Goal: Information Seeking & Learning: Find contact information

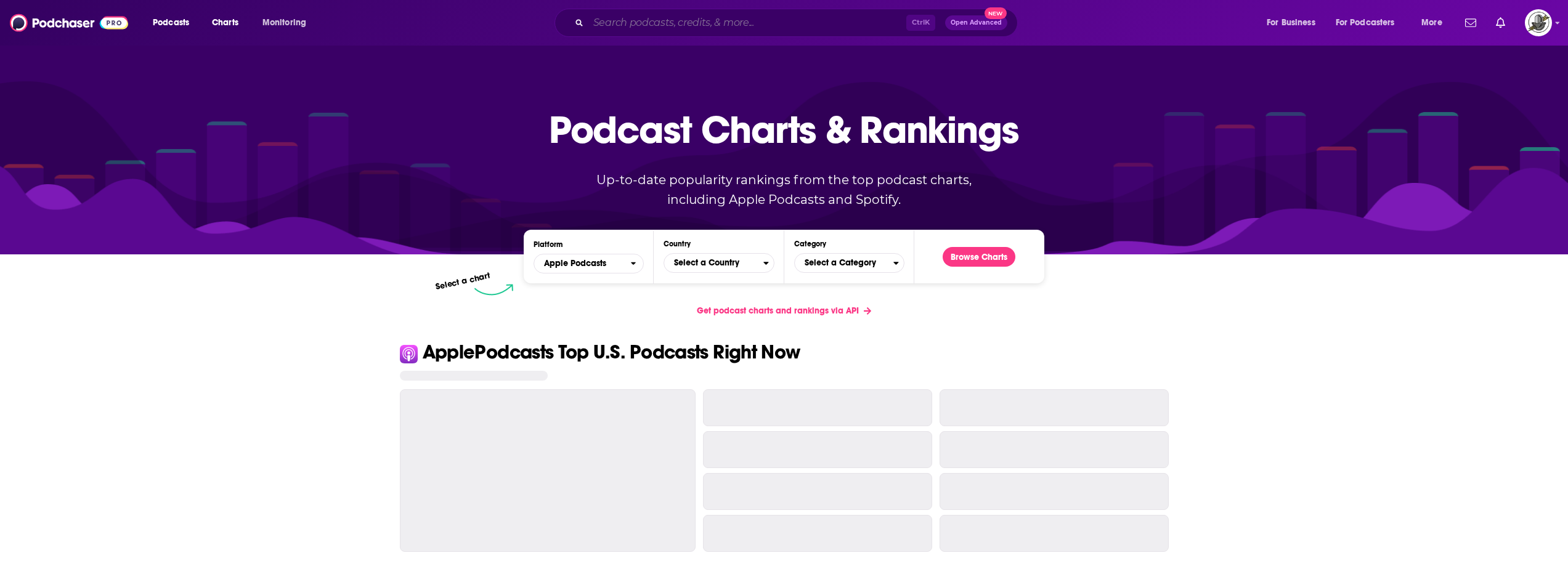
click at [799, 26] on input "Search podcasts, credits, & more..." at bounding box center [747, 23] width 318 height 19
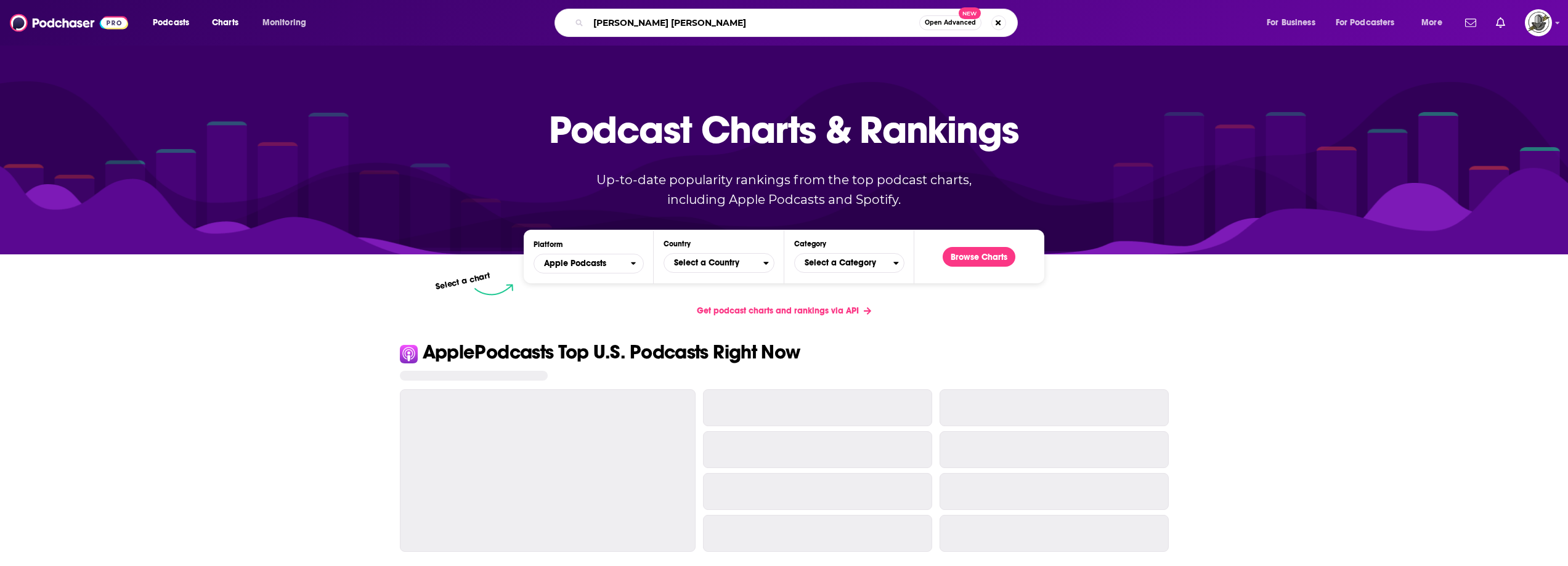
type input "jamie kern lima"
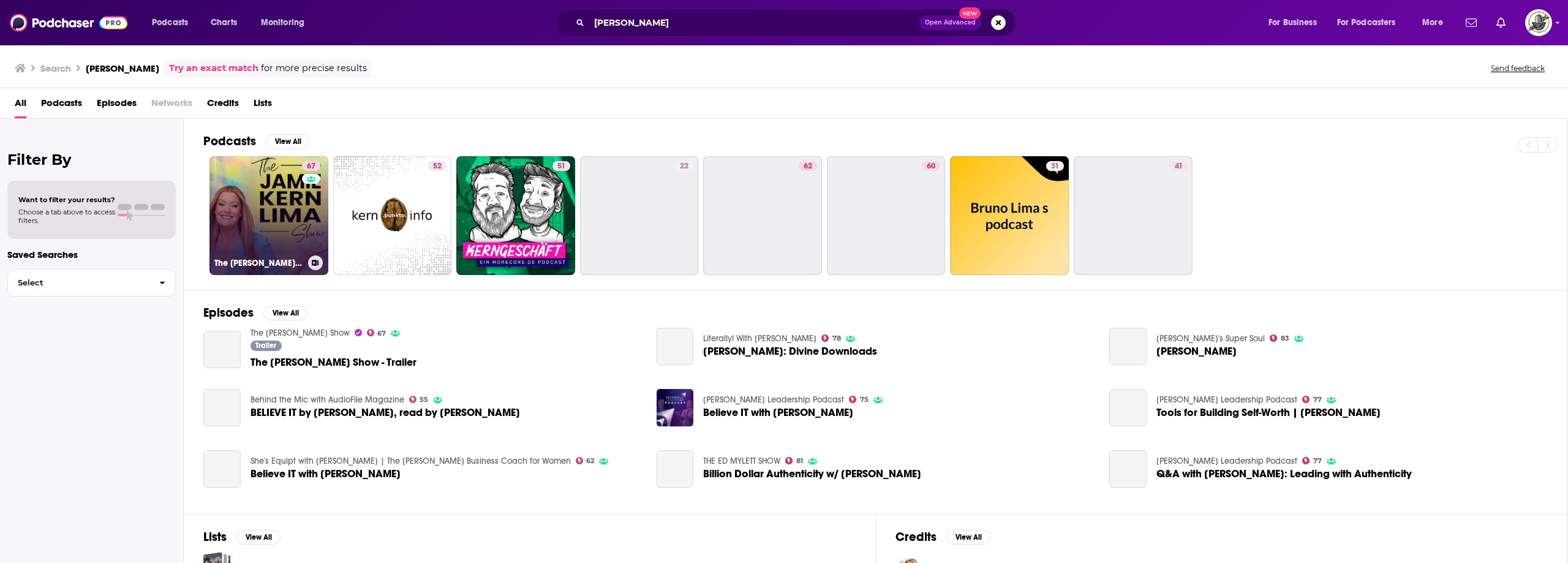
click at [304, 210] on div "67" at bounding box center [313, 207] width 21 height 94
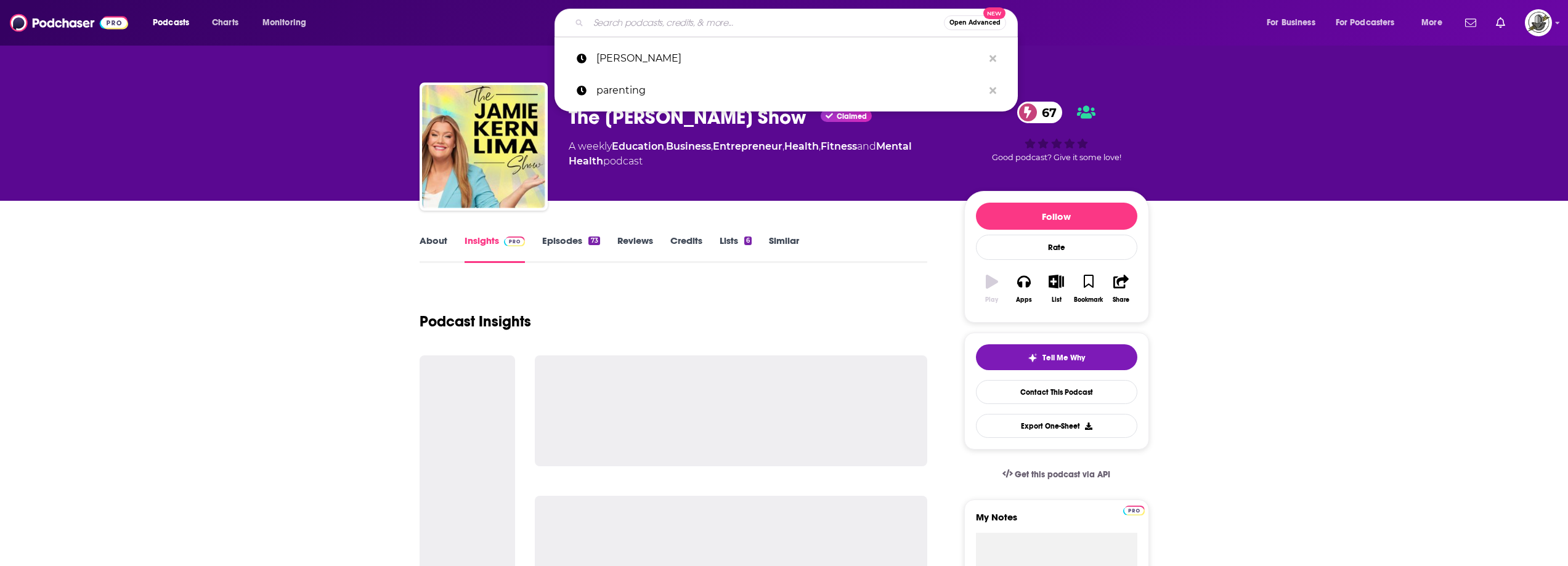
click at [756, 24] on input "Search podcasts, credits, & more..." at bounding box center [766, 23] width 355 height 19
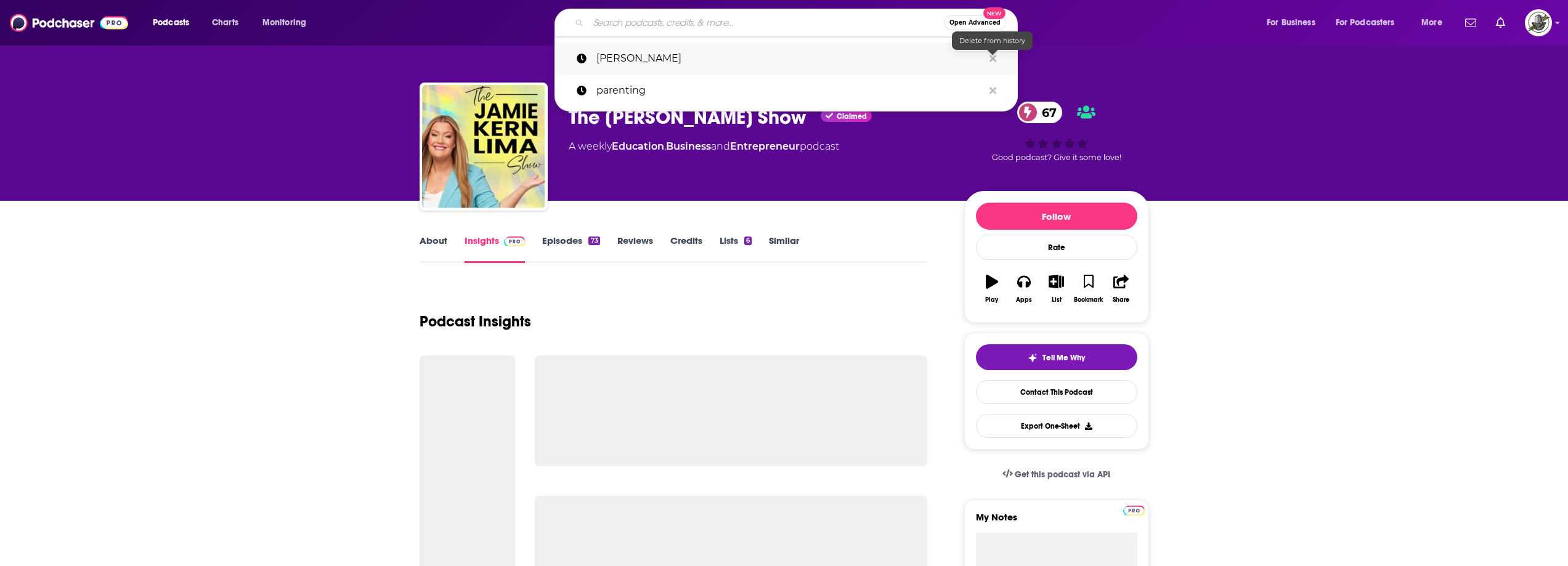
drag, startPoint x: 992, startPoint y: 53, endPoint x: 973, endPoint y: 56, distance: 19.2
click at [992, 54] on icon "Search podcasts, credits, & more..." at bounding box center [993, 58] width 7 height 10
click at [803, 25] on input "Search podcasts, credits, & more..." at bounding box center [766, 23] width 355 height 19
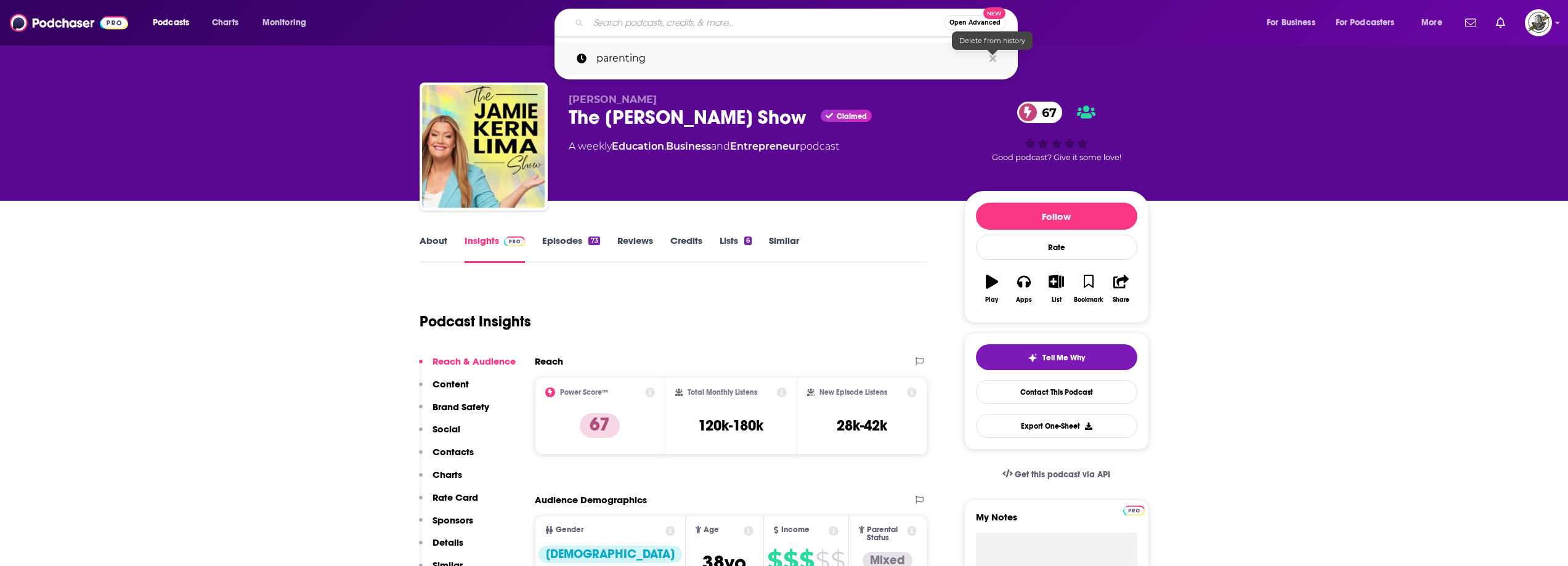
click at [999, 57] on button "Search podcasts, credits, & more..." at bounding box center [993, 59] width 19 height 23
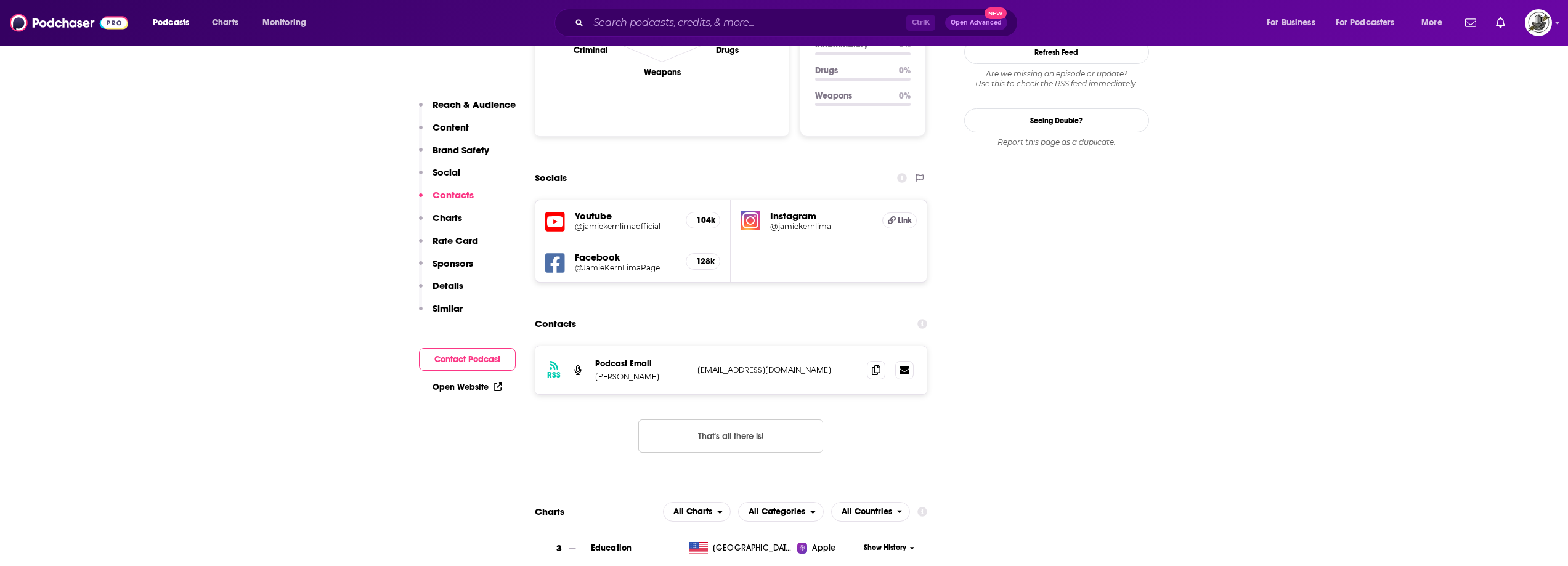
scroll to position [1232, 0]
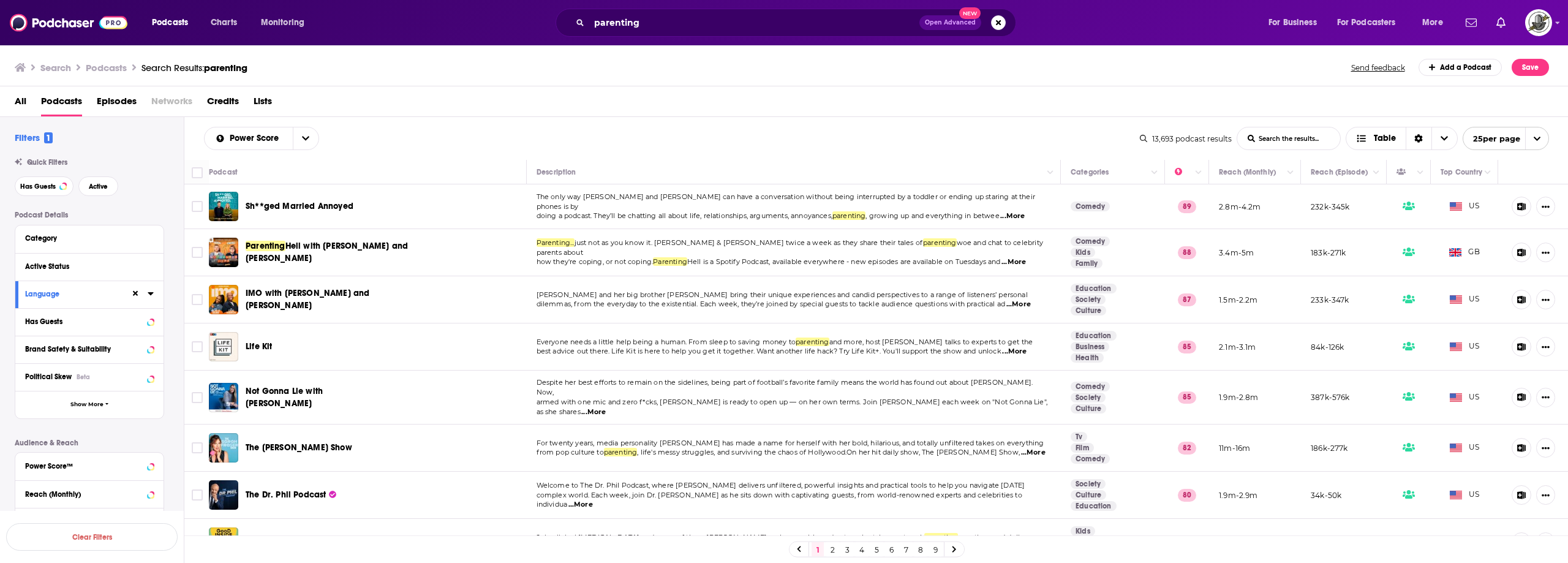
scroll to position [820, 0]
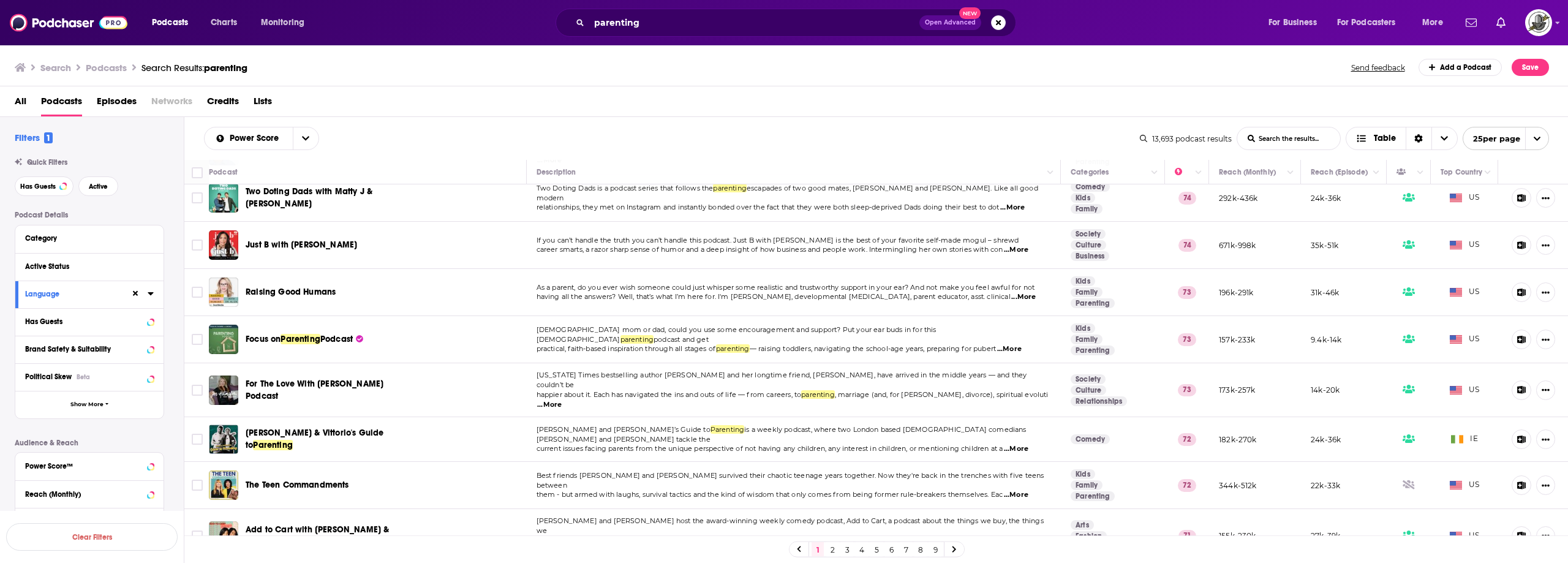
click at [833, 548] on link "2" at bounding box center [833, 549] width 12 height 15
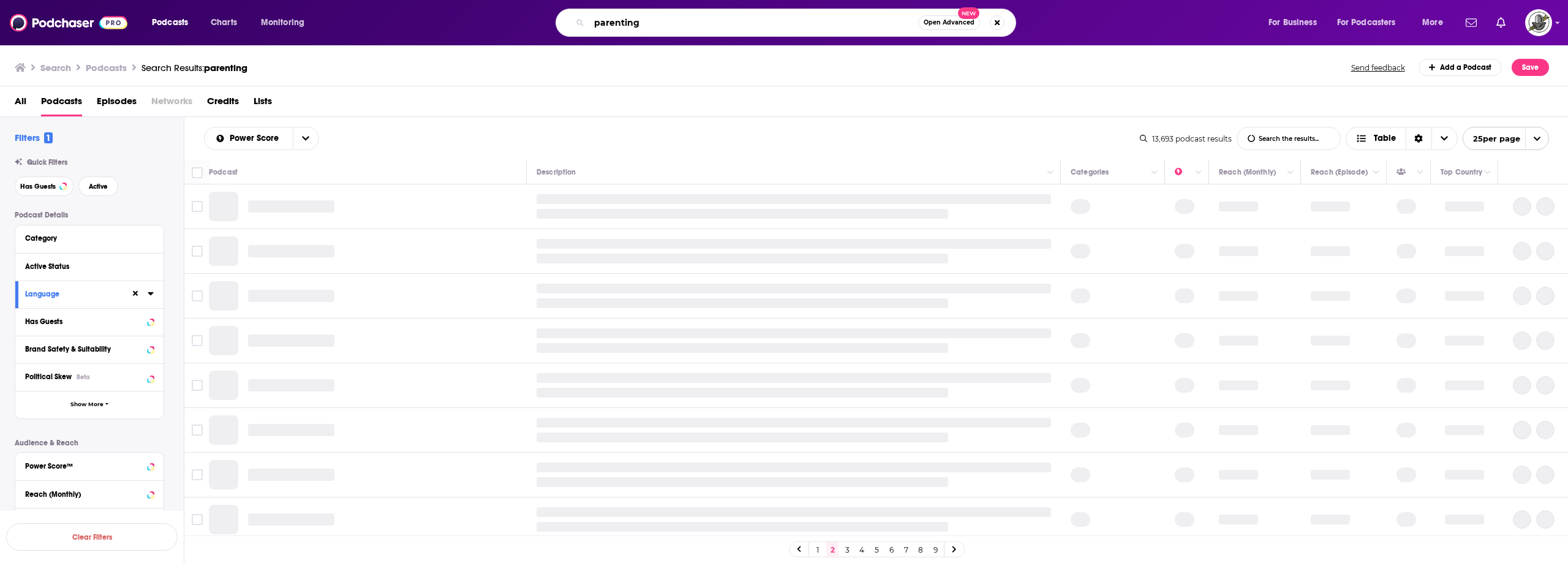
click at [633, 24] on input "parenting" at bounding box center [754, 23] width 329 height 19
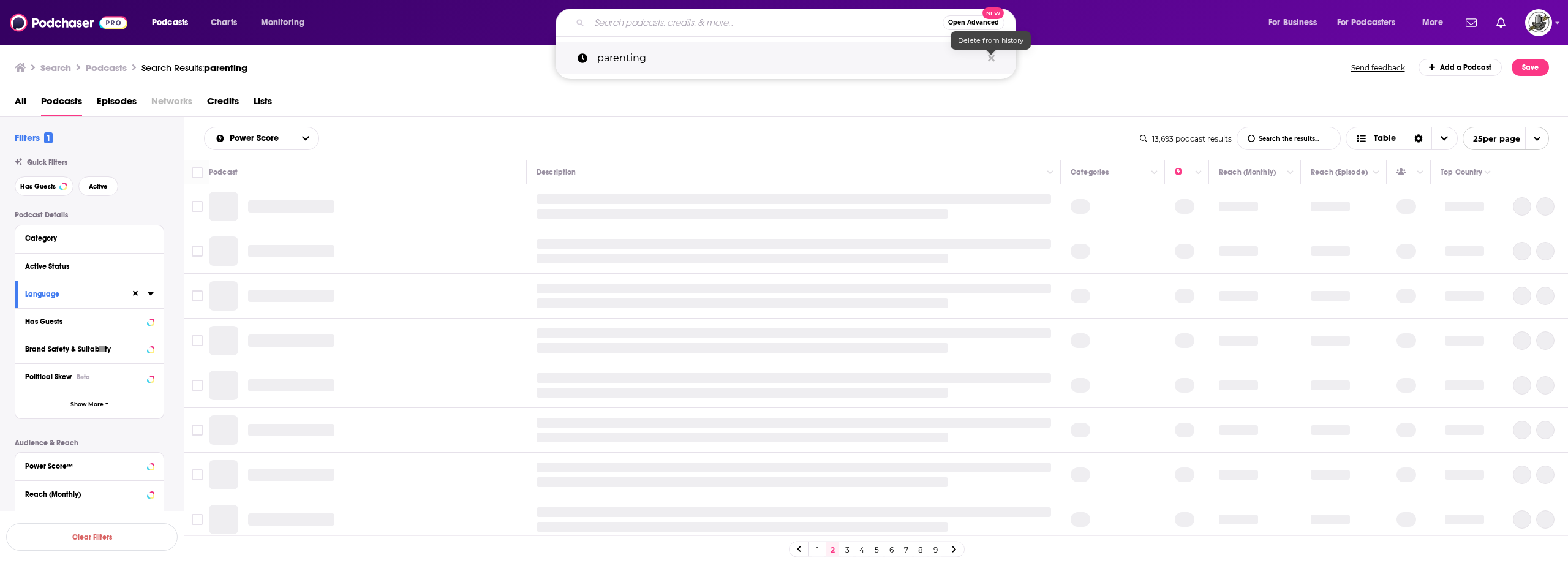
click at [993, 59] on icon "Search podcasts, credits, & more..." at bounding box center [992, 58] width 7 height 7
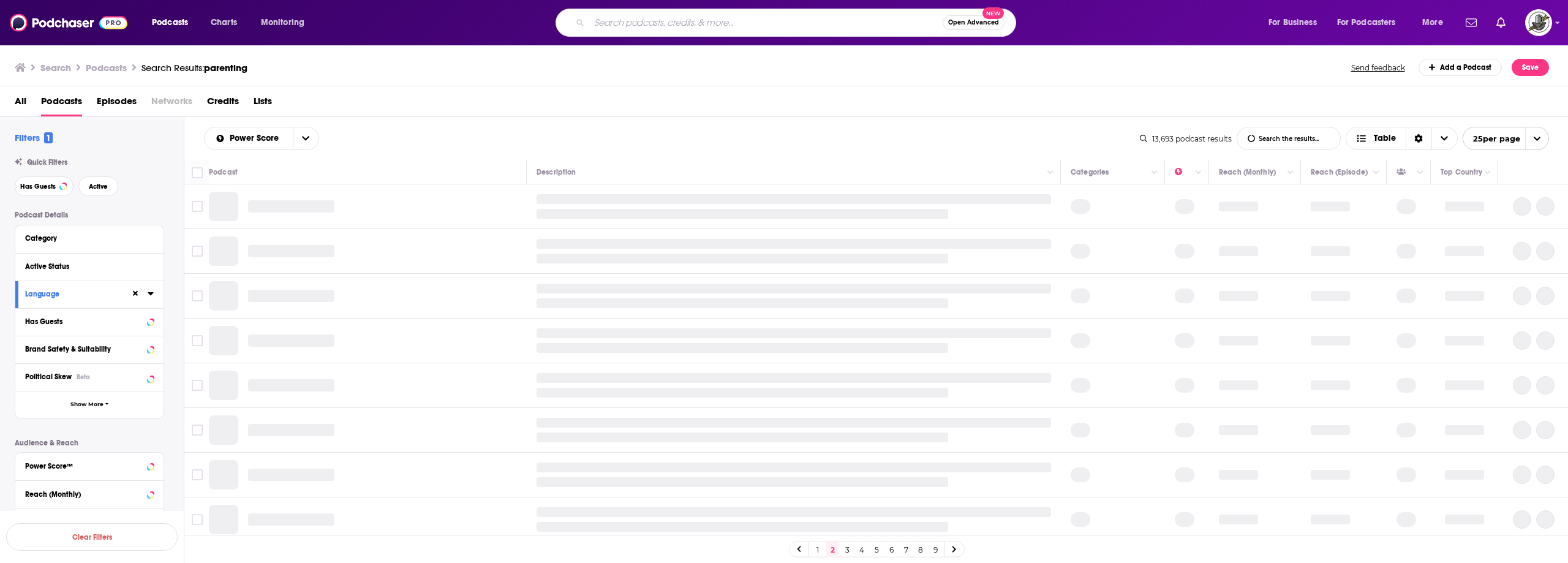
click at [496, 47] on div "Search Podcasts Search Results: parenting Send feedback Add a Podcast Save" at bounding box center [784, 65] width 1569 height 42
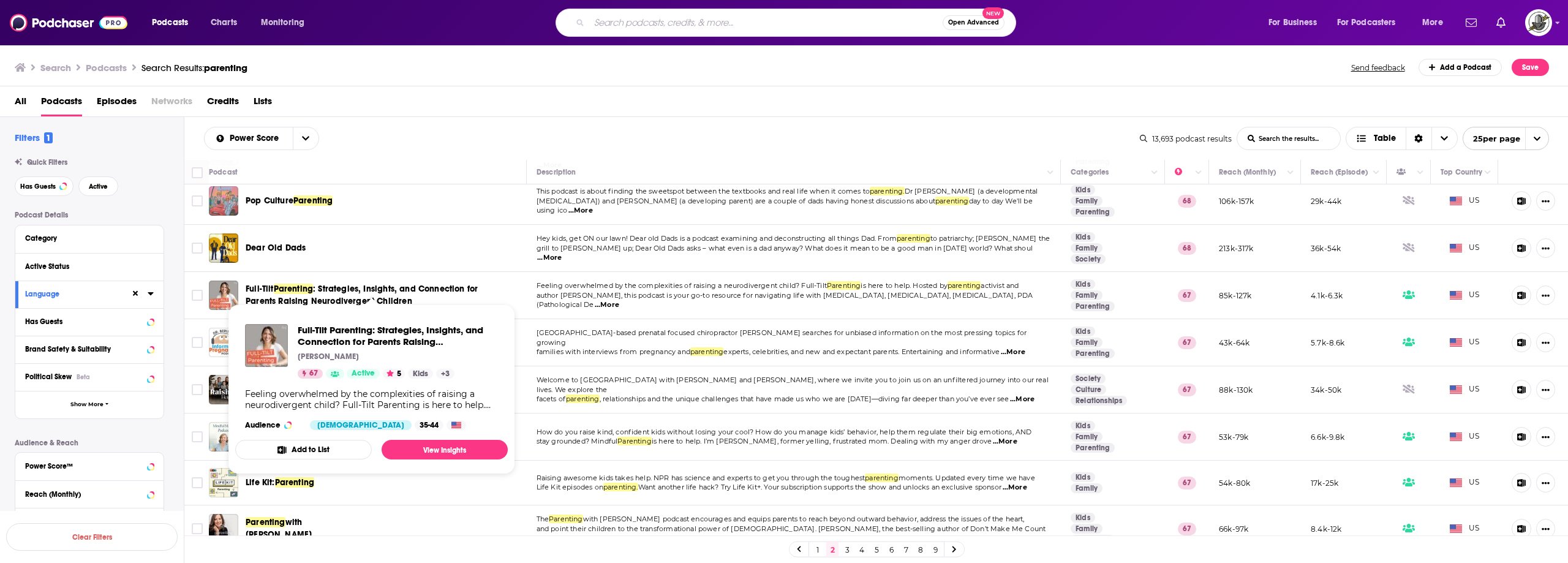
scroll to position [815, 0]
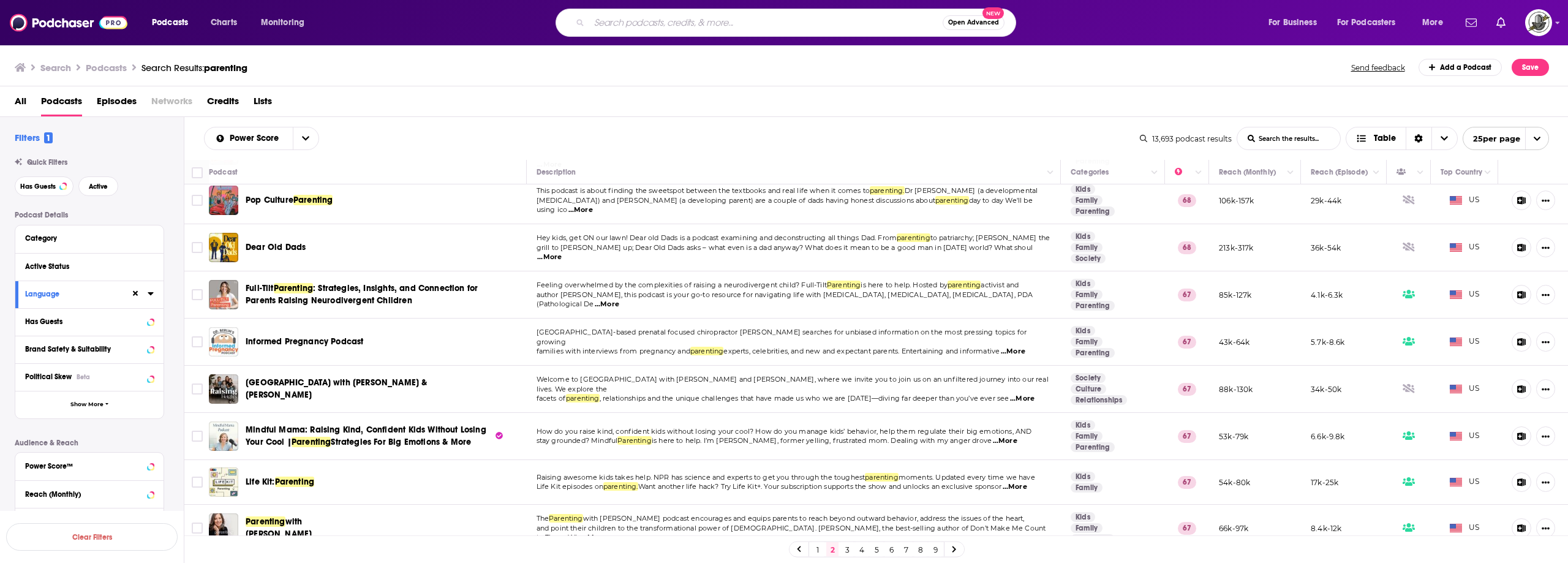
click at [847, 552] on link "3" at bounding box center [847, 549] width 12 height 15
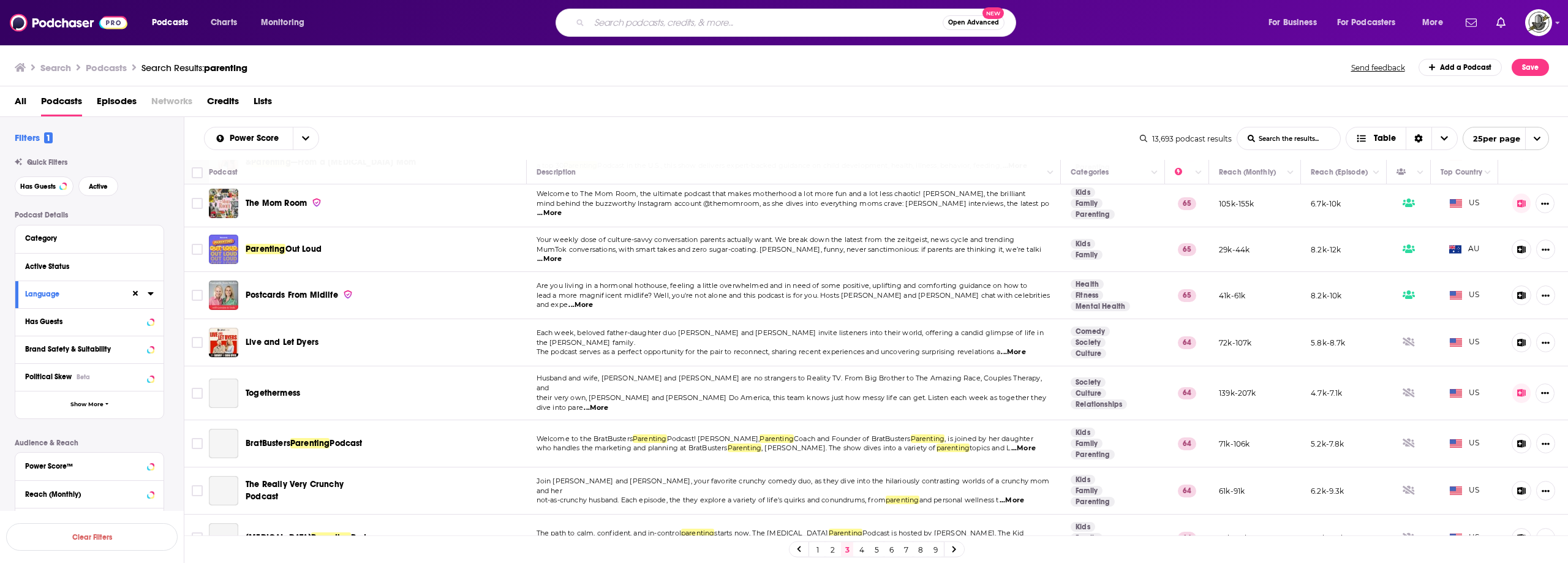
scroll to position [827, 0]
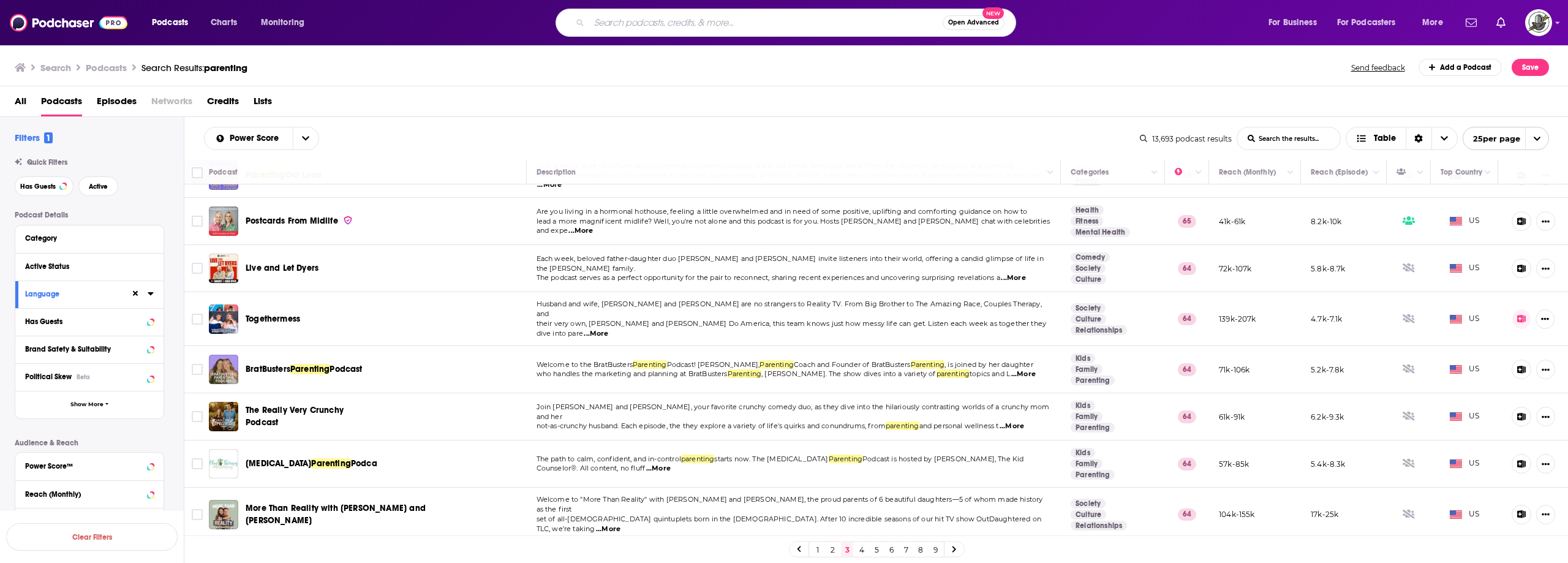
click at [741, 32] on input "Search podcasts, credits, & more..." at bounding box center [766, 23] width 353 height 19
type input "neurodiversity"
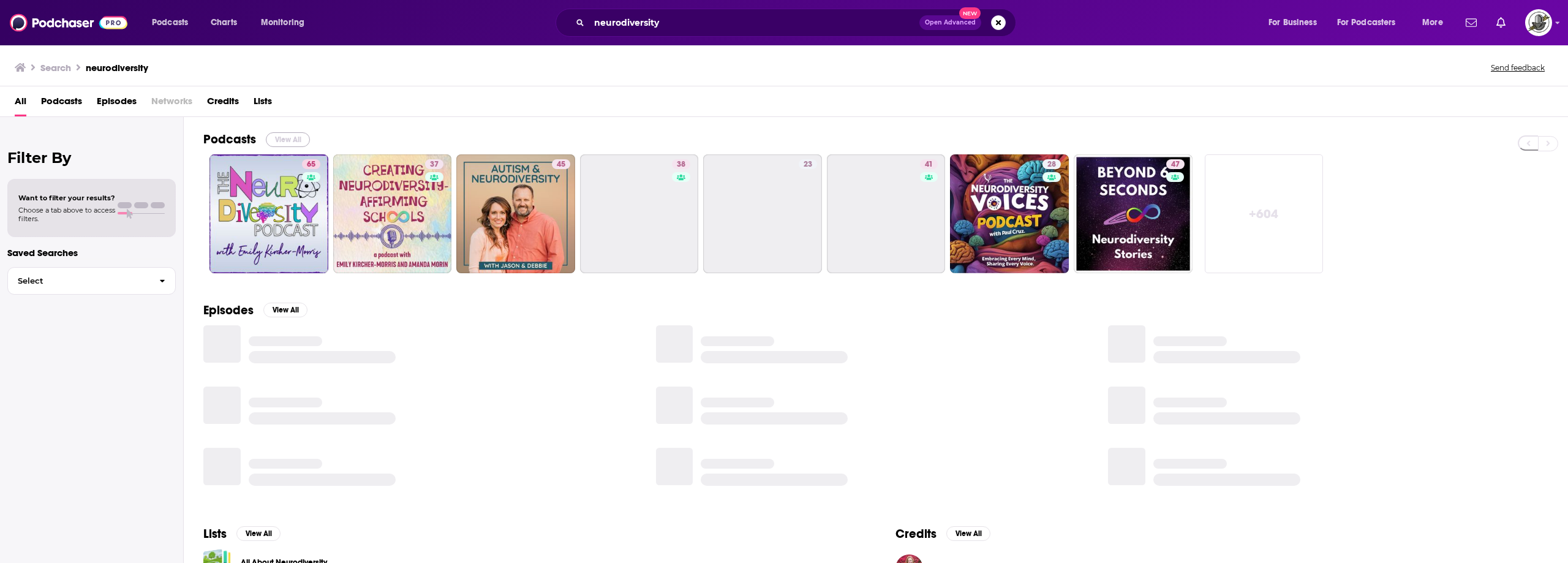
click at [299, 141] on button "View All" at bounding box center [288, 140] width 44 height 15
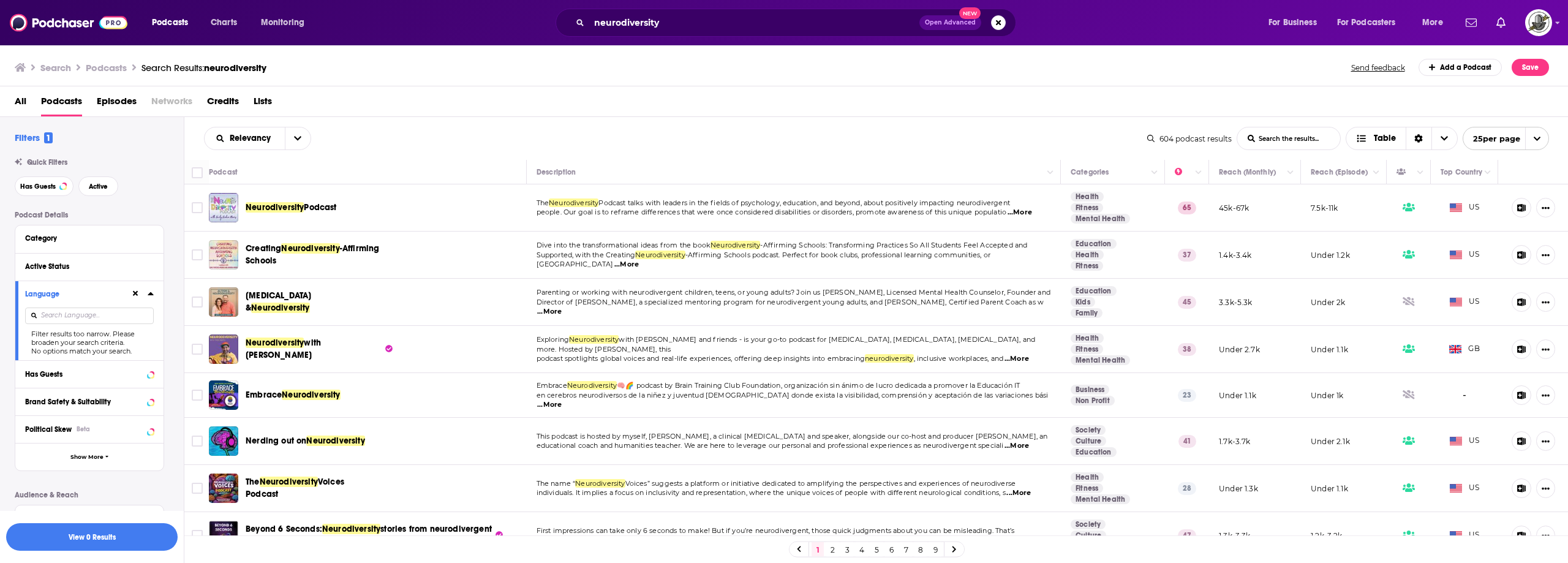
click at [135, 292] on icon at bounding box center [135, 293] width 5 height 8
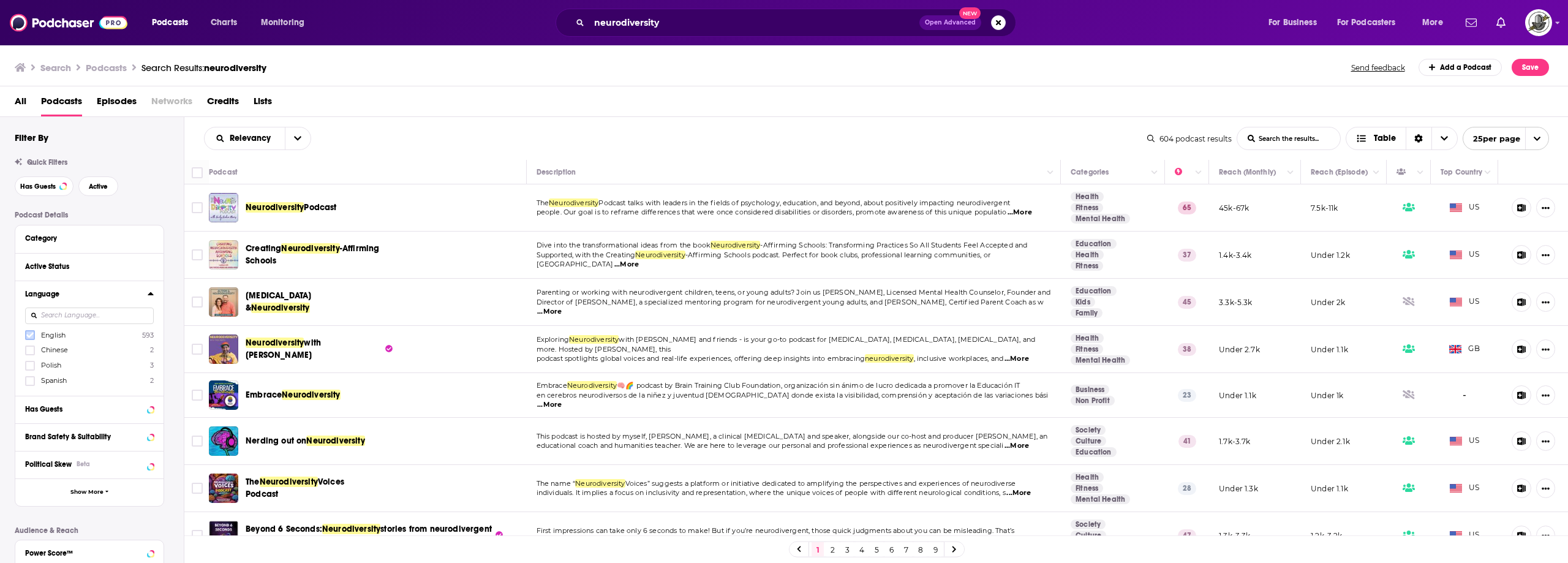
click at [27, 334] on icon at bounding box center [30, 335] width 7 height 7
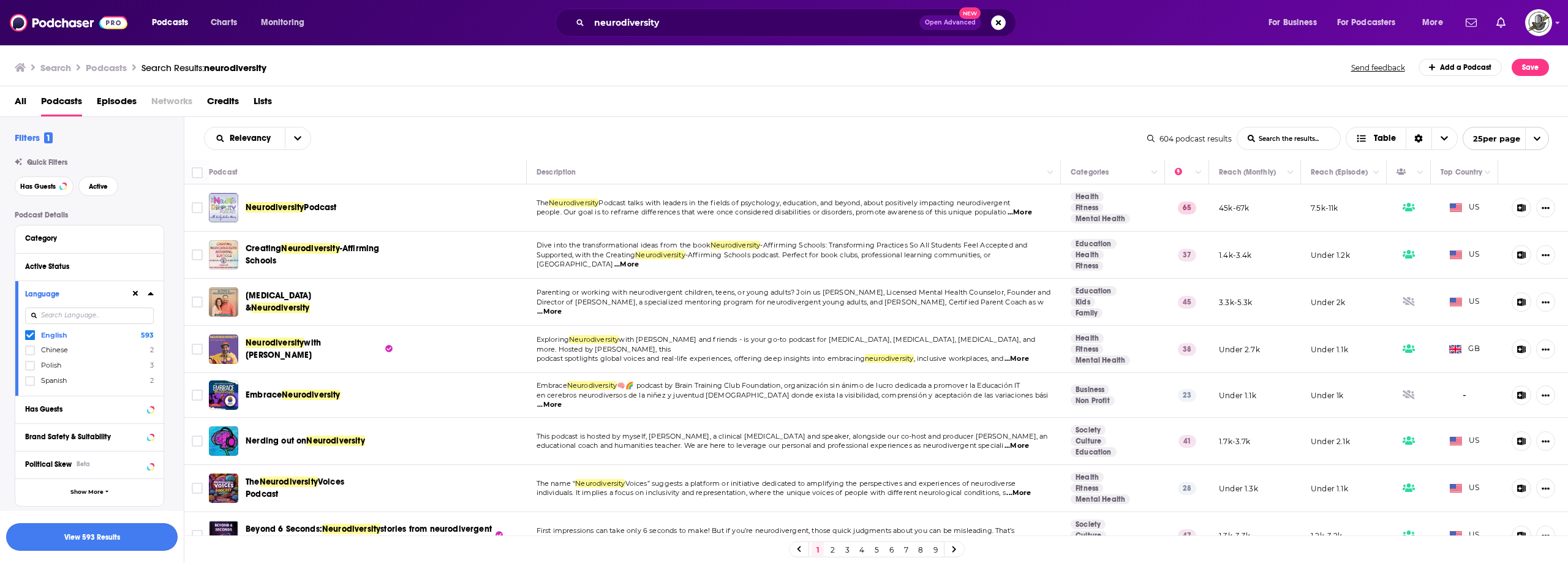
click at [133, 538] on button "View 593 Results" at bounding box center [91, 536] width 171 height 27
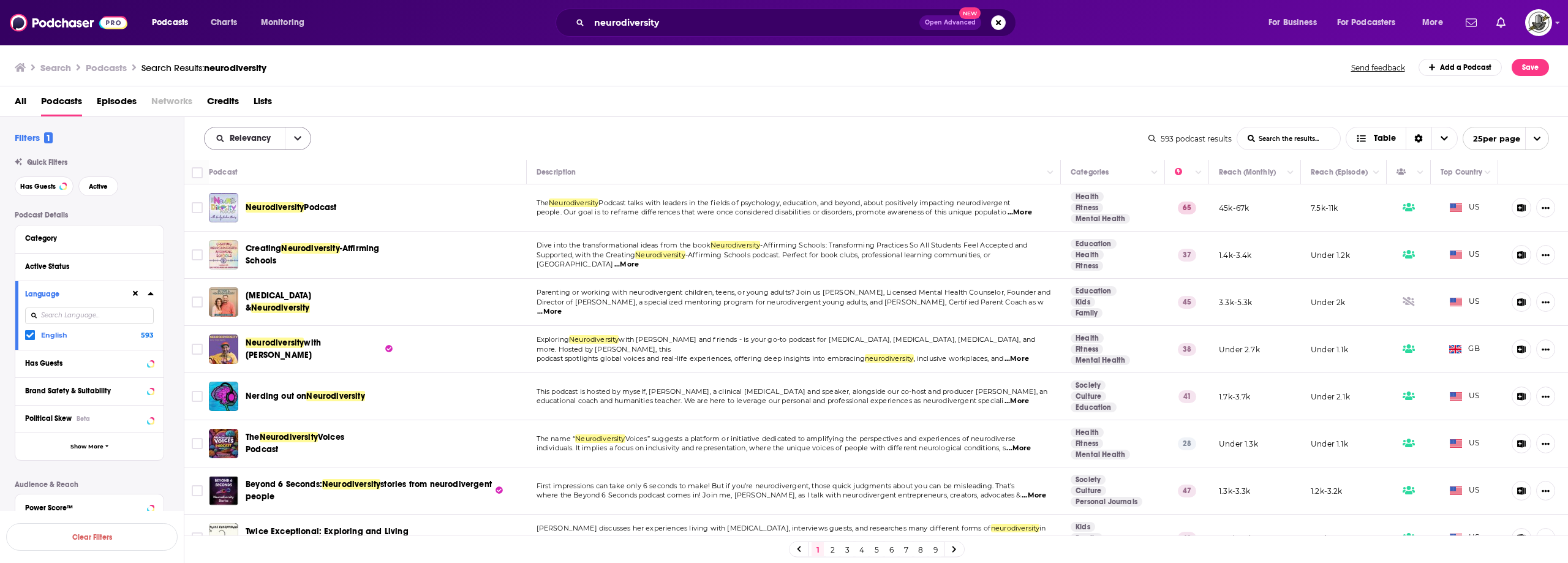
click at [305, 142] on button "open menu" at bounding box center [297, 138] width 25 height 22
click at [257, 243] on span "Power Score" at bounding box center [265, 243] width 72 height 7
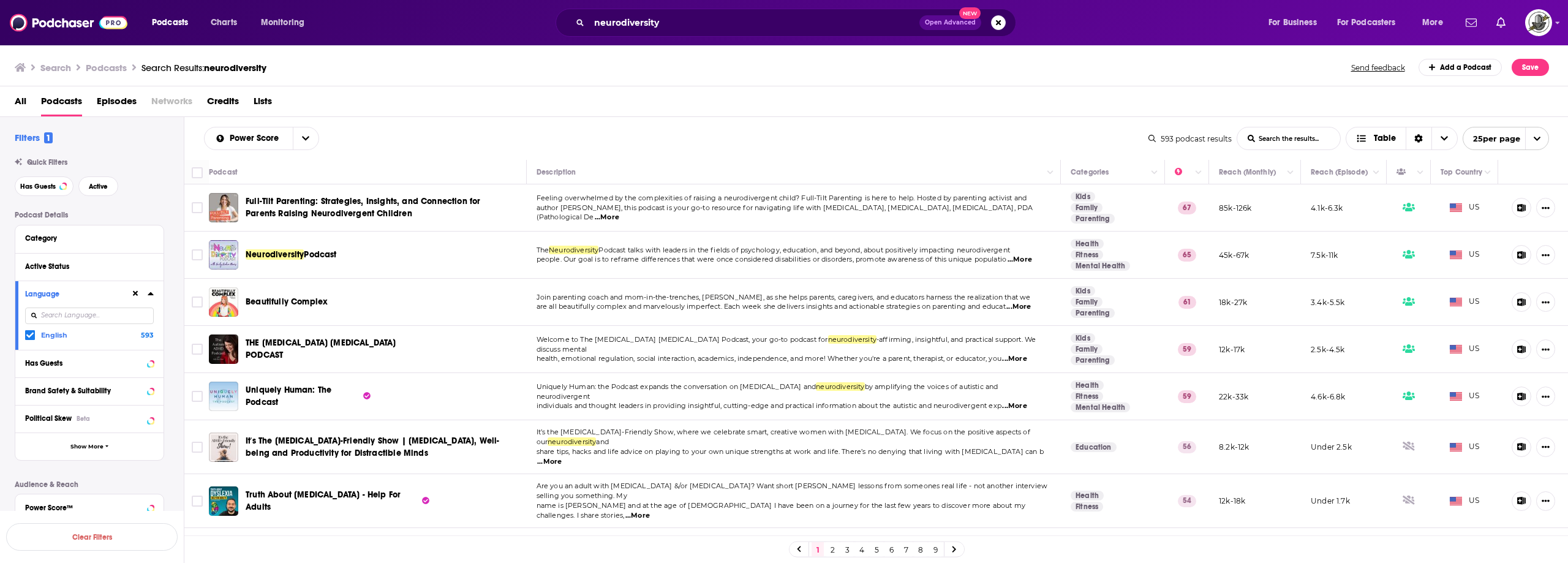
click at [529, 122] on div "Power Score List Search Input Search the results... Table 593 podcast results L…" at bounding box center [877, 138] width 1384 height 43
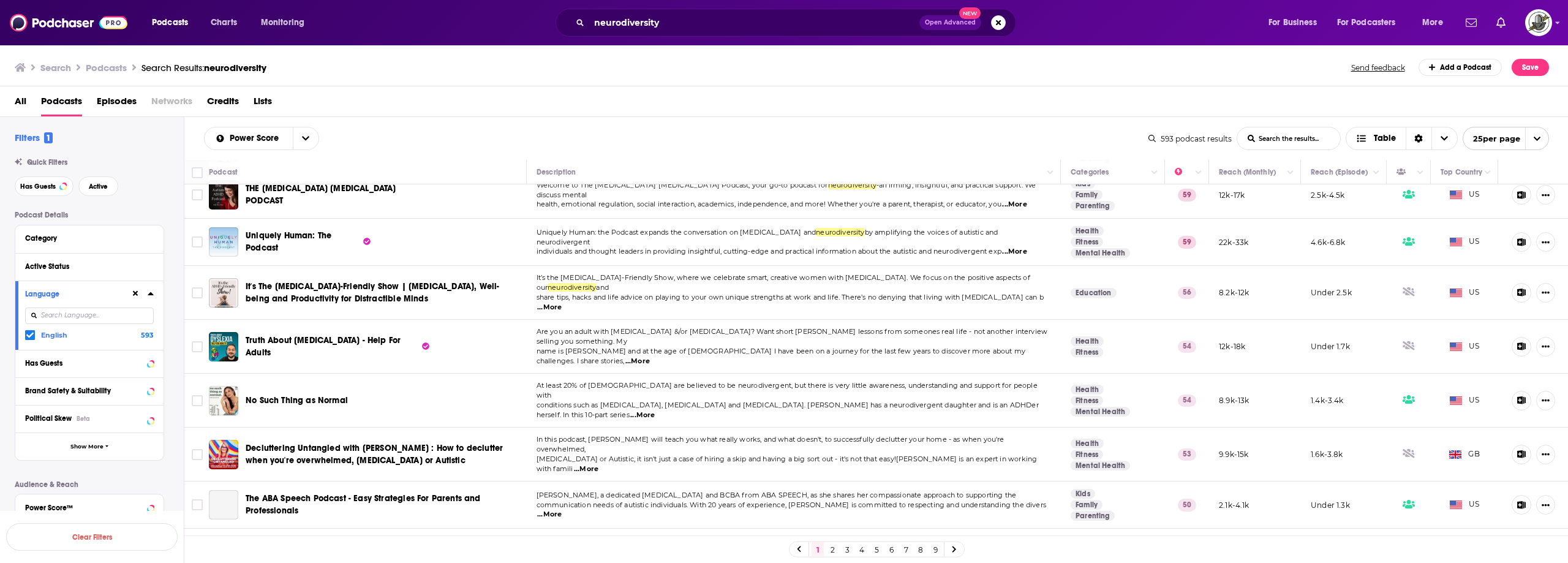
scroll to position [184, 0]
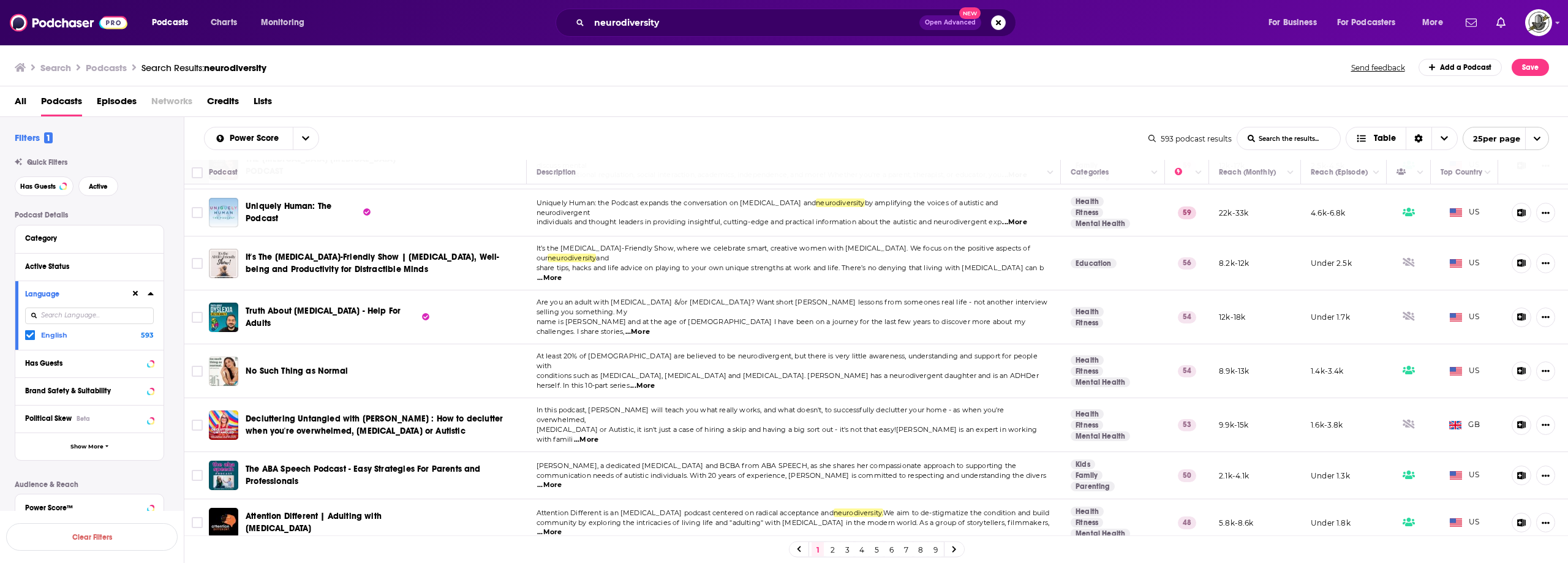
click at [485, 79] on div "Search Podcasts Search Results: neurodiversity Send feedback Add a Podcast Save" at bounding box center [784, 65] width 1569 height 42
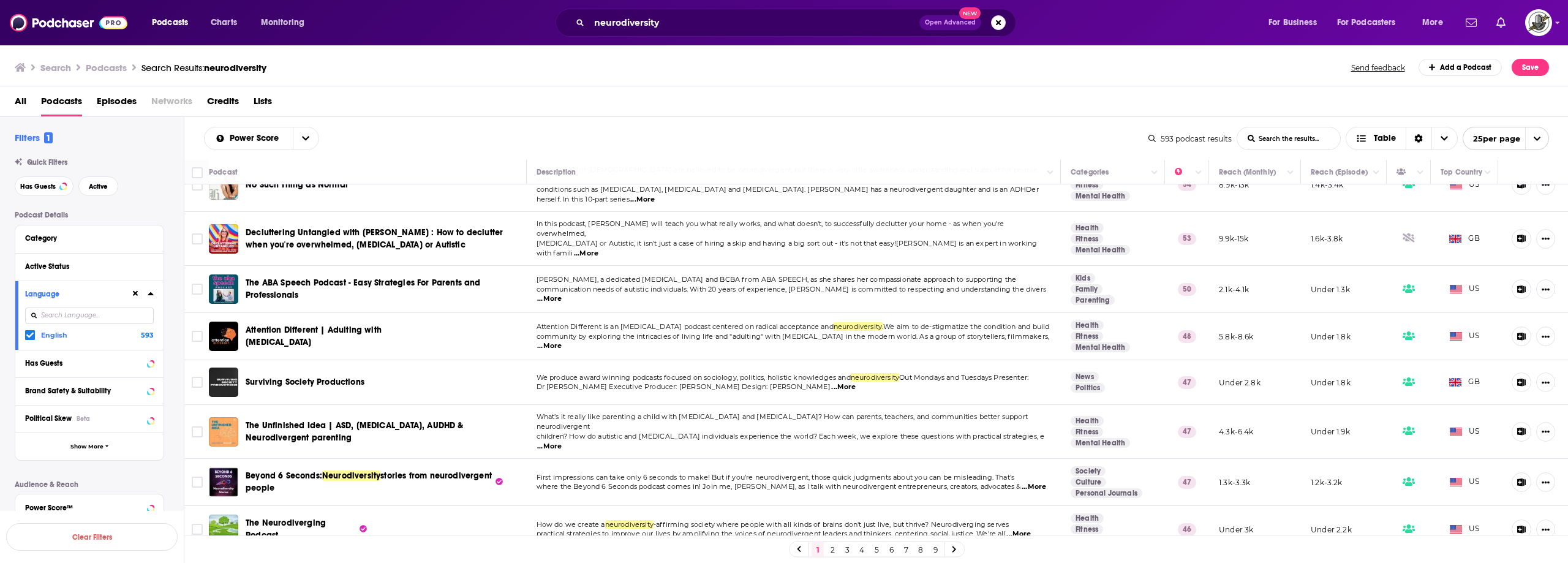
scroll to position [429, 0]
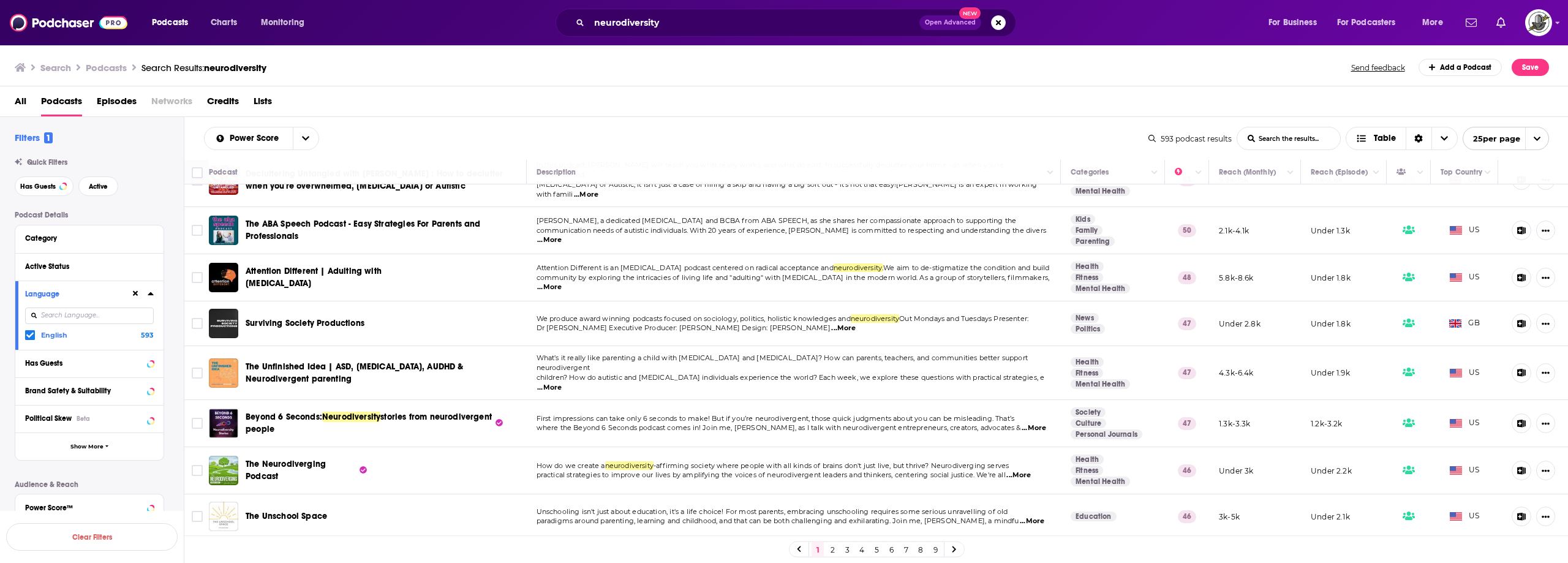
click at [561, 282] on span "...More" at bounding box center [550, 286] width 25 height 10
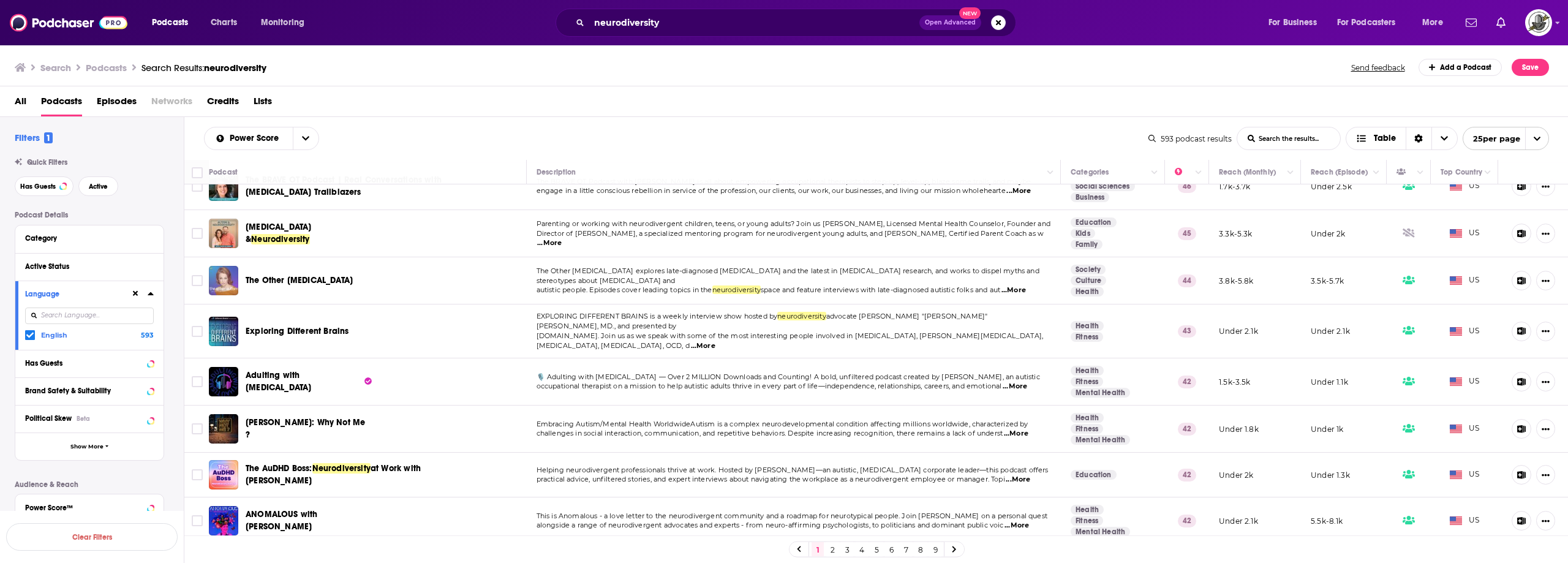
scroll to position [812, 0]
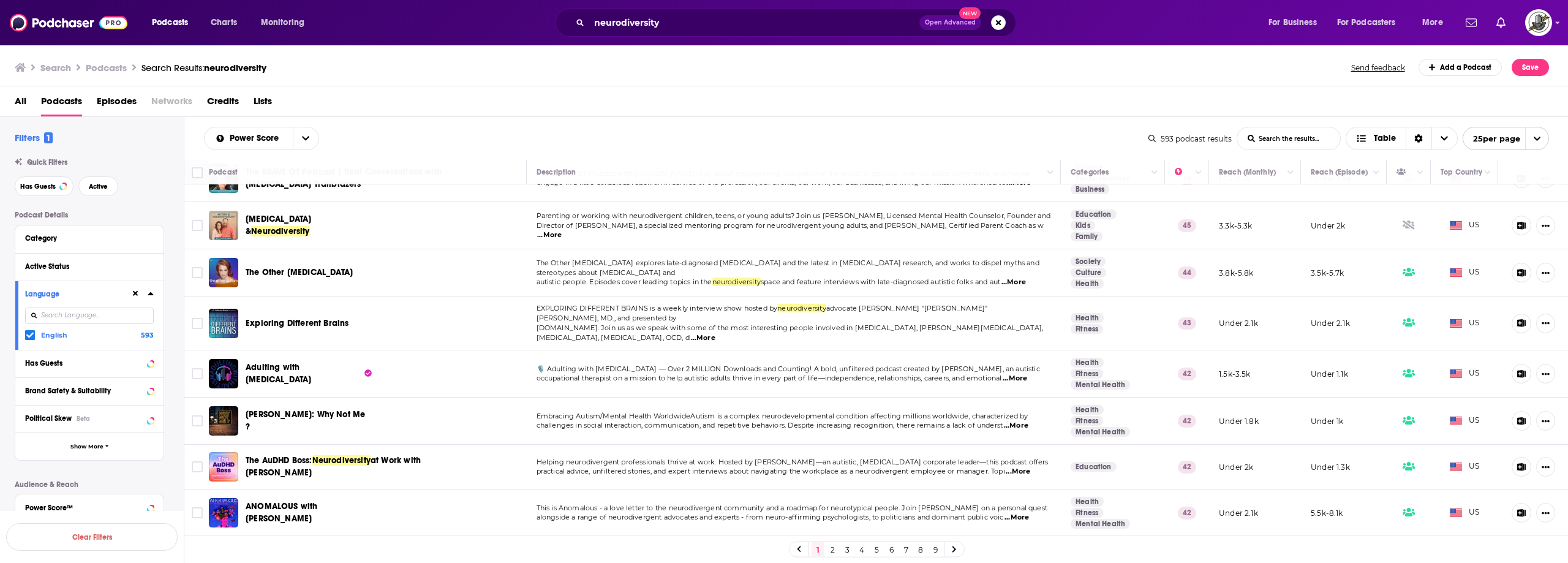
click at [833, 548] on link "2" at bounding box center [833, 549] width 12 height 15
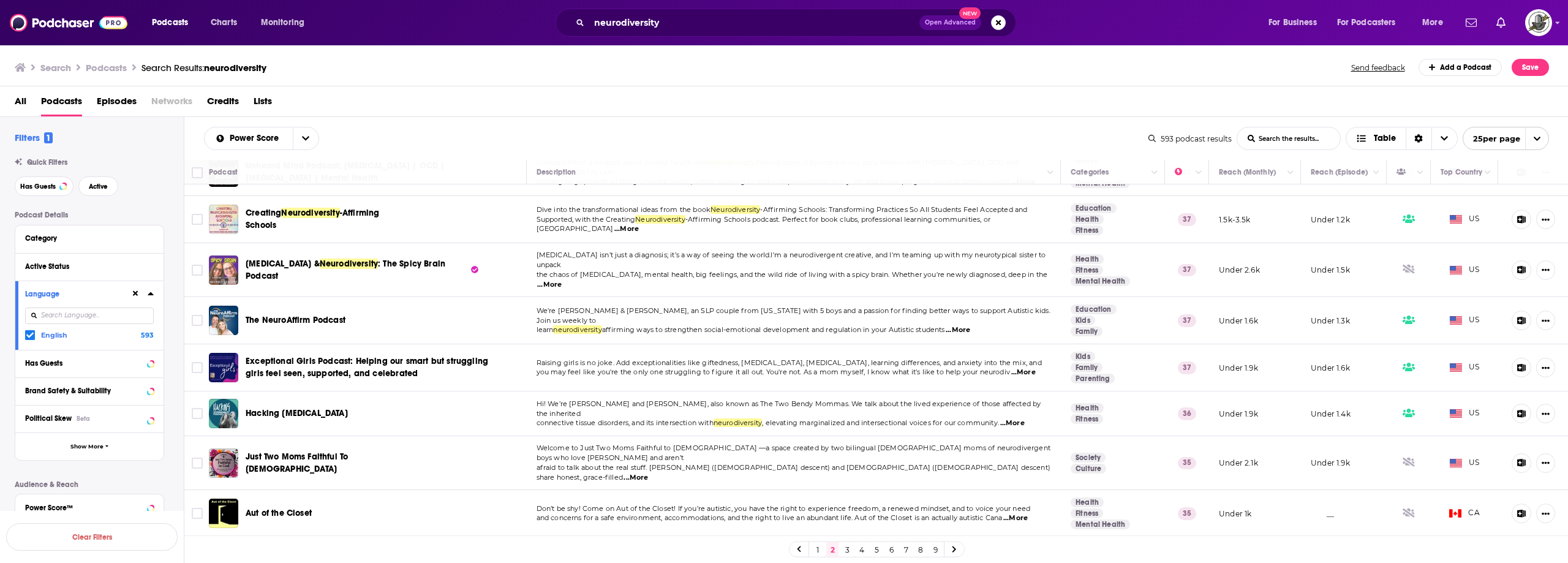
scroll to position [815, 0]
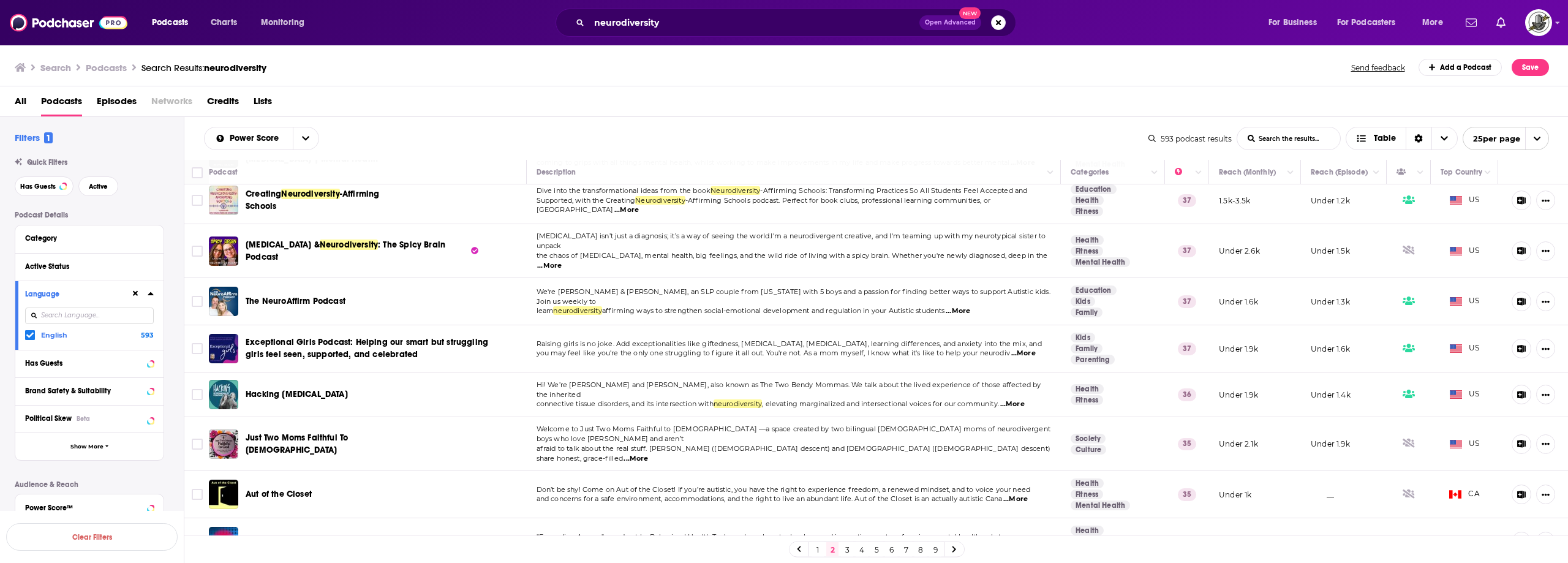
click at [845, 548] on link "3" at bounding box center [847, 549] width 12 height 15
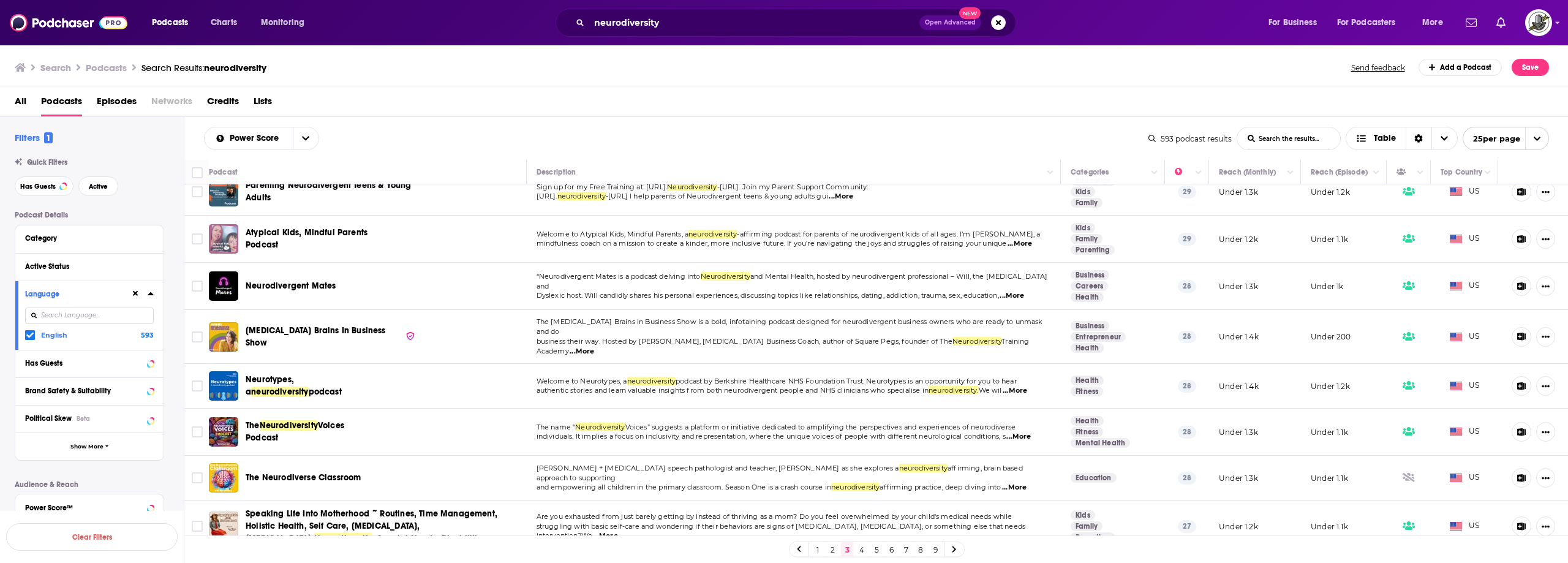
scroll to position [827, 0]
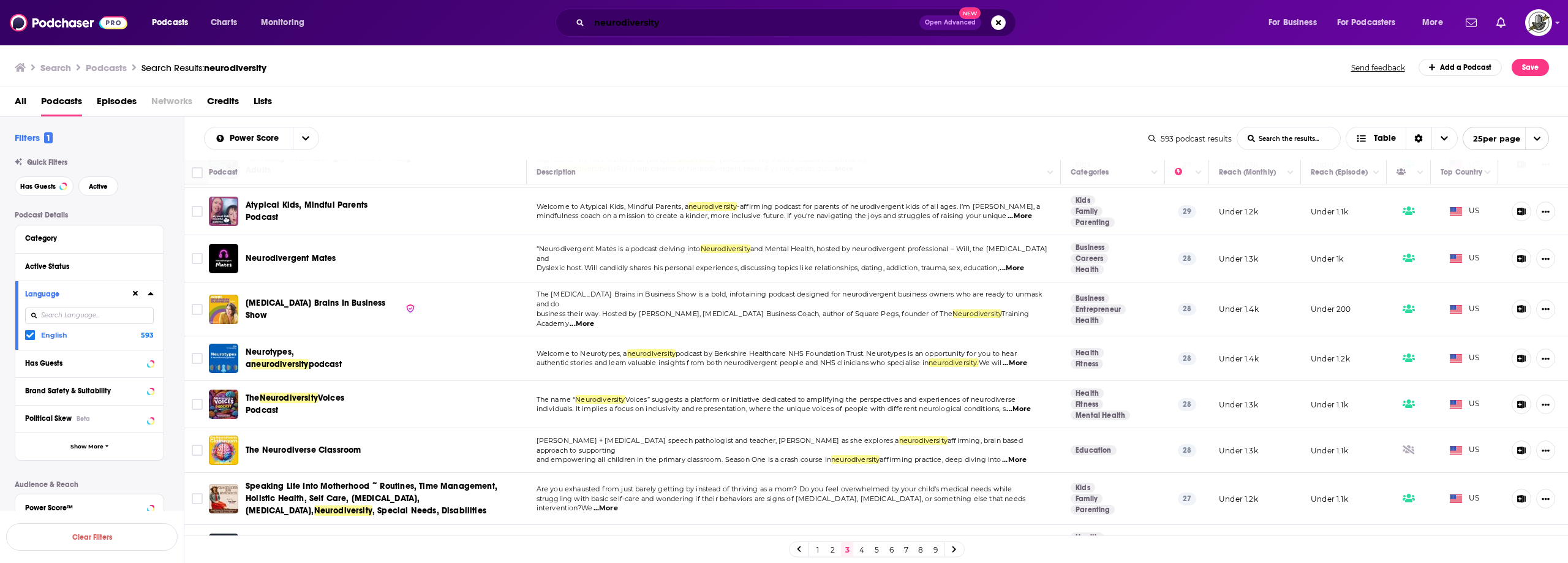
click at [683, 23] on input "neurodiversity" at bounding box center [755, 23] width 330 height 19
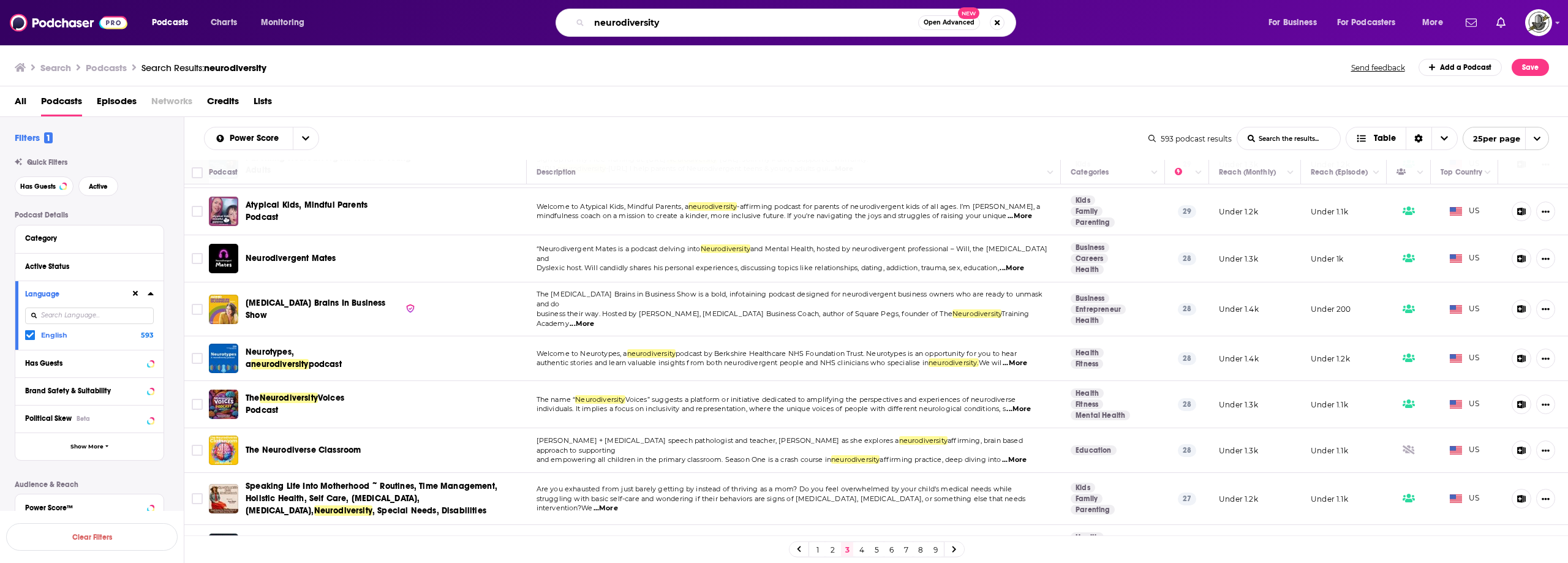
click at [683, 23] on input "neurodiversity" at bounding box center [754, 23] width 329 height 19
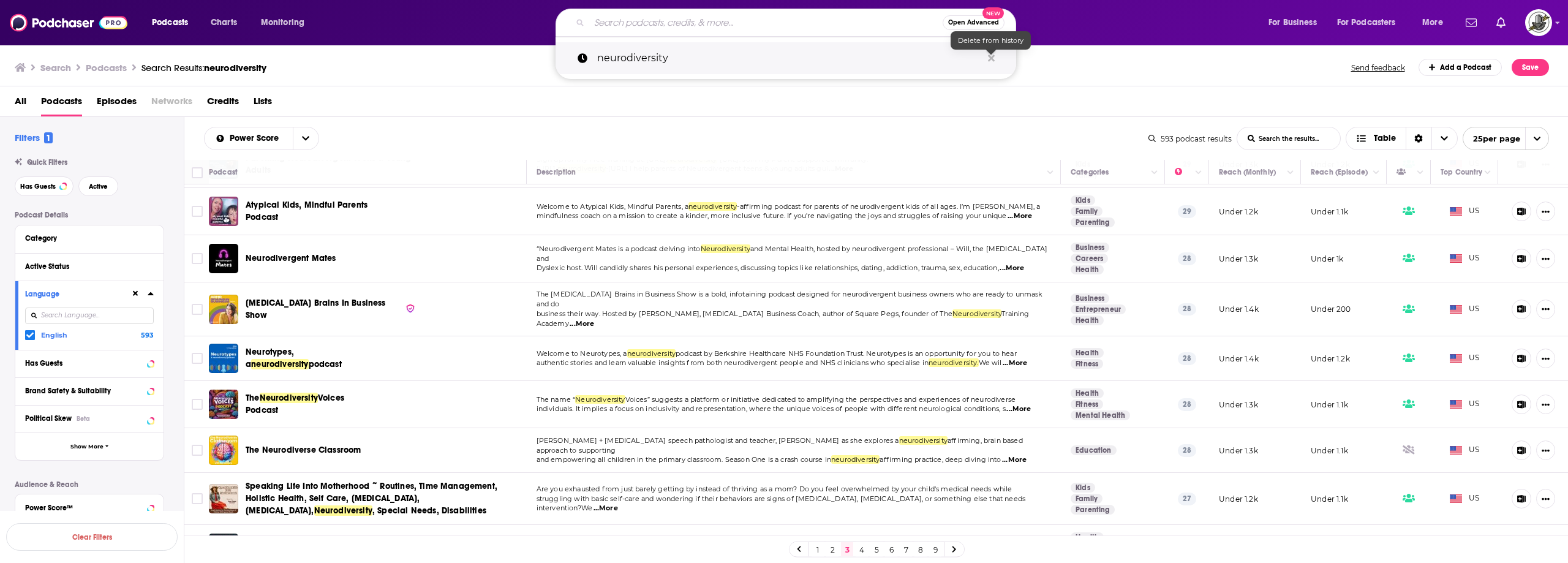
click at [991, 57] on icon "Search podcasts, credits, & more..." at bounding box center [992, 58] width 7 height 7
click at [803, 26] on input "Search podcasts, credits, & more..." at bounding box center [766, 23] width 353 height 19
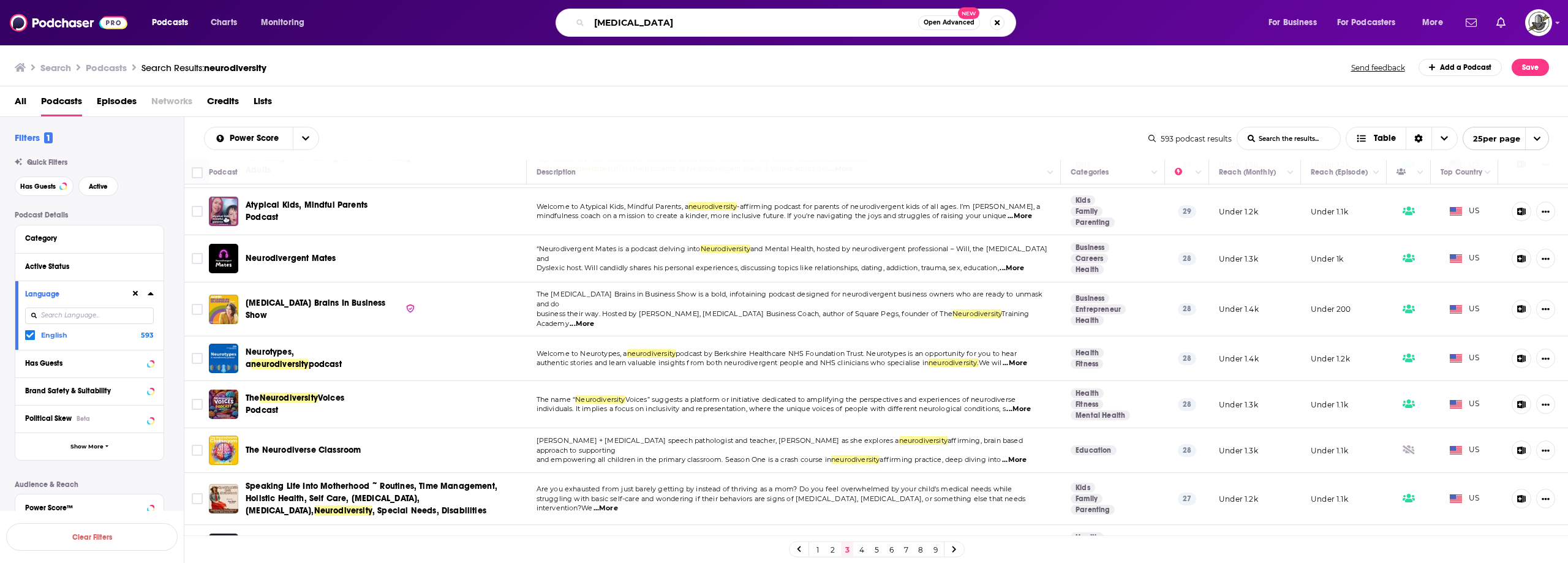
type input "adhd"
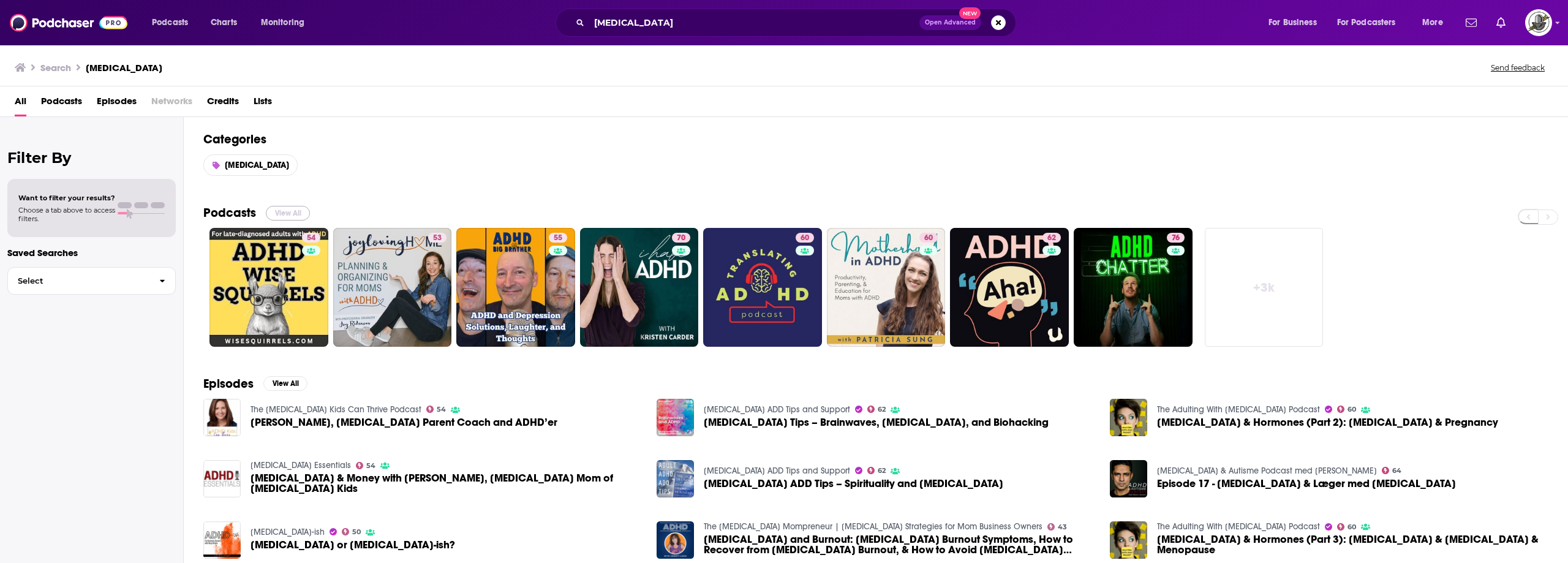
click at [301, 216] on button "View All" at bounding box center [288, 213] width 44 height 15
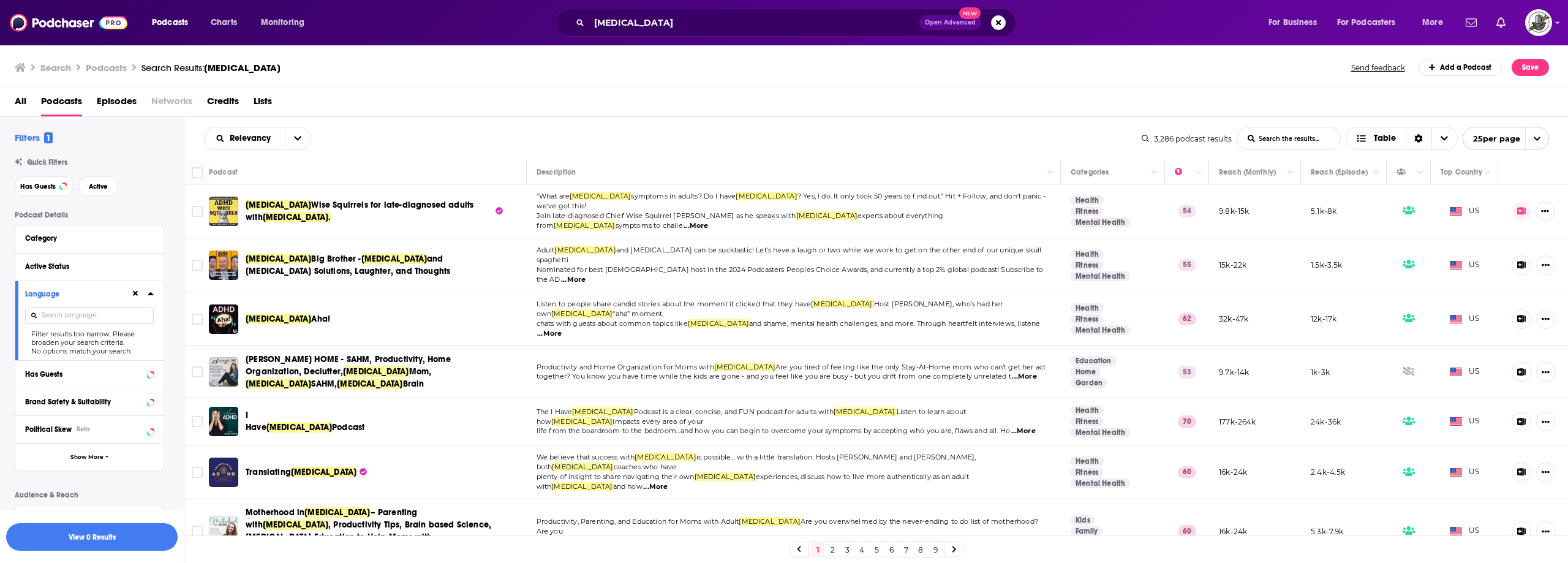
click at [138, 297] on icon at bounding box center [135, 293] width 5 height 8
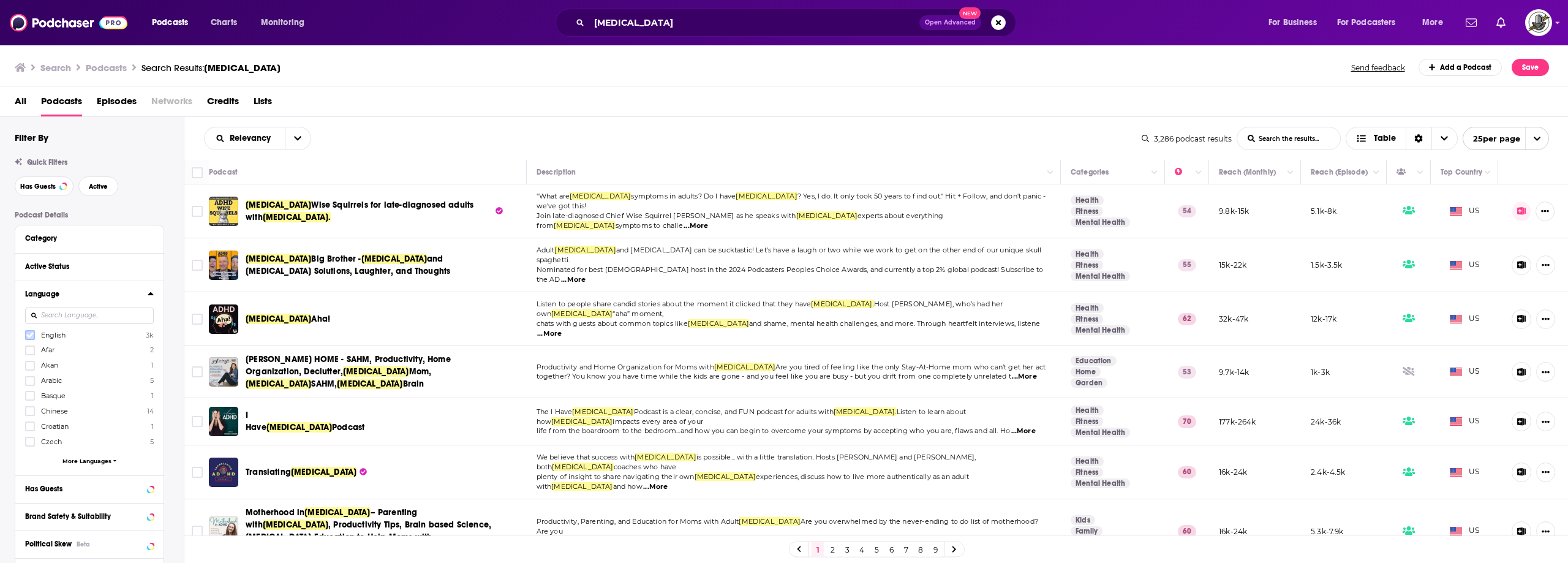
click at [29, 337] on icon at bounding box center [30, 336] width 7 height 5
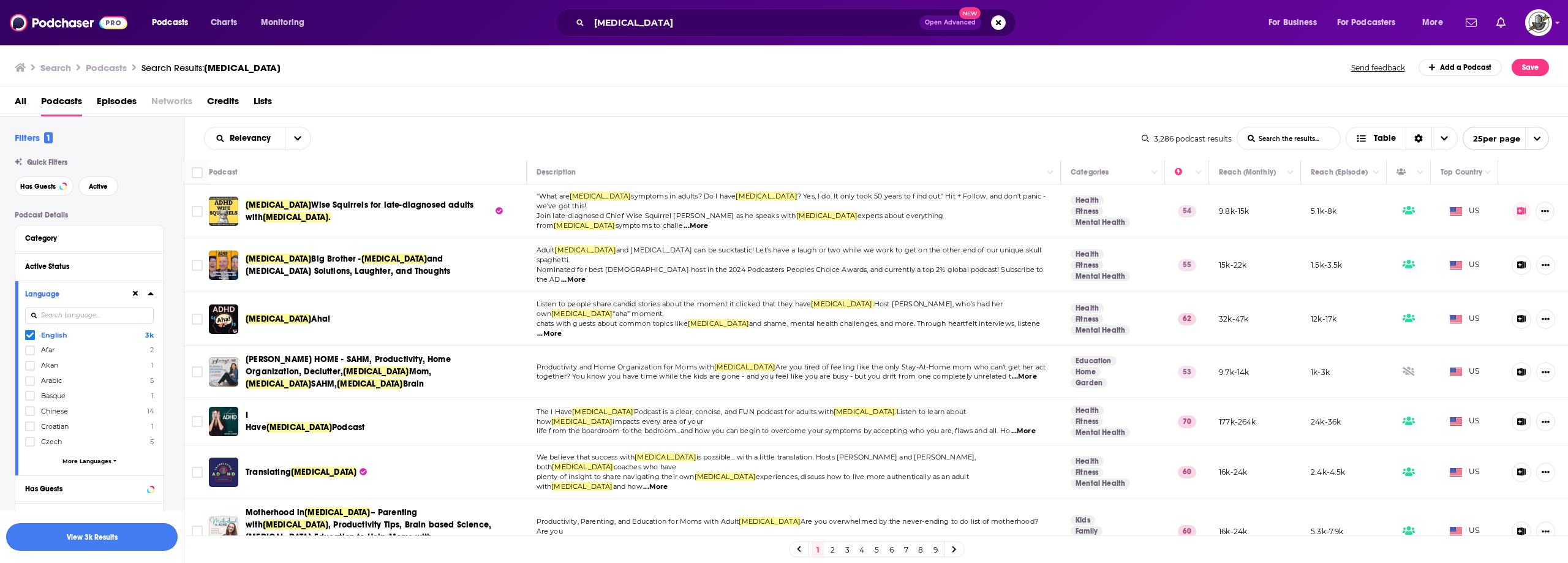
click at [122, 532] on button "View 3k Results" at bounding box center [91, 536] width 171 height 27
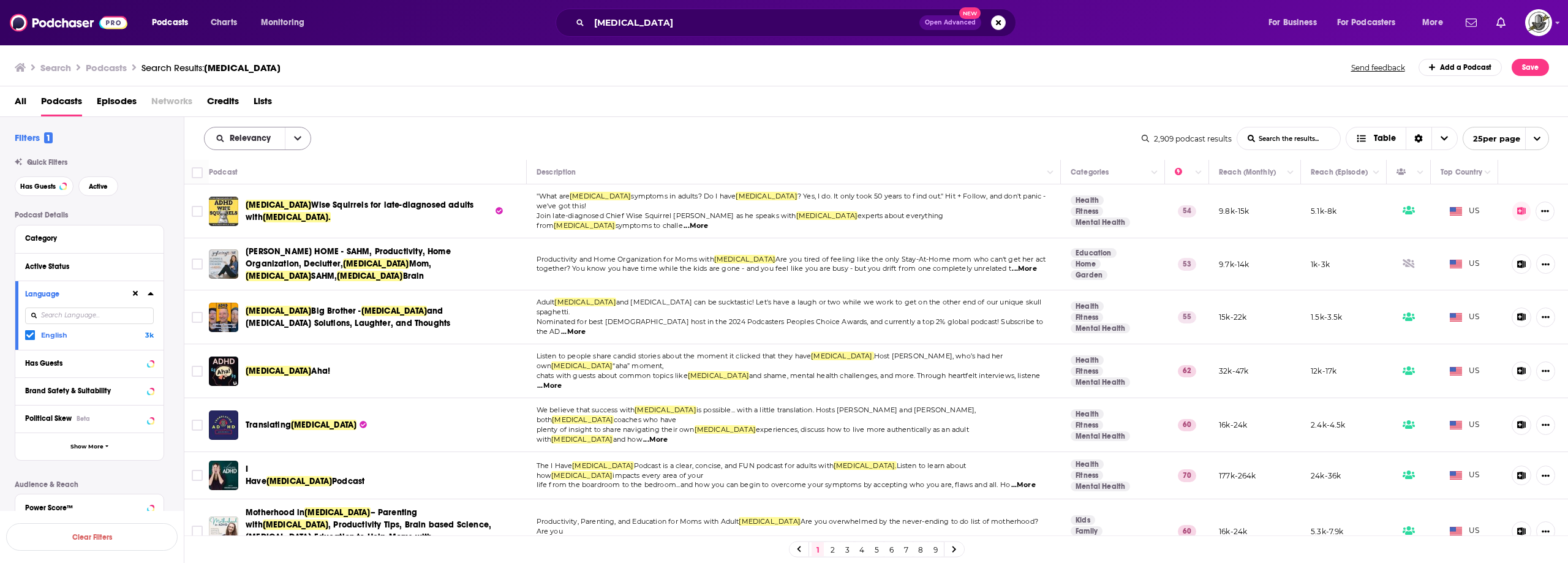
click at [300, 145] on button "open menu" at bounding box center [297, 138] width 25 height 22
click at [273, 240] on span "Power Score" at bounding box center [265, 243] width 72 height 7
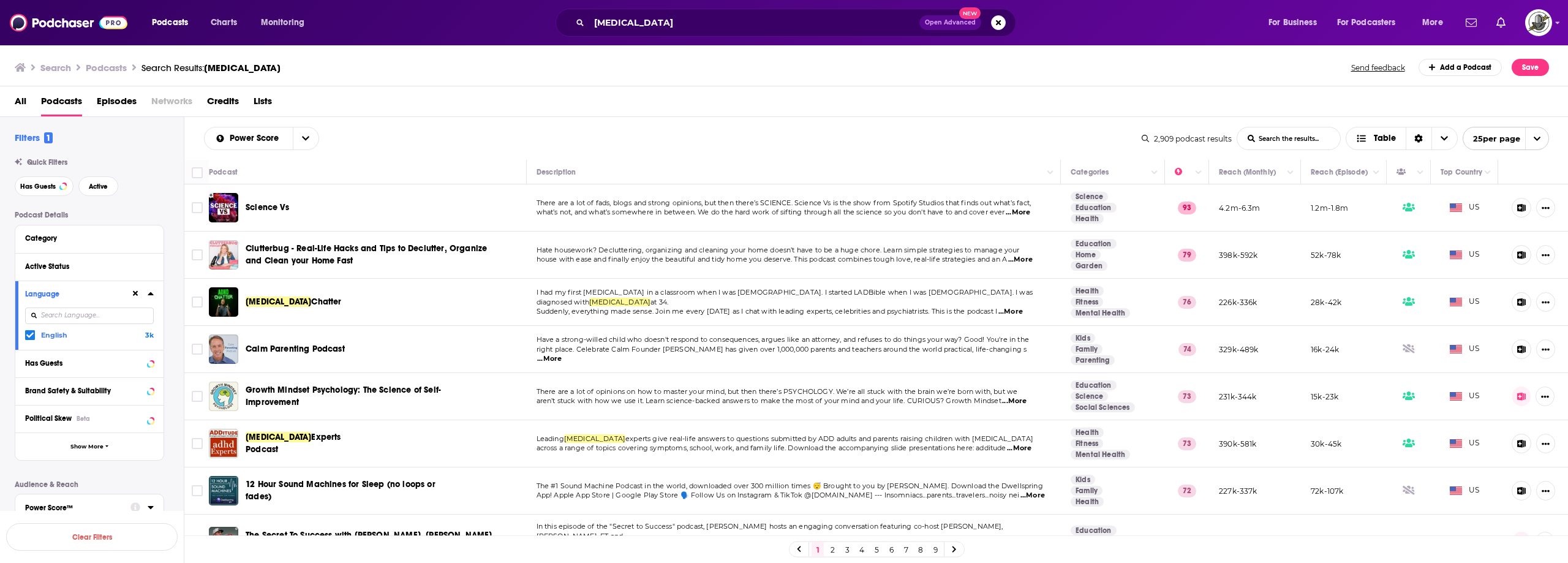
click at [451, 87] on div "All Podcasts Episodes Networks Credits Lists" at bounding box center [784, 101] width 1569 height 31
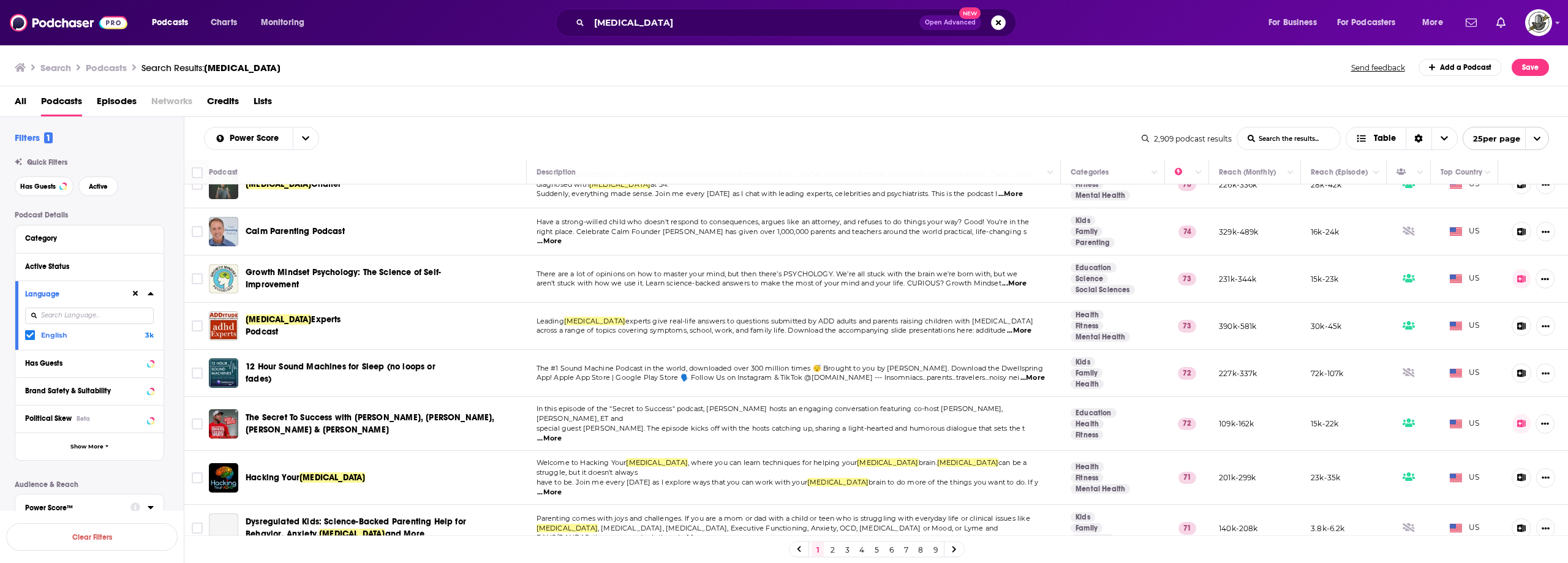
scroll to position [122, 0]
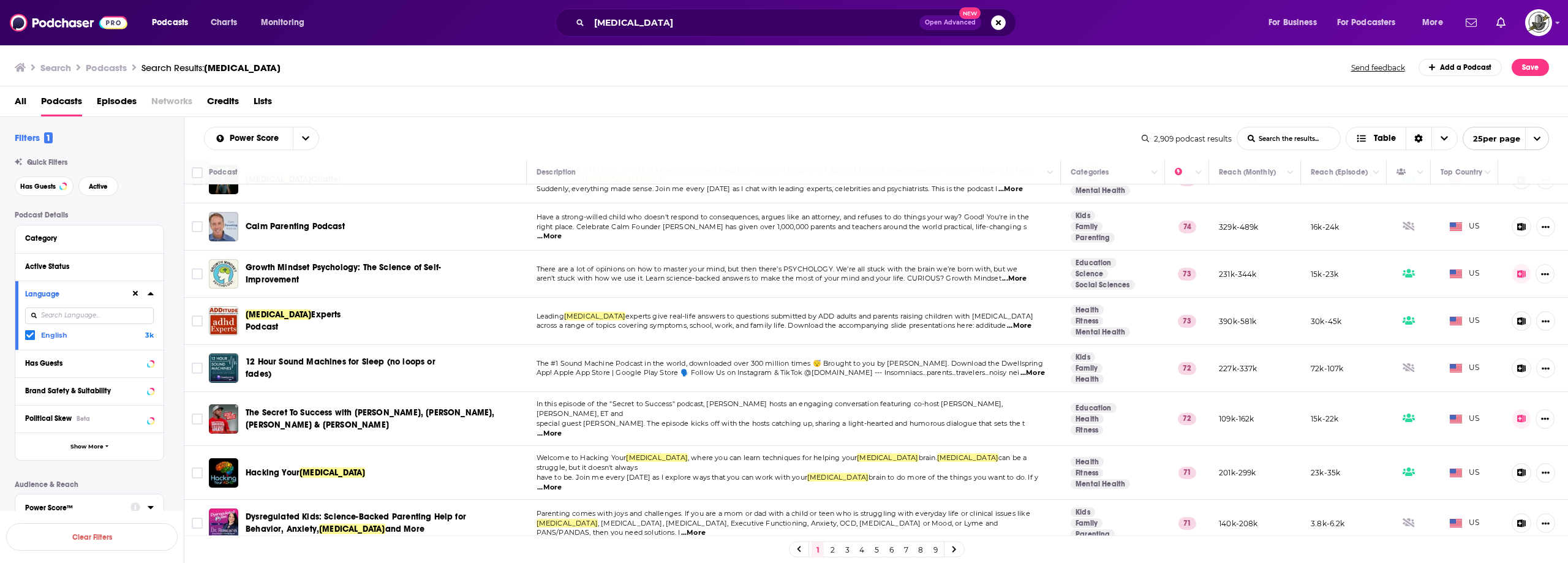
click at [492, 109] on div "All Podcasts Episodes Networks Credits Lists" at bounding box center [787, 104] width 1544 height 25
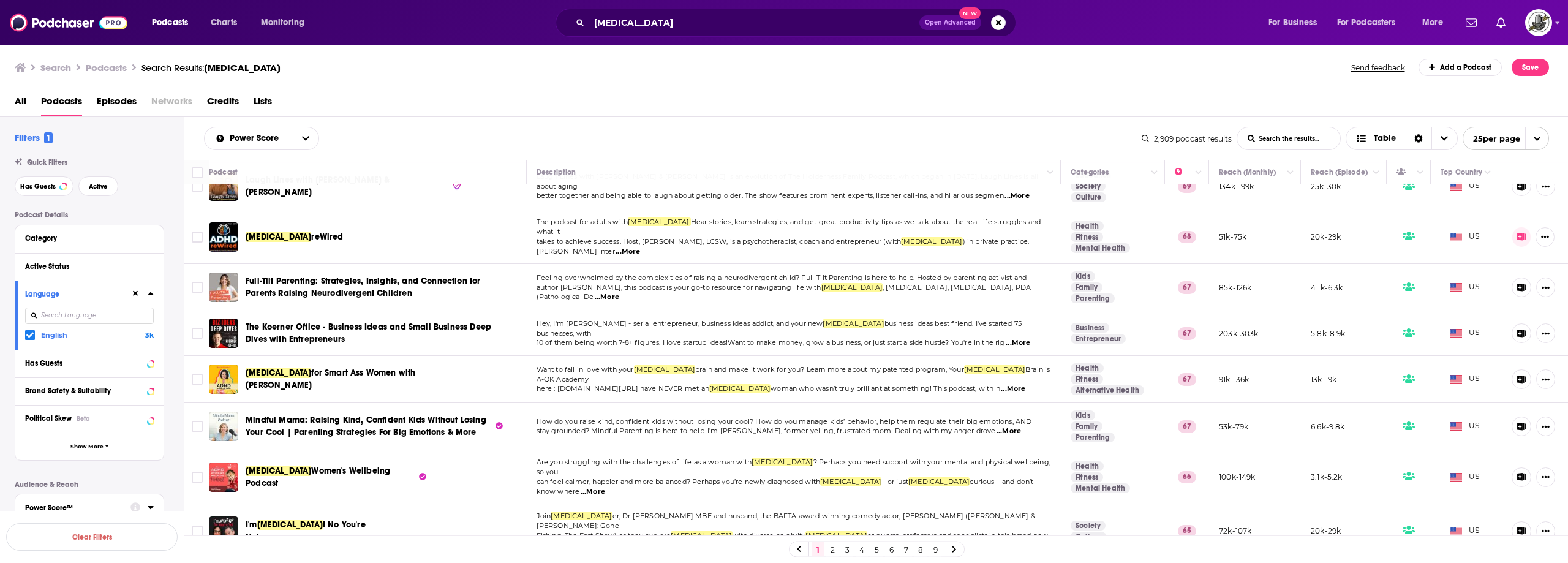
scroll to position [612, 0]
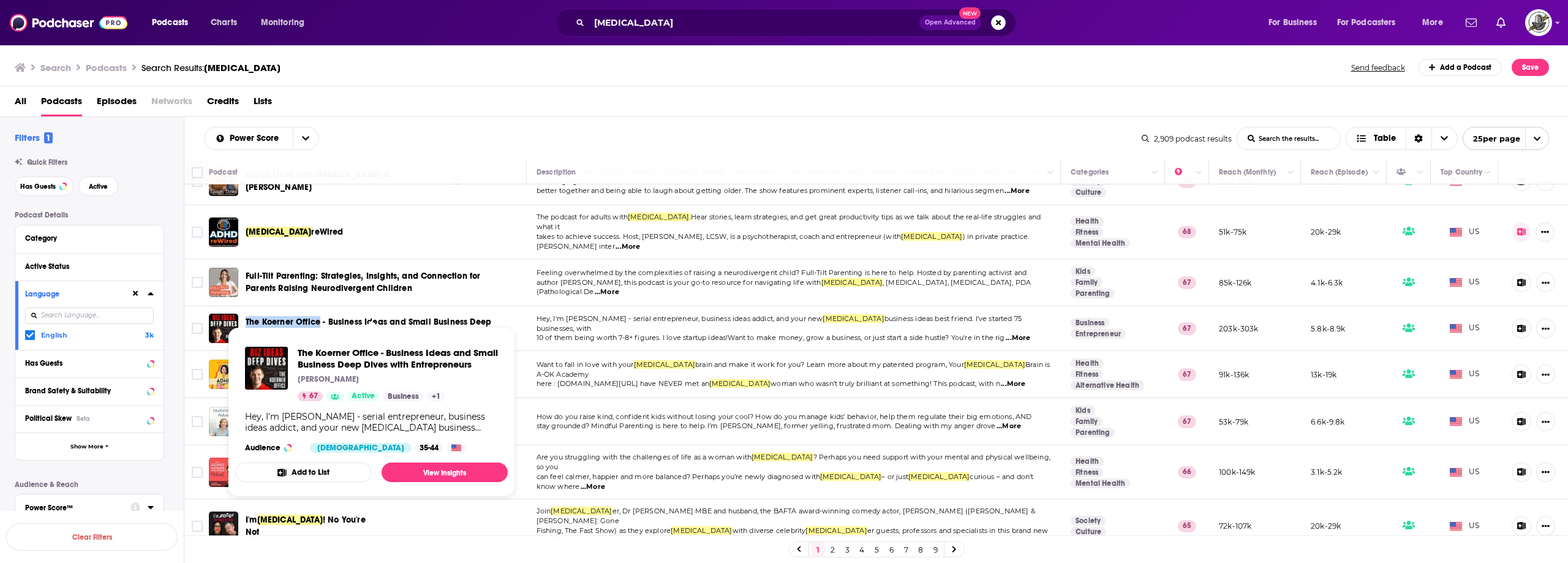
drag, startPoint x: 262, startPoint y: 295, endPoint x: 318, endPoint y: 296, distance: 56.0
click at [318, 314] on div "The Koerner Office - Business Ideas and Small Business Deep Dives with Entrepre…" at bounding box center [363, 328] width 308 height 29
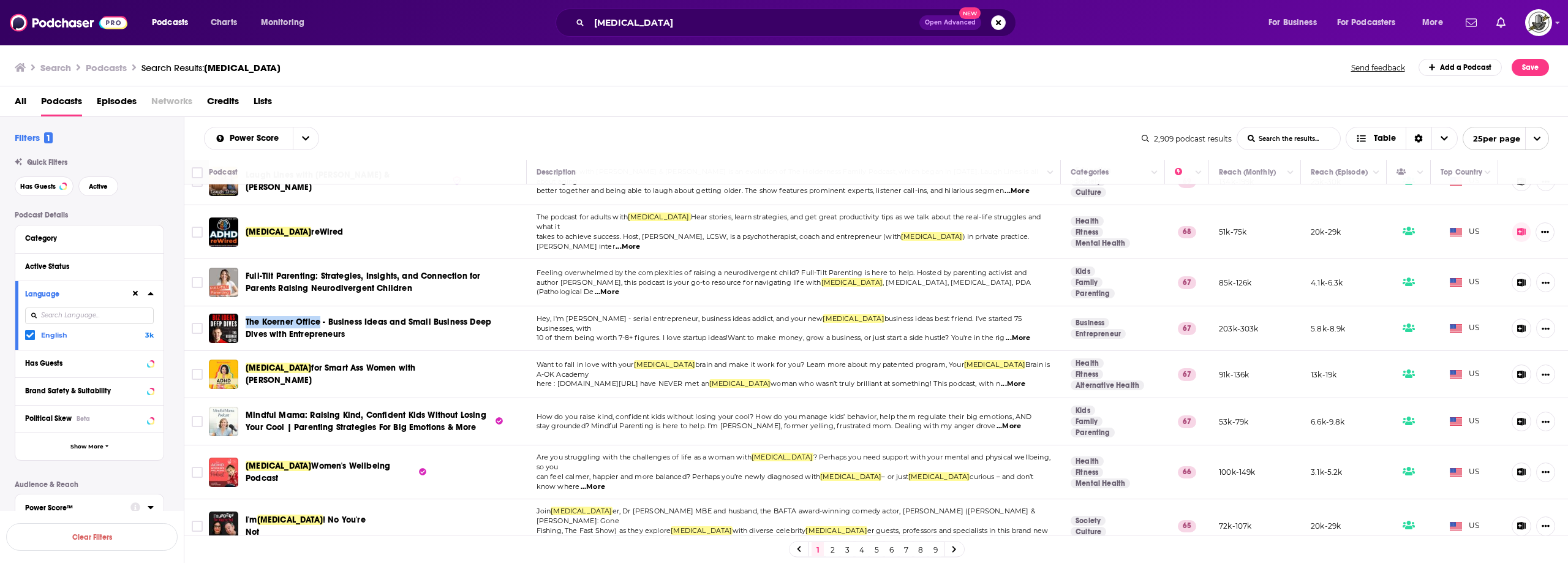
copy span "The Koerner Office"
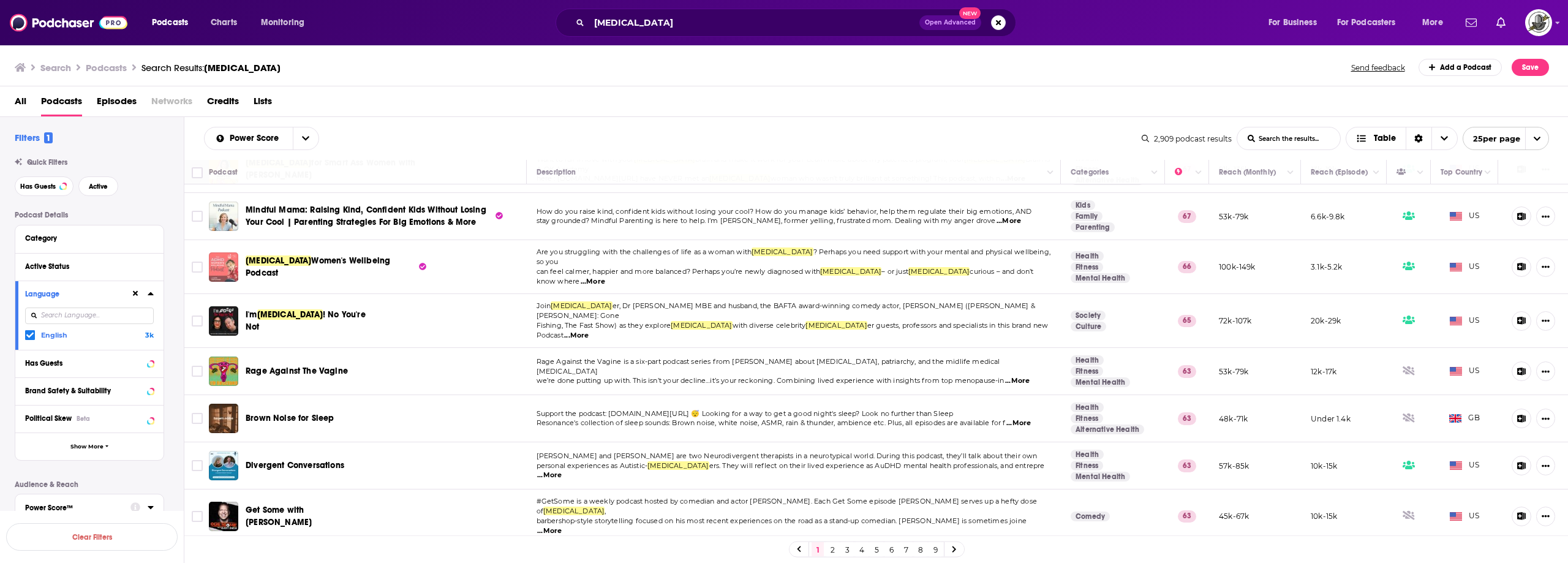
scroll to position [820, 0]
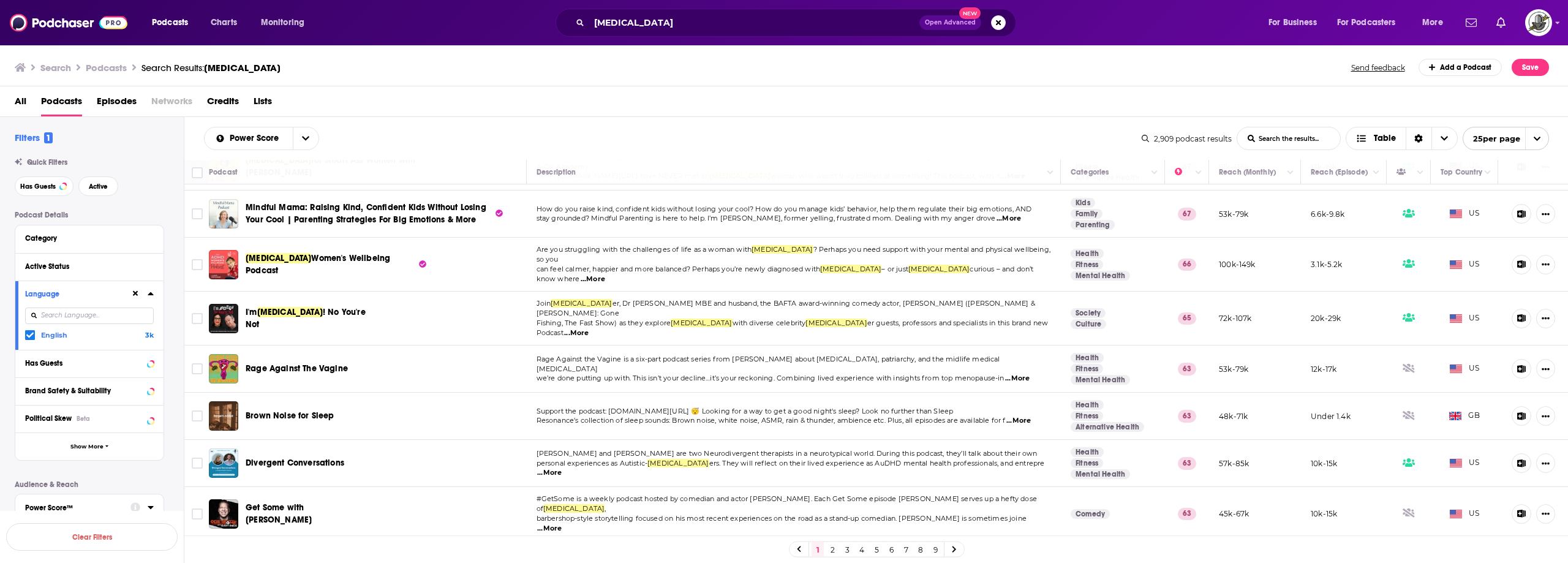
click at [831, 550] on link "2" at bounding box center [833, 549] width 12 height 15
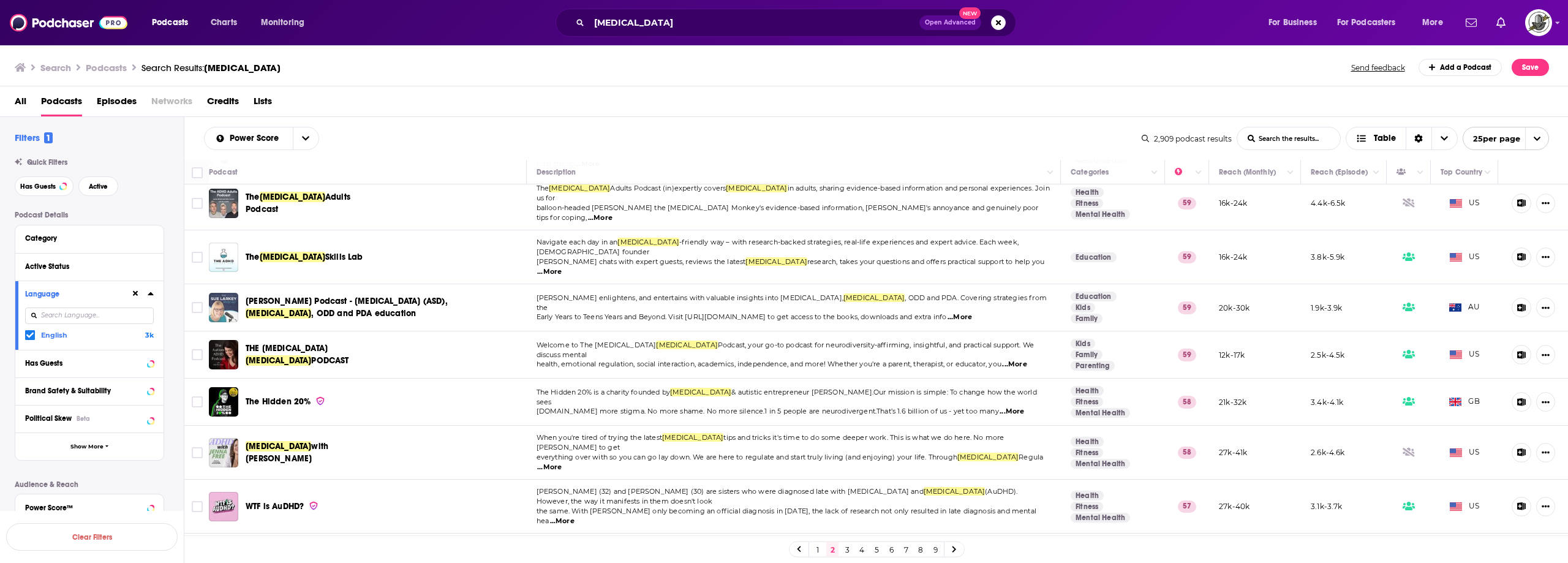
scroll to position [766, 0]
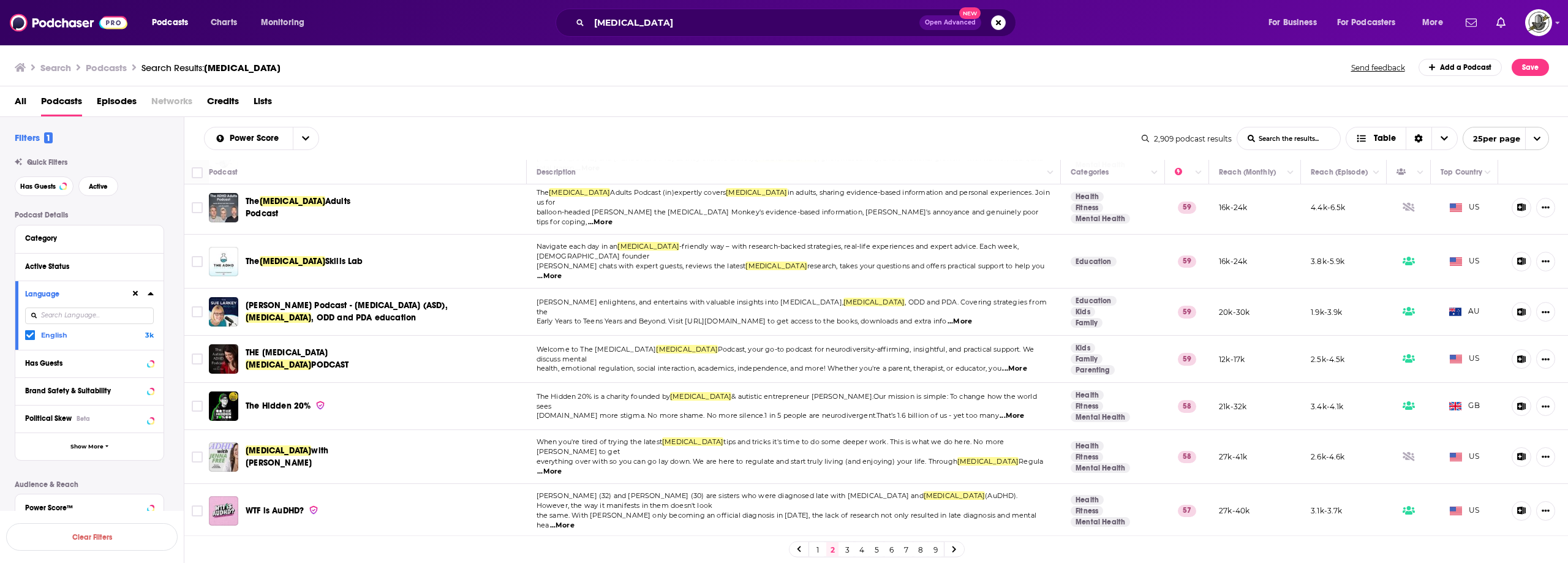
click at [1022, 364] on span "...More" at bounding box center [1015, 368] width 25 height 10
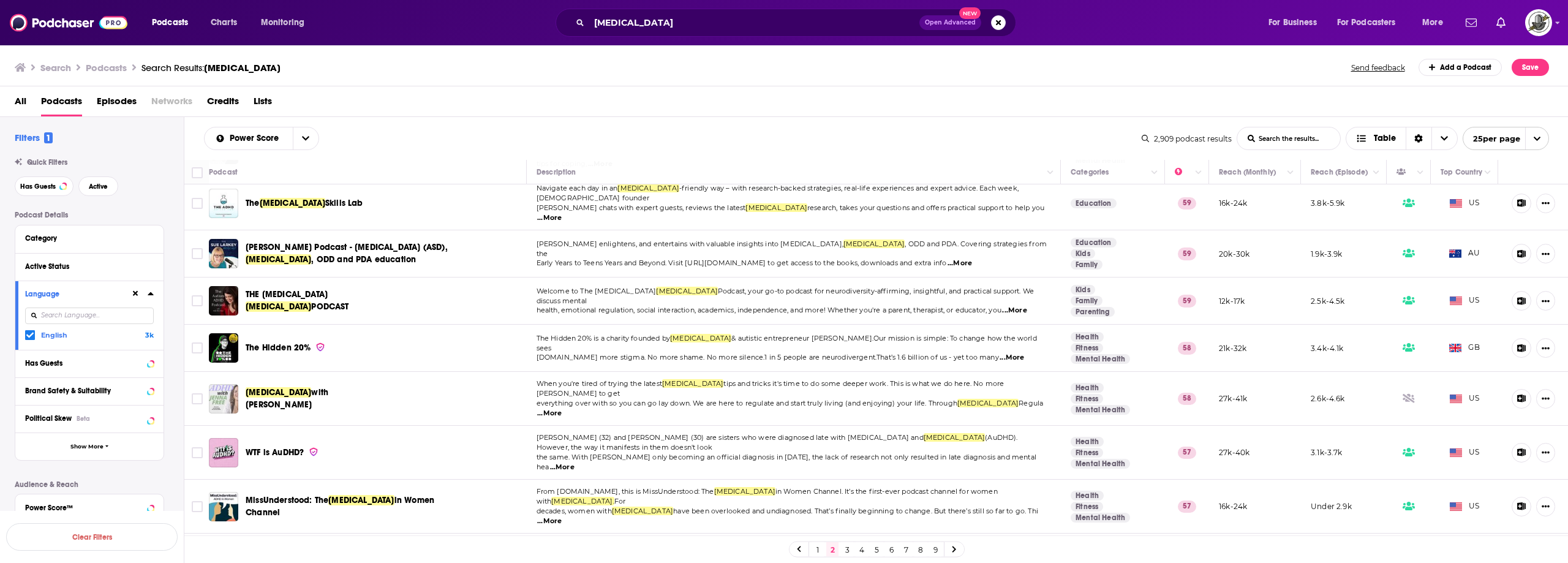
scroll to position [827, 0]
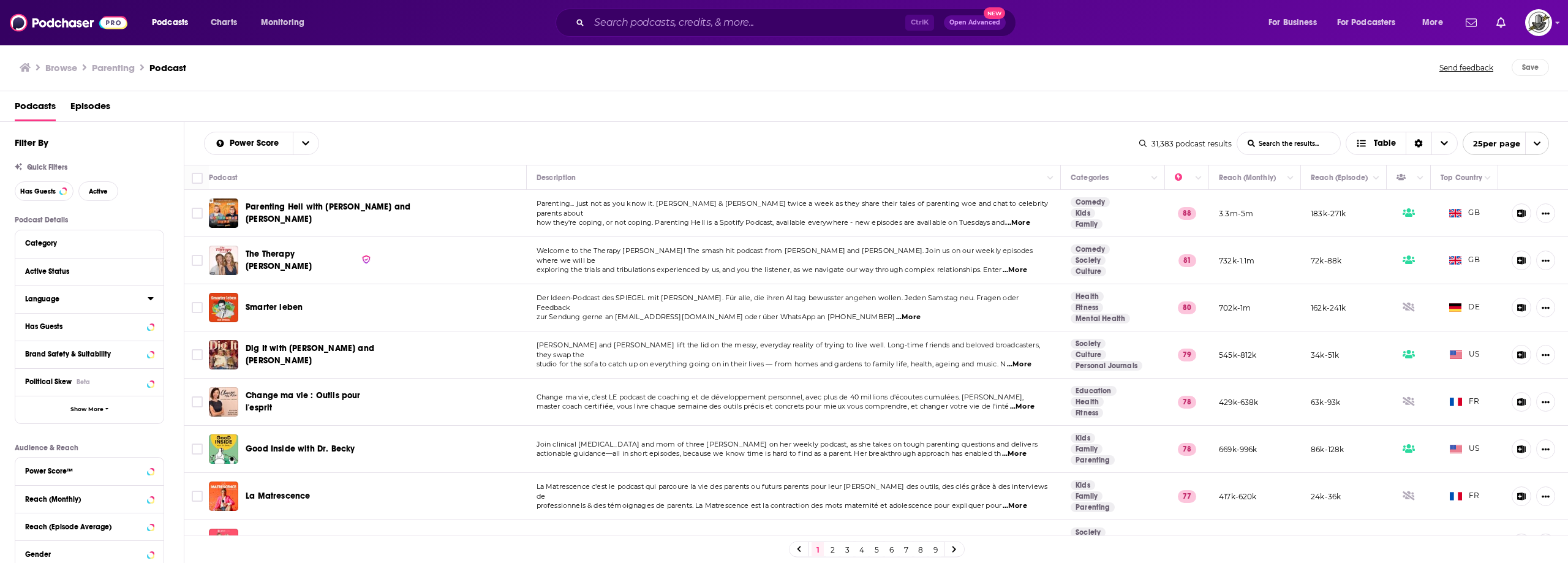
click at [148, 298] on icon at bounding box center [150, 298] width 5 height 3
click at [32, 340] on icon at bounding box center [30, 340] width 7 height 5
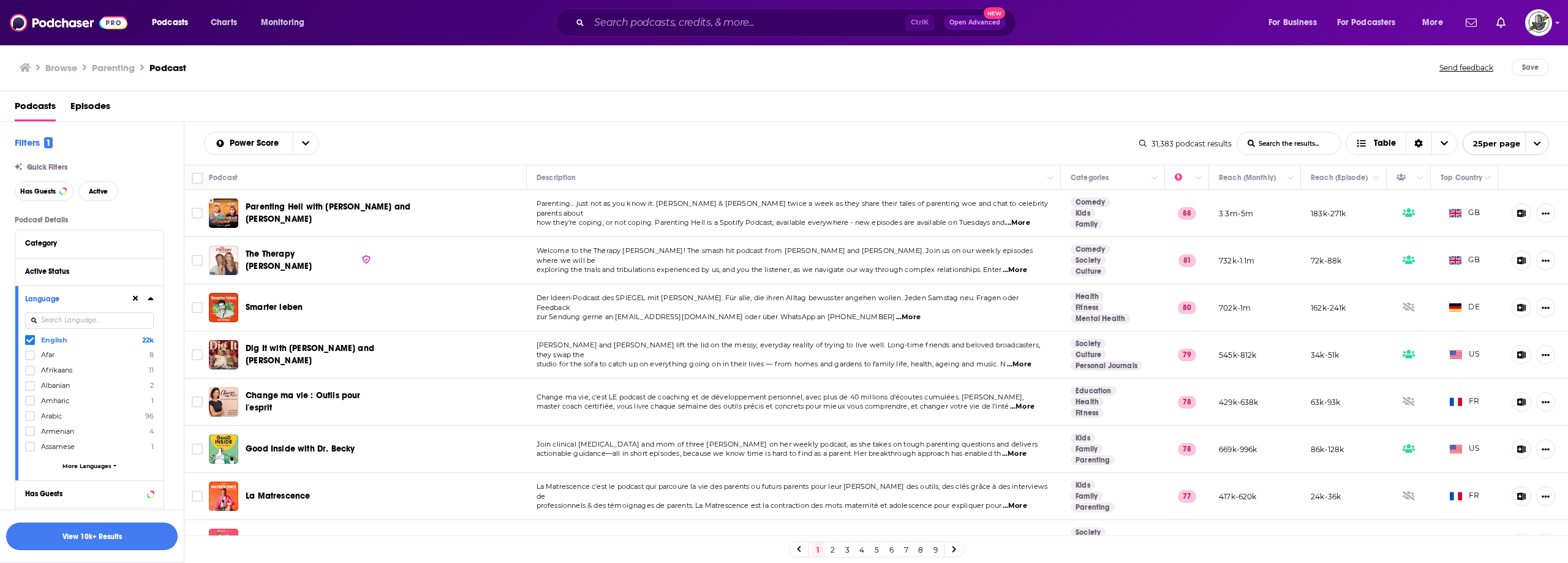
click at [112, 538] on button "View 10k+ Results" at bounding box center [91, 536] width 171 height 27
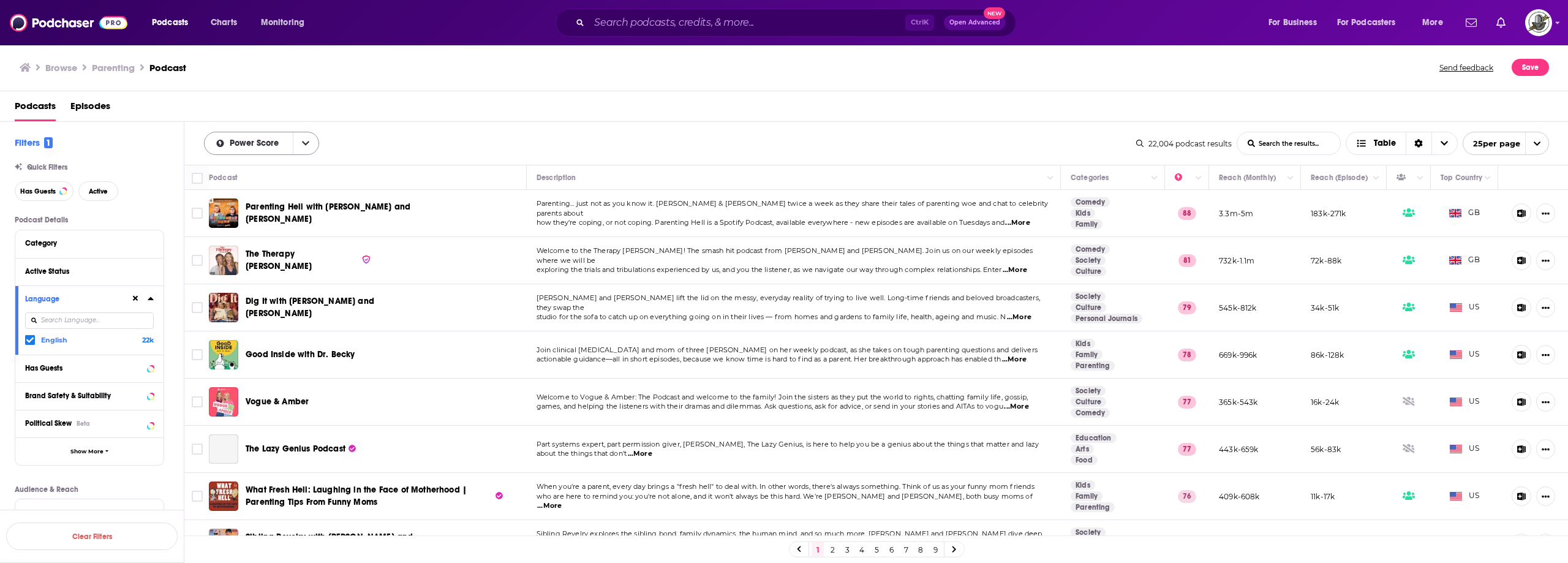
click at [311, 143] on button "open menu" at bounding box center [305, 143] width 25 height 22
click at [517, 122] on div "Power Score By Rating Trending New Power Score List Search Input Search the res…" at bounding box center [877, 143] width 1384 height 43
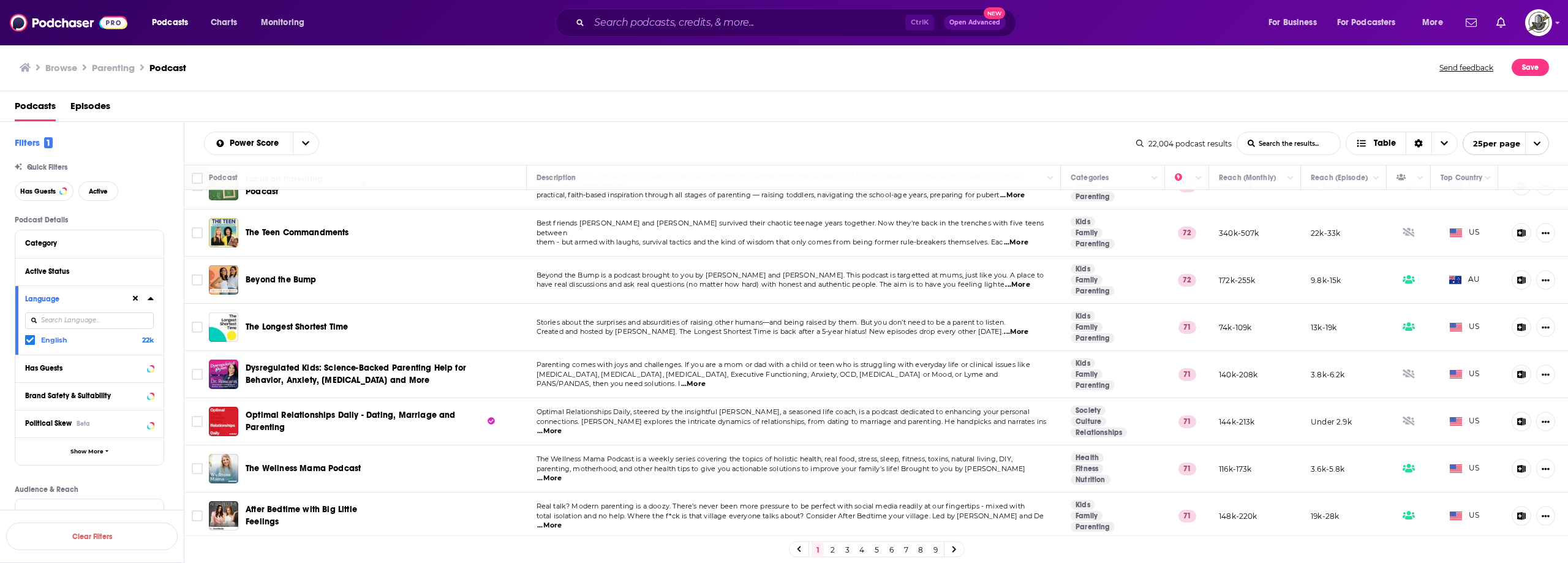
scroll to position [831, 0]
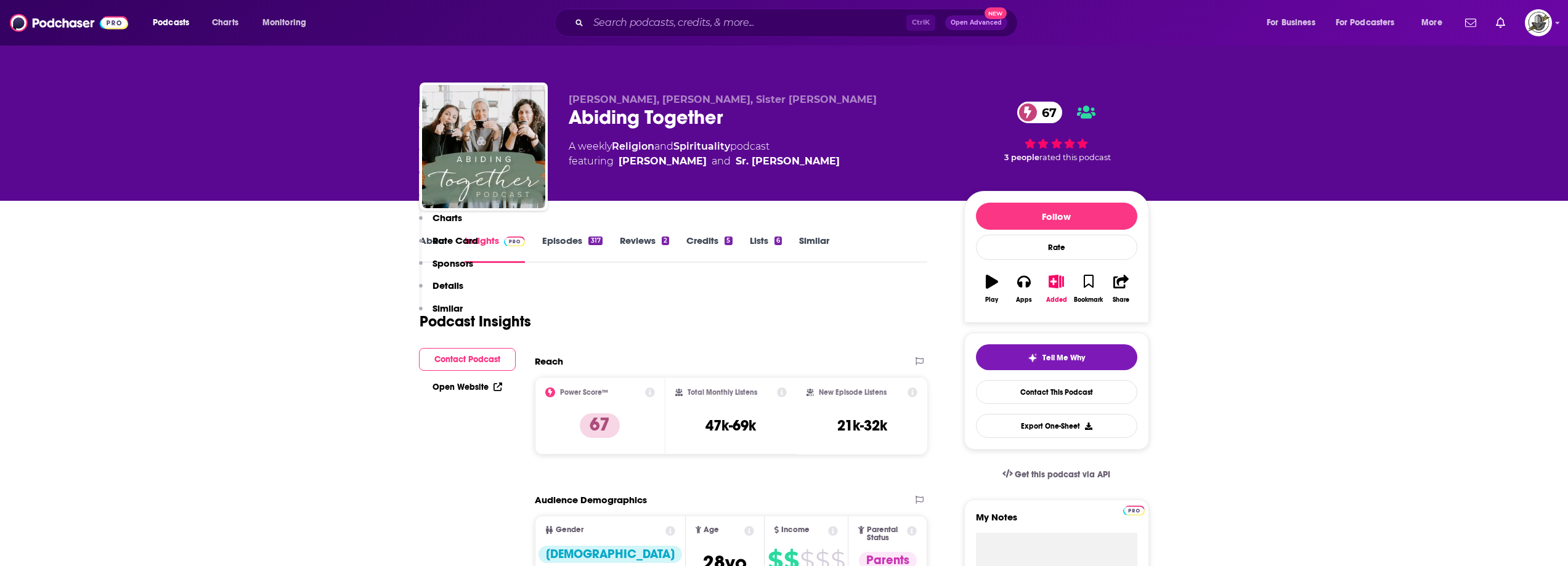
scroll to position [1355, 0]
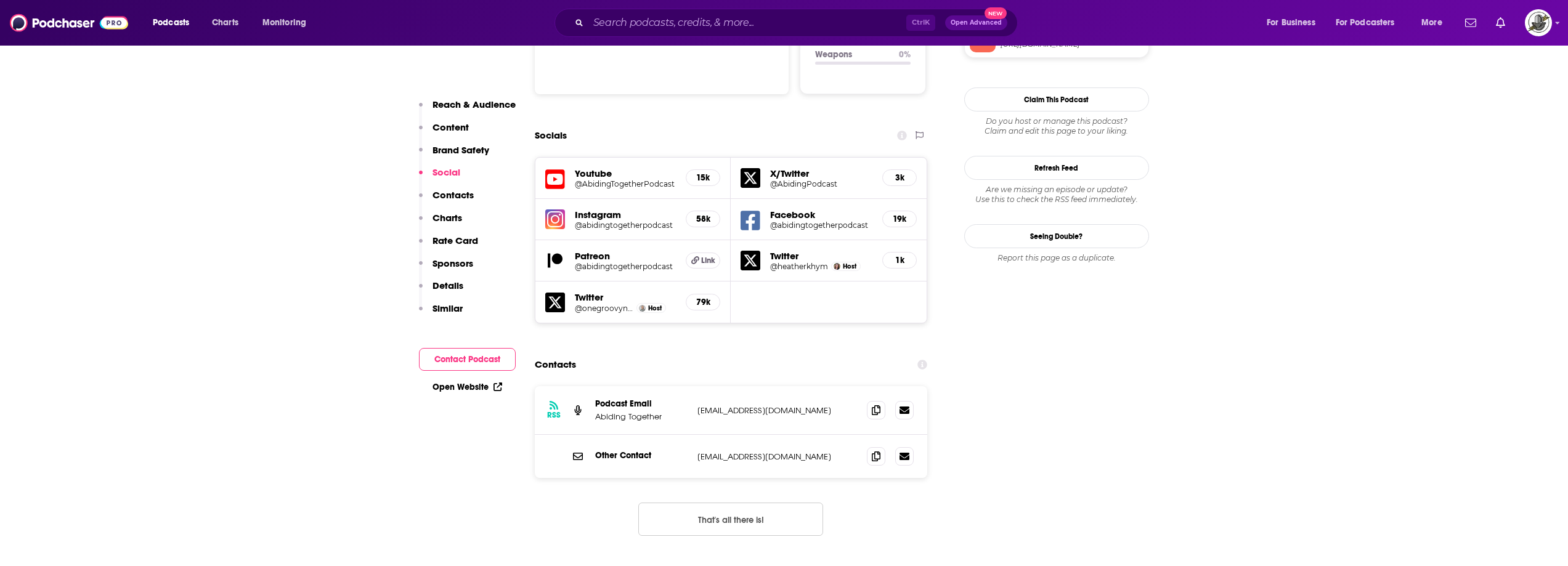
drag, startPoint x: 698, startPoint y: 398, endPoint x: 844, endPoint y: 402, distance: 146.1
click at [844, 434] on div "Other Contact info@abidingtogetherpodcast.com info@abidingtogetherpodcast.com" at bounding box center [731, 456] width 393 height 43
click at [686, 434] on div "Other Contact info@abidingtogetherpodcast.com info@abidingtogetherpodcast.com" at bounding box center [731, 456] width 393 height 43
drag, startPoint x: 696, startPoint y: 400, endPoint x: 828, endPoint y: 400, distance: 132.0
click at [828, 434] on div "Other Contact info@abidingtogetherpodcast.com info@abidingtogetherpodcast.com" at bounding box center [731, 456] width 393 height 43
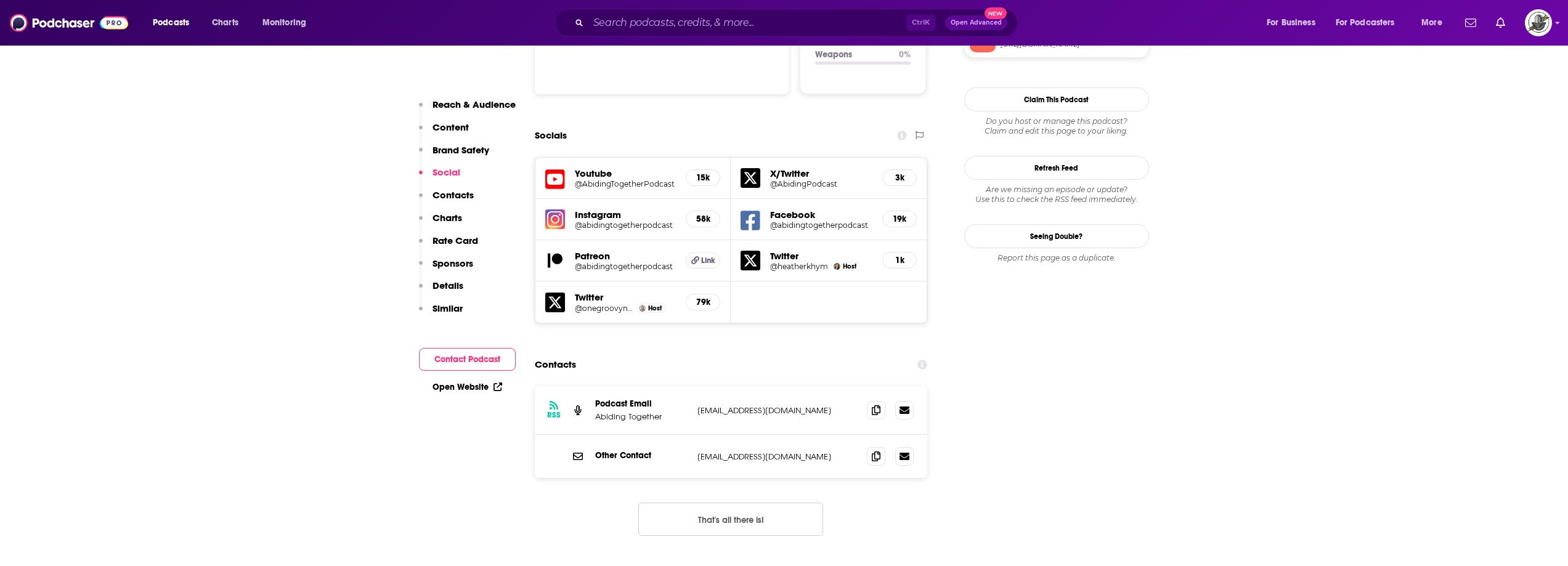
copy p "info@abidingtogetherpodcast.com"
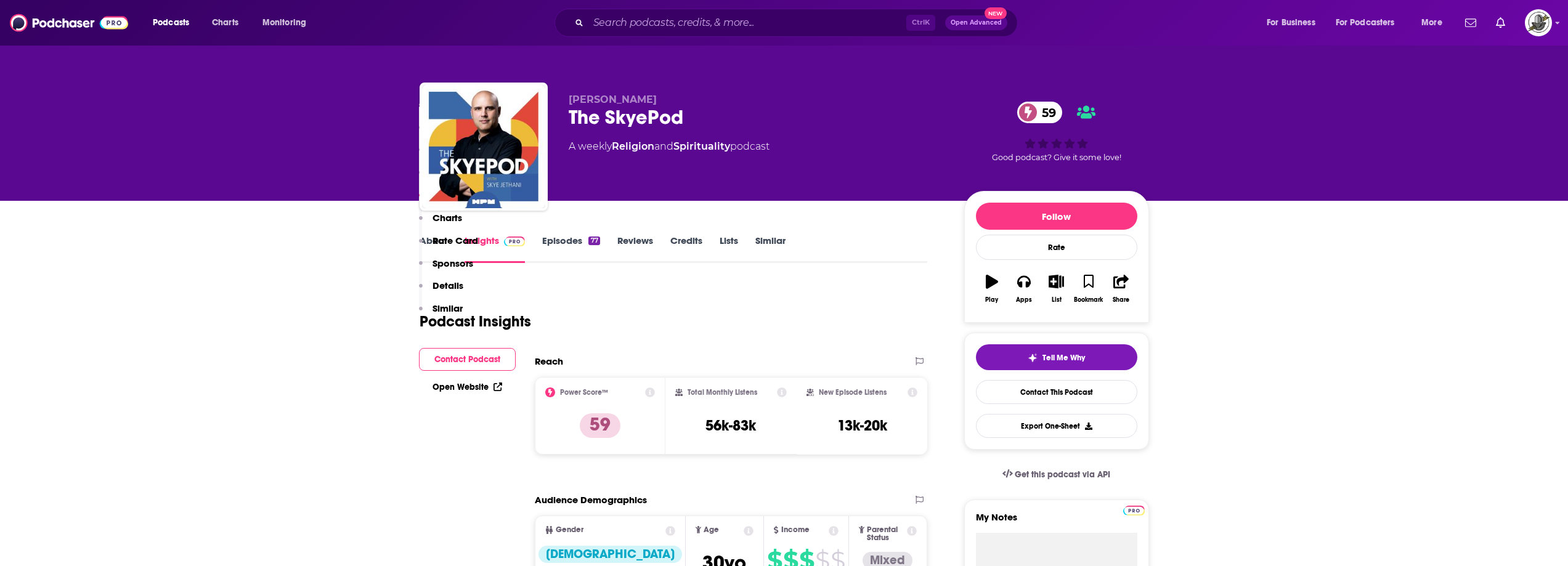
scroll to position [1046, 0]
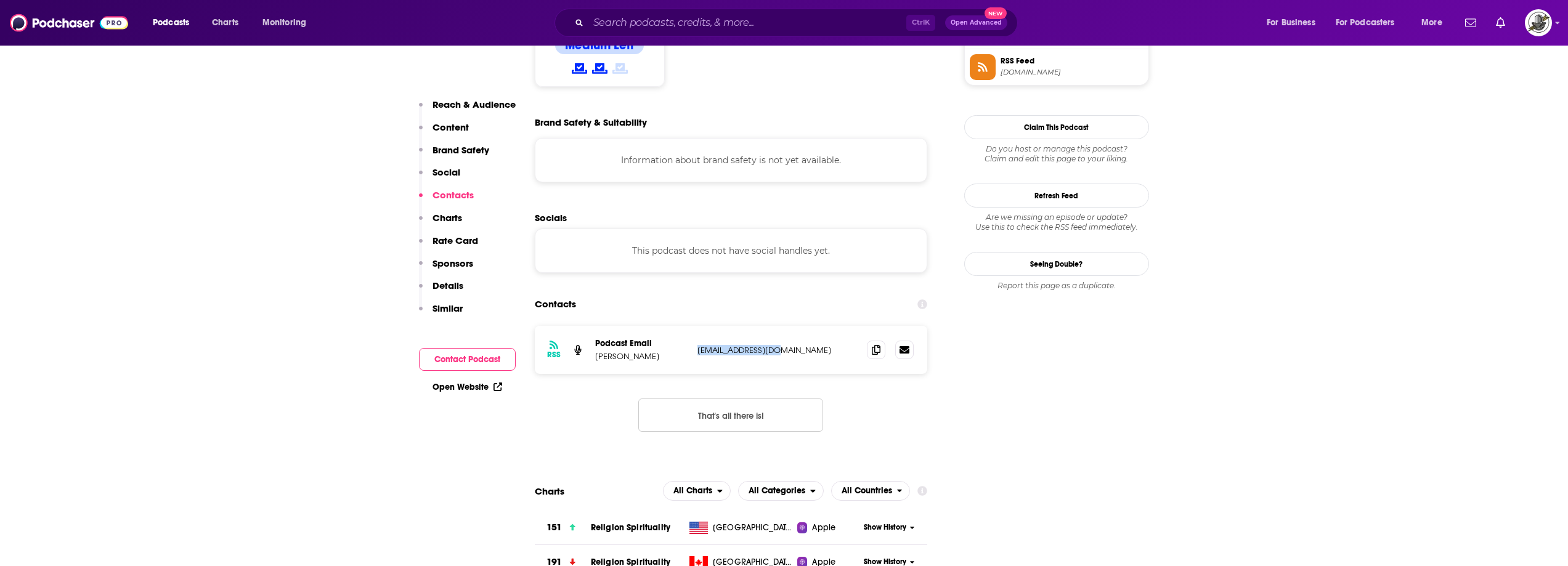
drag, startPoint x: 704, startPoint y: 290, endPoint x: 811, endPoint y: 295, distance: 107.1
click at [811, 326] on div "RSS Podcast Email Esau McCaulley admin@holypost.com admin@holypost.com" at bounding box center [731, 350] width 393 height 48
copy p "admin@holypost.com"
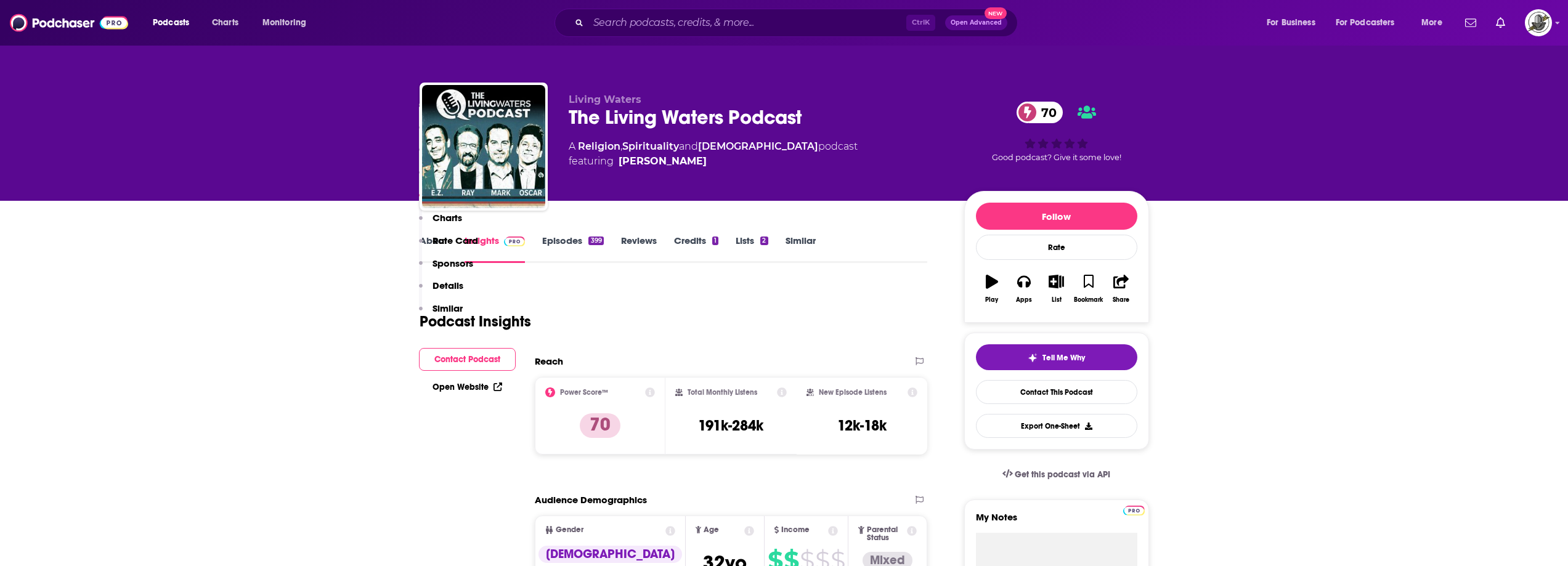
scroll to position [1416, 0]
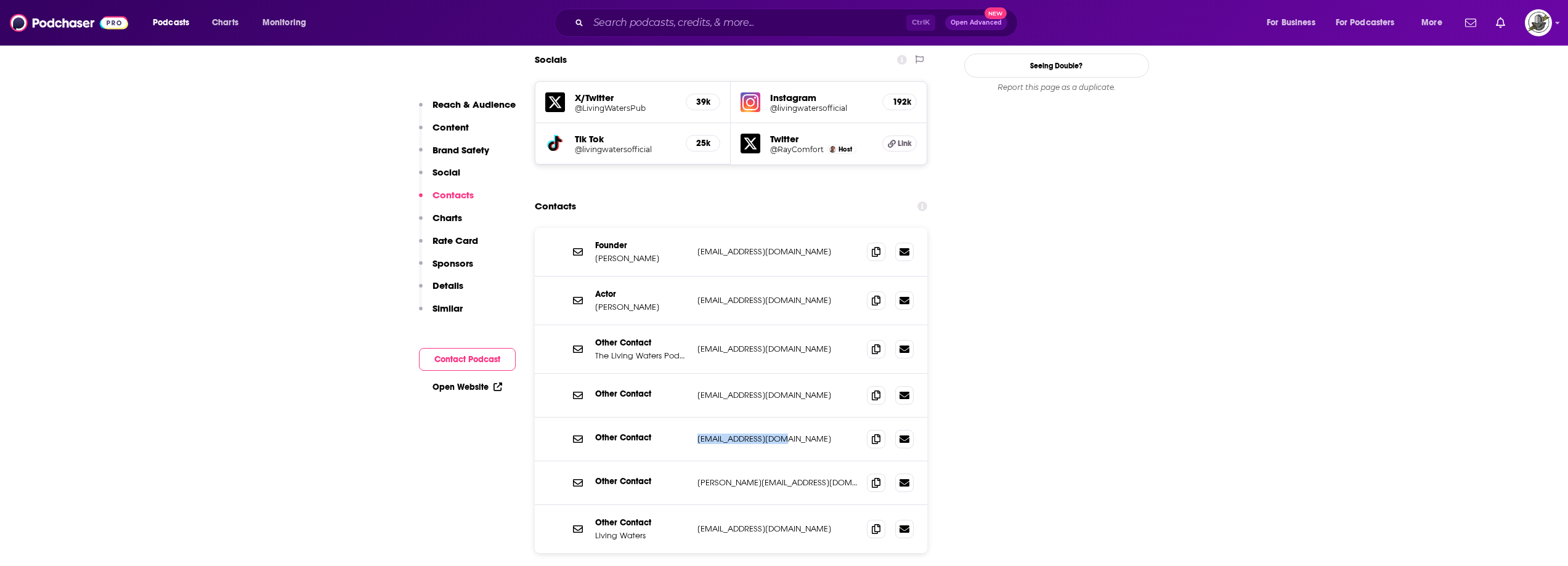
drag, startPoint x: 703, startPoint y: 381, endPoint x: 791, endPoint y: 387, distance: 88.2
click at [791, 418] on div "Other Contact [EMAIL_ADDRESS][DOMAIN_NAME] [EMAIL_ADDRESS][DOMAIN_NAME]" at bounding box center [731, 440] width 393 height 44
copy p "ez@livingwaters.com"
drag, startPoint x: 697, startPoint y: 467, endPoint x: 813, endPoint y: 468, distance: 116.0
click at [813, 524] on p "podcast@livingwaters.com" at bounding box center [776, 529] width 160 height 11
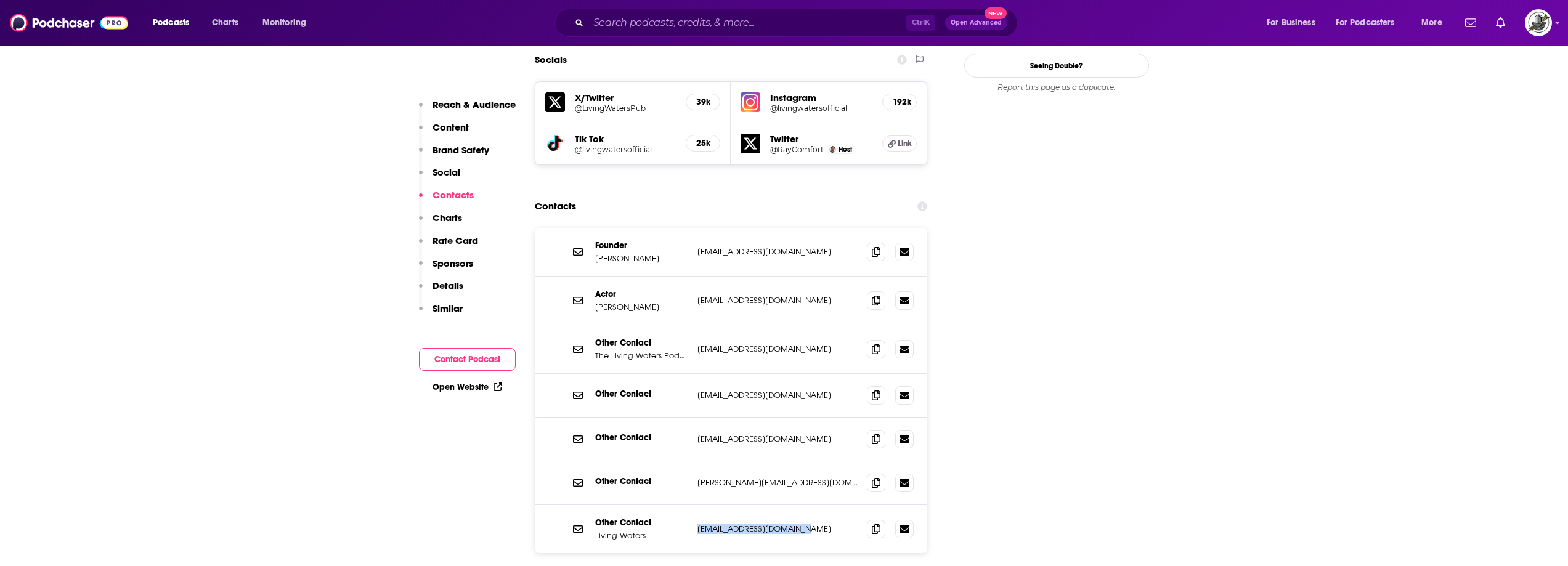
copy p "podcast@livingwaters.com"
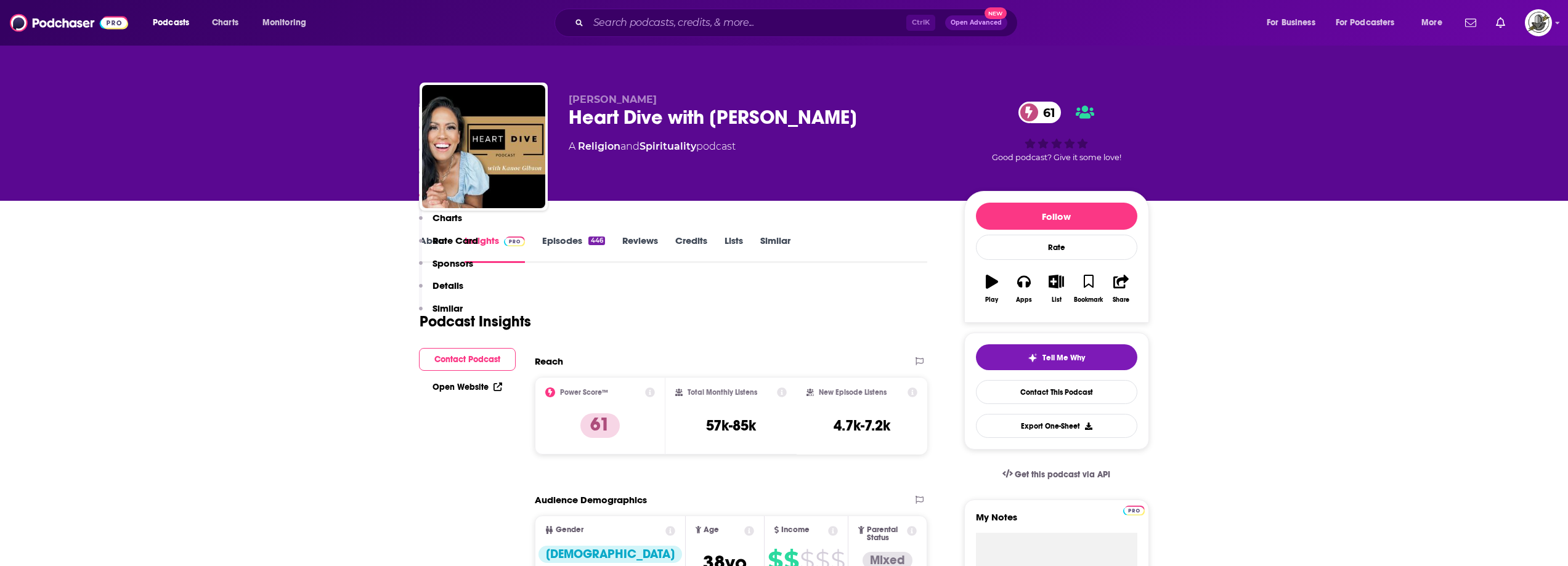
scroll to position [1232, 0]
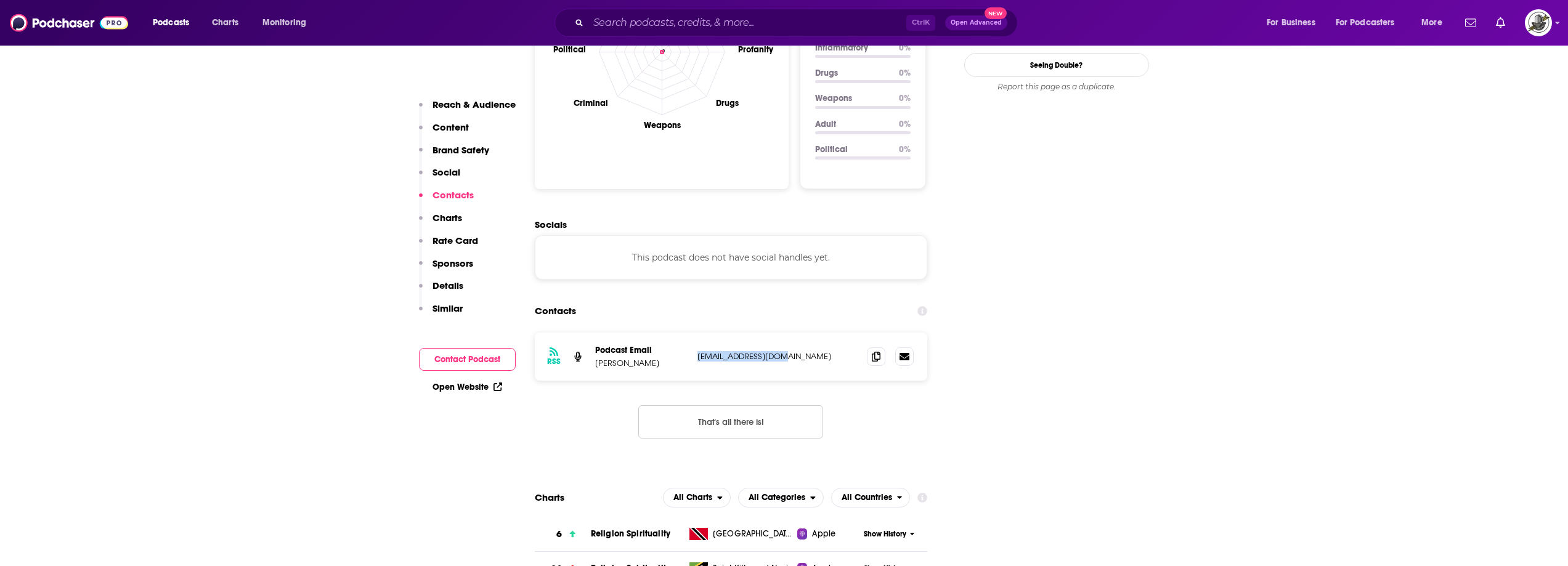
drag, startPoint x: 695, startPoint y: 314, endPoint x: 809, endPoint y: 312, distance: 114.0
click at [809, 333] on div "RSS Podcast Email [PERSON_NAME] [EMAIL_ADDRESS][DOMAIN_NAME] [EMAIL_ADDRESS][DO…" at bounding box center [731, 357] width 393 height 48
copy p "[EMAIL_ADDRESS][DOMAIN_NAME]"
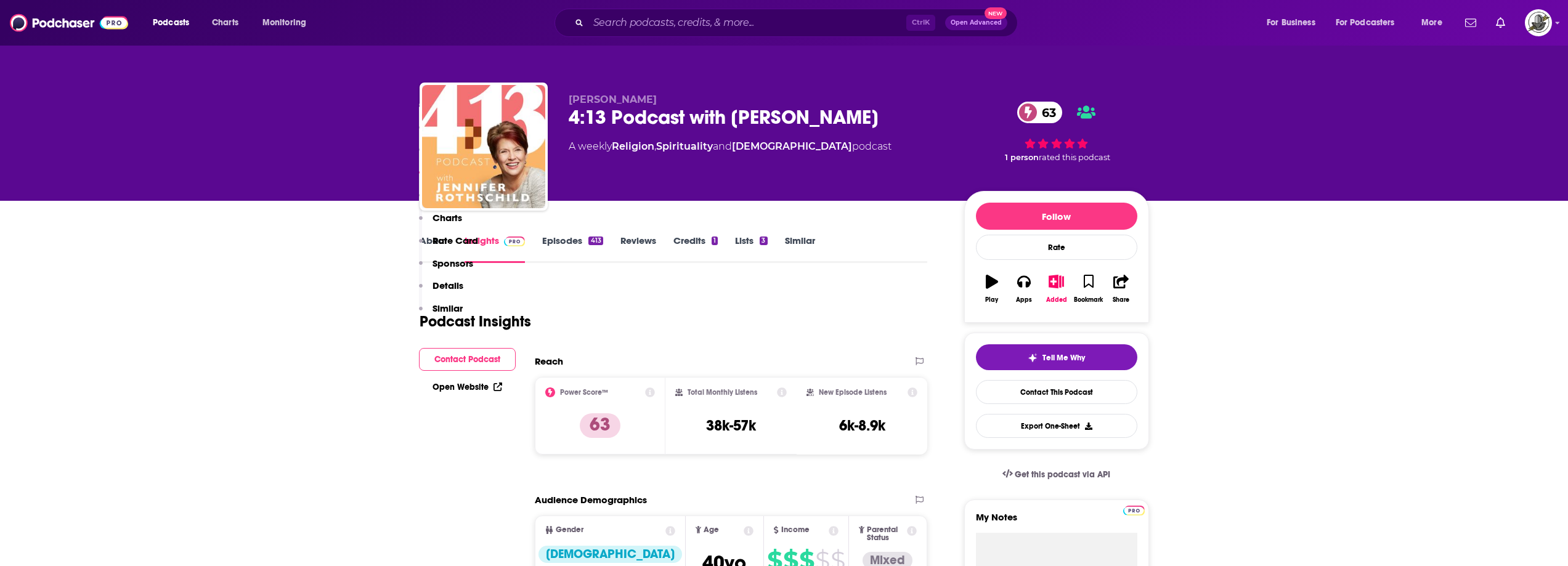
scroll to position [1232, 0]
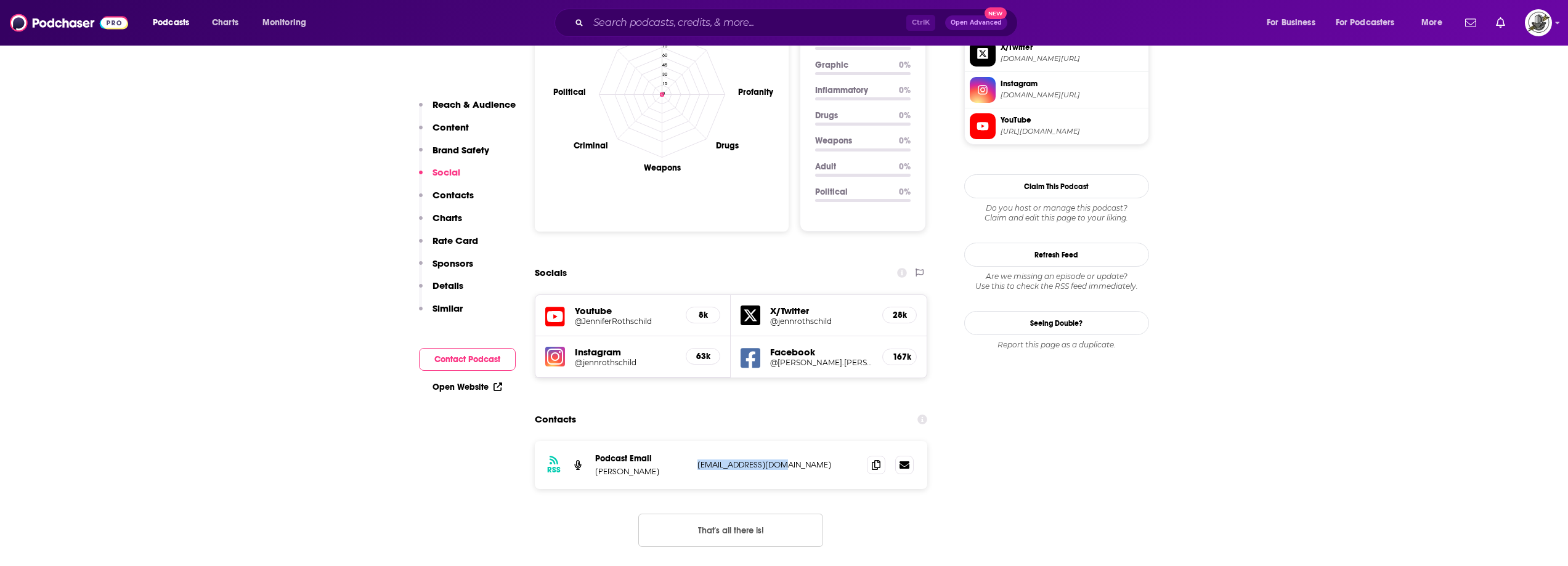
drag, startPoint x: 697, startPoint y: 389, endPoint x: 781, endPoint y: 392, distance: 84.1
click at [781, 459] on p "413podcast@gmail.com" at bounding box center [776, 464] width 160 height 11
click at [722, 441] on div "RSS Podcast Email Jennifer Rothschild 413podcast@gmail.com 413podcast@gmail.com" at bounding box center [731, 464] width 393 height 48
drag, startPoint x: 691, startPoint y: 389, endPoint x: 769, endPoint y: 392, distance: 78.1
click at [805, 441] on div "RSS Podcast Email Jennifer Rothschild 413podcast@gmail.com 413podcast@gmail.com" at bounding box center [731, 464] width 393 height 48
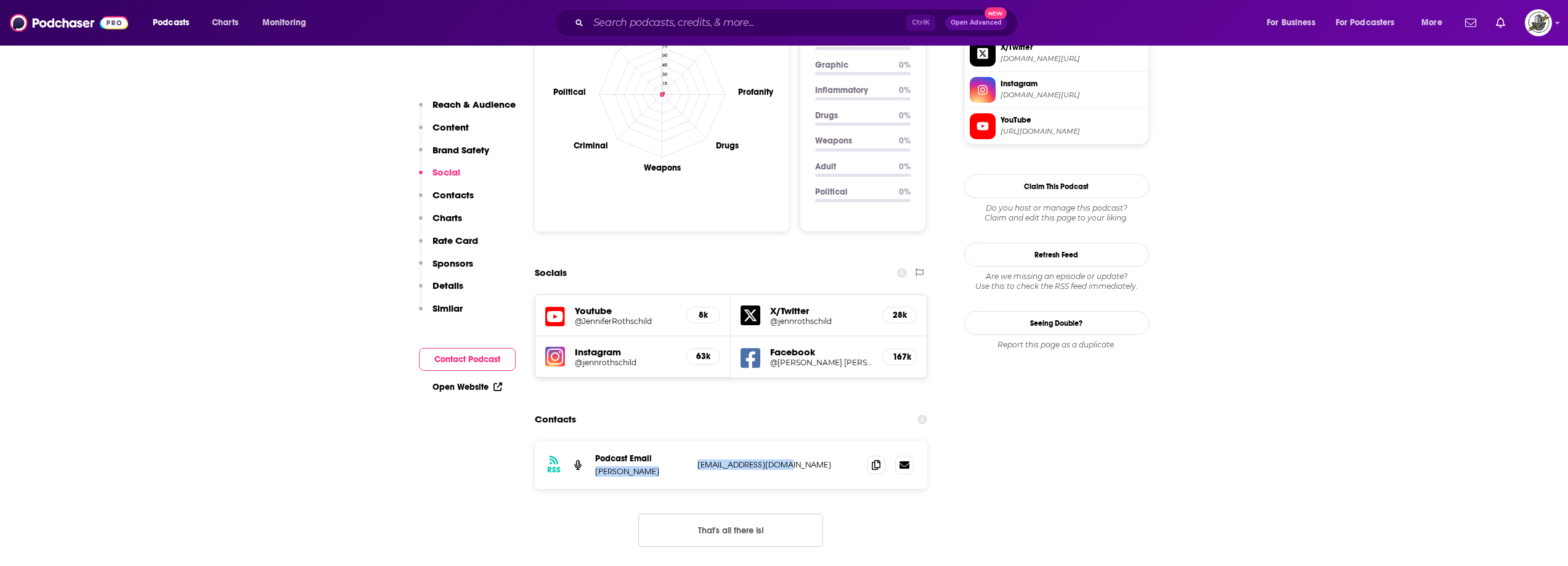
click at [726, 459] on p "413podcast@gmail.com" at bounding box center [776, 464] width 160 height 11
click at [697, 459] on p "413podcast@gmail.com" at bounding box center [776, 464] width 160 height 11
drag, startPoint x: 698, startPoint y: 391, endPoint x: 807, endPoint y: 391, distance: 109.0
click at [807, 459] on p "413podcast@gmail.com" at bounding box center [776, 464] width 160 height 11
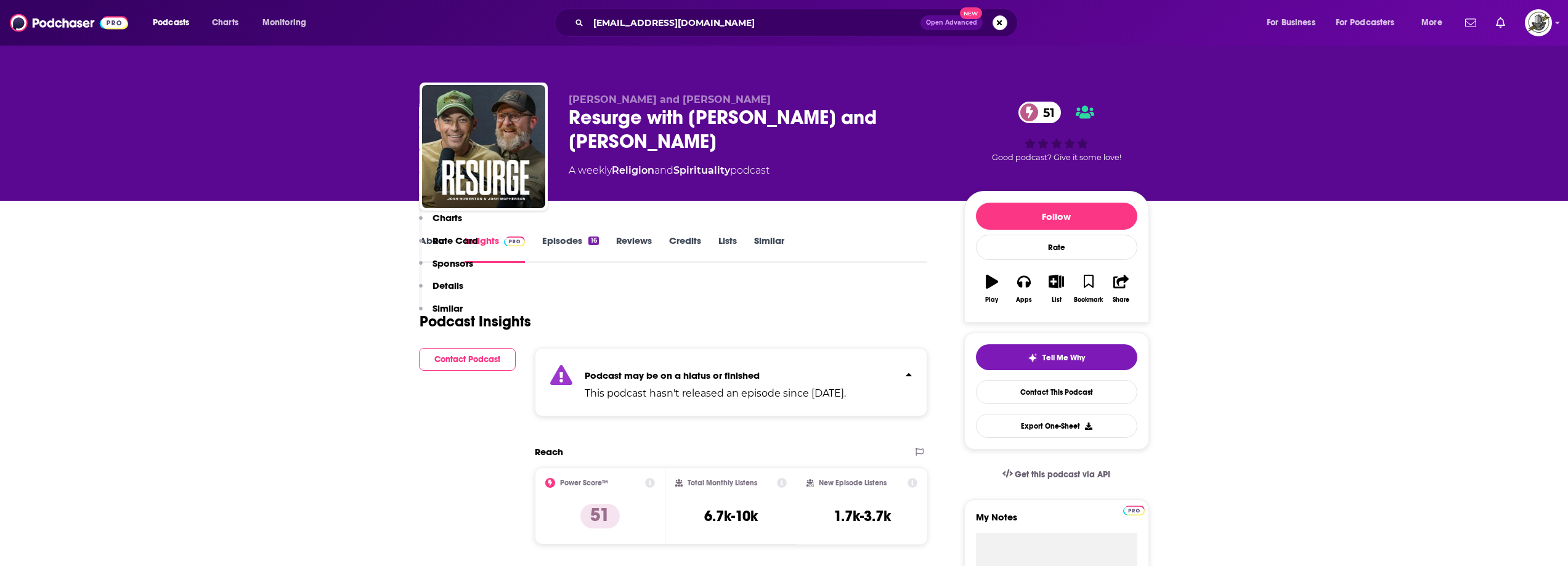
scroll to position [1108, 0]
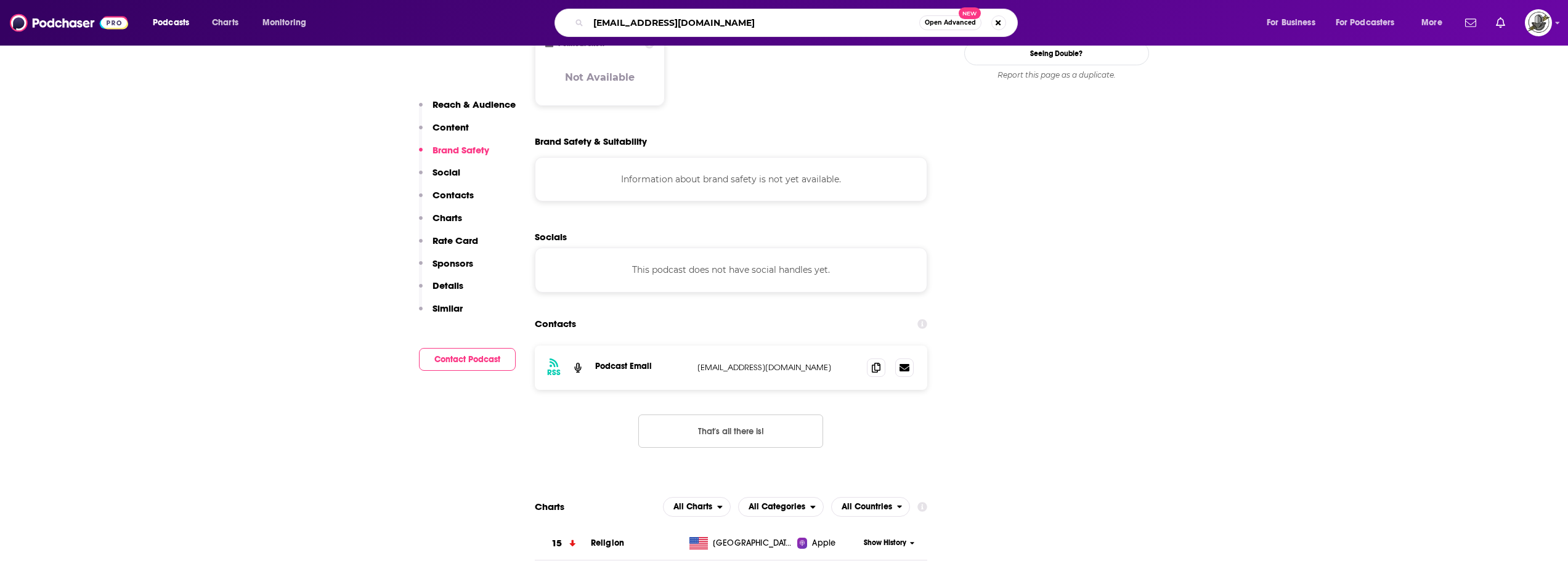
click at [715, 23] on input "info@strongermannation.com" at bounding box center [754, 23] width 330 height 19
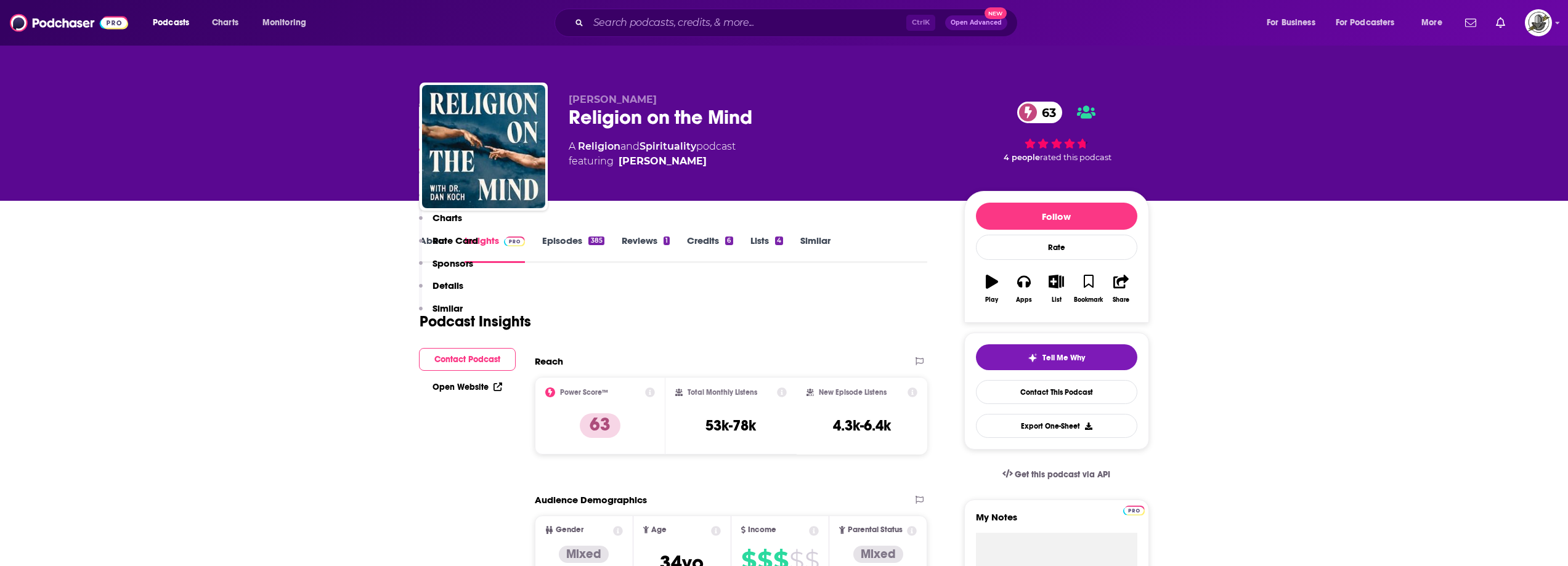
scroll to position [924, 0]
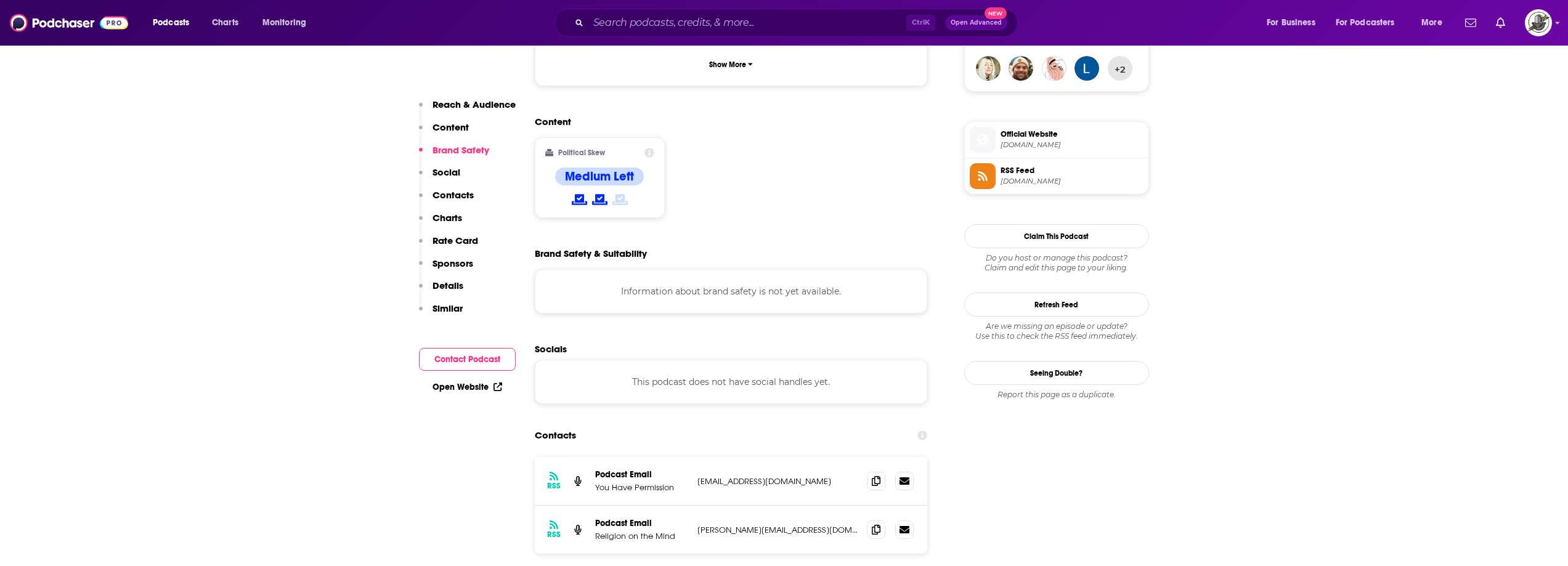
drag, startPoint x: 695, startPoint y: 394, endPoint x: 848, endPoint y: 403, distance: 153.3
click at [848, 457] on div "RSS Podcast Email You Have Permission [EMAIL_ADDRESS][DOMAIN_NAME] [EMAIL_ADDRE…" at bounding box center [731, 480] width 393 height 49
copy p "[EMAIL_ADDRESS][DOMAIN_NAME]"
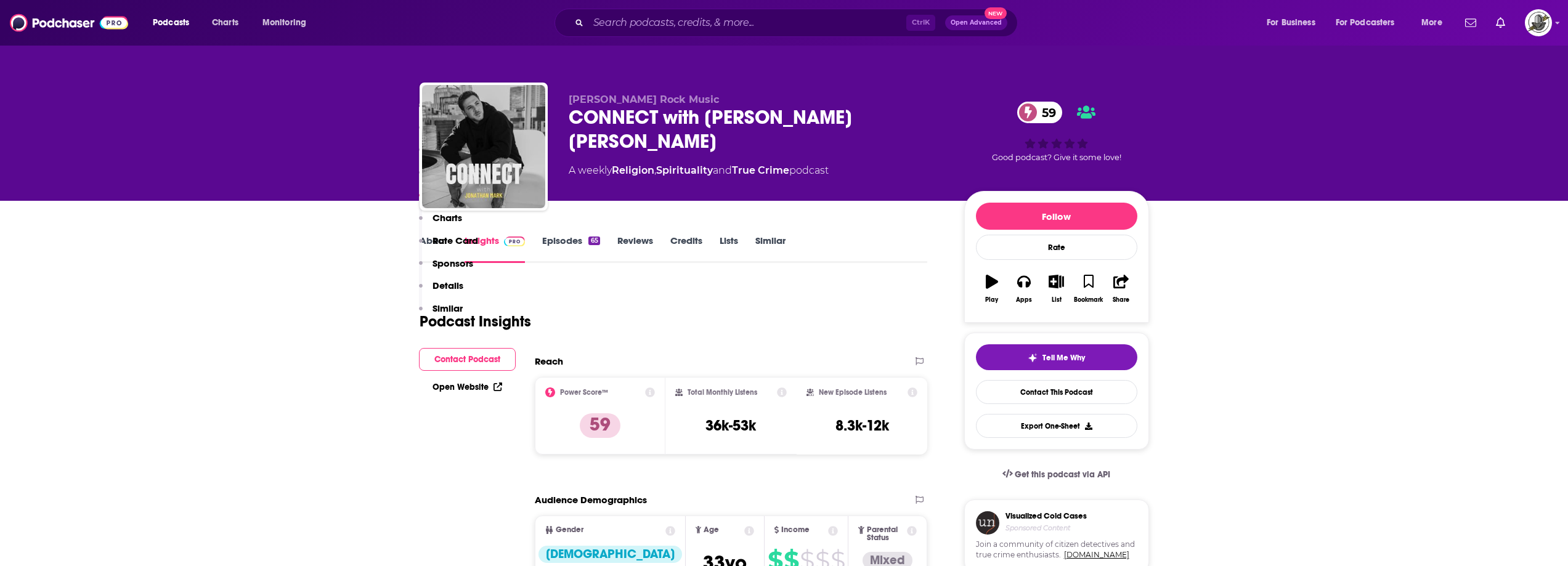
scroll to position [1046, 0]
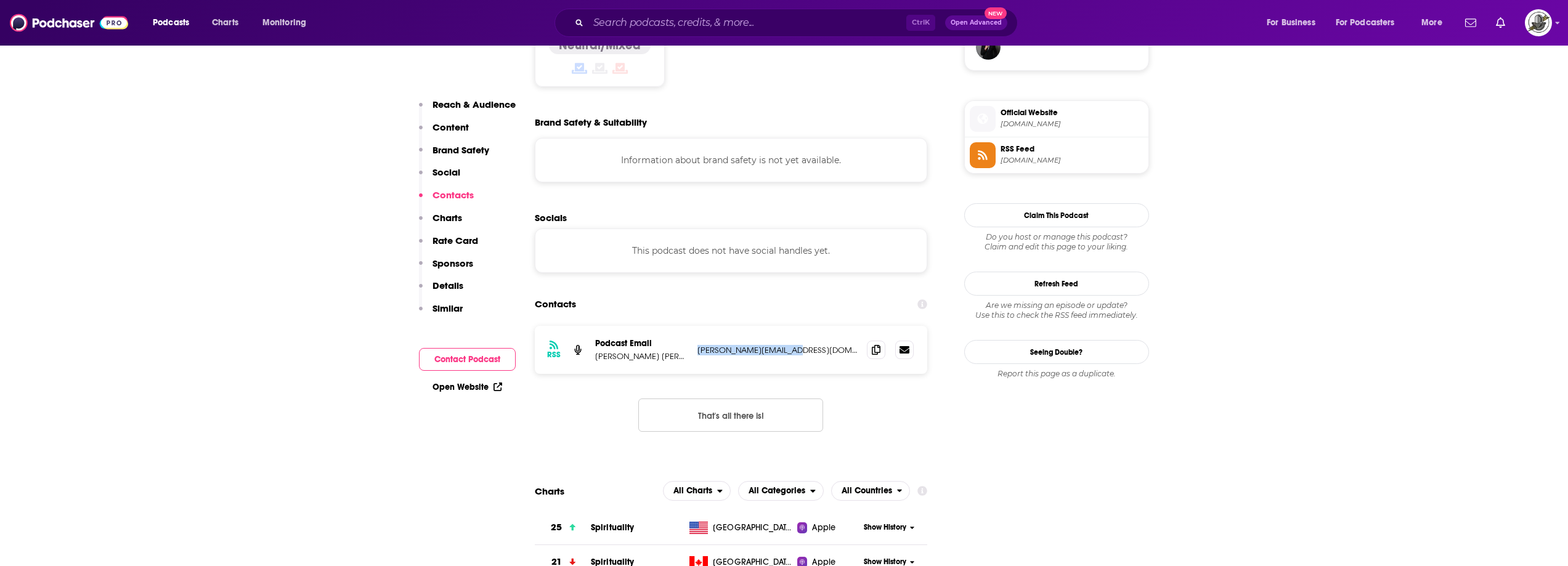
drag, startPoint x: 695, startPoint y: 291, endPoint x: 814, endPoint y: 289, distance: 119.0
click at [814, 326] on div "RSS Podcast Email Jonathan Mark redd@reddrockmusic.com redd@reddrockmusic.com" at bounding box center [731, 350] width 393 height 48
copy p "redd@reddrockmusic.com"
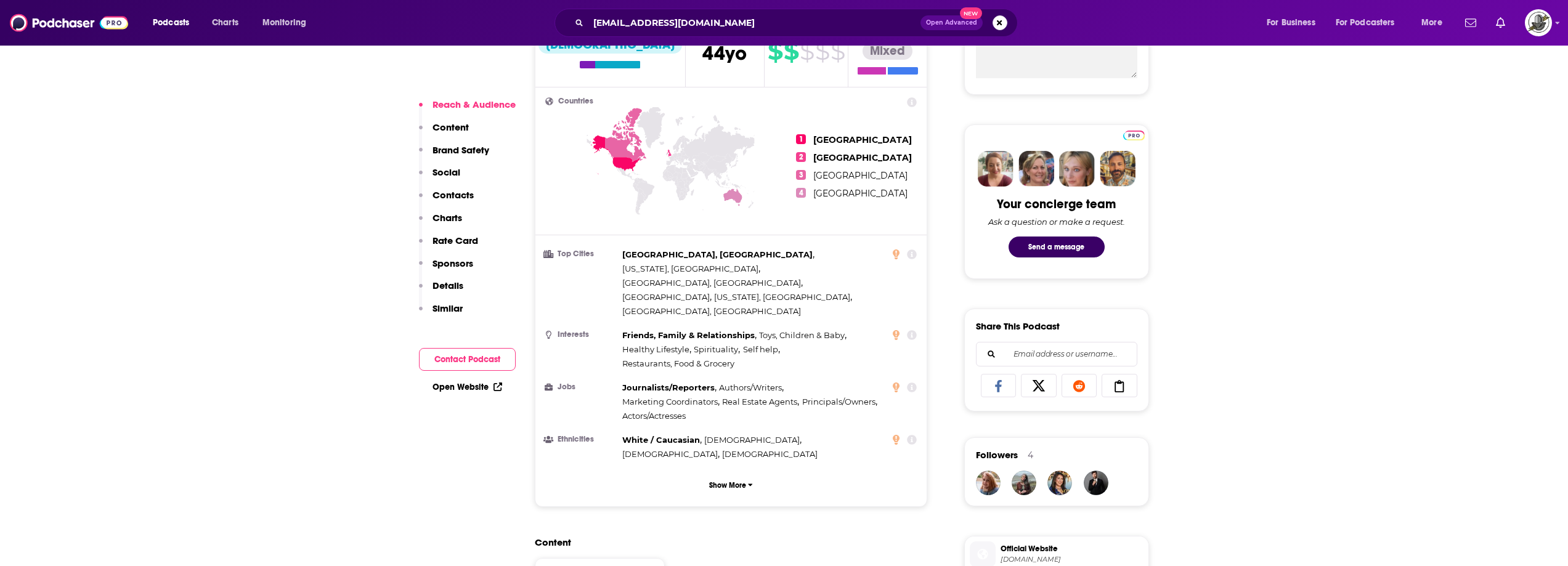
scroll to position [800, 0]
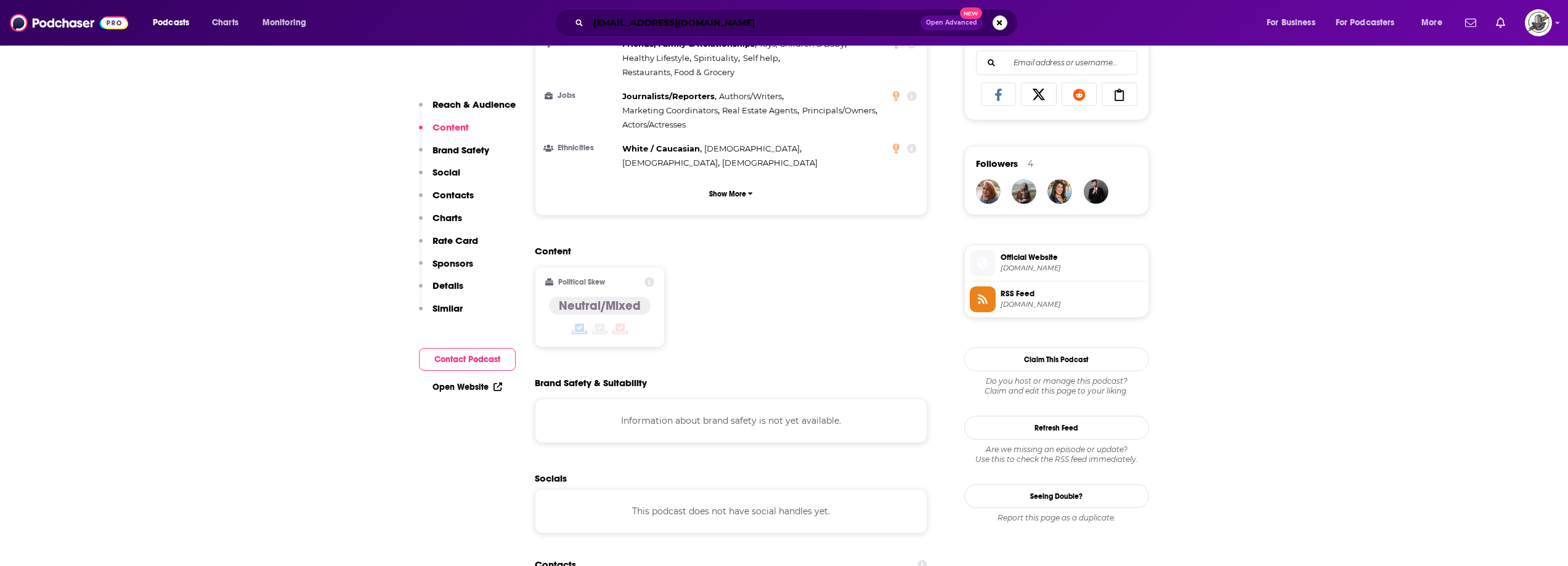
click at [664, 23] on input "[EMAIL_ADDRESS][DOMAIN_NAME]" at bounding box center [754, 23] width 332 height 19
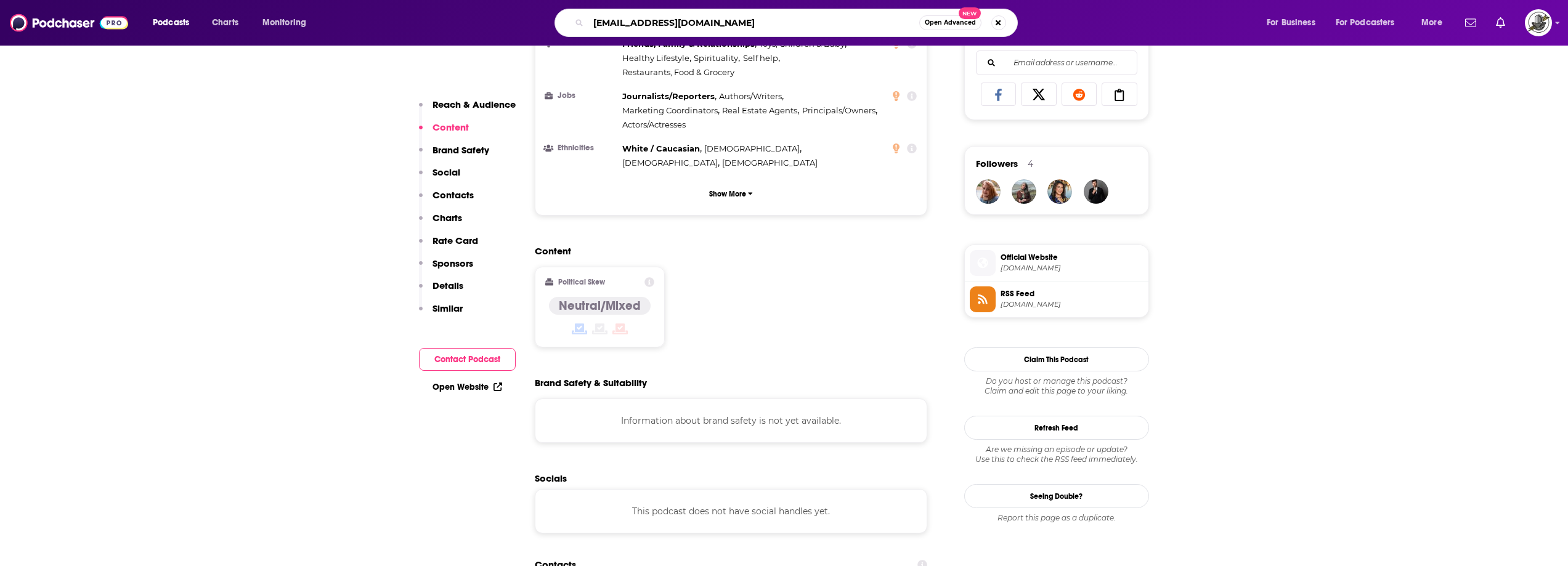
click at [664, 23] on input "[EMAIL_ADDRESS][DOMAIN_NAME]" at bounding box center [754, 23] width 330 height 19
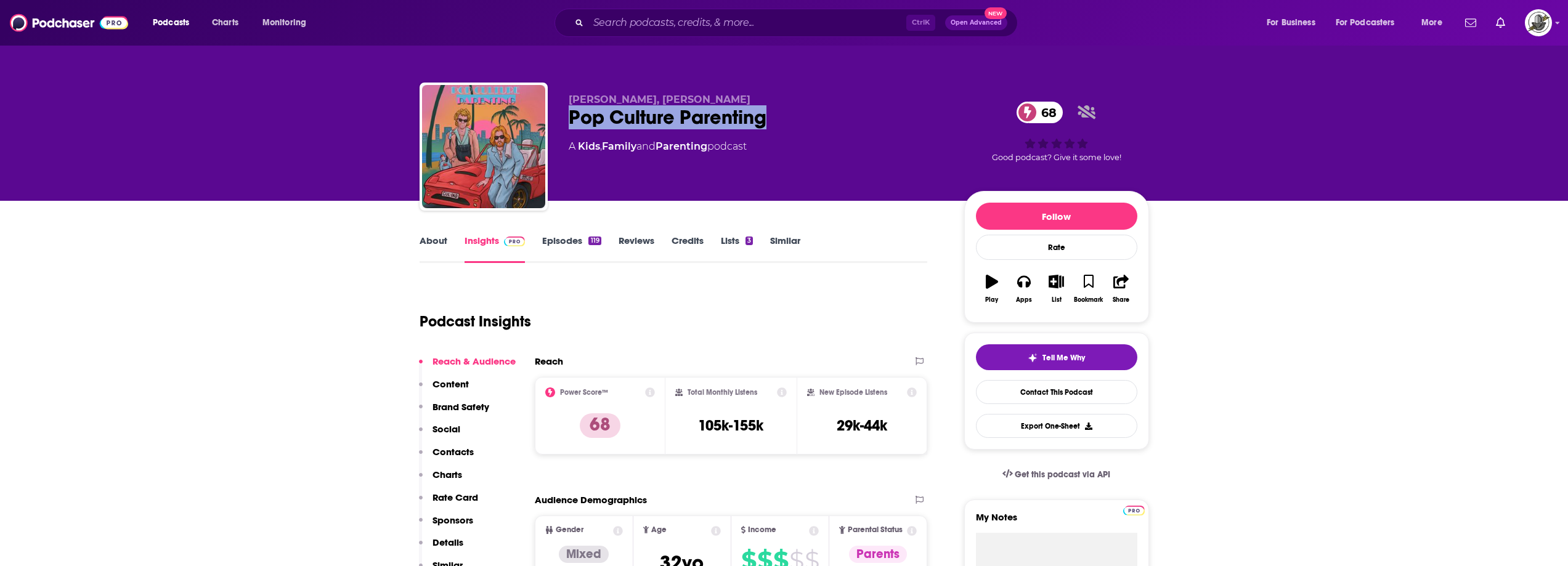
drag, startPoint x: 571, startPoint y: 118, endPoint x: 774, endPoint y: 119, distance: 203.0
click at [774, 119] on div "Dr Billy Garvey, Nick McCormack Pop Culture Parenting 68 A Kids , Family and Pa…" at bounding box center [784, 148] width 730 height 133
click at [627, 111] on div "Pop Culture Parenting 68" at bounding box center [756, 117] width 375 height 24
drag, startPoint x: 605, startPoint y: 94, endPoint x: 769, endPoint y: 94, distance: 164.0
click at [769, 94] on div "Dr Billy Garvey, Nick McCormack Pop Culture Parenting 68 A Kids , Family and Pa…" at bounding box center [784, 148] width 730 height 133
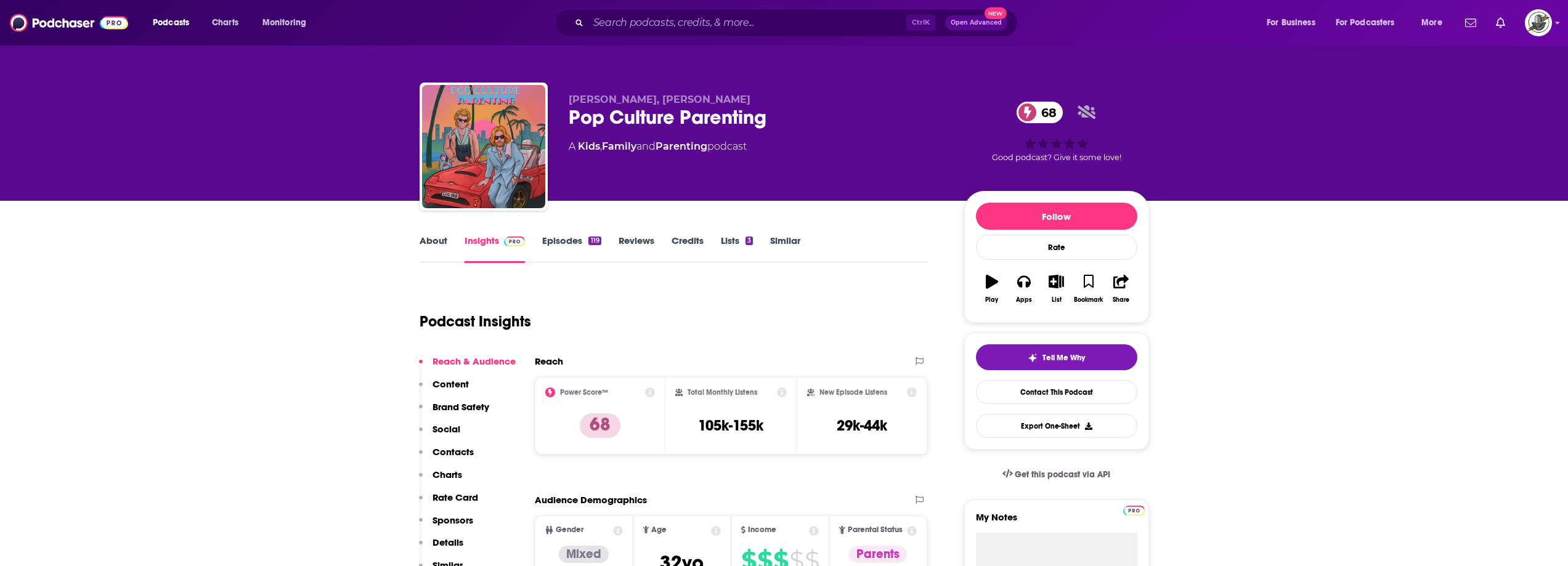
copy span "Dr Billy Garvey, Nick McCormack"
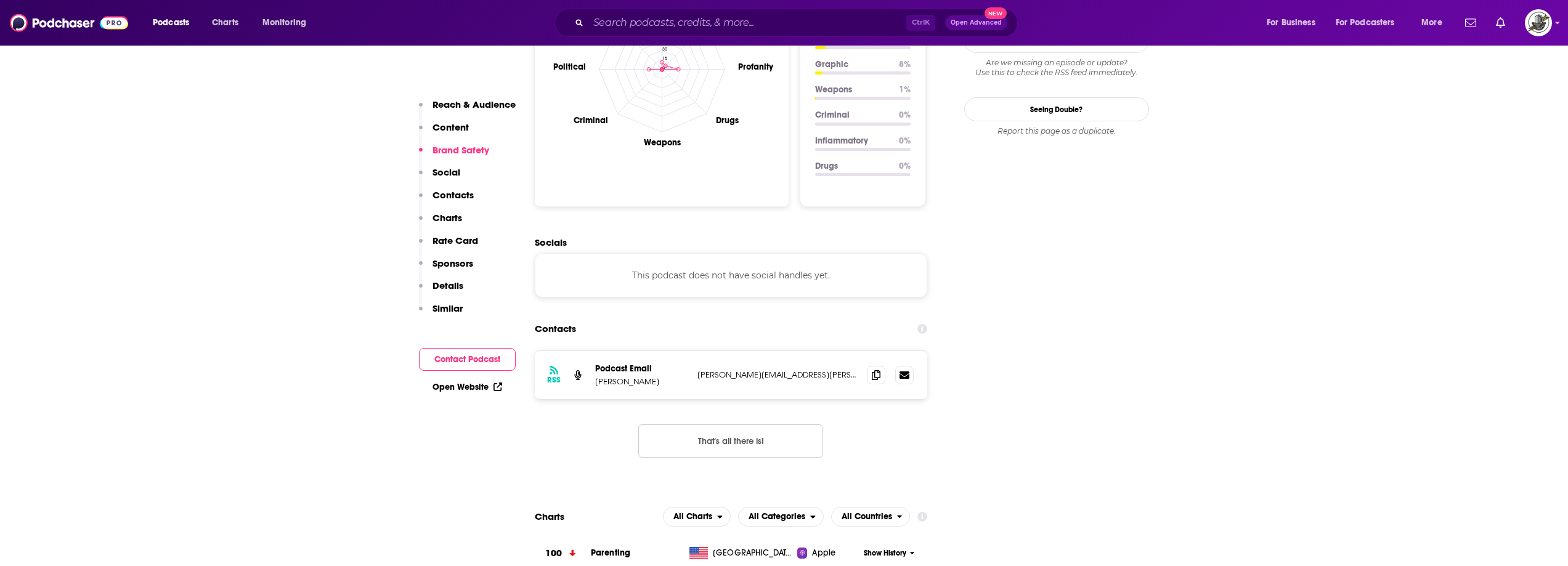
scroll to position [1232, 0]
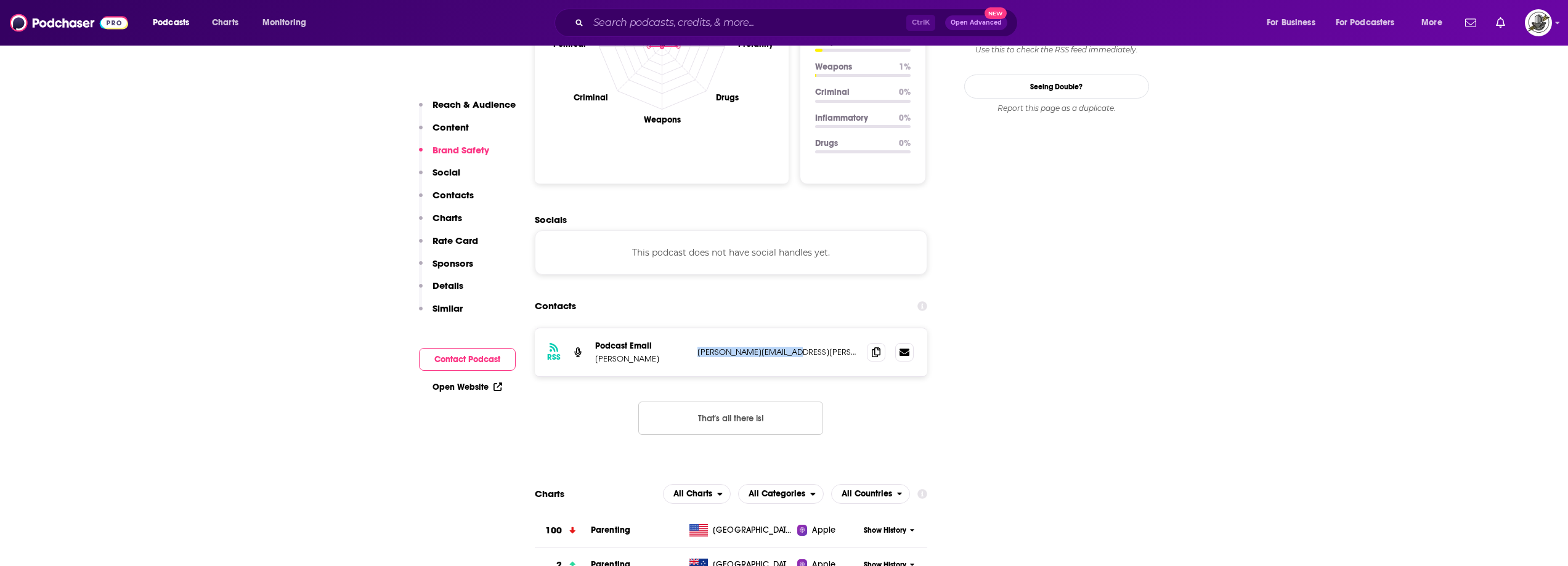
drag, startPoint x: 695, startPoint y: 327, endPoint x: 819, endPoint y: 324, distance: 124.0
click at [819, 328] on div "RSS Podcast Email Billy Garvey garvey.billy@gmail.com garvey.billy@gmail.com" at bounding box center [731, 352] width 393 height 48
copy p "garvey.billy@gmail.com"
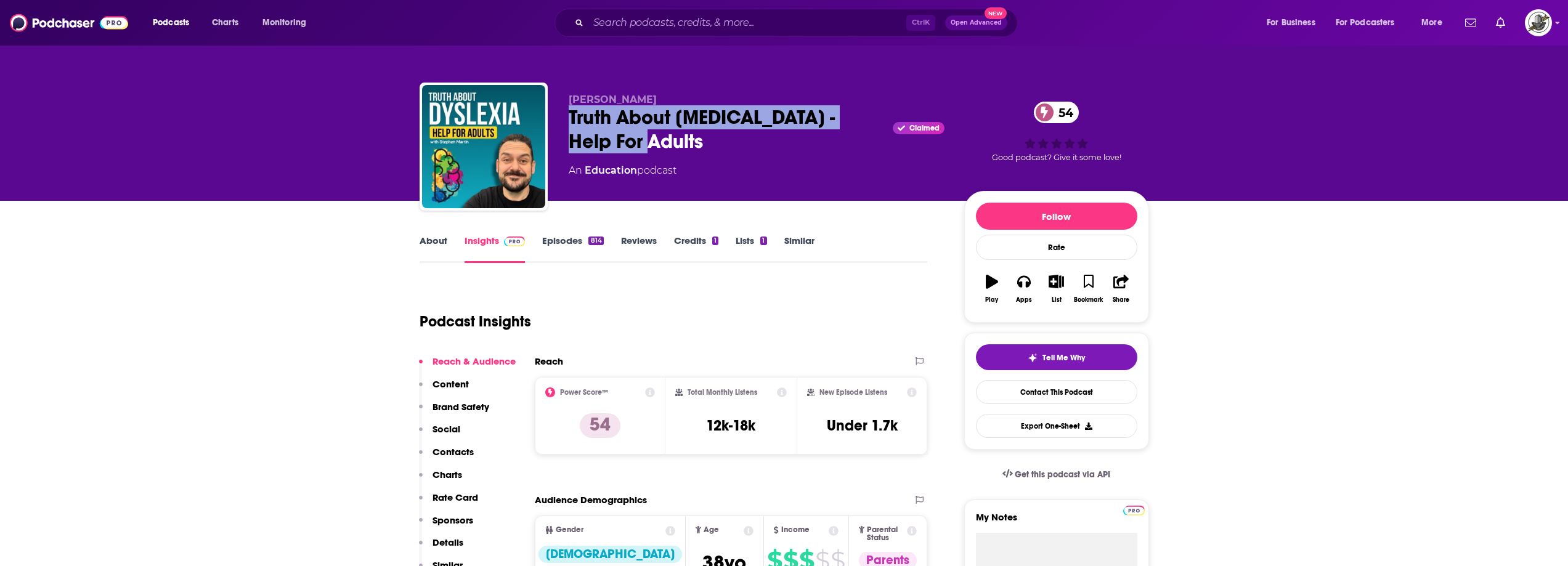
drag, startPoint x: 571, startPoint y: 119, endPoint x: 655, endPoint y: 149, distance: 89.2
click at [655, 149] on div "Truth About Dyslexia - Help For Adults Claimed 54" at bounding box center [756, 129] width 375 height 48
copy h2 "Truth About Dyslexia - Help For Adults"
click at [670, 125] on div "Truth About Dyslexia - Help For Adults Claimed 54" at bounding box center [756, 129] width 375 height 48
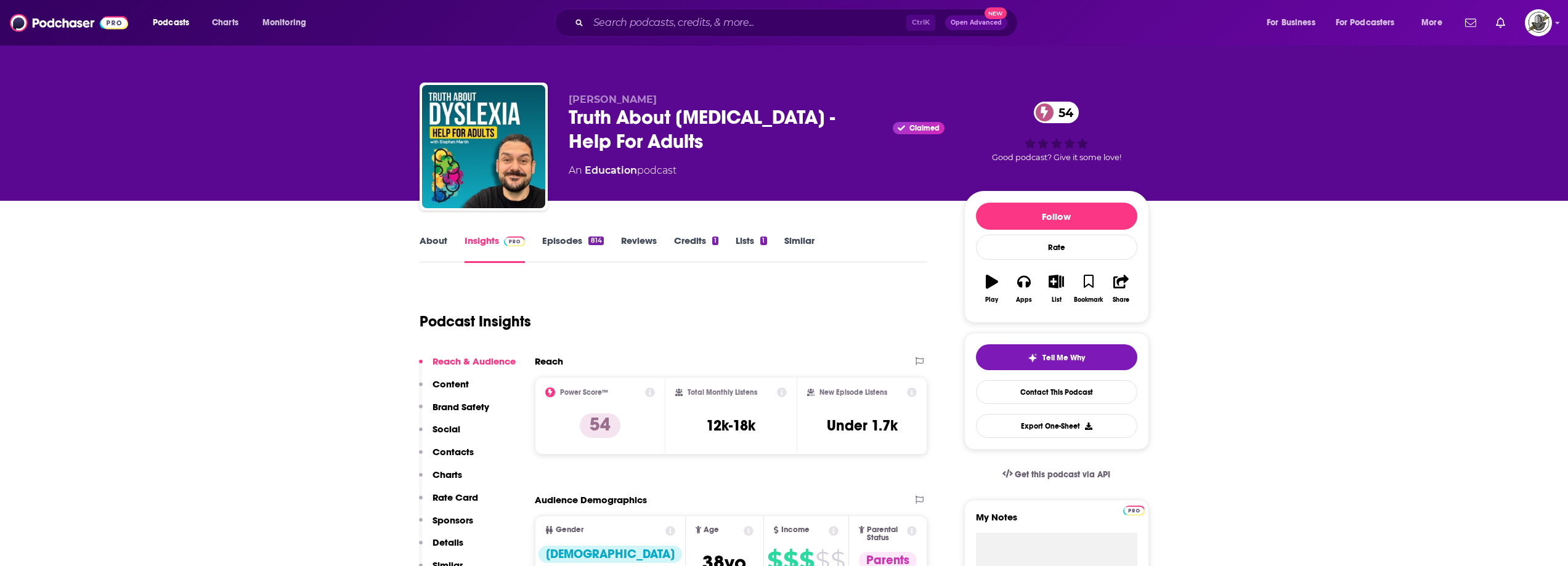
drag, startPoint x: 569, startPoint y: 99, endPoint x: 656, endPoint y: 98, distance: 87.0
click at [656, 98] on p "Stephen Martin" at bounding box center [756, 99] width 375 height 11
copy span "Stephen Martin"
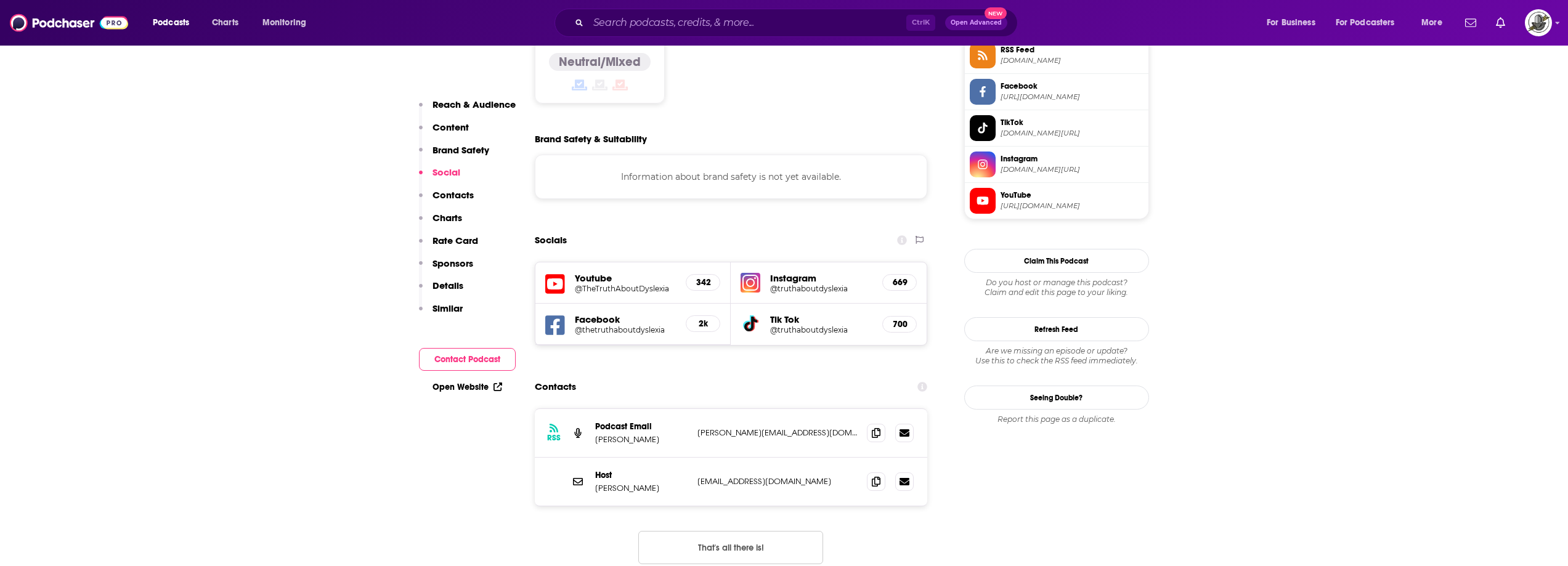
scroll to position [1046, 0]
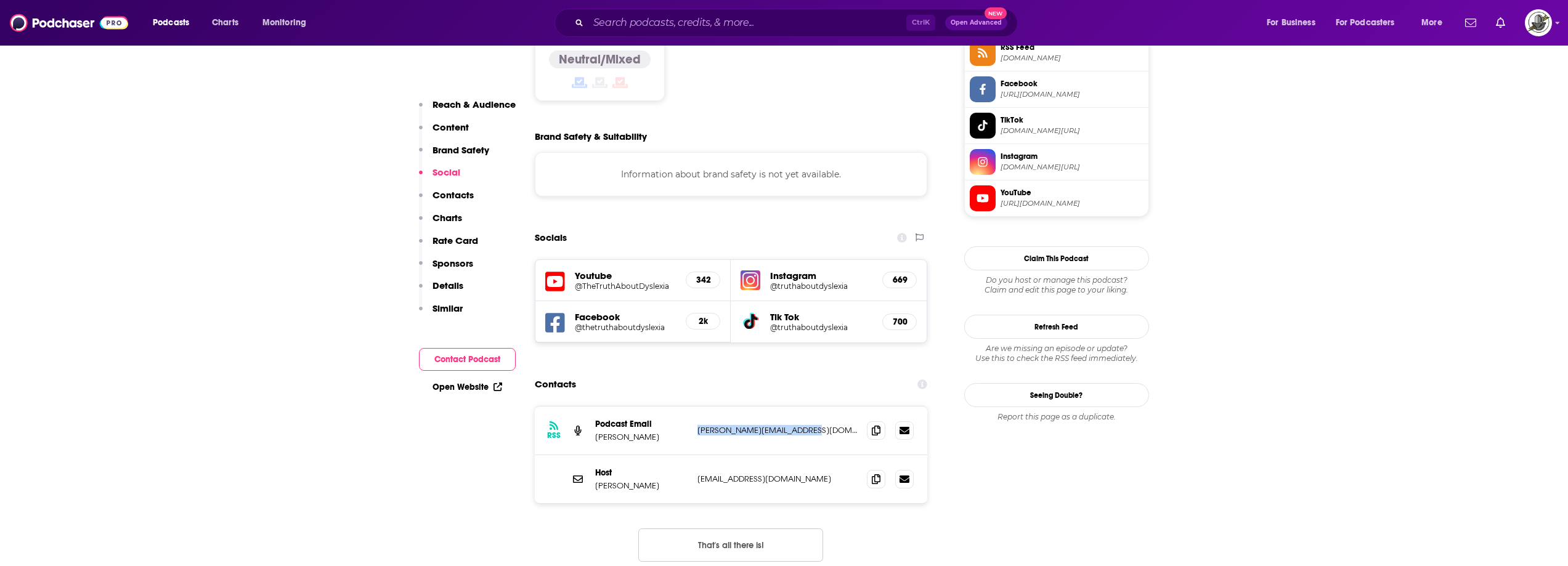
drag, startPoint x: 696, startPoint y: 352, endPoint x: 795, endPoint y: 351, distance: 99.0
click at [795, 406] on div "RSS Podcast Email Stephen Martin stephen@virtualstaff.co.nz stephen@virtualstaf…" at bounding box center [731, 430] width 393 height 49
copy p "stephen@virtualstaff.co.nz"
click at [719, 473] on p "hello@truthaboutdyslexia.com" at bounding box center [776, 479] width 160 height 11
drag, startPoint x: 697, startPoint y: 406, endPoint x: 817, endPoint y: 406, distance: 120.0
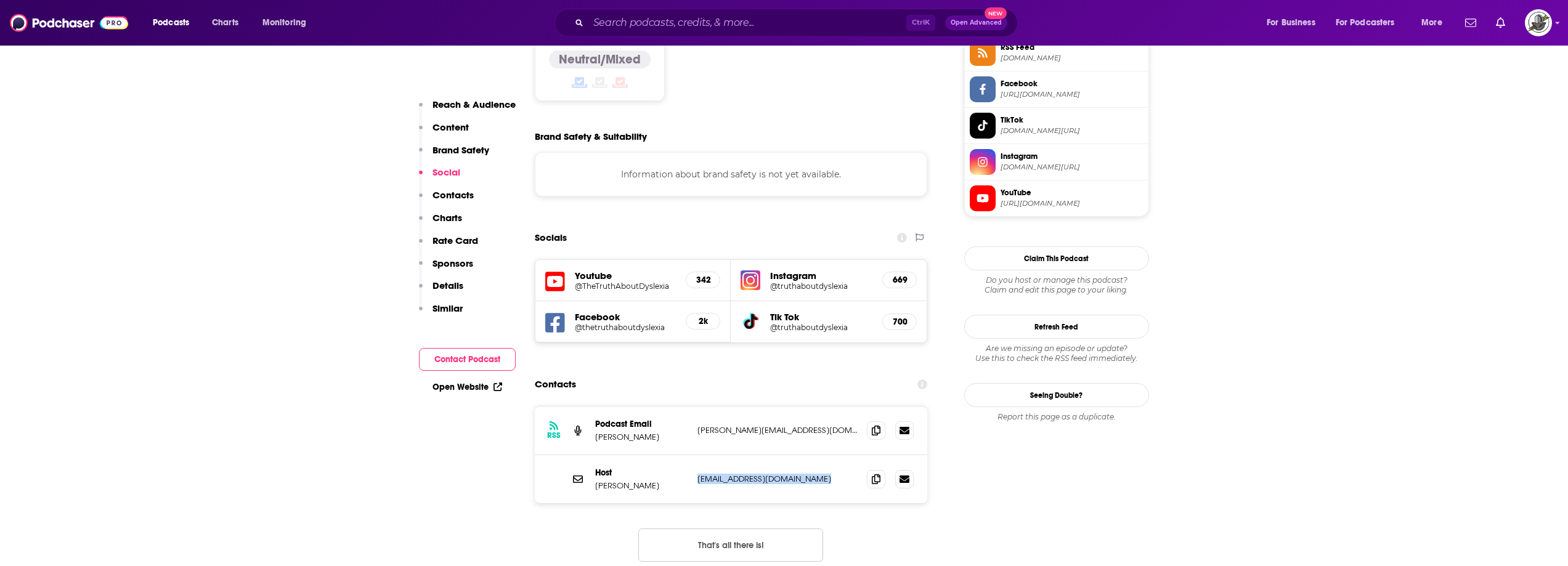
click at [817, 473] on p "hello@truthaboutdyslexia.com" at bounding box center [776, 479] width 160 height 11
copy p "hello@truthaboutdyslexia.com"
click at [557, 312] on icon at bounding box center [555, 323] width 19 height 23
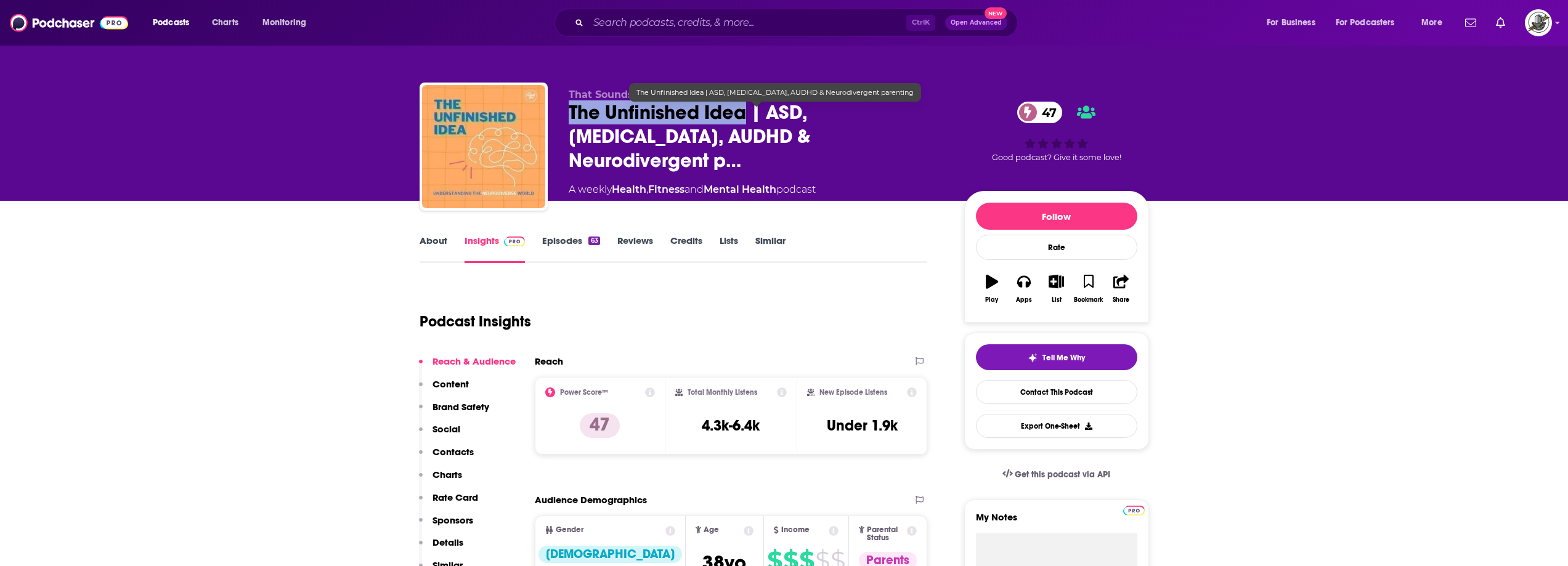
drag, startPoint x: 605, startPoint y: 121, endPoint x: 746, endPoint y: 127, distance: 141.1
click at [746, 127] on div "That Sounds Fun Network • That Sounds Fun Network The Unfinished Idea | ASD, [M…" at bounding box center [784, 148] width 730 height 133
copy h2 "The Unfinished Idea"
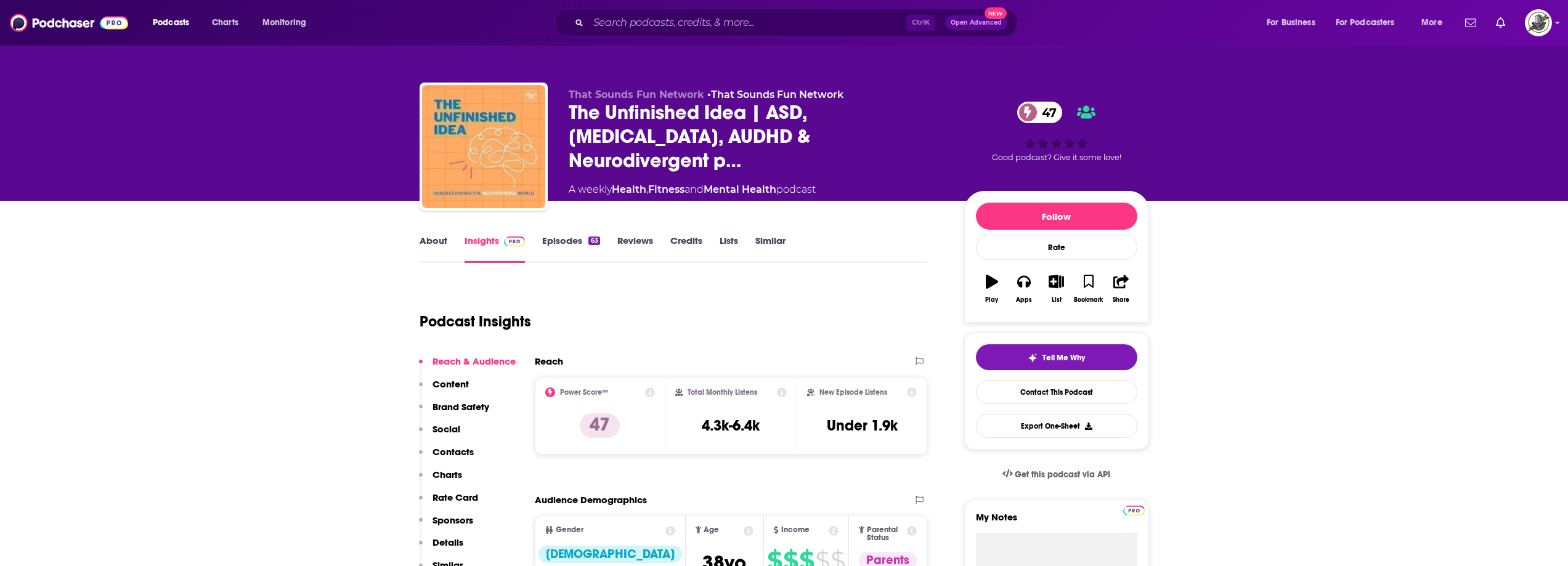
click at [760, 292] on div "Podcast Insights" at bounding box center [669, 313] width 498 height 63
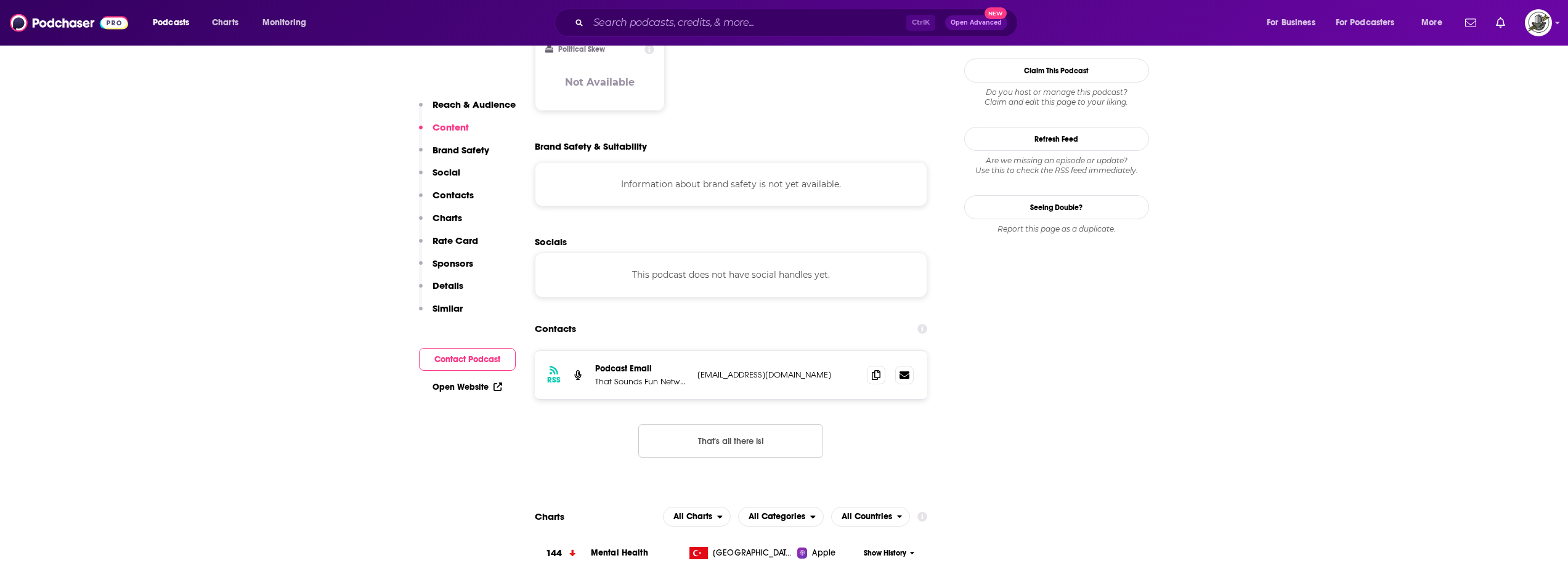
scroll to position [1108, 0]
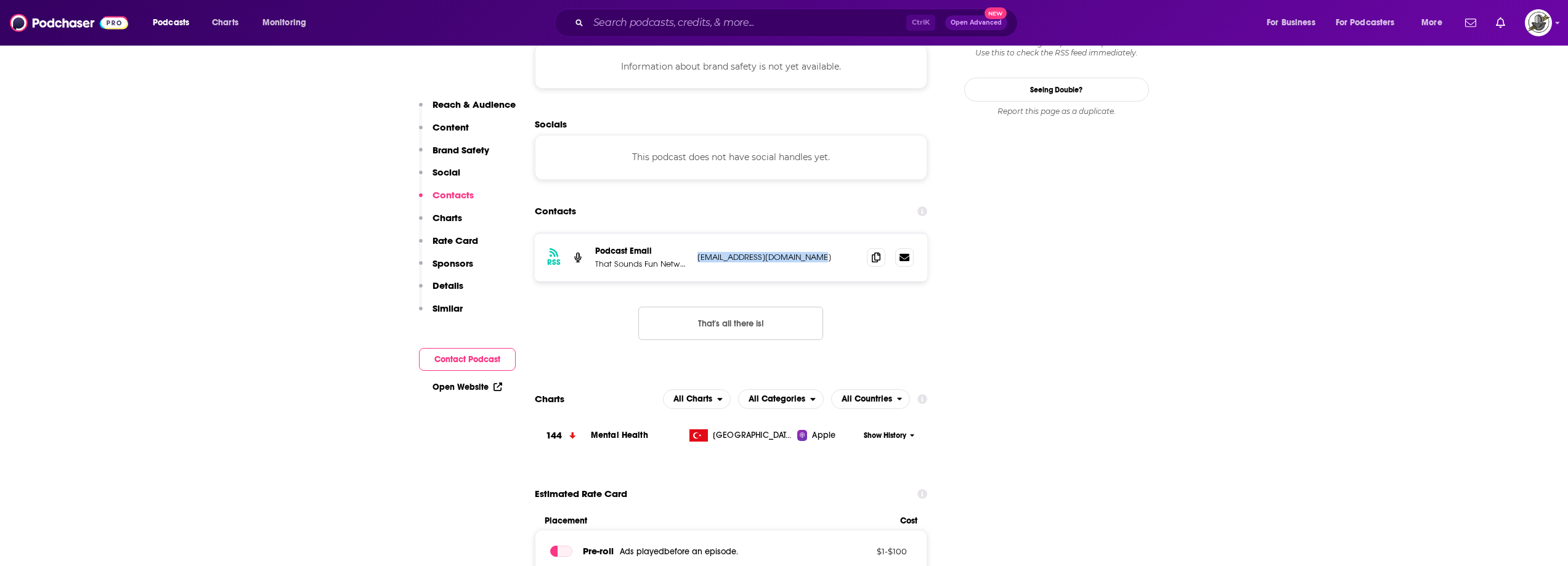
drag, startPoint x: 689, startPoint y: 214, endPoint x: 828, endPoint y: 213, distance: 139.0
click at [828, 233] on div "RSS Podcast Email That Sounds Fun Network [EMAIL_ADDRESS][DOMAIN_NAME] [EMAIL_A…" at bounding box center [731, 257] width 393 height 48
copy div "[EMAIL_ADDRESS][DOMAIN_NAME]"
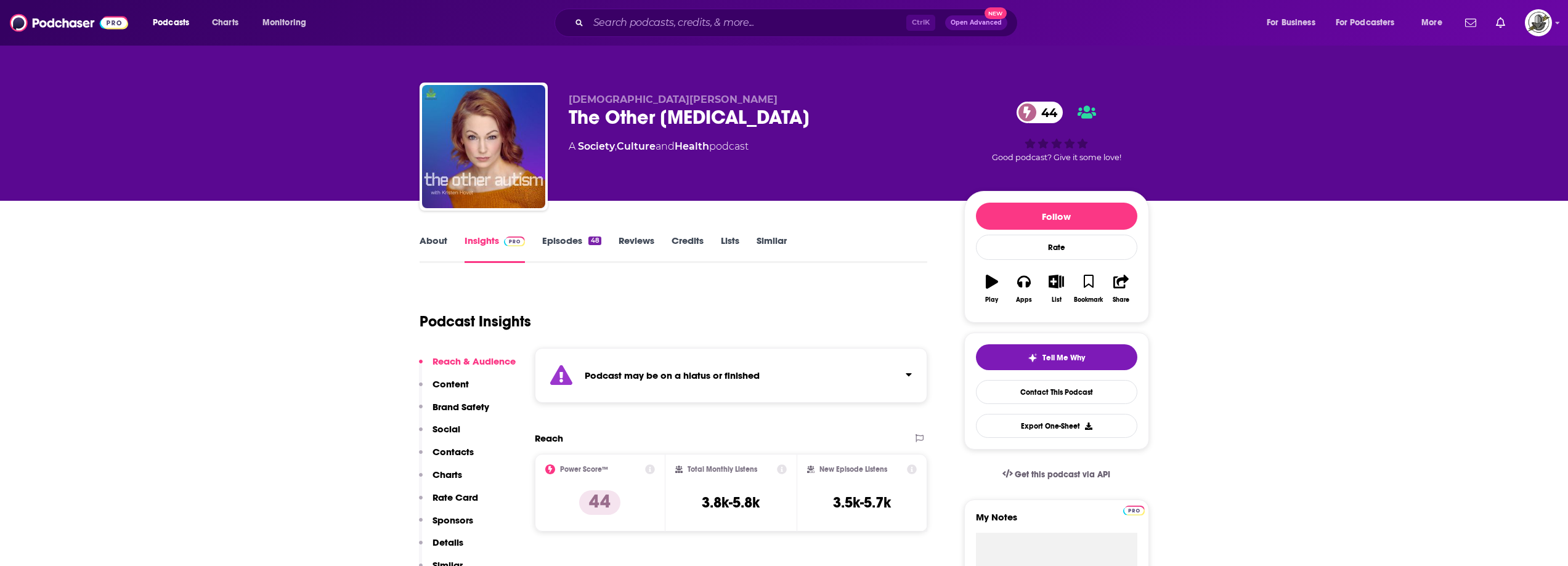
click at [722, 394] on div "Podcast may be on a hiatus or finished" at bounding box center [731, 375] width 393 height 55
click at [722, 381] on div "Podcast may be on a hiatus or finished This podcast hasn't released an episode …" at bounding box center [716, 381] width 261 height 38
drag, startPoint x: 581, startPoint y: 96, endPoint x: 746, endPoint y: 117, distance: 166.3
click at [746, 117] on div "[DEMOGRAPHIC_DATA][PERSON_NAME] The Other [MEDICAL_DATA] 44 A Society , Culture…" at bounding box center [784, 148] width 730 height 133
copy div "[DEMOGRAPHIC_DATA][PERSON_NAME] The Other [MEDICAL_DATA]"
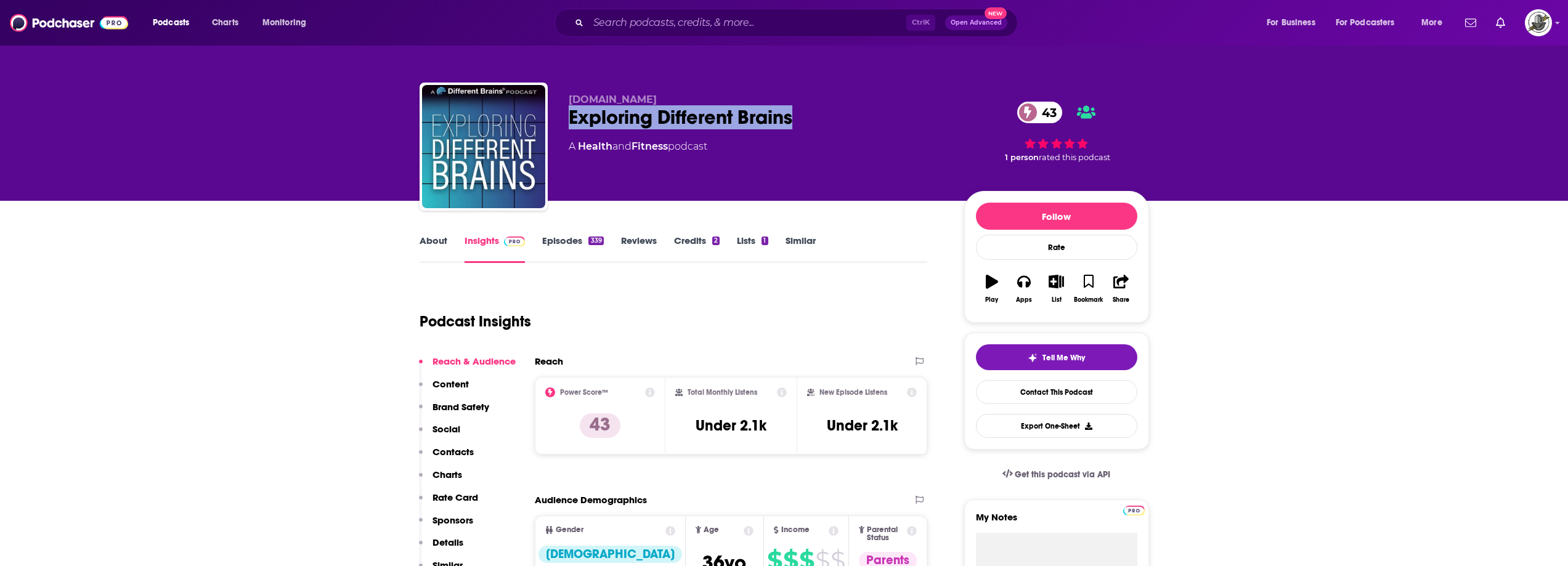
drag, startPoint x: 568, startPoint y: 118, endPoint x: 811, endPoint y: 109, distance: 243.2
click at [811, 109] on div "Exploring Different Brains 43" at bounding box center [756, 117] width 375 height 24
copy h2 "Exploring Different Brains"
click at [800, 146] on div "A Health and Fitness podcast" at bounding box center [756, 147] width 375 height 15
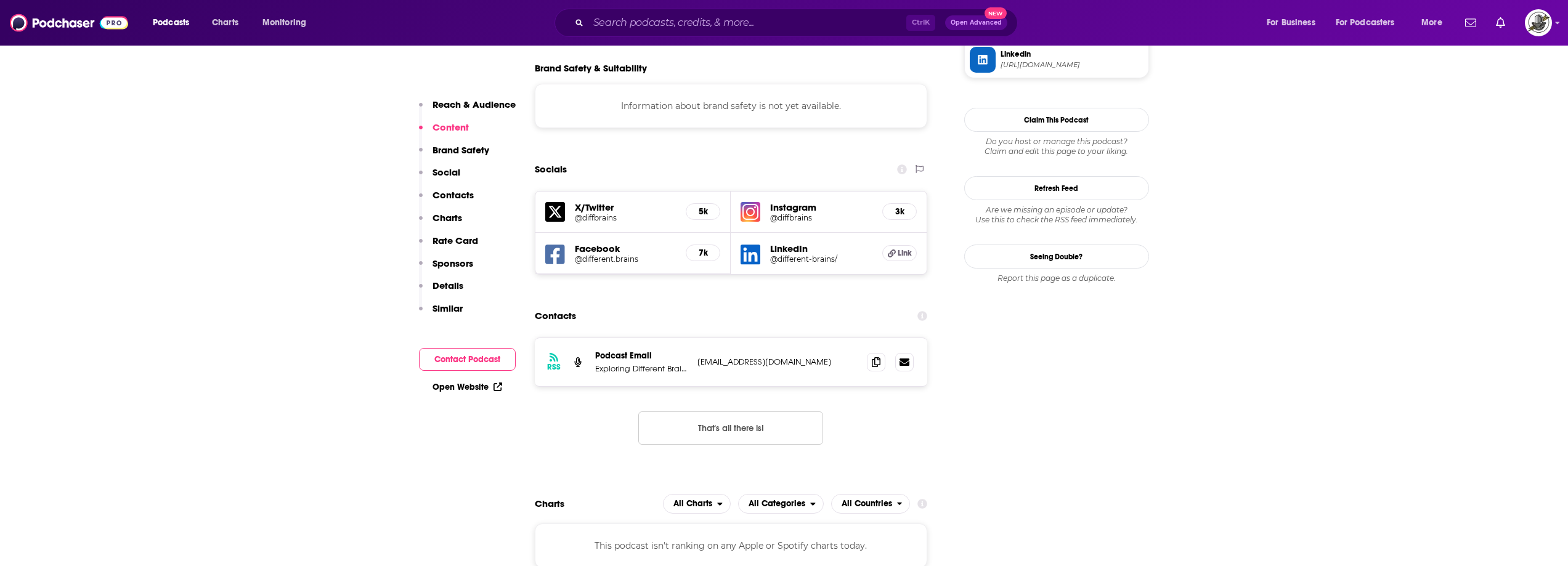
scroll to position [1108, 0]
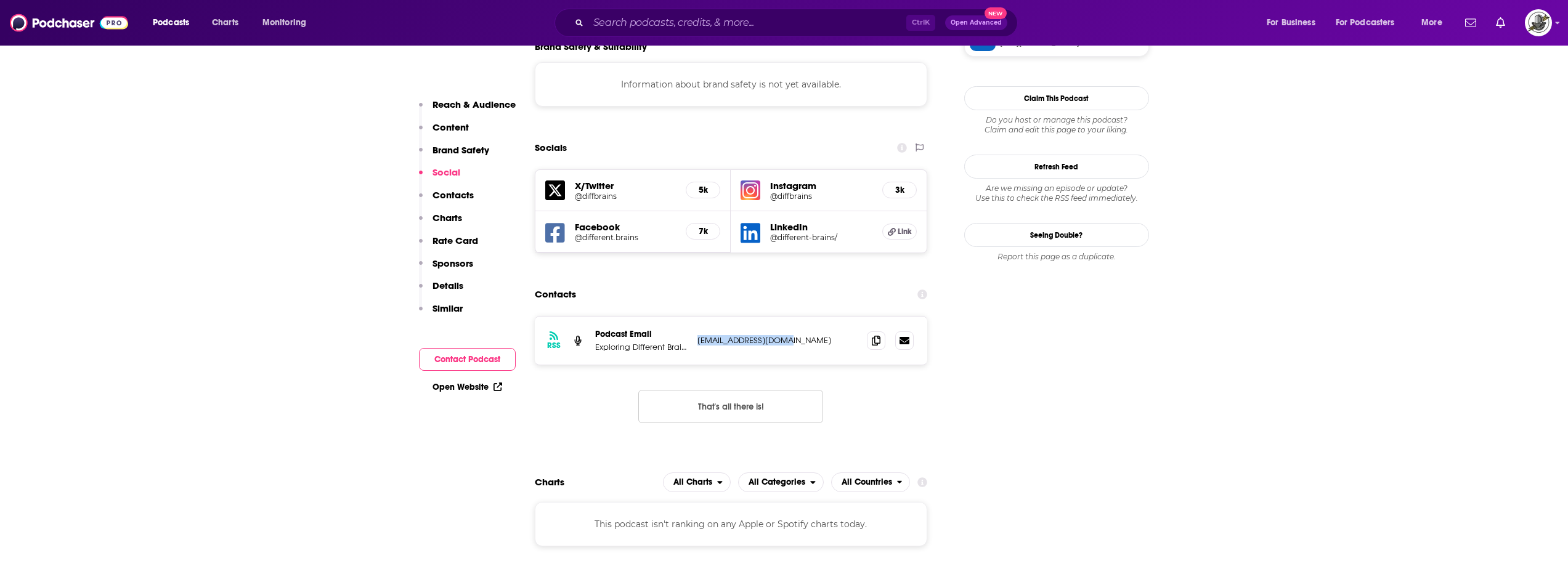
drag, startPoint x: 715, startPoint y: 292, endPoint x: 815, endPoint y: 298, distance: 100.2
click at [815, 316] on div "RSS Podcast Email Exploring Different Brains diffbrains@gmail.com diffbrains@gm…" at bounding box center [731, 340] width 393 height 48
copy p "diffbrains@gmail.com"
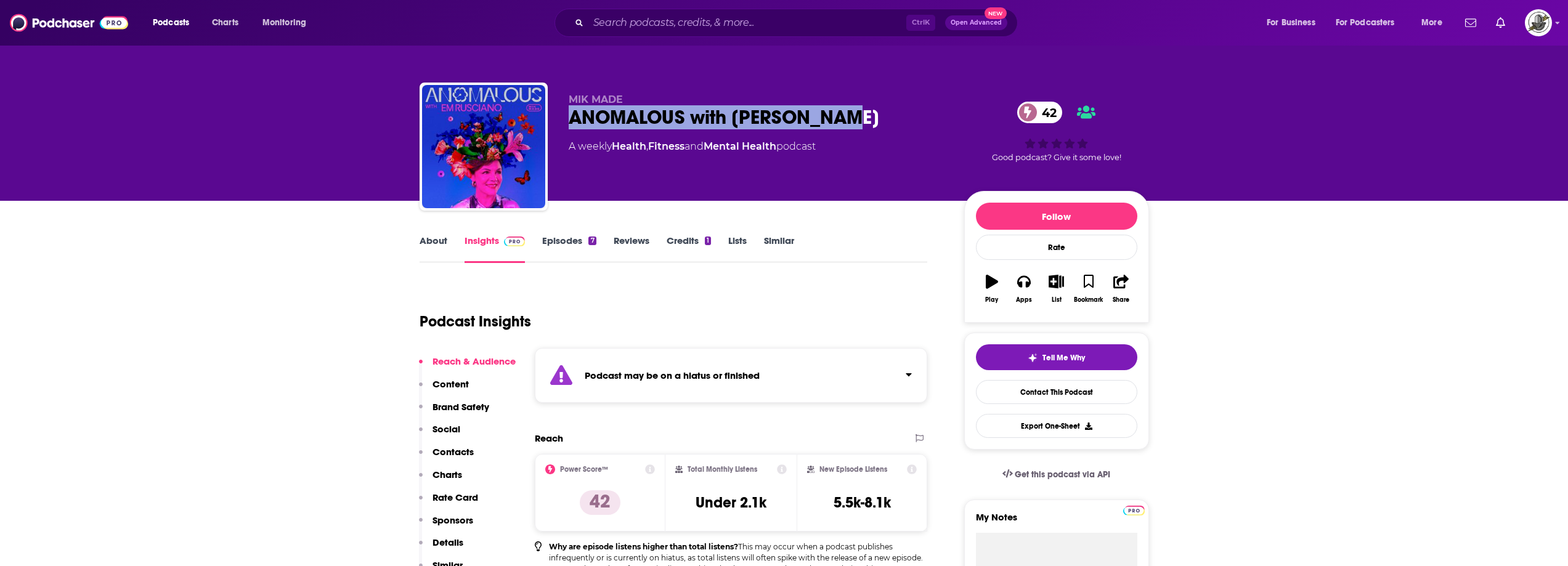
drag, startPoint x: 578, startPoint y: 118, endPoint x: 846, endPoint y: 115, distance: 268.0
click at [846, 115] on div "ANOMALOUS with Em Rusciano 42" at bounding box center [756, 117] width 375 height 24
copy h2 "ANOMALOUS with Em Rusciano"
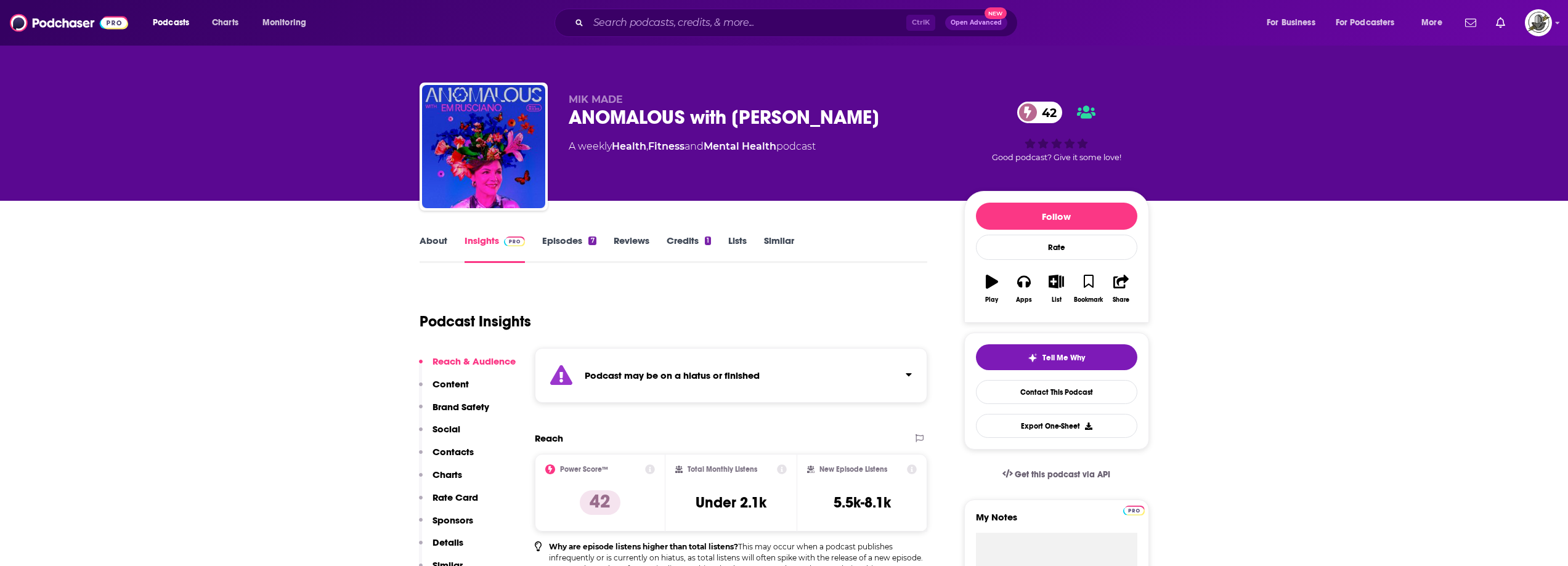
click at [831, 369] on div "Podcast may be on a hiatus or finished" at bounding box center [731, 375] width 393 height 55
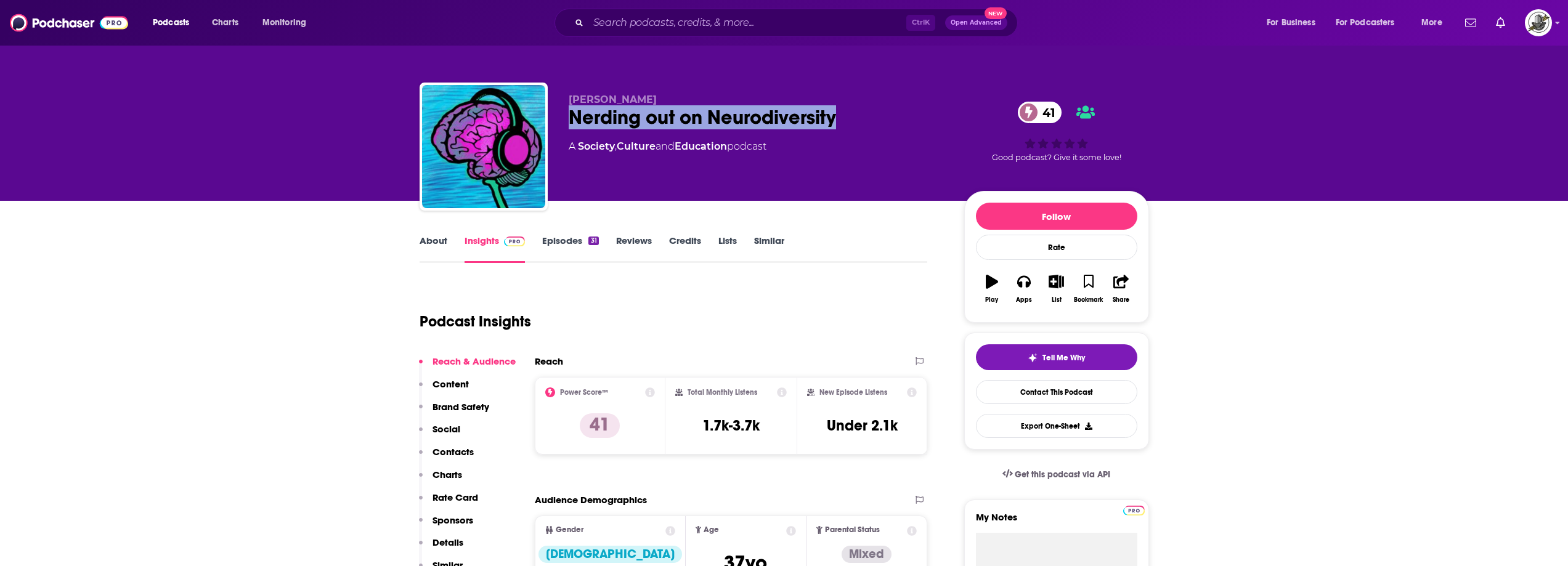
copy h2 "Nerding out on Neurodiversity"
drag, startPoint x: 572, startPoint y: 117, endPoint x: 833, endPoint y: 123, distance: 261.1
click at [833, 123] on div "Nerding out on Neurodiversity 41" at bounding box center [756, 117] width 375 height 24
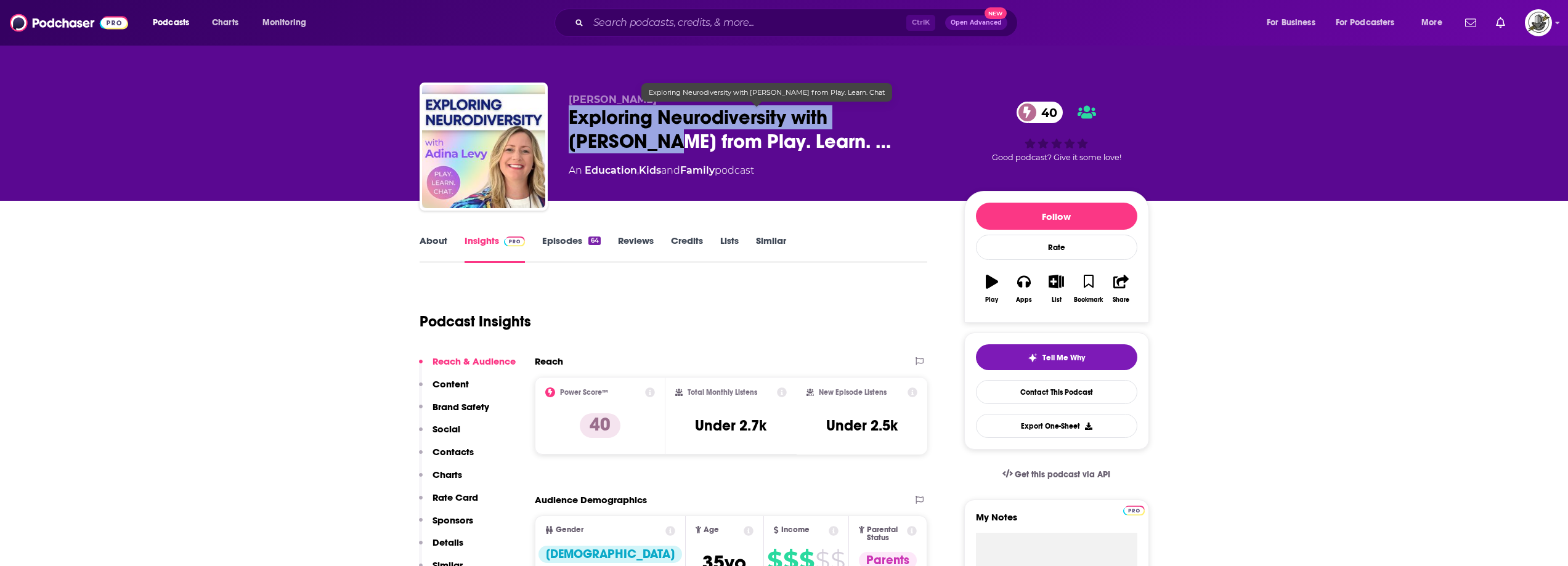
drag, startPoint x: 579, startPoint y: 117, endPoint x: 932, endPoint y: 122, distance: 353.0
click at [932, 122] on span "Exploring Neurodiversity with Adina Levy from Play. Learn. …" at bounding box center [756, 129] width 375 height 48
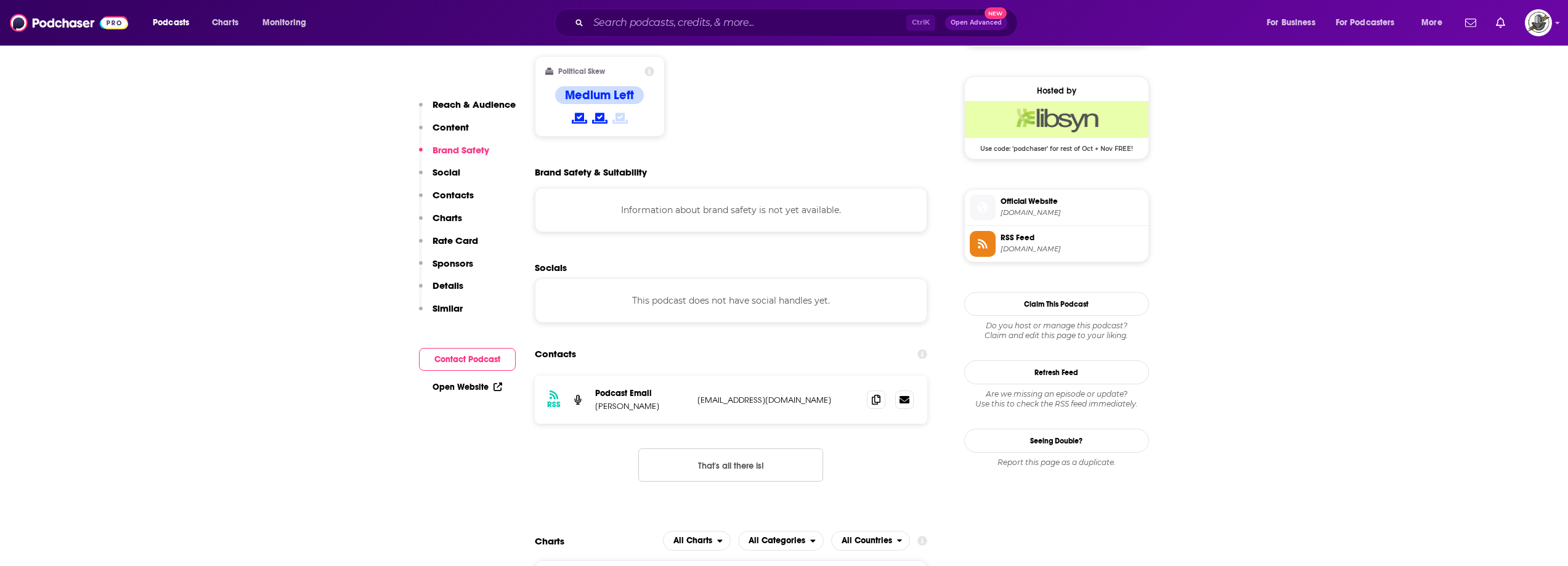
scroll to position [985, 0]
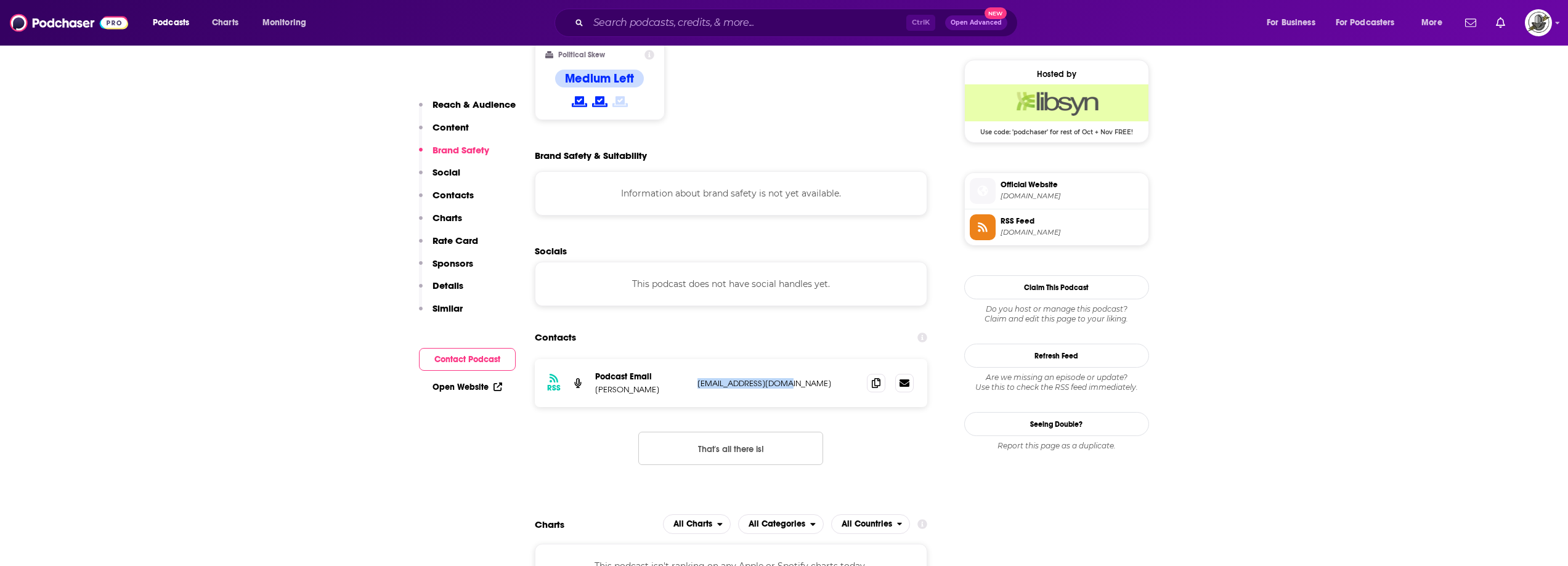
drag, startPoint x: 701, startPoint y: 351, endPoint x: 790, endPoint y: 348, distance: 89.1
click at [790, 359] on div "RSS Podcast Email Adina Levy hi@playlearnchat.com hi@playlearnchat.com" at bounding box center [731, 383] width 393 height 48
copy p "hi@playlearnchat.com"
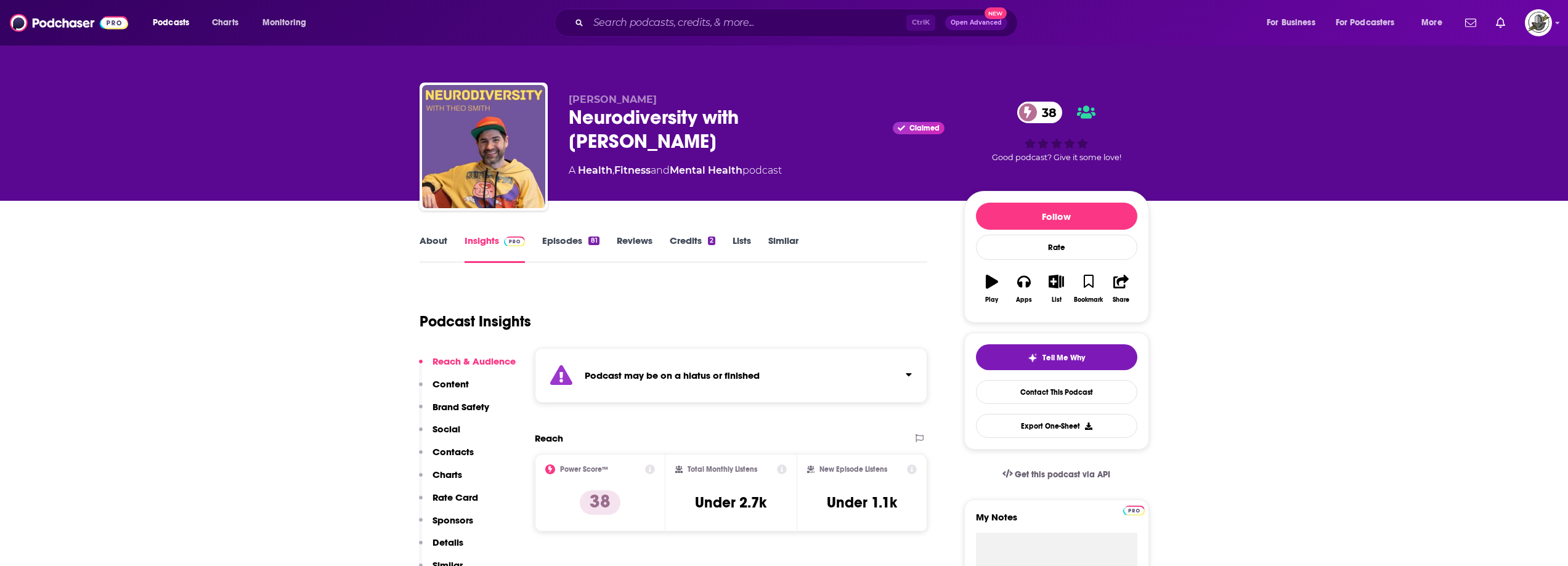
click at [711, 367] on div "Podcast may be on a hiatus or finished" at bounding box center [731, 375] width 393 height 55
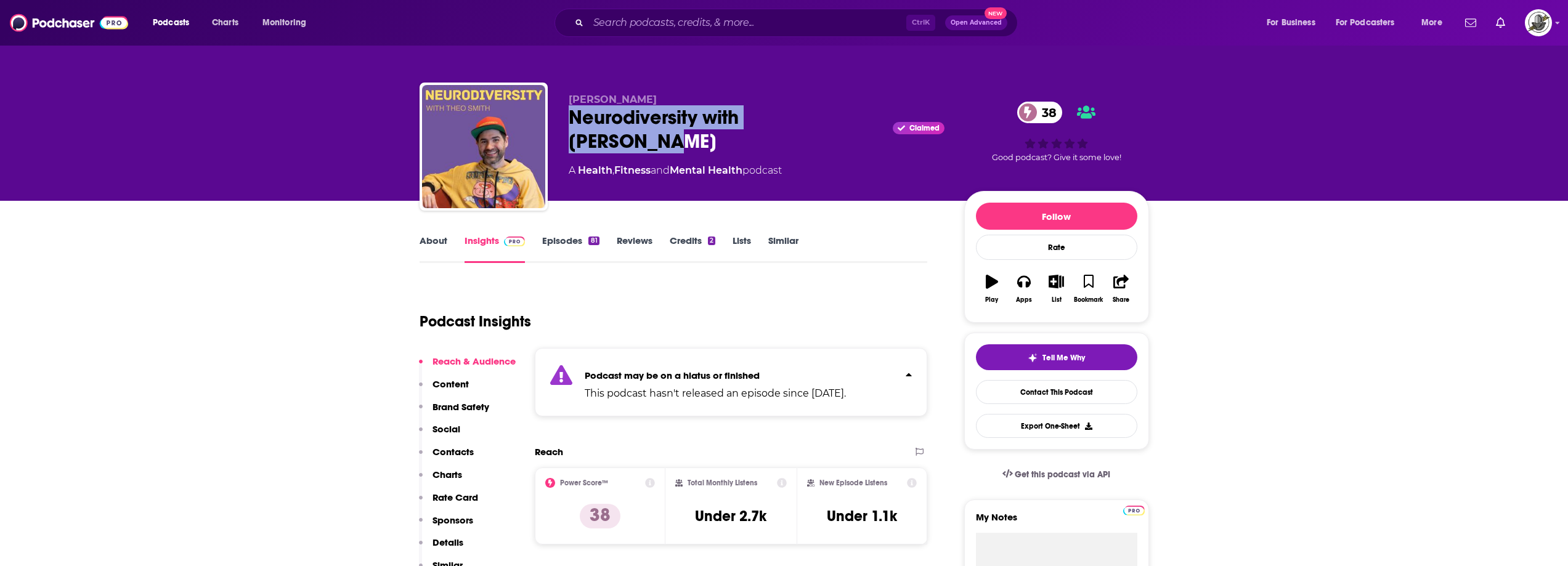
drag, startPoint x: 577, startPoint y: 118, endPoint x: 840, endPoint y: 125, distance: 263.1
click at [840, 125] on div "Neurodiversity with Theo Smith Claimed 38" at bounding box center [756, 129] width 375 height 48
copy h2 "Neurodiversity with Theo Smith"
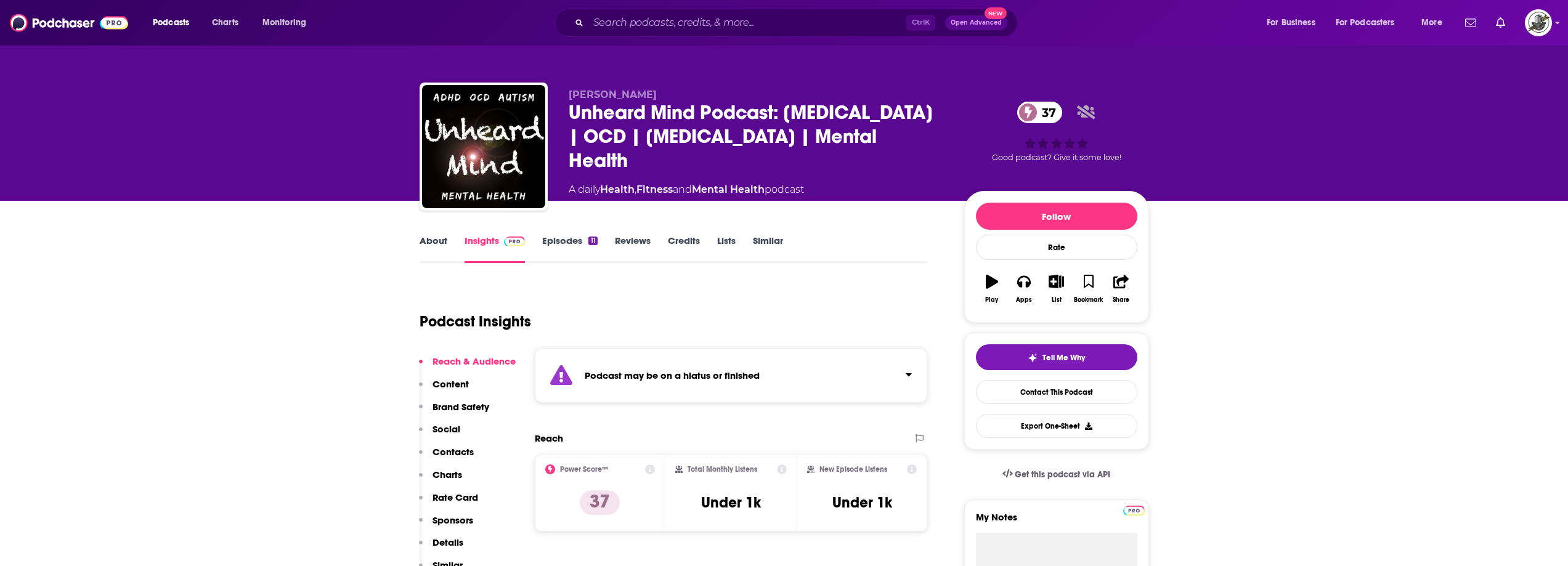
click at [789, 376] on div "Podcast may be on a hiatus or finished" at bounding box center [731, 375] width 393 height 55
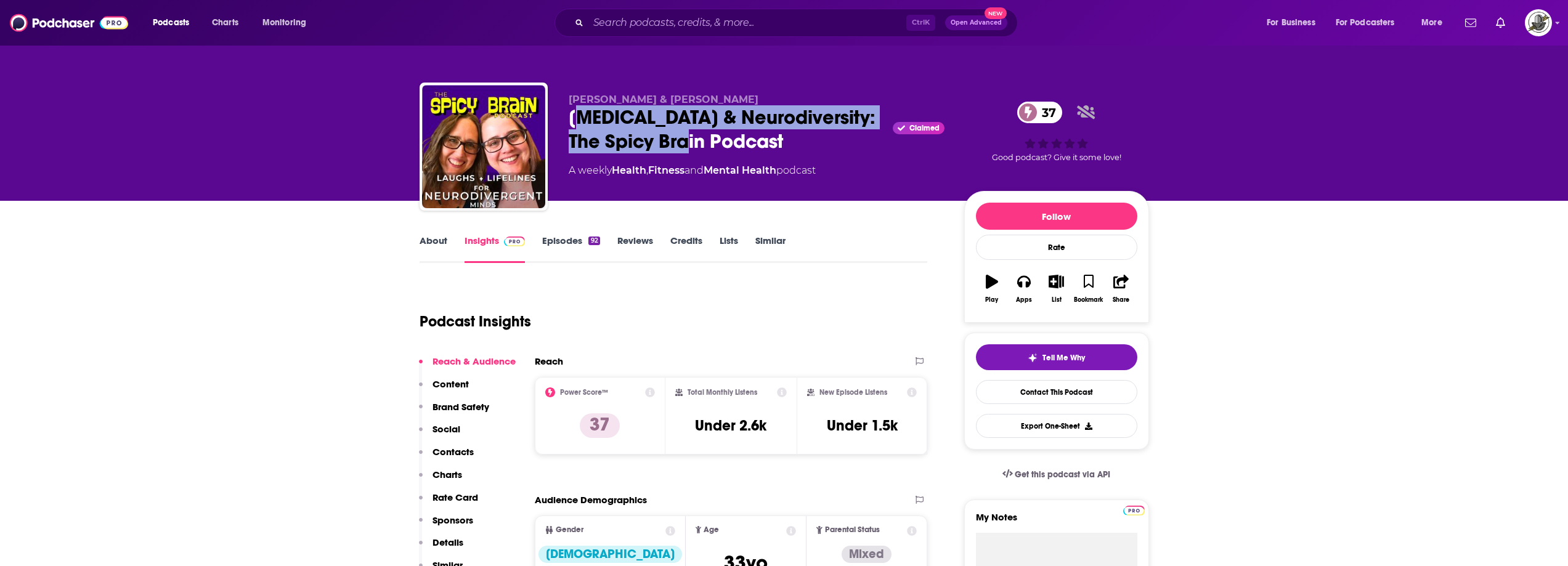
drag, startPoint x: 577, startPoint y: 128, endPoint x: 670, endPoint y: 141, distance: 93.9
click at [713, 141] on div "[MEDICAL_DATA] & Neurodiversity: The Spicy Brain Podcast Claimed 37" at bounding box center [756, 129] width 375 height 48
drag, startPoint x: 636, startPoint y: 139, endPoint x: 607, endPoint y: 140, distance: 29.0
click at [636, 139] on div "ADHD & Neurodiversity: The Spicy Brain Podcast Claimed 37" at bounding box center [756, 129] width 375 height 48
click at [585, 127] on div "ADHD & Neurodiversity: The Spicy Brain Podcast Claimed 37" at bounding box center [756, 129] width 375 height 48
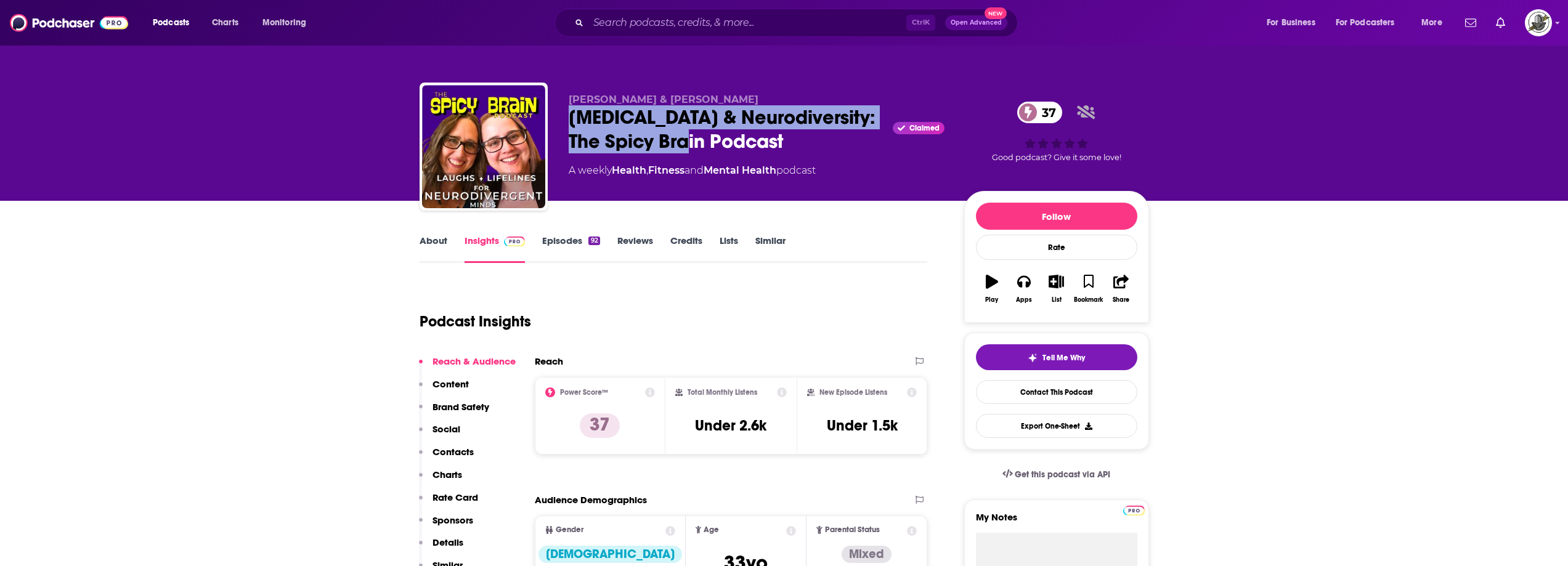
drag, startPoint x: 568, startPoint y: 122, endPoint x: 719, endPoint y: 143, distance: 152.5
click at [719, 143] on div "ADHD & Neurodiversity: The Spicy Brain Podcast Claimed 37" at bounding box center [756, 129] width 375 height 48
copy h2 "ADHD & Neurodiversity: The Spicy Brain Podcast"
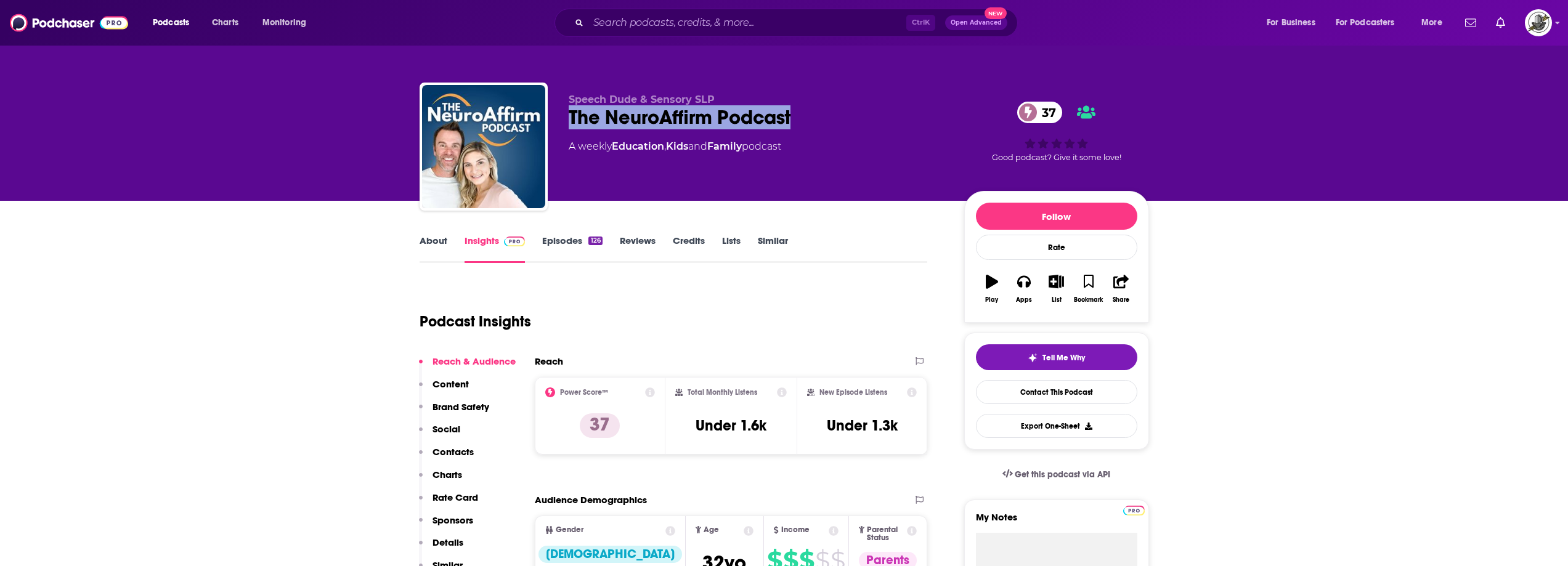
drag, startPoint x: 561, startPoint y: 129, endPoint x: 794, endPoint y: 124, distance: 233.1
click at [794, 124] on div "Speech Dude & Sensory SLP The NeuroAffirm Podcast 37 A weekly Education , Kids …" at bounding box center [784, 148] width 730 height 133
copy h2 "The NeuroAffirm Podcast"
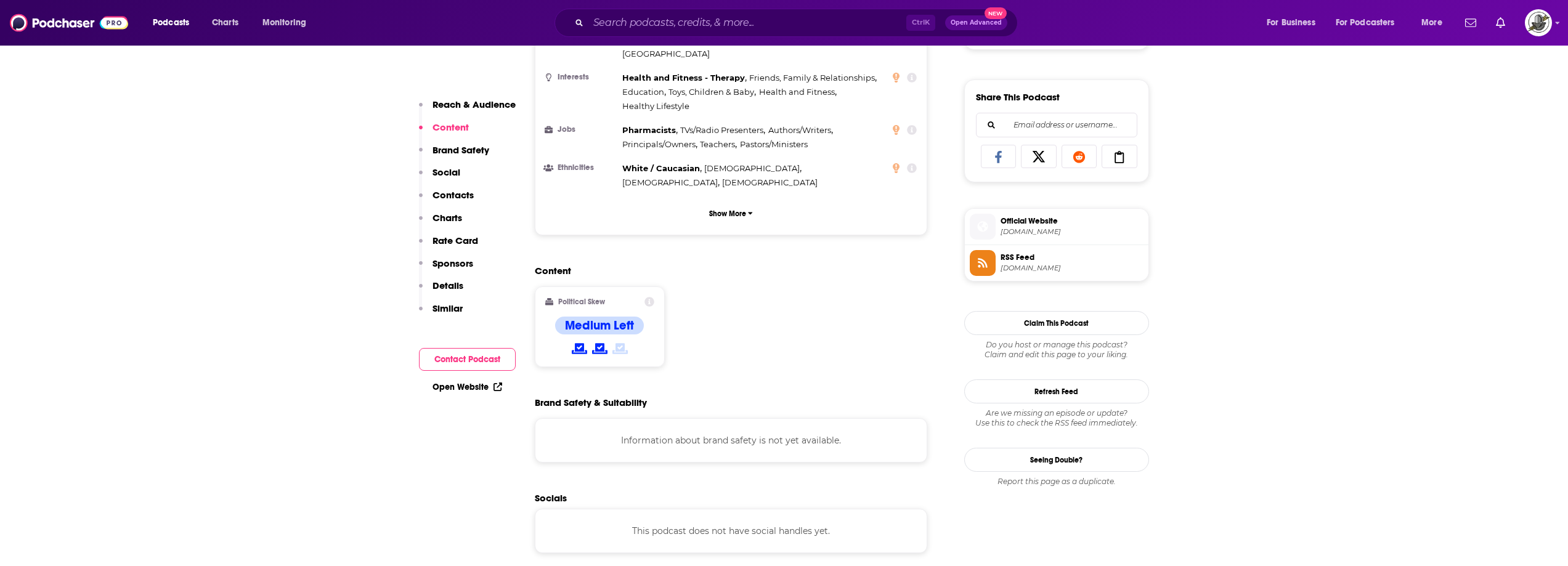
scroll to position [924, 0]
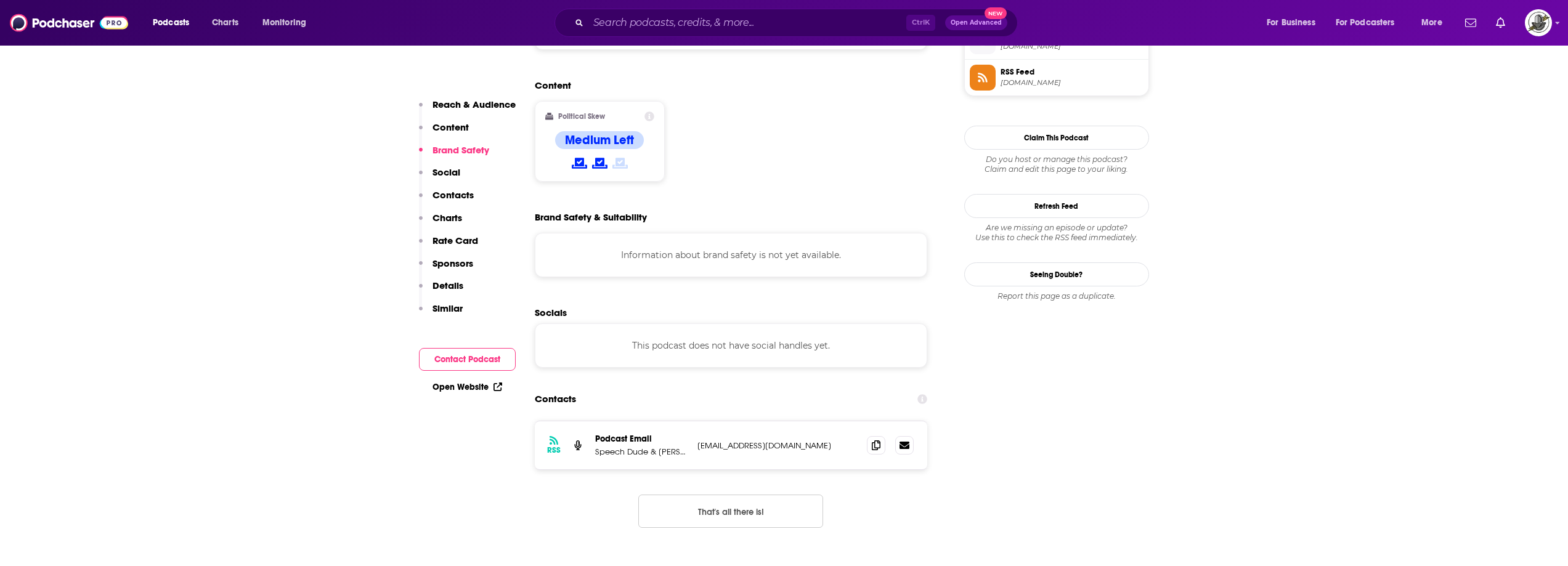
drag, startPoint x: 712, startPoint y: 411, endPoint x: 837, endPoint y: 400, distance: 125.5
click at [837, 421] on div "RSS Podcast Email Speech Dude & [PERSON_NAME] [EMAIL_ADDRESS][DOMAIN_NAME] [EMA…" at bounding box center [731, 445] width 393 height 48
copy p "[EMAIL_ADDRESS][DOMAIN_NAME]"
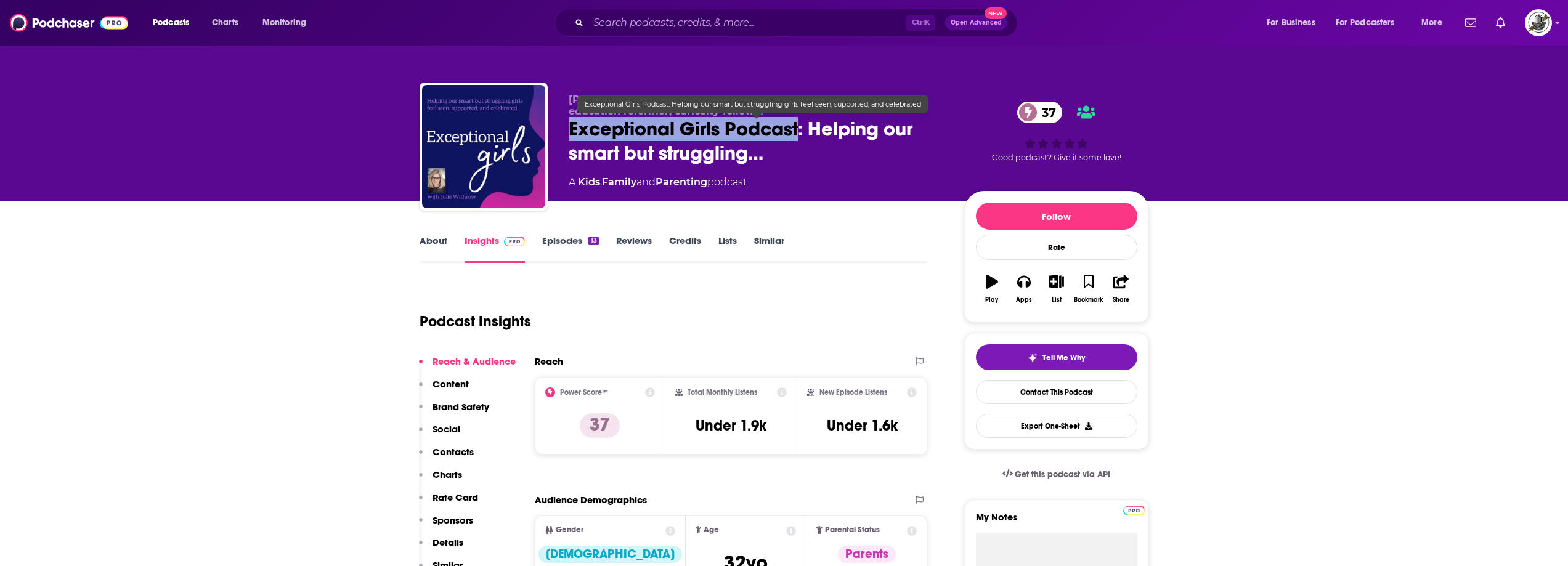
drag, startPoint x: 567, startPoint y: 137, endPoint x: 800, endPoint y: 132, distance: 233.1
click at [800, 132] on div "Julie Withrow: Podcast host, mom, neurodiversity advocate, education reformer, …" at bounding box center [784, 148] width 730 height 133
copy h2 "Exceptional Girls Podcast"
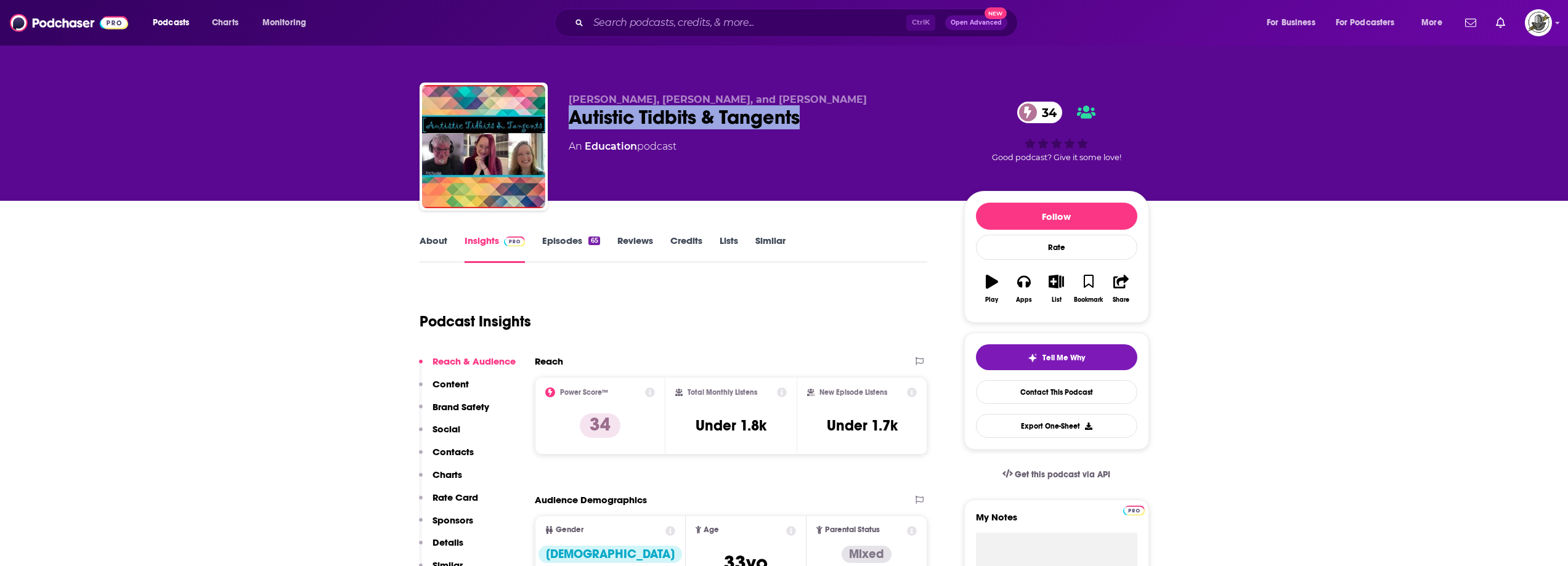
drag, startPoint x: 576, startPoint y: 119, endPoint x: 817, endPoint y: 112, distance: 241.1
click at [817, 112] on div "[PERSON_NAME], [PERSON_NAME], and [PERSON_NAME] Autistic Tidbits & Tangents 34 …" at bounding box center [784, 148] width 730 height 133
copy h2 "Autistic Tidbits & Tangents"
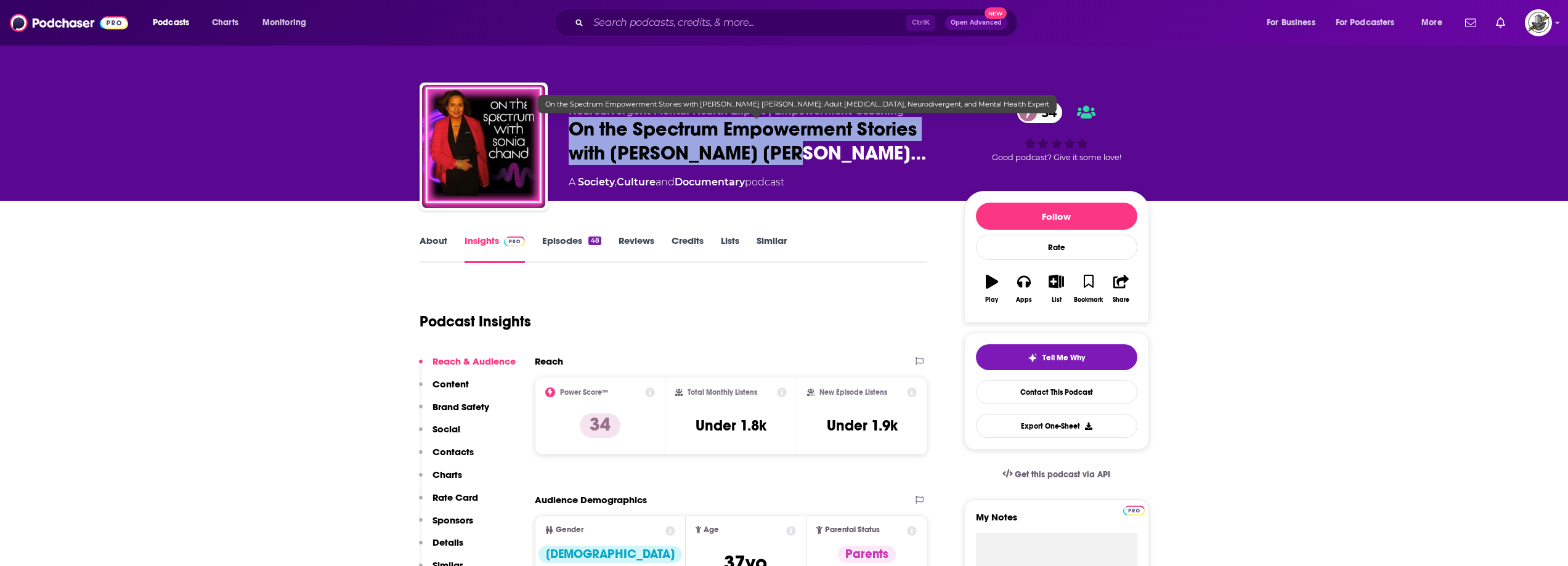
drag, startPoint x: 572, startPoint y: 132, endPoint x: 787, endPoint y: 159, distance: 216.7
click at [787, 159] on span "On the Spectrum Empowerment Stories with Sonia Krishna Chan…" at bounding box center [756, 140] width 375 height 48
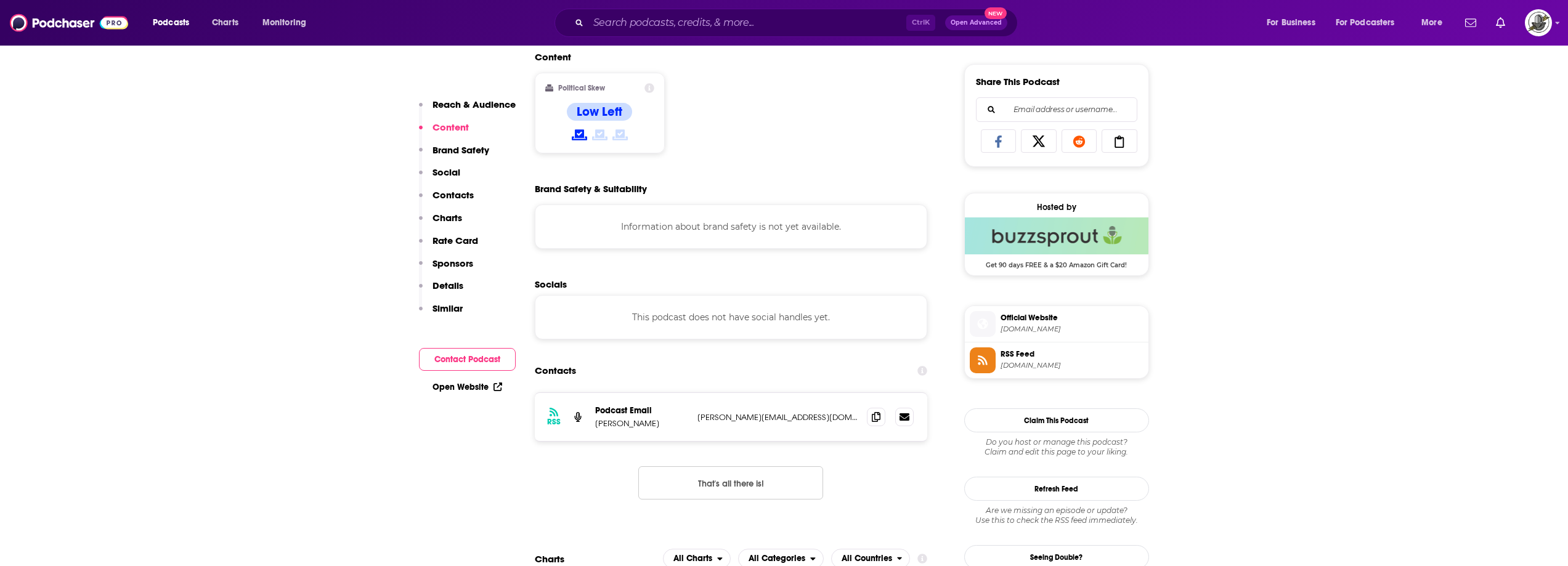
scroll to position [862, 0]
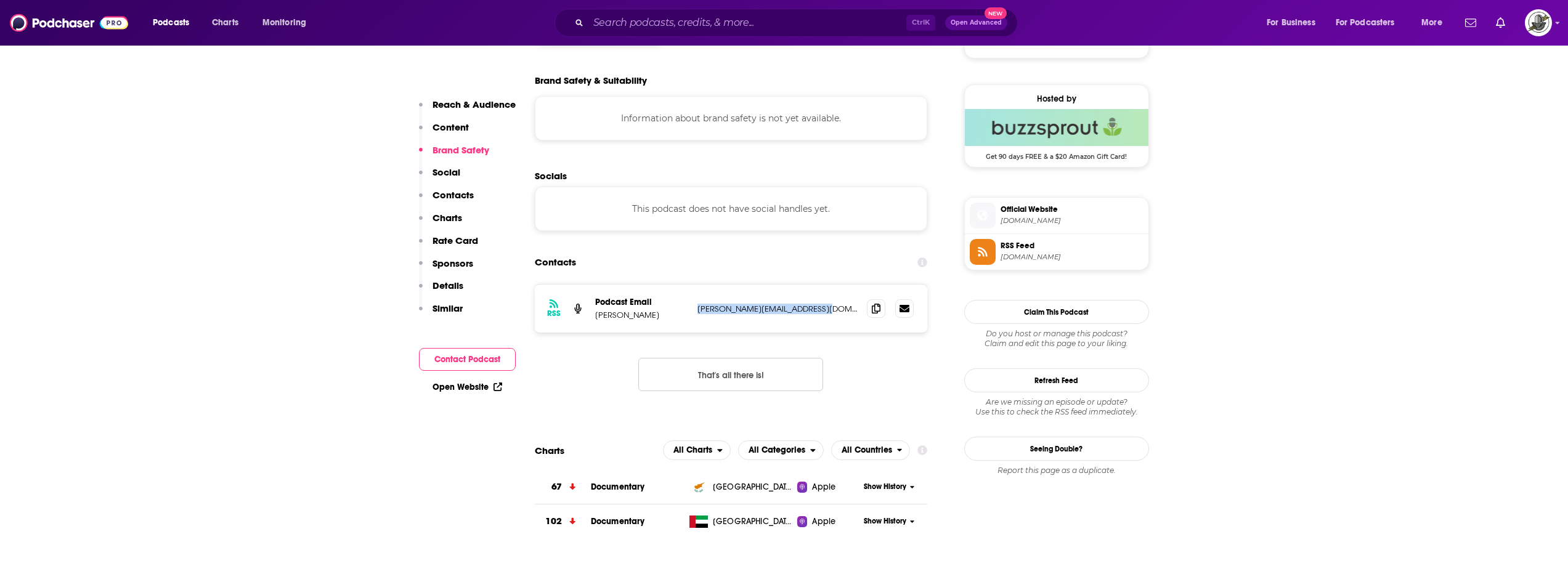
drag, startPoint x: 697, startPoint y: 311, endPoint x: 823, endPoint y: 308, distance: 126.0
click at [823, 308] on p "sonia.krishna.chand@gmail.com" at bounding box center [776, 309] width 160 height 11
copy p "sonia.krishna.chand@gmail.com"
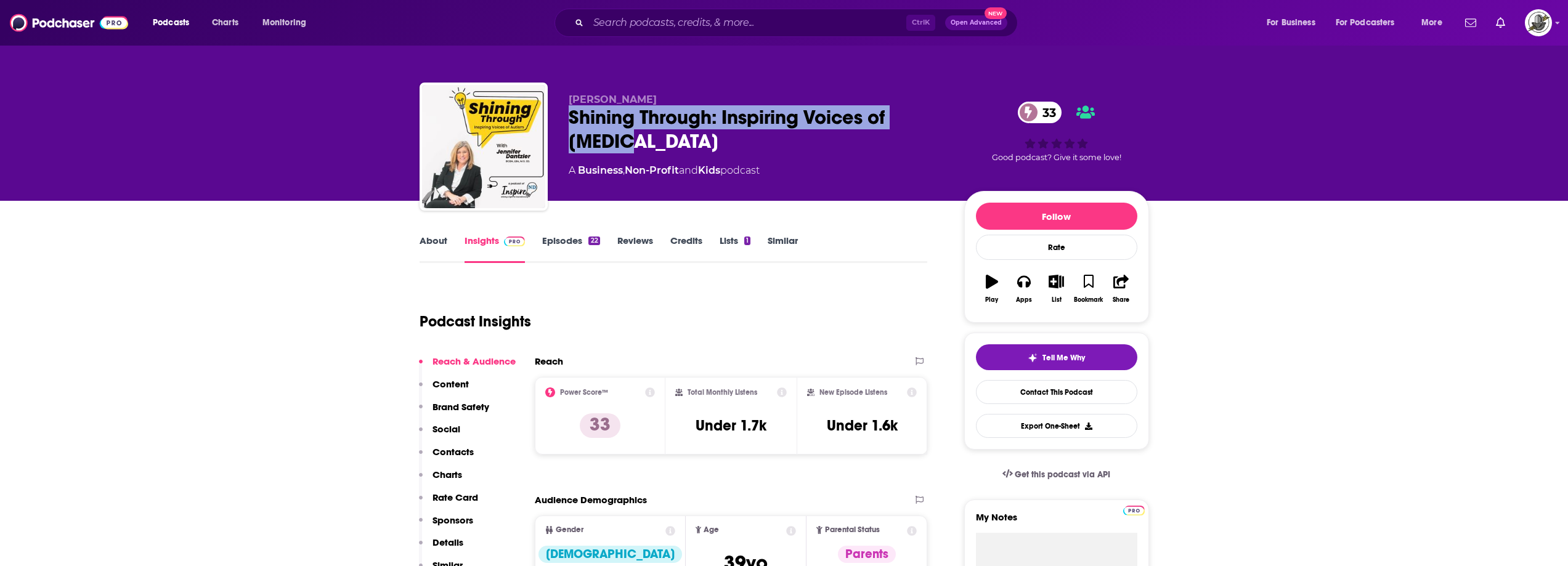
drag, startPoint x: 567, startPoint y: 119, endPoint x: 660, endPoint y: 141, distance: 95.6
click at [660, 141] on div "[PERSON_NAME] Shining Through: Inspiring Voices of [MEDICAL_DATA] 33 A Business…" at bounding box center [784, 148] width 730 height 133
copy h2 "Shining Through: Inspiring Voices of [MEDICAL_DATA]"
click at [638, 117] on div "Shining Through: Inspiring Voices of [MEDICAL_DATA] 33" at bounding box center [756, 129] width 375 height 48
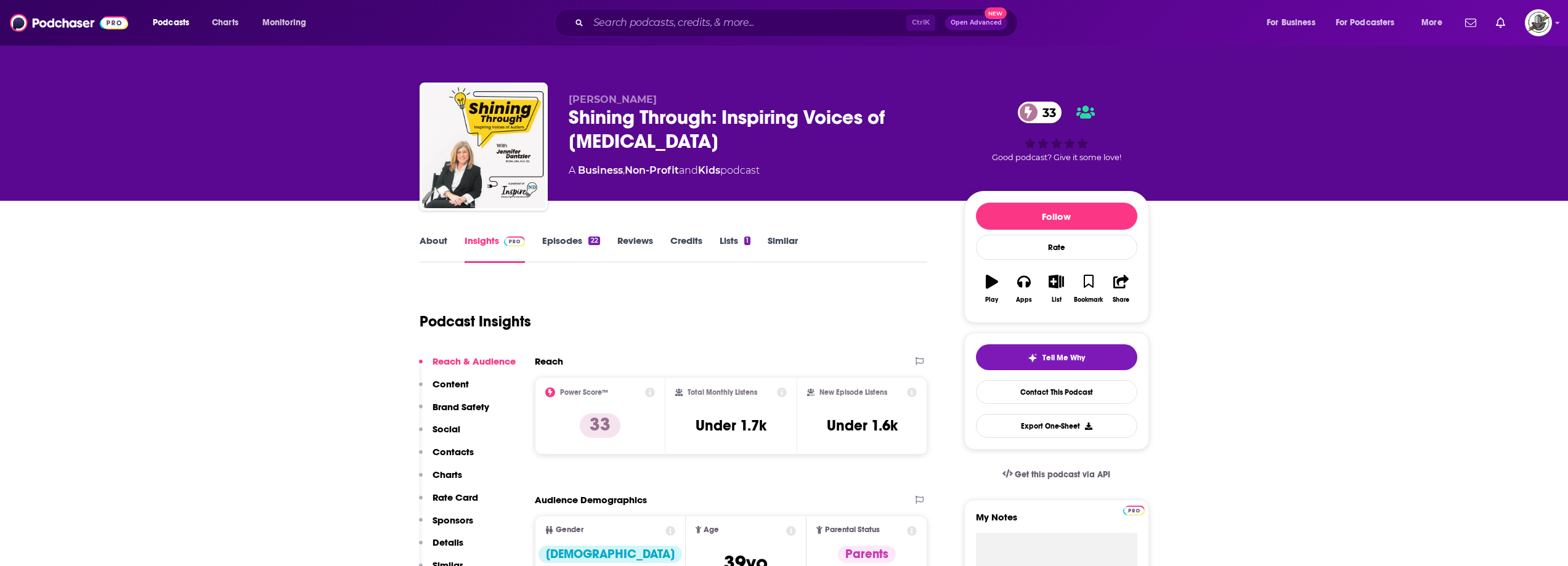
drag, startPoint x: 567, startPoint y: 100, endPoint x: 662, endPoint y: 93, distance: 95.3
click at [662, 93] on div "Jennifer Dantzler Shining Through: Inspiring Voices of Autism 33 A Business , N…" at bounding box center [784, 148] width 730 height 133
copy span "Jennifer Dantzler"
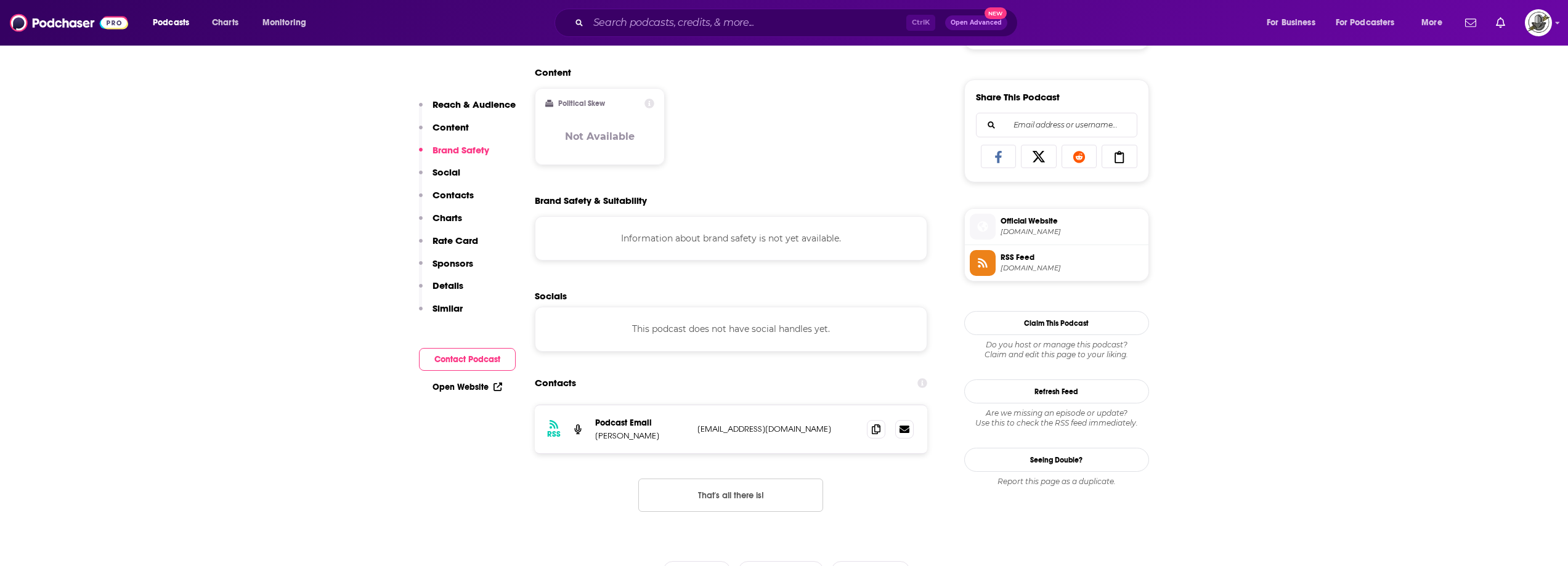
scroll to position [739, 0]
drag, startPoint x: 697, startPoint y: 431, endPoint x: 794, endPoint y: 427, distance: 97.1
click at [794, 427] on p "marketing@inspirend.org" at bounding box center [776, 428] width 160 height 11
copy p "marketing@inspirend.org"
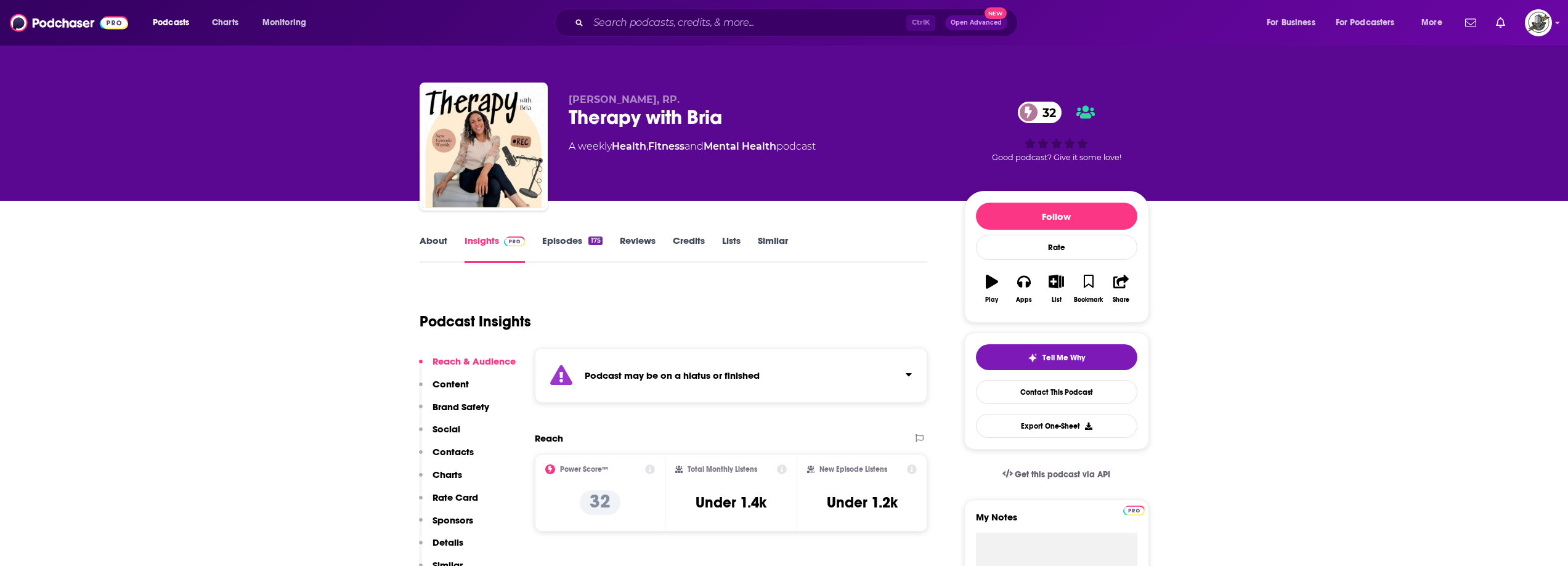
drag, startPoint x: 739, startPoint y: 365, endPoint x: 746, endPoint y: 353, distance: 13.9
click at [738, 365] on div "Podcast may be on a hiatus or finished" at bounding box center [731, 375] width 393 height 55
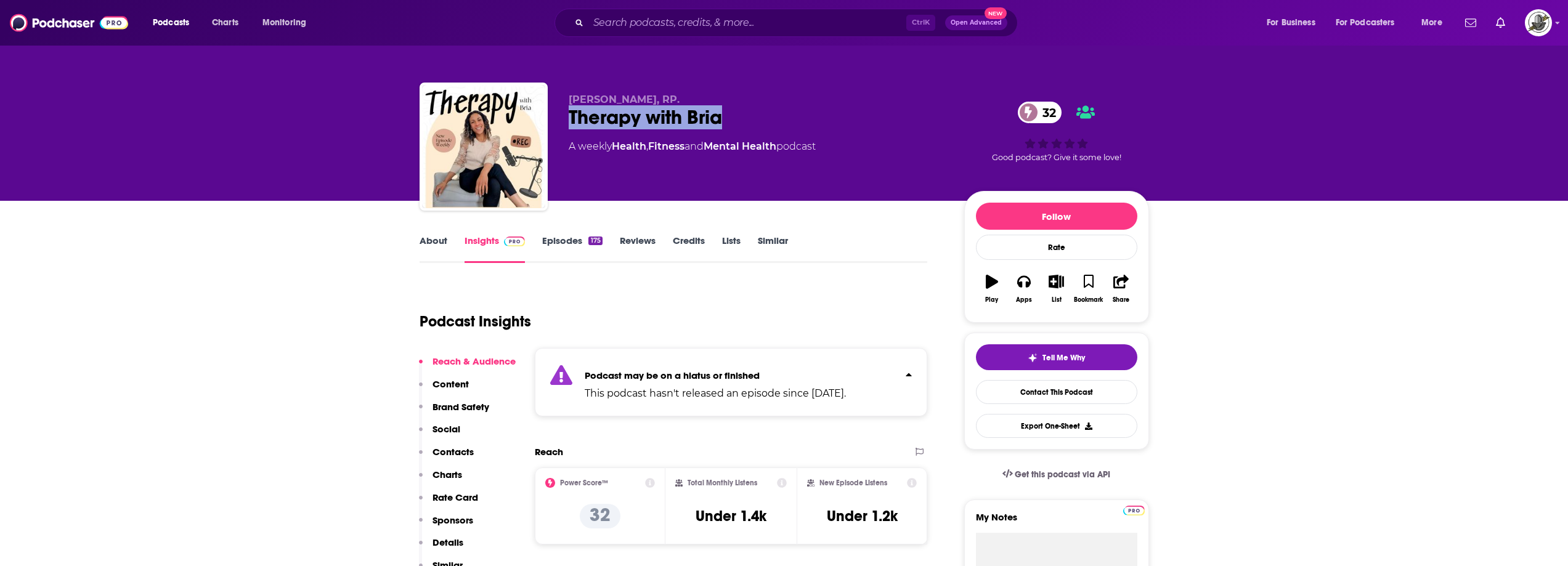
drag, startPoint x: 576, startPoint y: 121, endPoint x: 776, endPoint y: 128, distance: 200.1
click at [776, 128] on div "Therapy with Bria 32" at bounding box center [756, 117] width 375 height 24
copy h2 "Therapy with Bria"
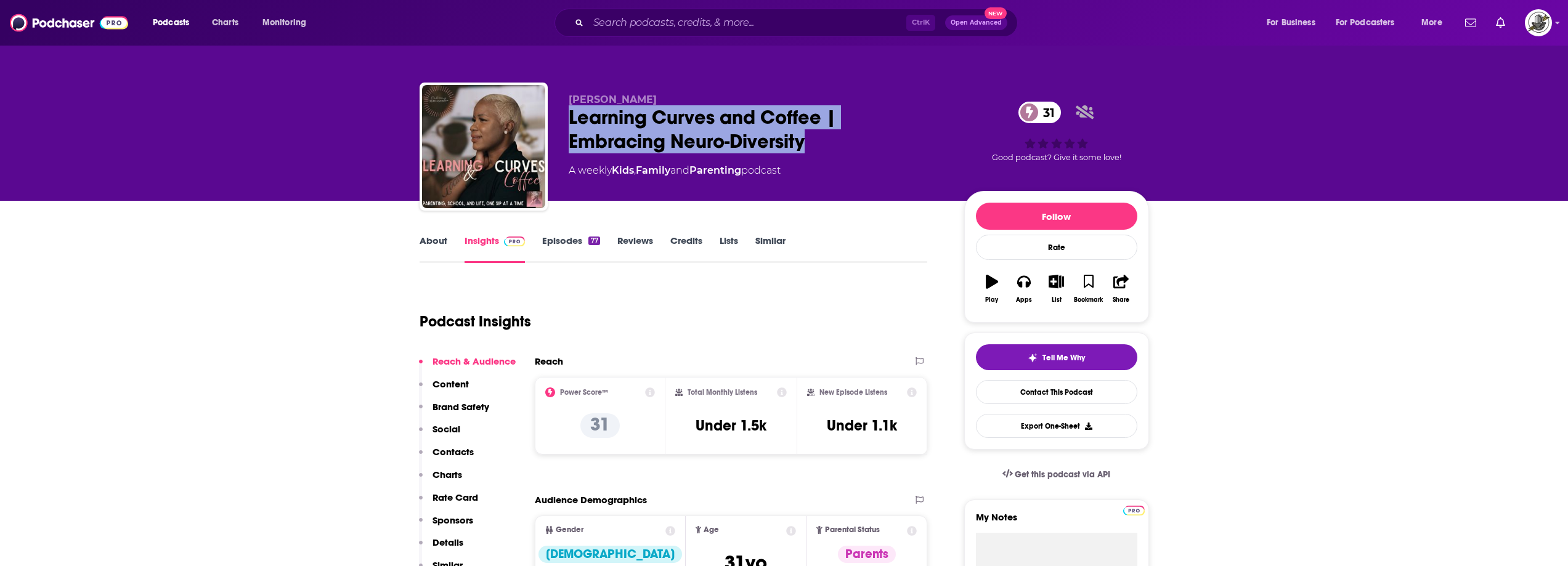
drag, startPoint x: 572, startPoint y: 121, endPoint x: 808, endPoint y: 143, distance: 237.0
click at [808, 143] on div "Ivory Duncan Learning Curves and Coffee | Embracing Neuro-Diversity 31 A weekly…" at bounding box center [784, 148] width 730 height 133
copy h2 "Learning Curves and Coffee | Embracing Neuro-Diversity"
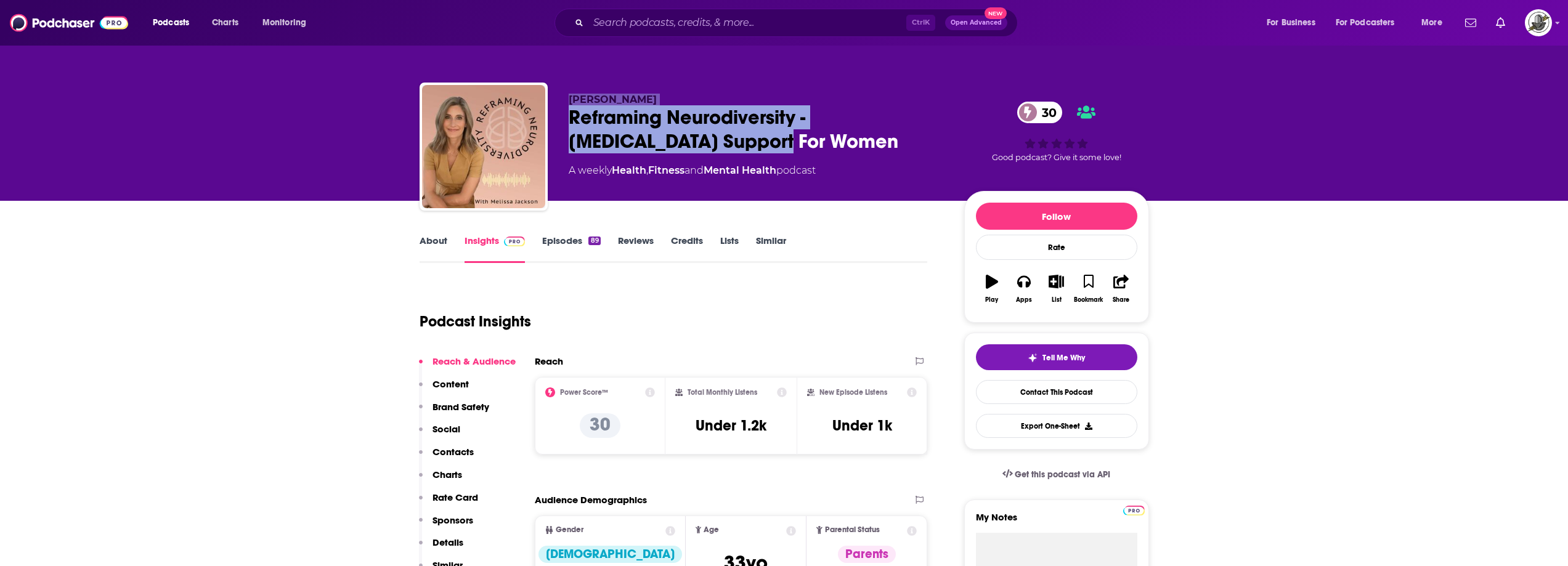
drag, startPoint x: 612, startPoint y: 113, endPoint x: 776, endPoint y: 138, distance: 165.9
click at [776, 138] on div "[PERSON_NAME] Reframing Neurodiversity - [MEDICAL_DATA] Support For Women 30 A …" at bounding box center [756, 143] width 375 height 99
copy div "[PERSON_NAME] Reframing Neurodiversity - [MEDICAL_DATA] Support For Women"
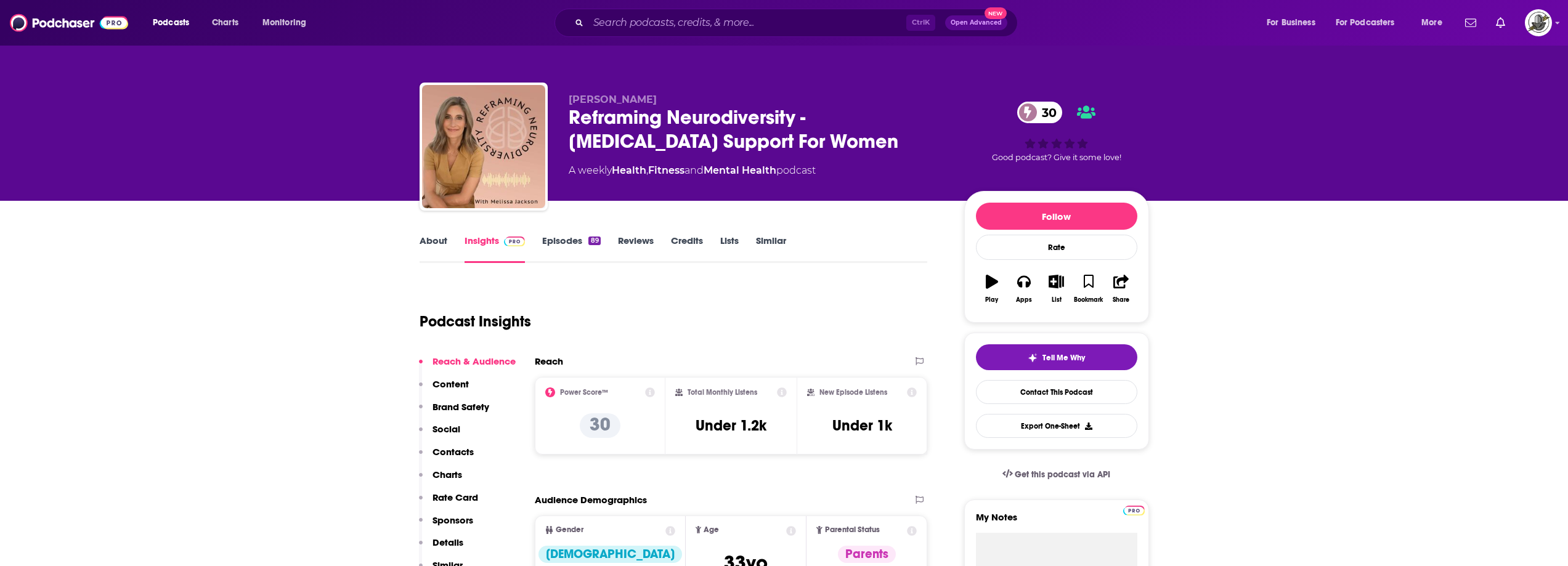
click at [814, 286] on div "Podcast Insights" at bounding box center [669, 313] width 498 height 63
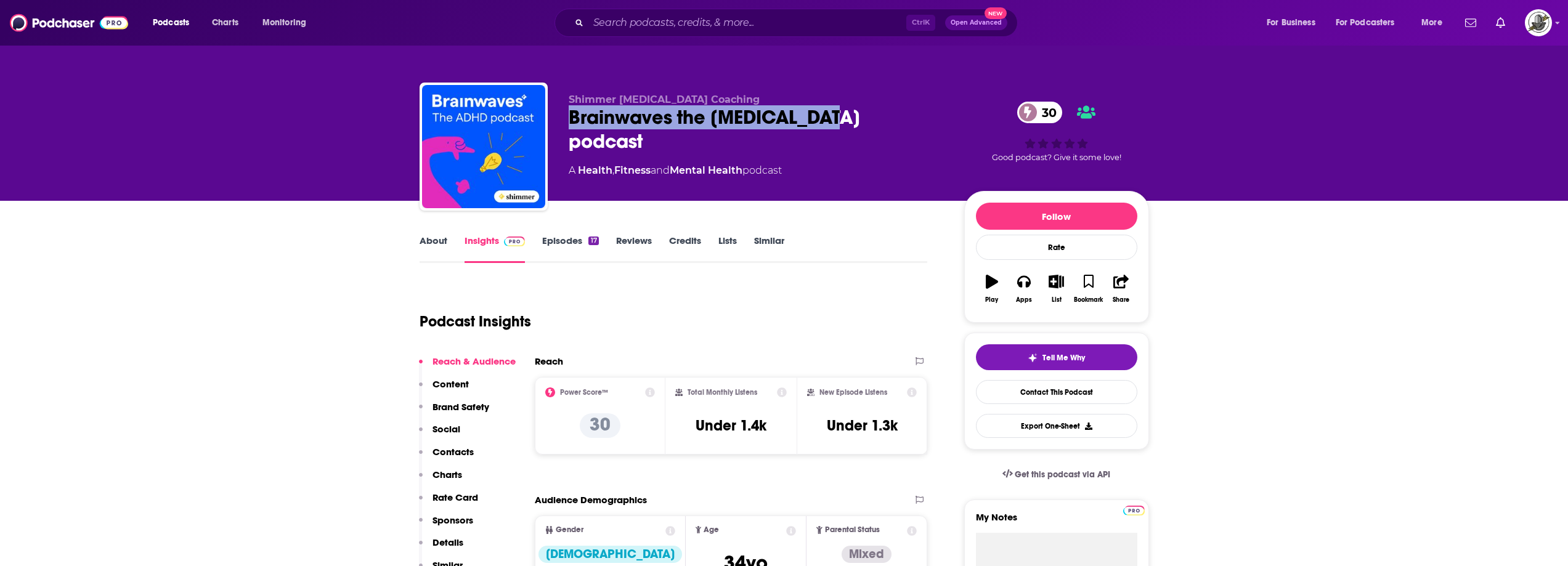
drag, startPoint x: 564, startPoint y: 120, endPoint x: 857, endPoint y: 118, distance: 293.0
click at [857, 118] on div "Shimmer [MEDICAL_DATA] Coaching Brainwaves the [MEDICAL_DATA] podcast 30 A Heal…" at bounding box center [784, 148] width 730 height 133
copy h2 "Brainwaves the [MEDICAL_DATA] podcast"
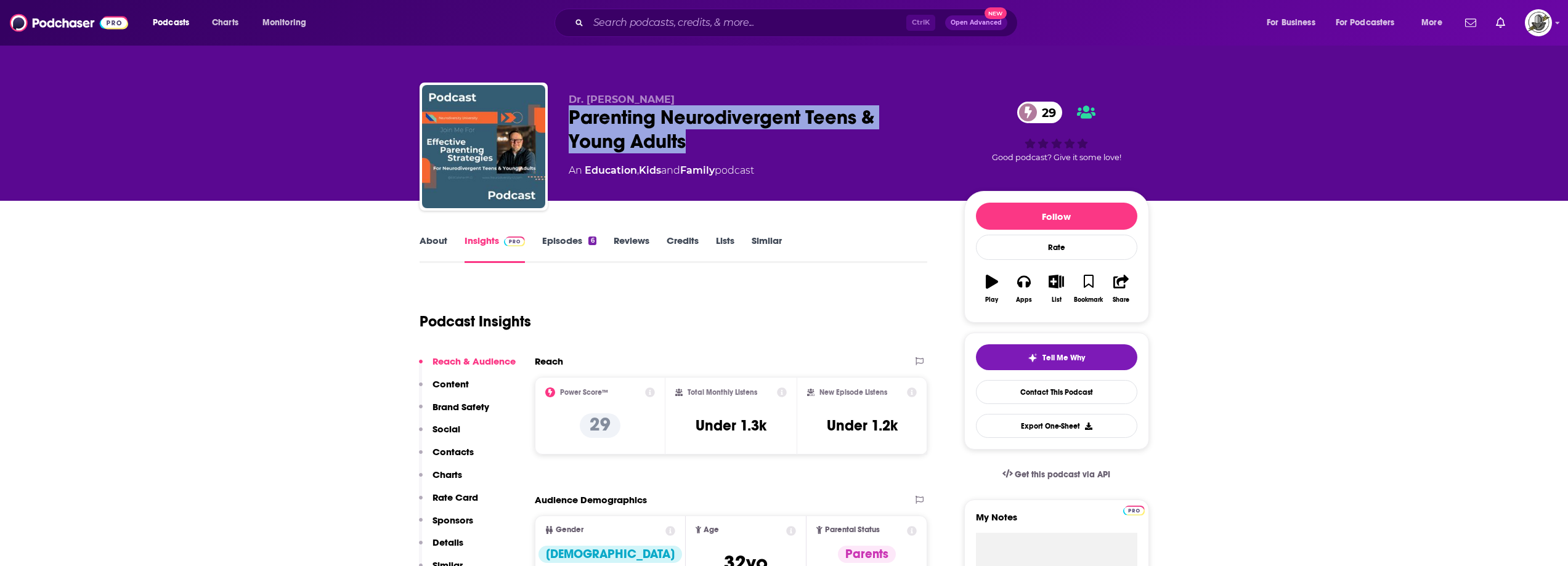
drag, startPoint x: 570, startPoint y: 120, endPoint x: 694, endPoint y: 136, distance: 125.0
click at [694, 136] on div "Parenting Neurodivergent Teens & Young Adults 29" at bounding box center [756, 129] width 375 height 48
copy h2 "Parenting Neurodivergent Teens & Young Adults"
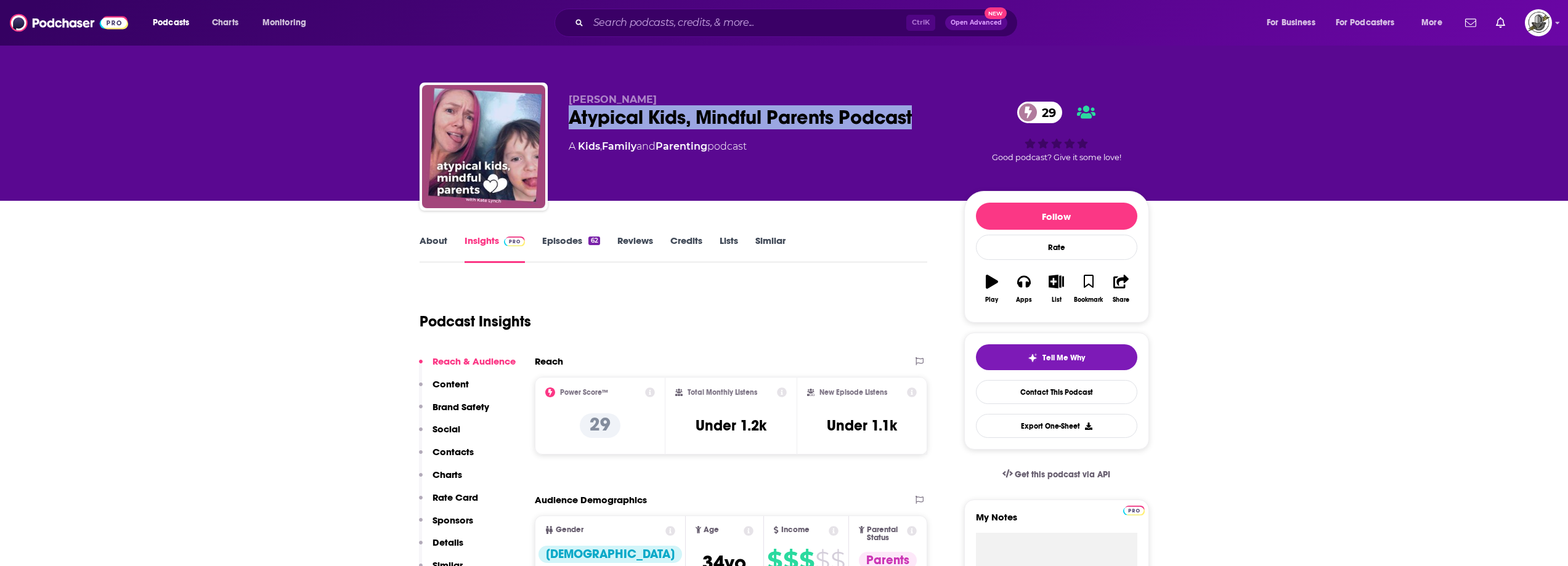
drag, startPoint x: 678, startPoint y: 117, endPoint x: 931, endPoint y: 113, distance: 253.0
click at [931, 113] on div "Atypical Kids, Mindful Parents Podcast 29" at bounding box center [756, 117] width 375 height 24
copy h2 "Atypical Kids, Mindful Parents Podcast"
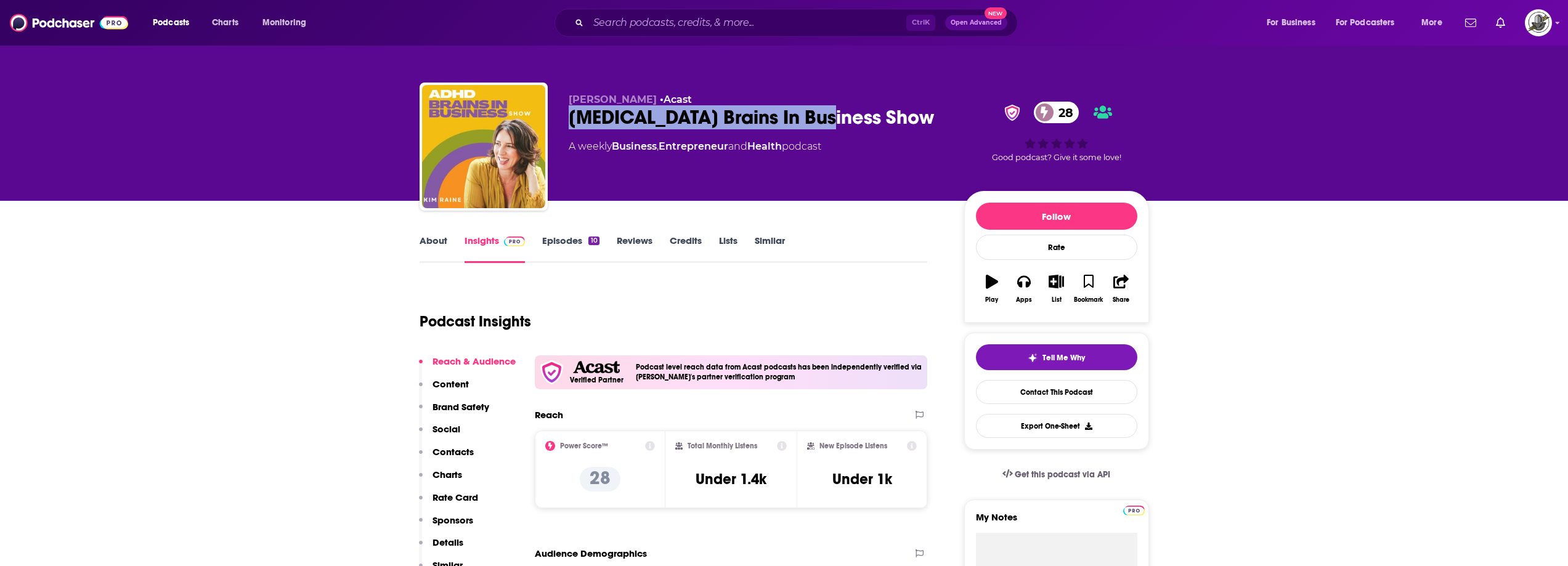
drag, startPoint x: 570, startPoint y: 119, endPoint x: 862, endPoint y: 119, distance: 292.0
click at [862, 119] on div "ADHD Brains In Business Show 28" at bounding box center [756, 117] width 375 height 24
copy h2 "ADHD Brains In Business Show"
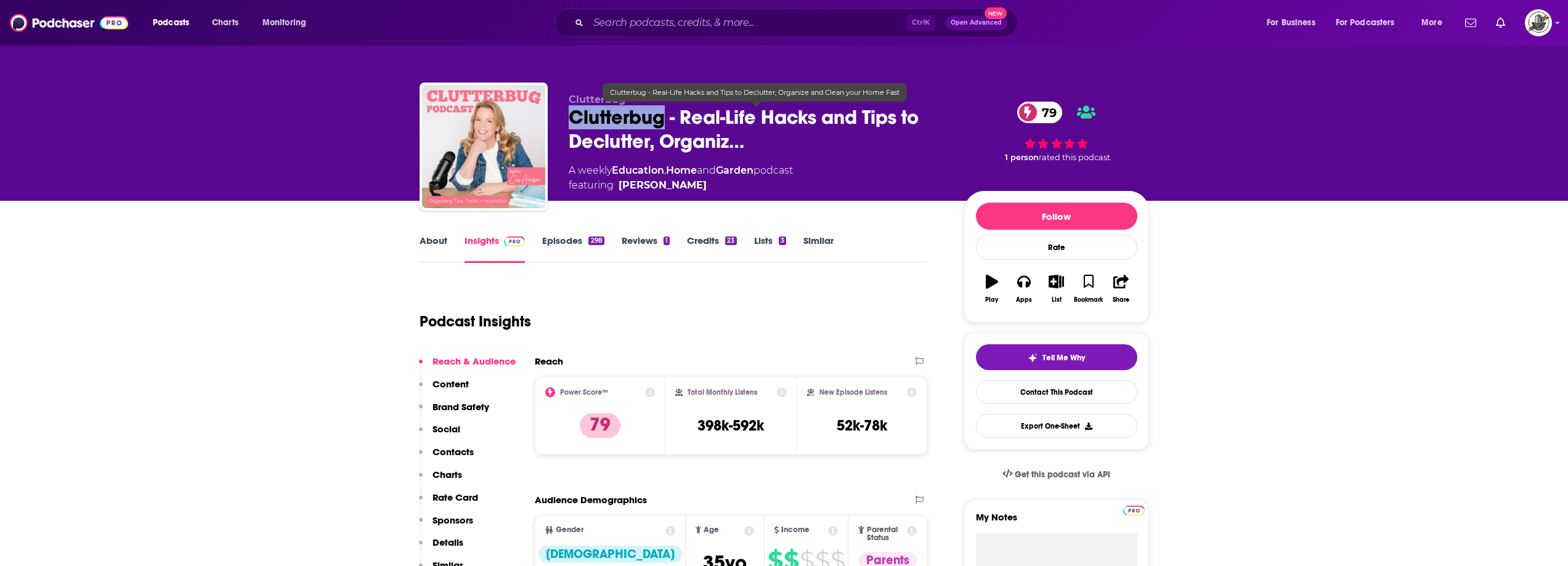
drag, startPoint x: 599, startPoint y: 123, endPoint x: 666, endPoint y: 125, distance: 67.0
click at [666, 125] on span "Clutterbug - Real-Life Hacks and Tips to Declutter, Organiz…" at bounding box center [756, 129] width 375 height 48
drag, startPoint x: 617, startPoint y: 188, endPoint x: 713, endPoint y: 185, distance: 96.0
click at [713, 185] on span "featuring Cassandra Aarssen" at bounding box center [681, 185] width 224 height 15
copy span "Cassandra Aarssen"
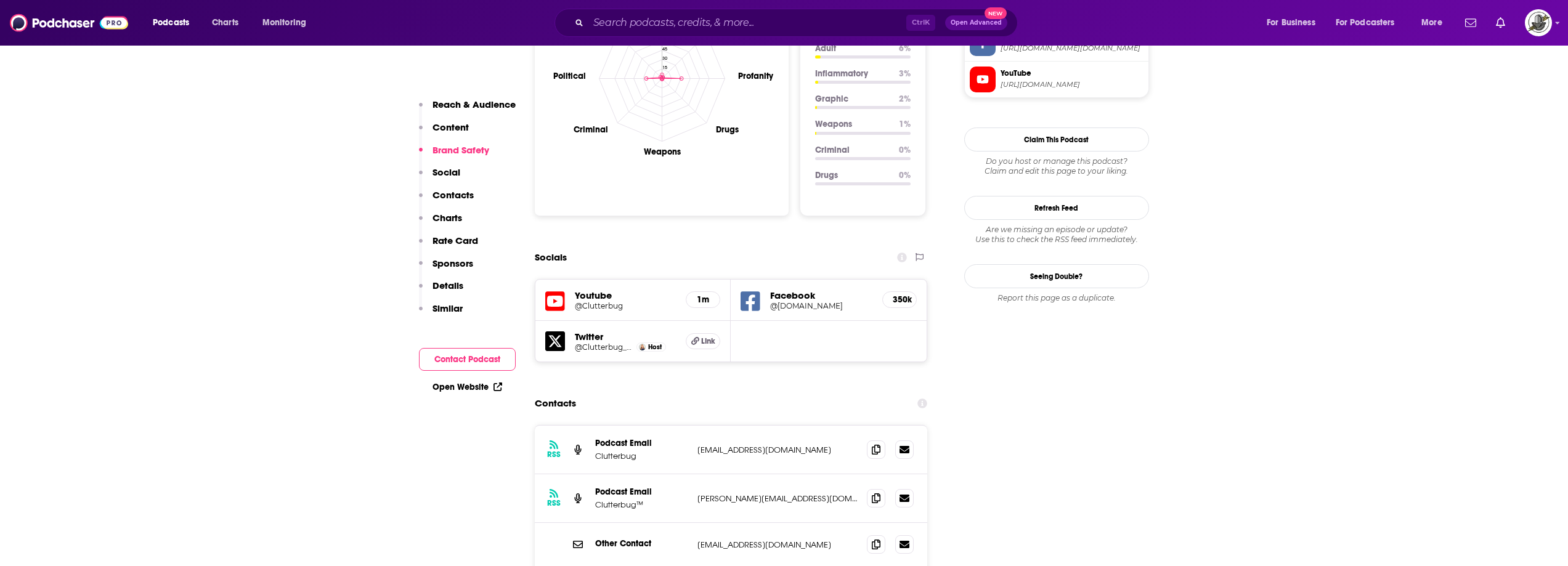
scroll to position [1355, 0]
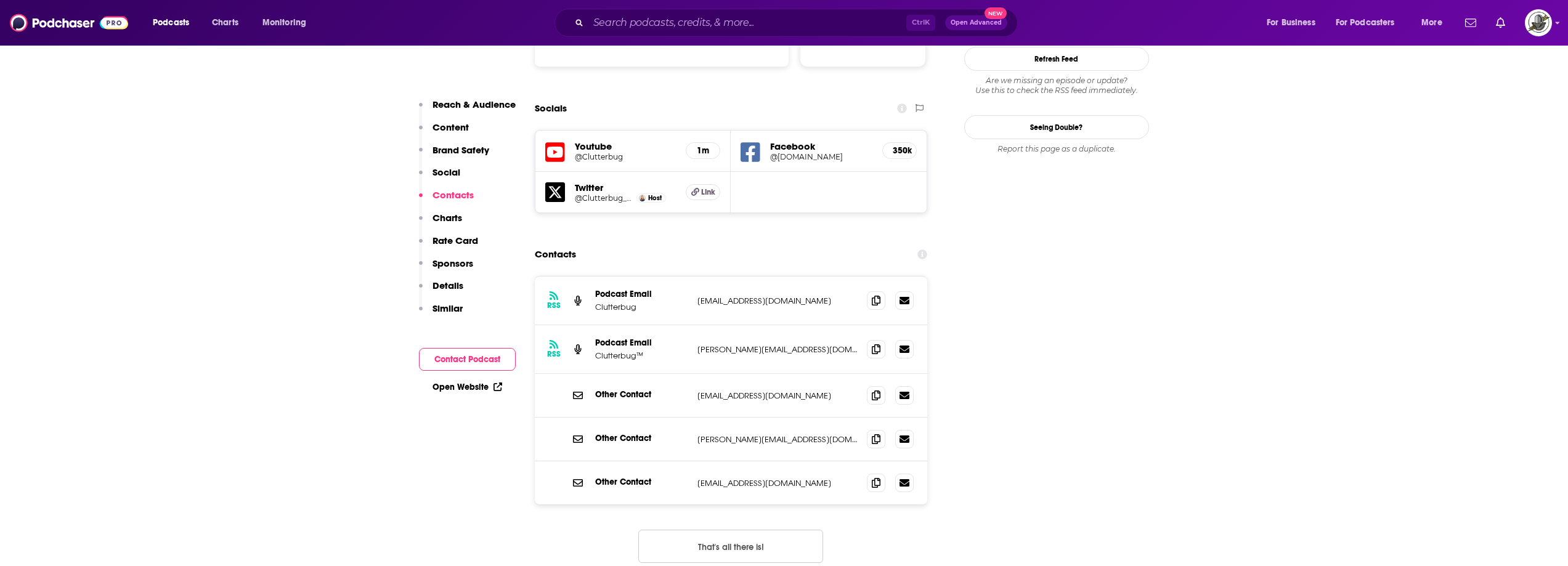
drag, startPoint x: 696, startPoint y: 255, endPoint x: 819, endPoint y: 255, distance: 123.0
click at [819, 276] on div "RSS Podcast Email Clutterbug organizedclutterbug@gmail.com organizedclutterbug@…" at bounding box center [731, 300] width 393 height 49
copy p "organizedclutterbug@gmail.com"
click at [787, 418] on div "Other Contact emily@clutterbug.com emily@clutterbug.com" at bounding box center [731, 440] width 393 height 44
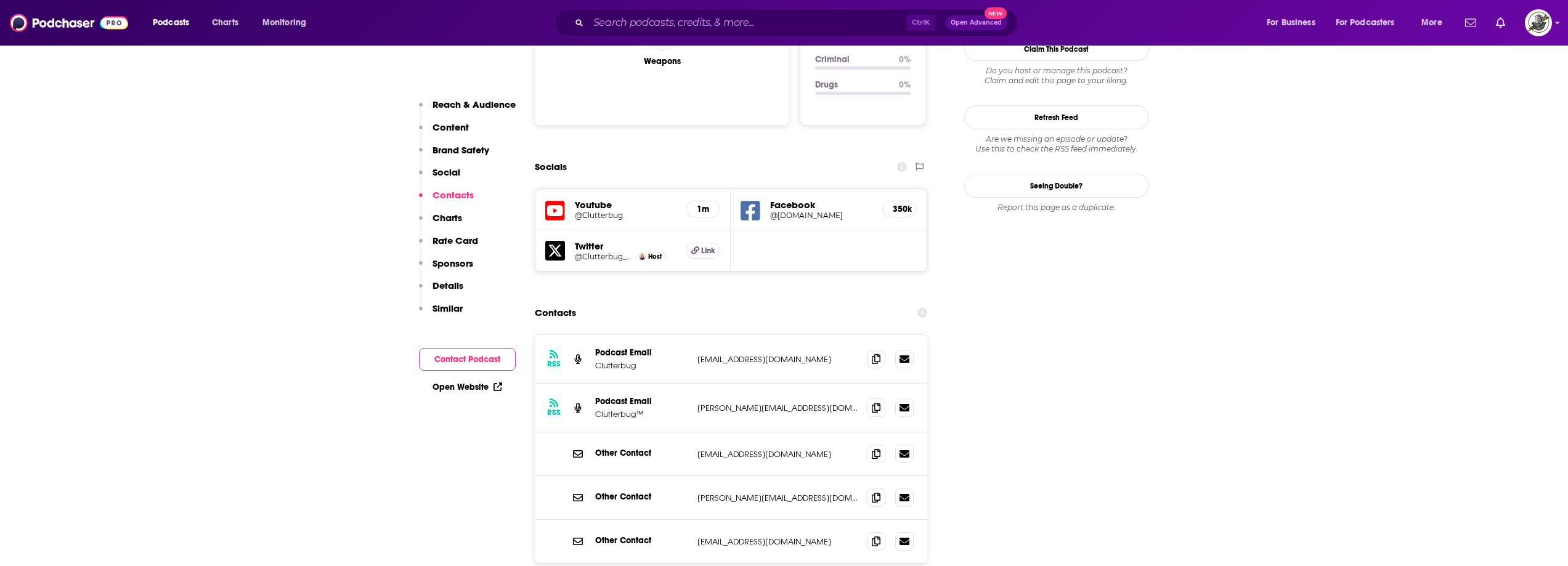
scroll to position [1293, 0]
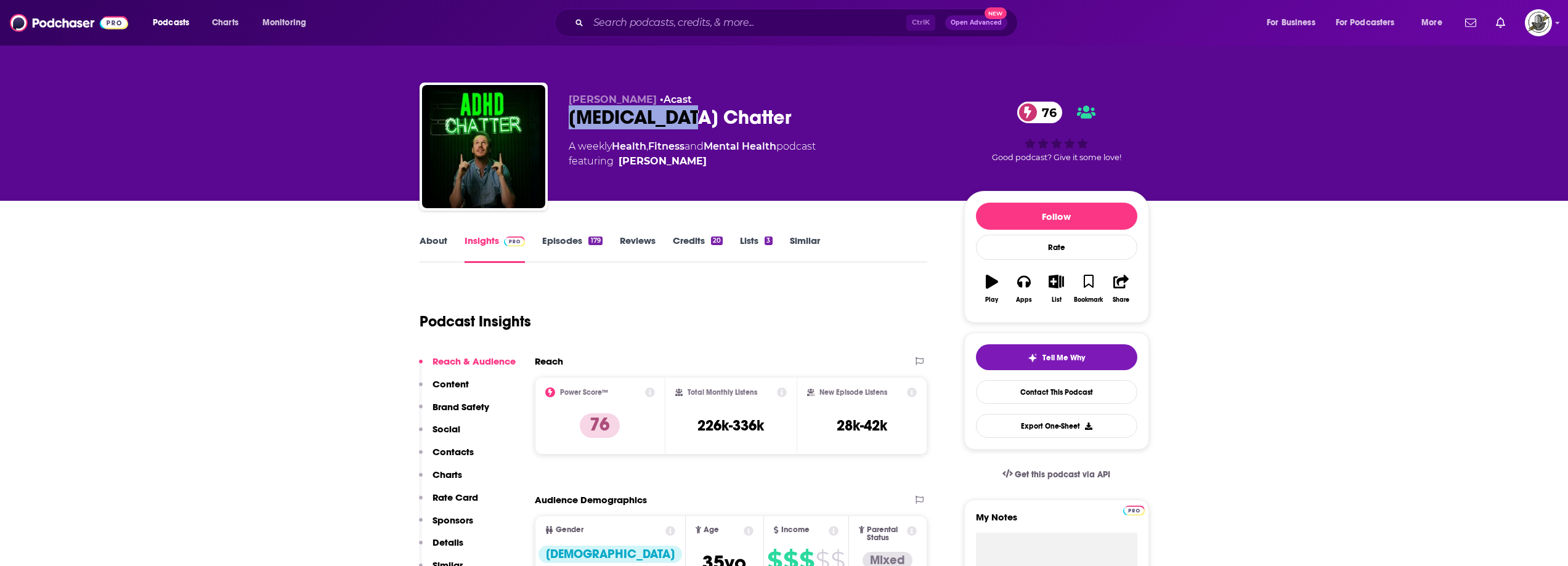
drag, startPoint x: 569, startPoint y: 119, endPoint x: 727, endPoint y: 117, distance: 158.0
click at [727, 117] on div "[MEDICAL_DATA] Chatter 76" at bounding box center [756, 117] width 375 height 24
copy h2 "[MEDICAL_DATA] Chatter"
drag, startPoint x: 689, startPoint y: 168, endPoint x: 615, endPoint y: 150, distance: 76.2
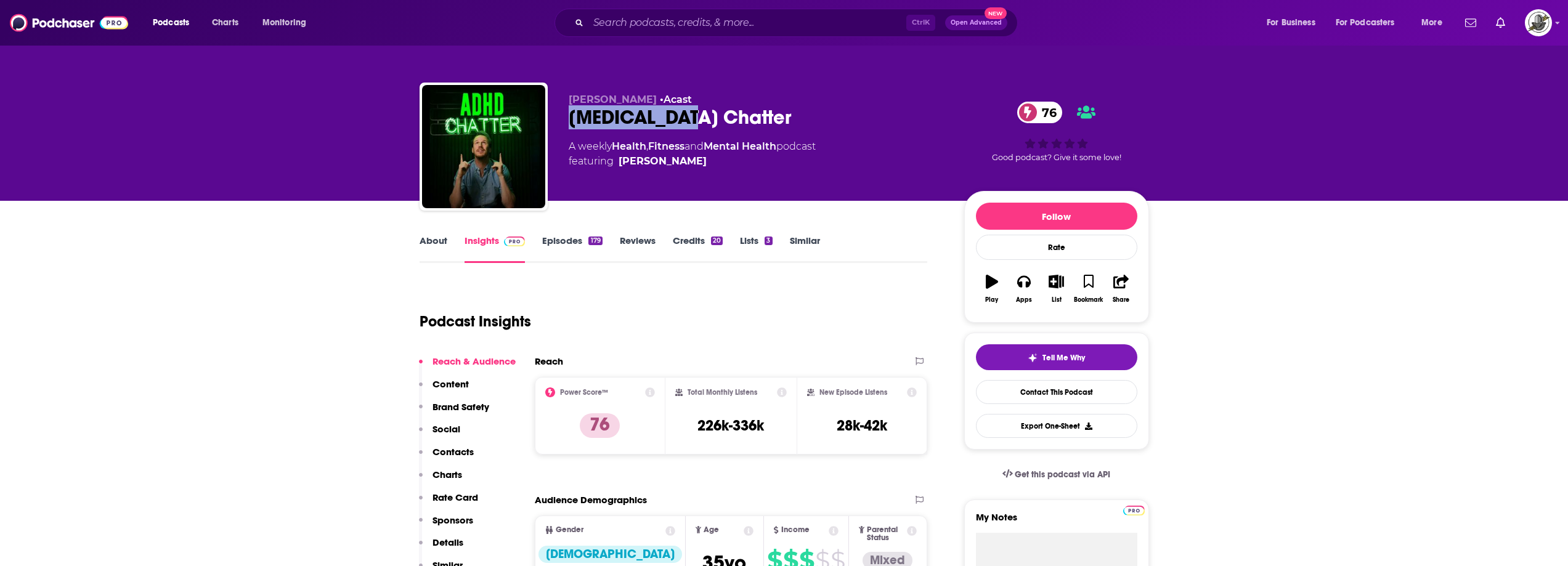
click at [616, 166] on div "[PERSON_NAME] • Acast [MEDICAL_DATA] Chatter 76 A weekly Health , Fitness and M…" at bounding box center [756, 143] width 375 height 99
drag, startPoint x: 568, startPoint y: 101, endPoint x: 640, endPoint y: 101, distance: 72.0
click at [640, 101] on div "[PERSON_NAME] • Acast [MEDICAL_DATA] Chatter 76 A weekly Health , Fitness and M…" at bounding box center [784, 148] width 730 height 133
copy span "[PERSON_NAME]"
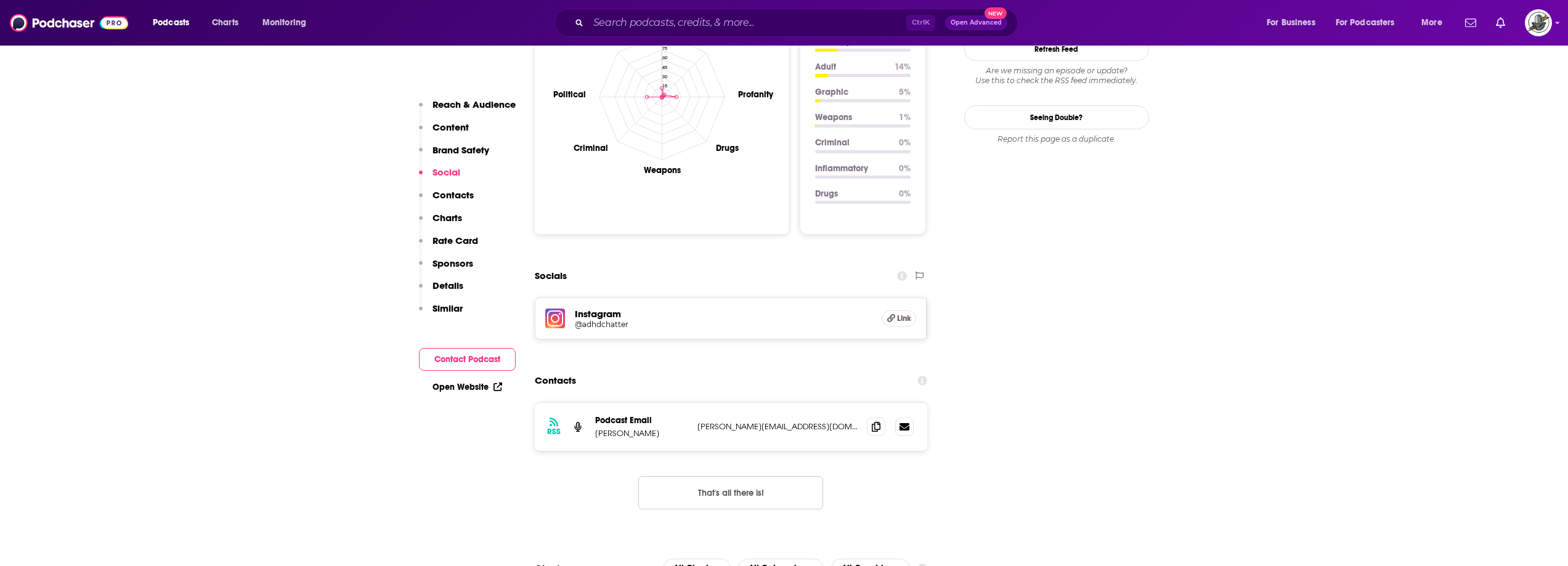
scroll to position [1232, 0]
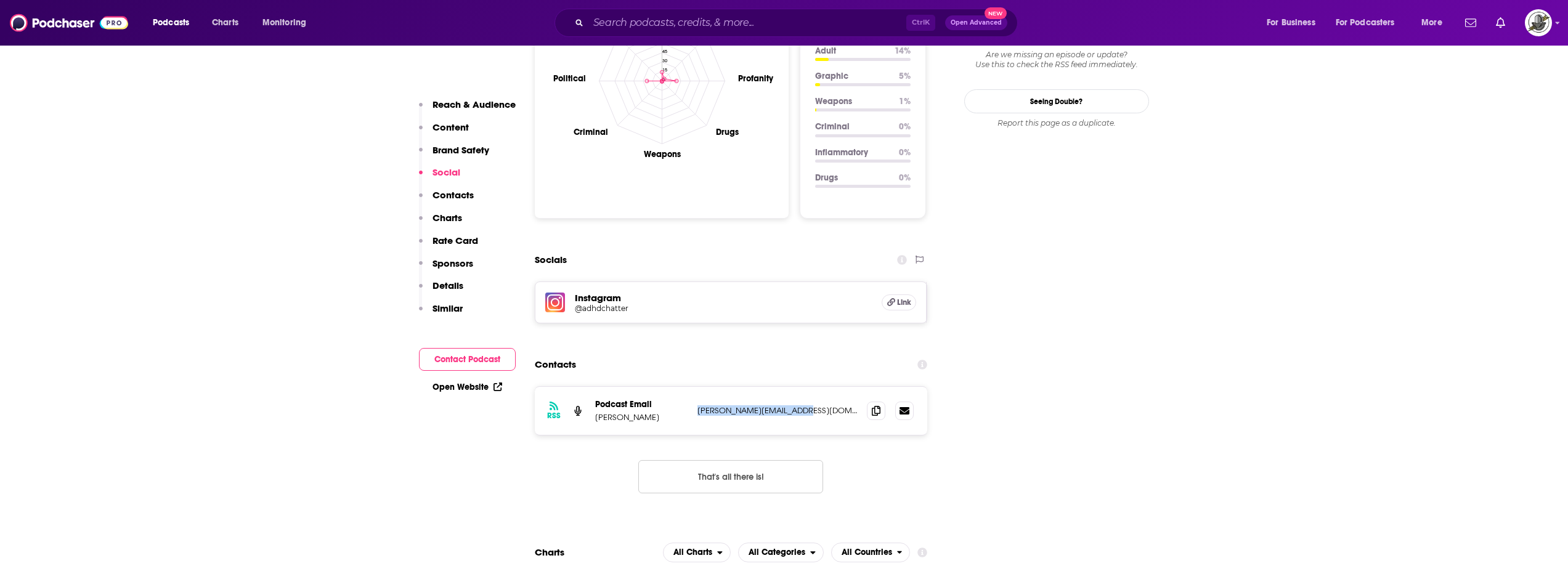
drag, startPoint x: 697, startPoint y: 349, endPoint x: 801, endPoint y: 351, distance: 104.0
click at [801, 405] on p "[PERSON_NAME][EMAIL_ADDRESS][DOMAIN_NAME]" at bounding box center [776, 411] width 160 height 11
copy p "[PERSON_NAME][EMAIL_ADDRESS][DOMAIN_NAME]"
click at [772, 26] on input "Search podcasts, credits, & more..." at bounding box center [747, 23] width 318 height 19
paste input "[EMAIL_ADDRESS][DOMAIN_NAME]"
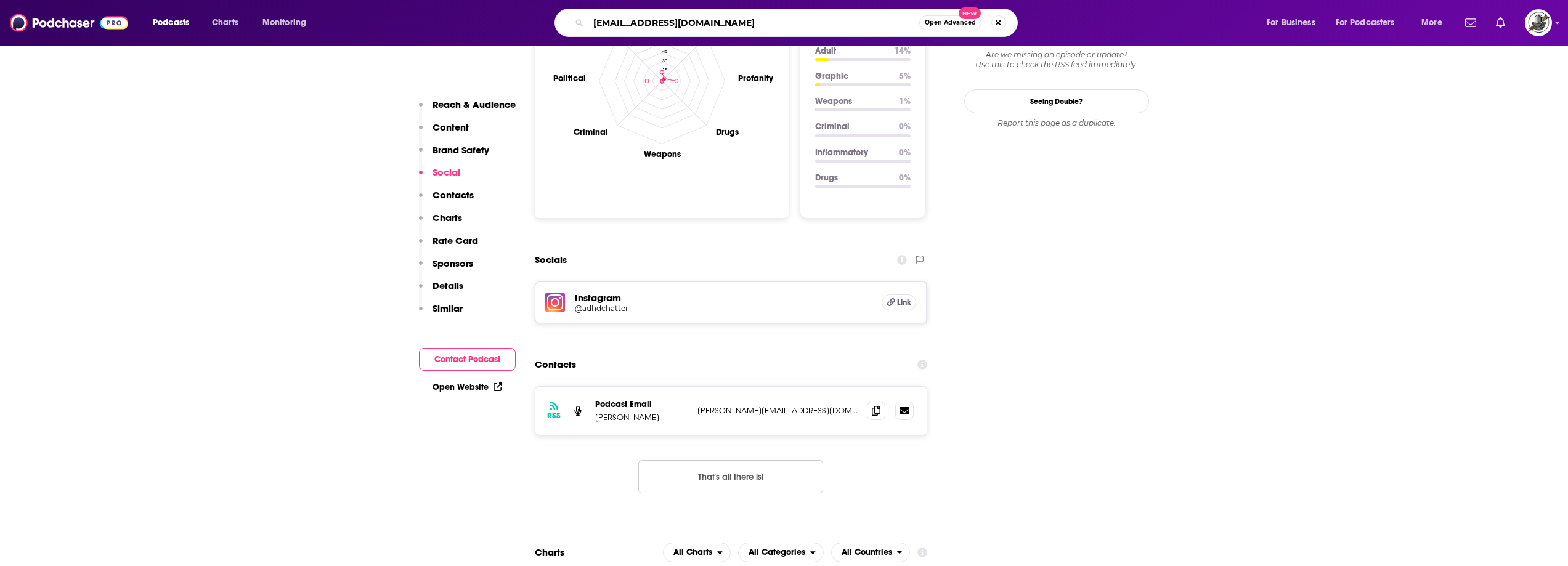
type input "[EMAIL_ADDRESS][DOMAIN_NAME]"
click at [797, 248] on div "Socials" at bounding box center [731, 260] width 393 height 23
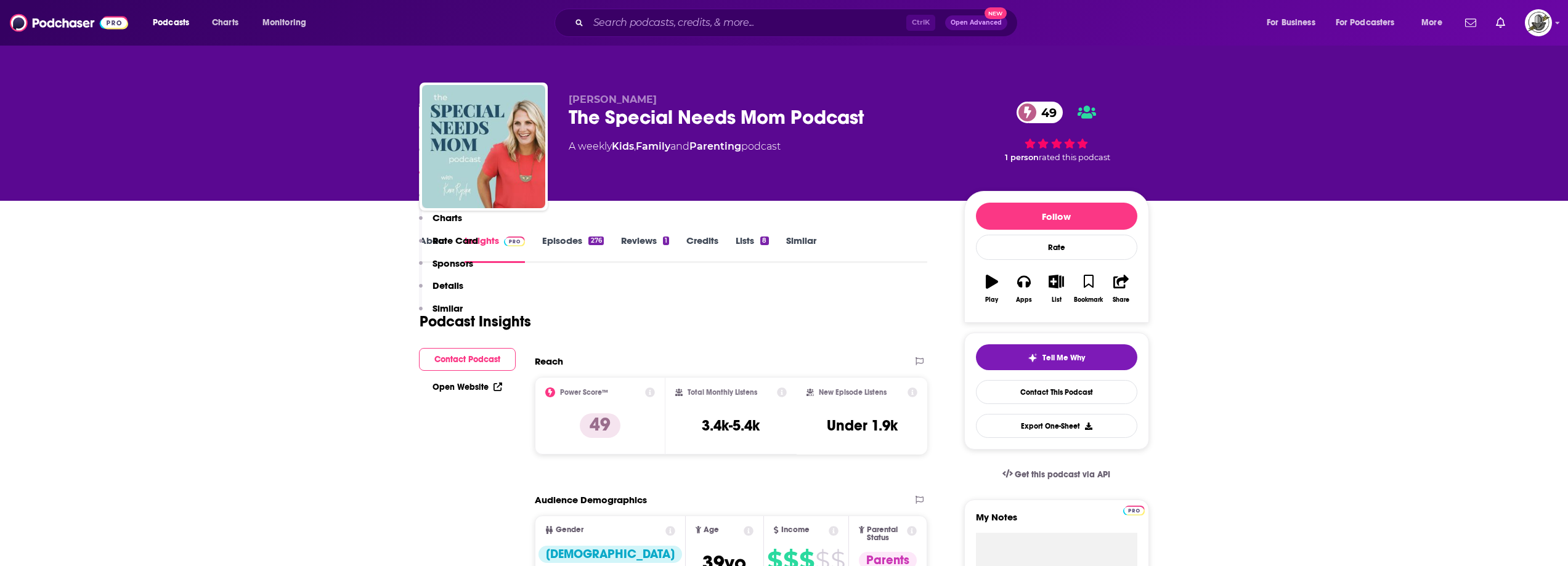
scroll to position [924, 0]
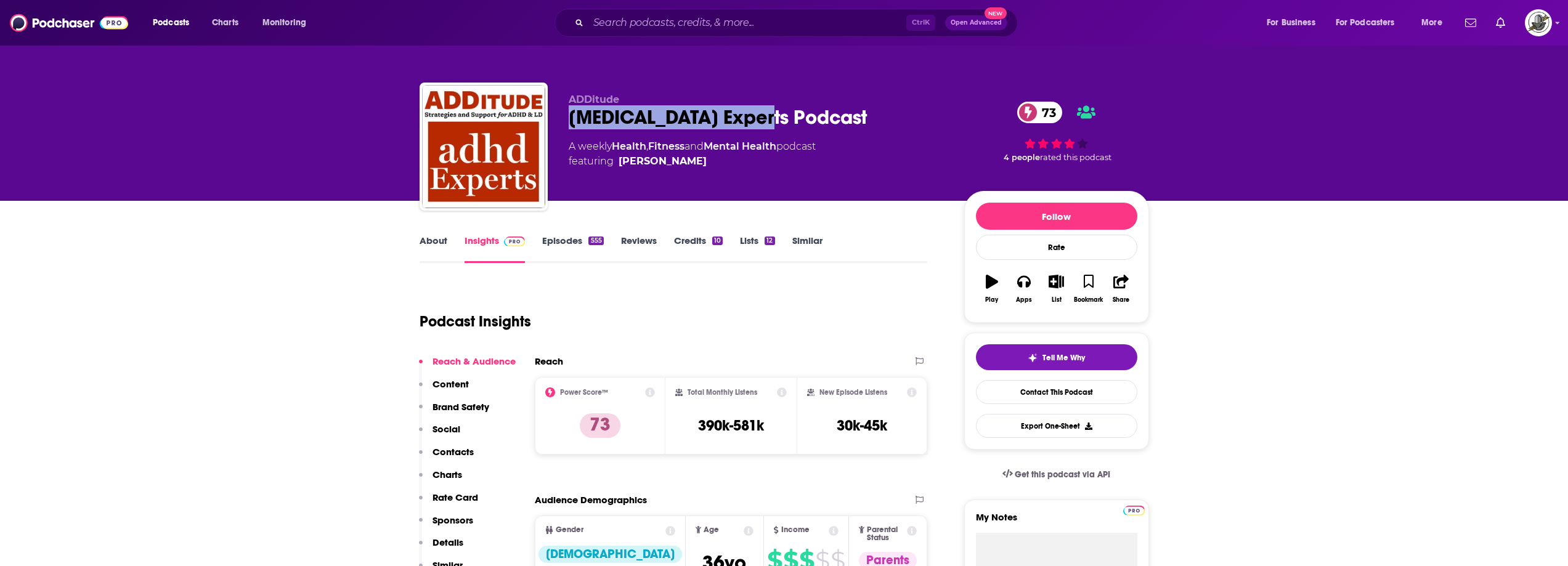
drag, startPoint x: 568, startPoint y: 117, endPoint x: 790, endPoint y: 112, distance: 222.1
click at [790, 112] on div "[MEDICAL_DATA] Experts Podcast 73" at bounding box center [756, 117] width 375 height 24
copy h2 "[MEDICAL_DATA] Experts Podcast"
drag, startPoint x: 695, startPoint y: 155, endPoint x: 686, endPoint y: 164, distance: 12.7
click at [686, 164] on span "featuring [PERSON_NAME]" at bounding box center [693, 161] width 247 height 15
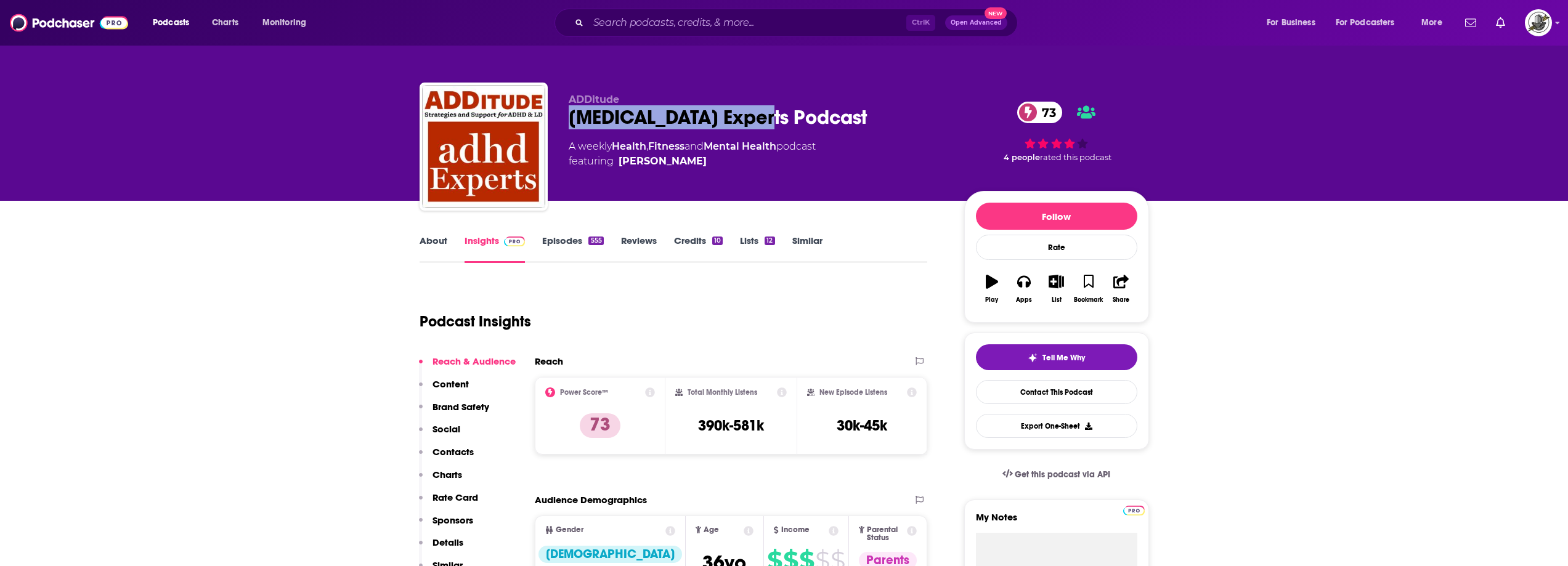
copy span "[PERSON_NAME]"
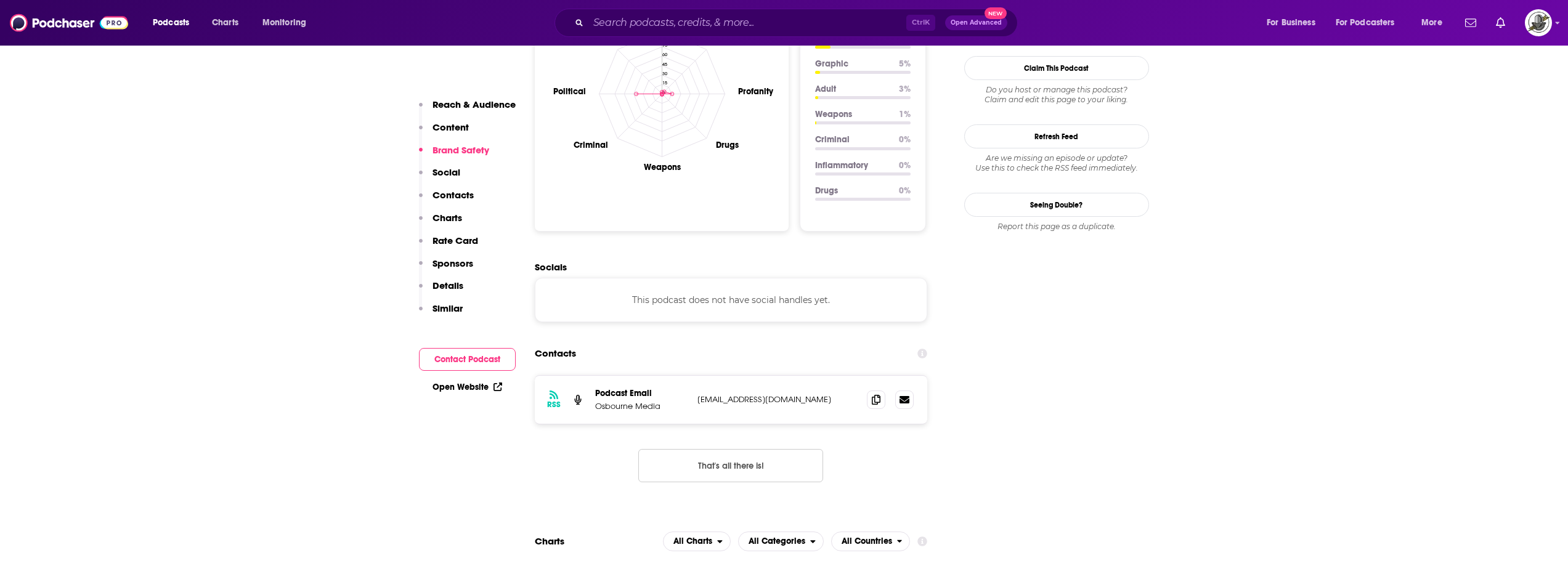
scroll to position [1232, 0]
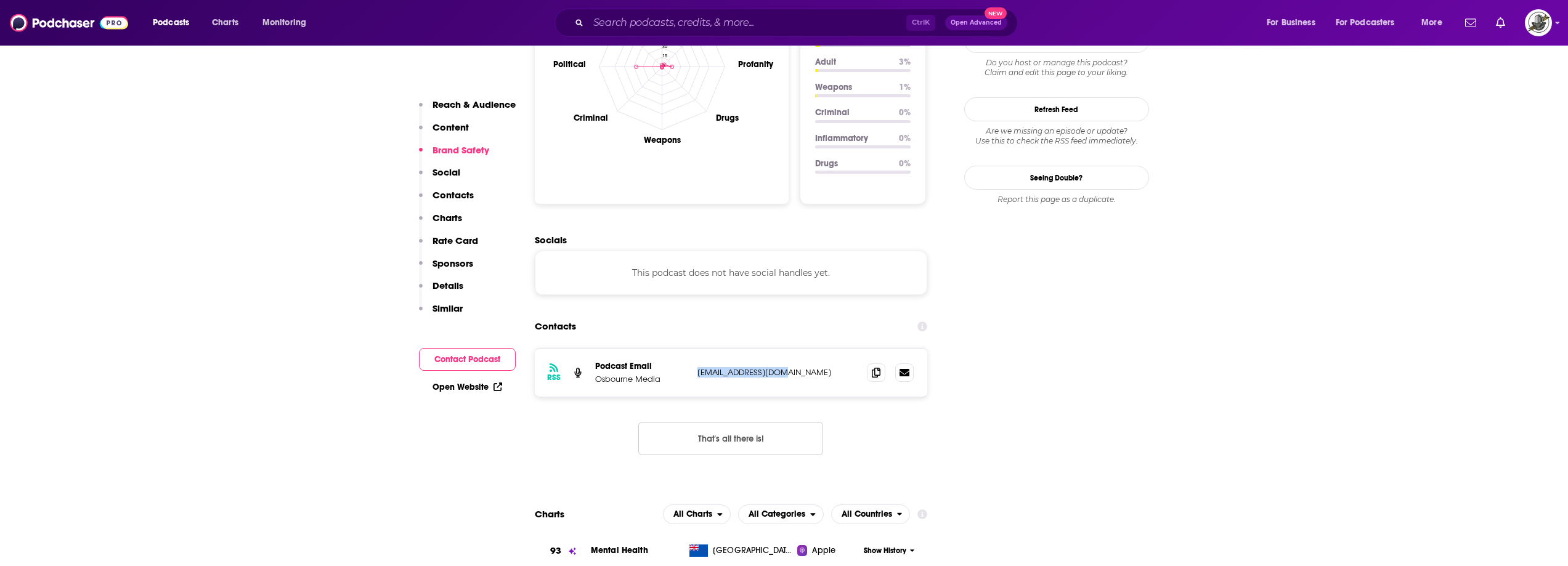
drag, startPoint x: 730, startPoint y: 328, endPoint x: 772, endPoint y: 328, distance: 42.0
click at [770, 349] on div "RSS Podcast Email Osbourne Media libsynads@libsyn.com libsynads@libsyn.com" at bounding box center [731, 373] width 393 height 48
click at [732, 349] on div "RSS Podcast Email Osbourne Media libsynads@libsyn.com libsynads@libsyn.com" at bounding box center [731, 373] width 393 height 48
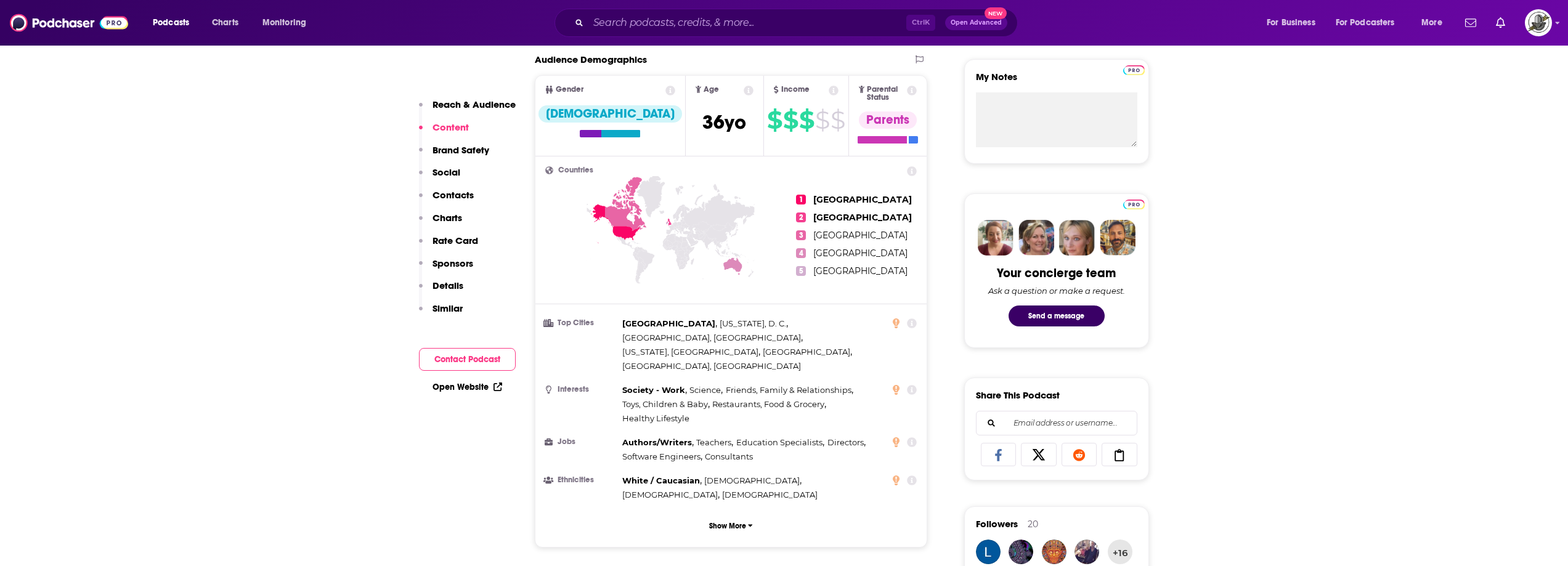
scroll to position [185, 0]
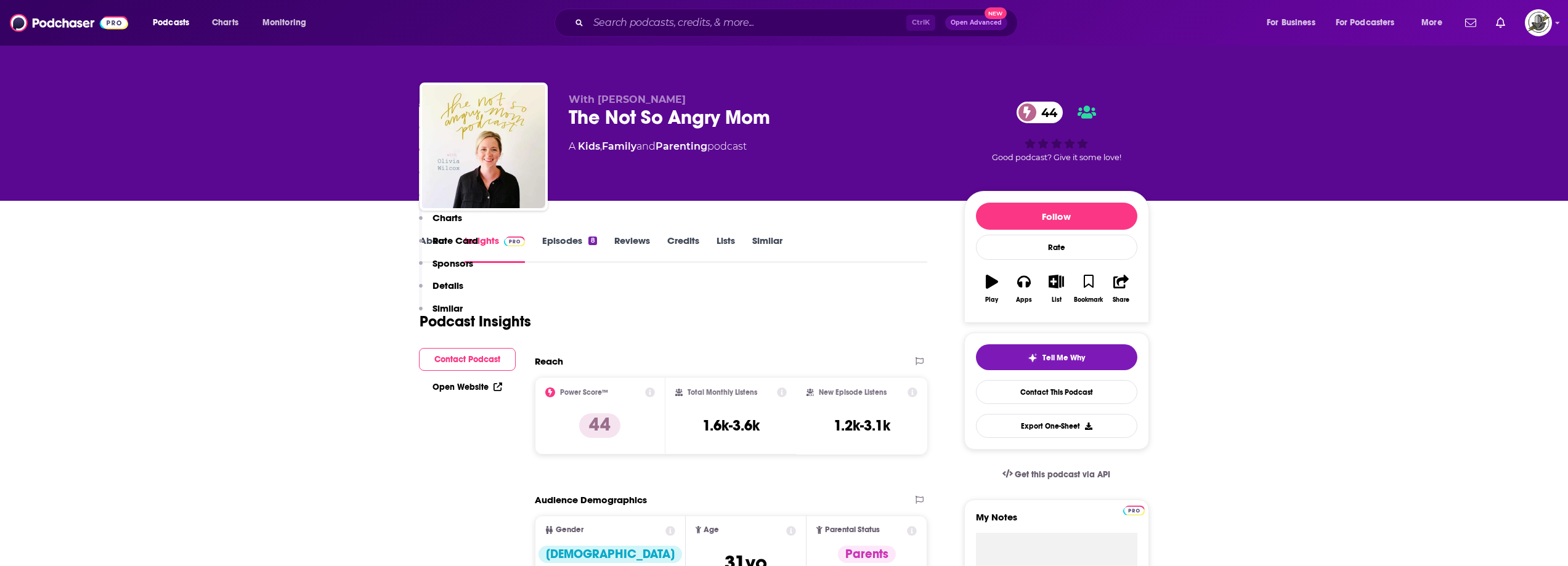
scroll to position [800, 0]
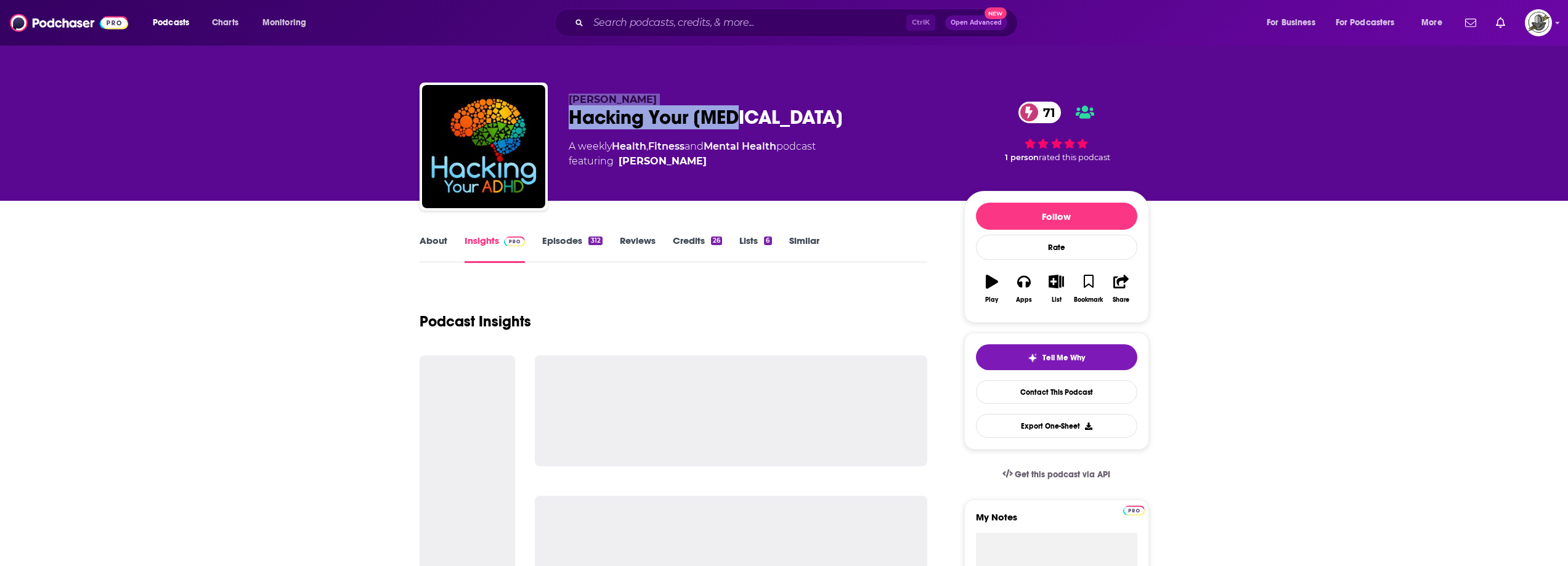
drag, startPoint x: 567, startPoint y: 93, endPoint x: 753, endPoint y: 117, distance: 187.5
click at [753, 117] on div "William Curb Hacking Your ADHD 71 A weekly Health , Fitness and Mental Health p…" at bounding box center [784, 148] width 730 height 133
copy div "William Curb Hacking Your ADHD"
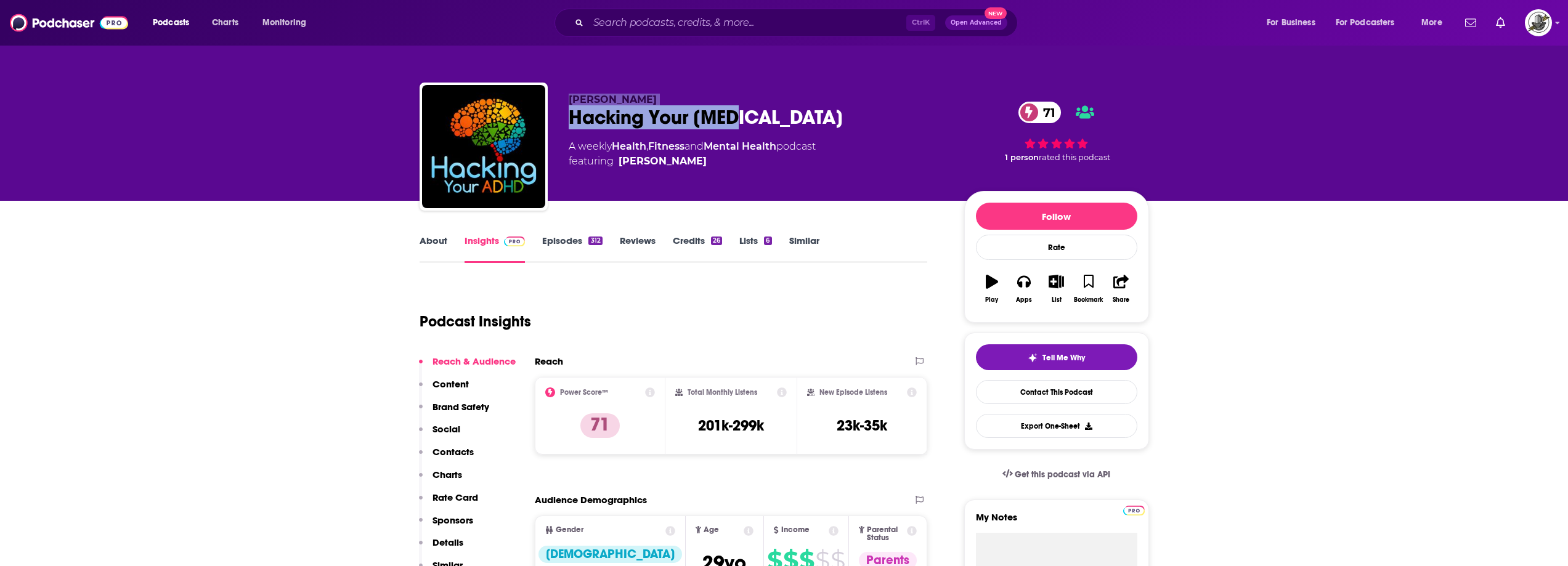
click at [589, 93] on div "William Curb Hacking Your ADHD 71 A weekly Health , Fitness and Mental Health p…" at bounding box center [784, 148] width 730 height 133
drag, startPoint x: 572, startPoint y: 96, endPoint x: 640, endPoint y: 99, distance: 68.1
click at [640, 99] on p "William Curb" at bounding box center [756, 99] width 375 height 11
copy span "William Curb"
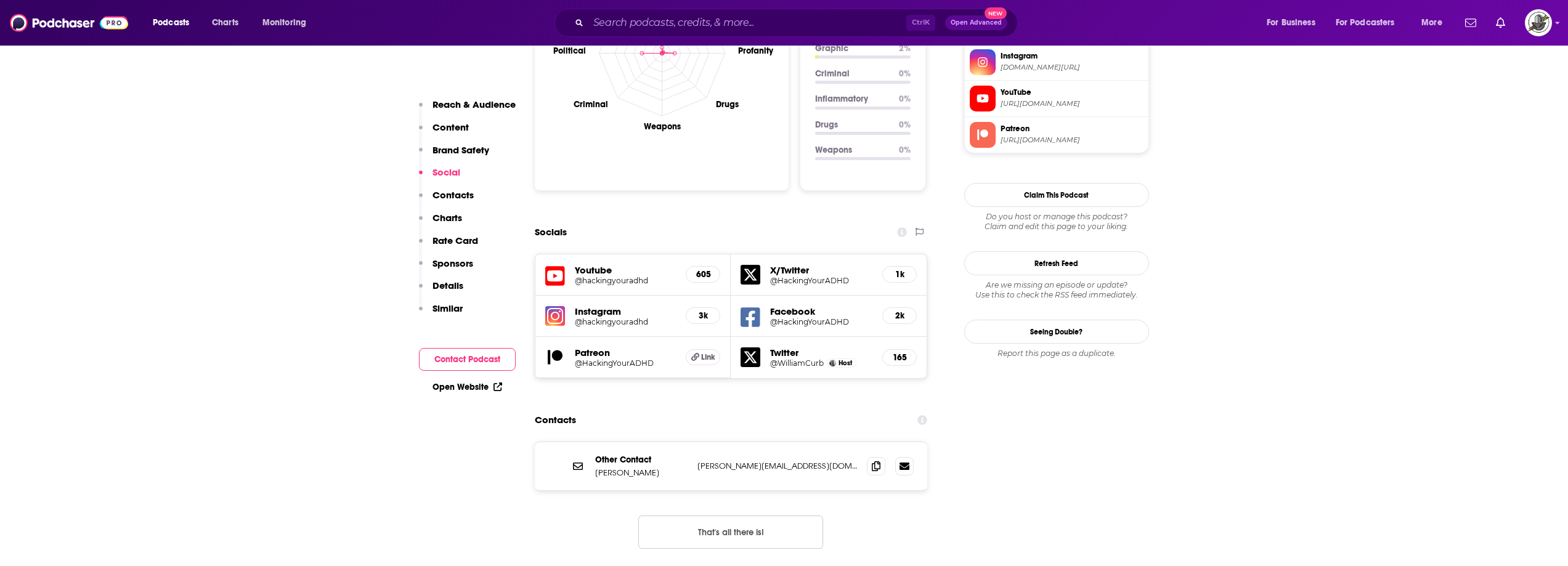
scroll to position [1293, 0]
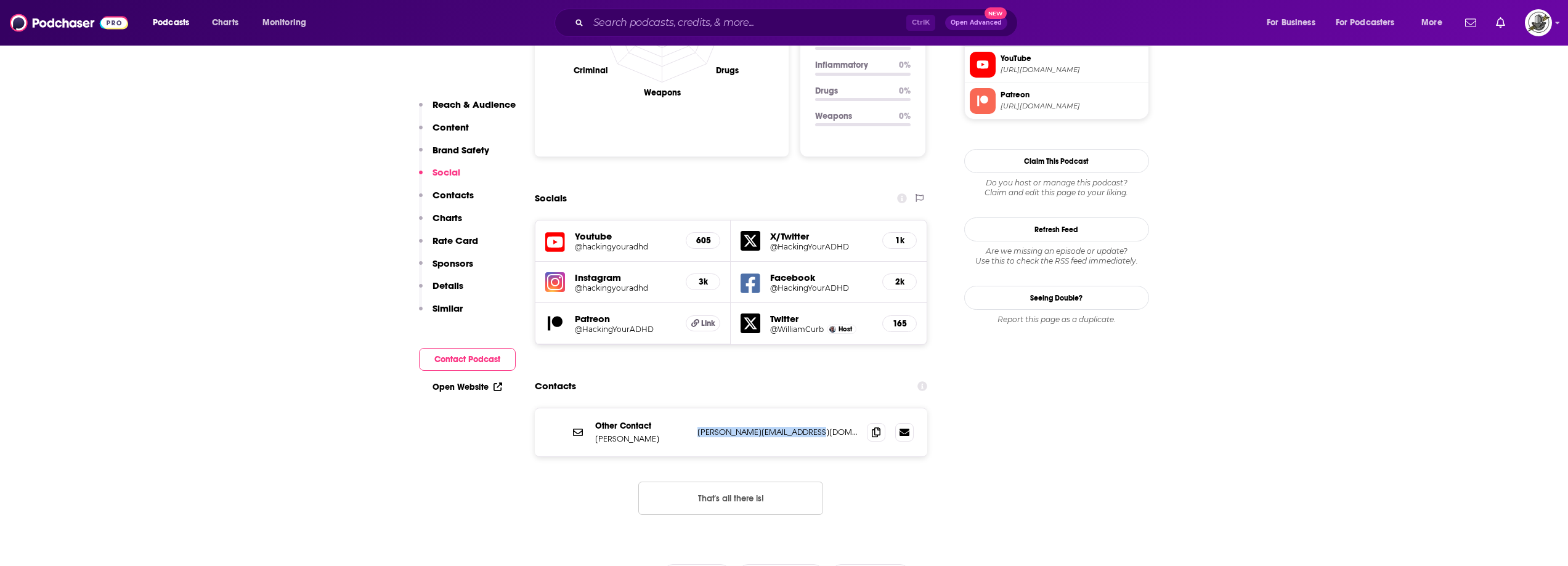
drag, startPoint x: 694, startPoint y: 374, endPoint x: 814, endPoint y: 377, distance: 120.0
click at [814, 408] on div "Other Contact William Curb william@hackingyouradhd.com william@hackingyouradhd.…" at bounding box center [731, 432] width 393 height 48
copy p "william@hackingyouradhd.com"
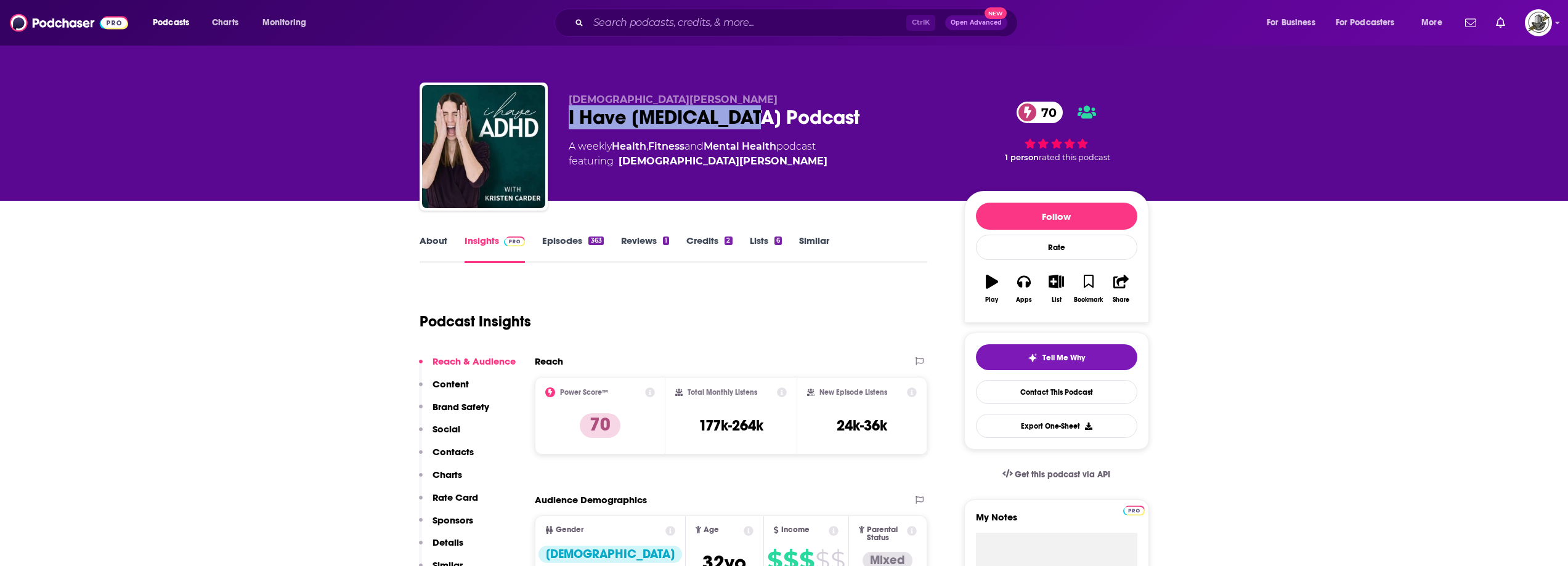
drag, startPoint x: 573, startPoint y: 122, endPoint x: 776, endPoint y: 123, distance: 203.0
click at [776, 123] on div "Kristen Carder I Have ADHD Podcast 70 A weekly Health , Fitness and Mental Heal…" at bounding box center [784, 148] width 730 height 133
copy h2 "I Have ADHD Podcast"
drag, startPoint x: 569, startPoint y: 101, endPoint x: 660, endPoint y: 96, distance: 91.1
click at [660, 96] on p "Kristen Carder" at bounding box center [756, 99] width 375 height 11
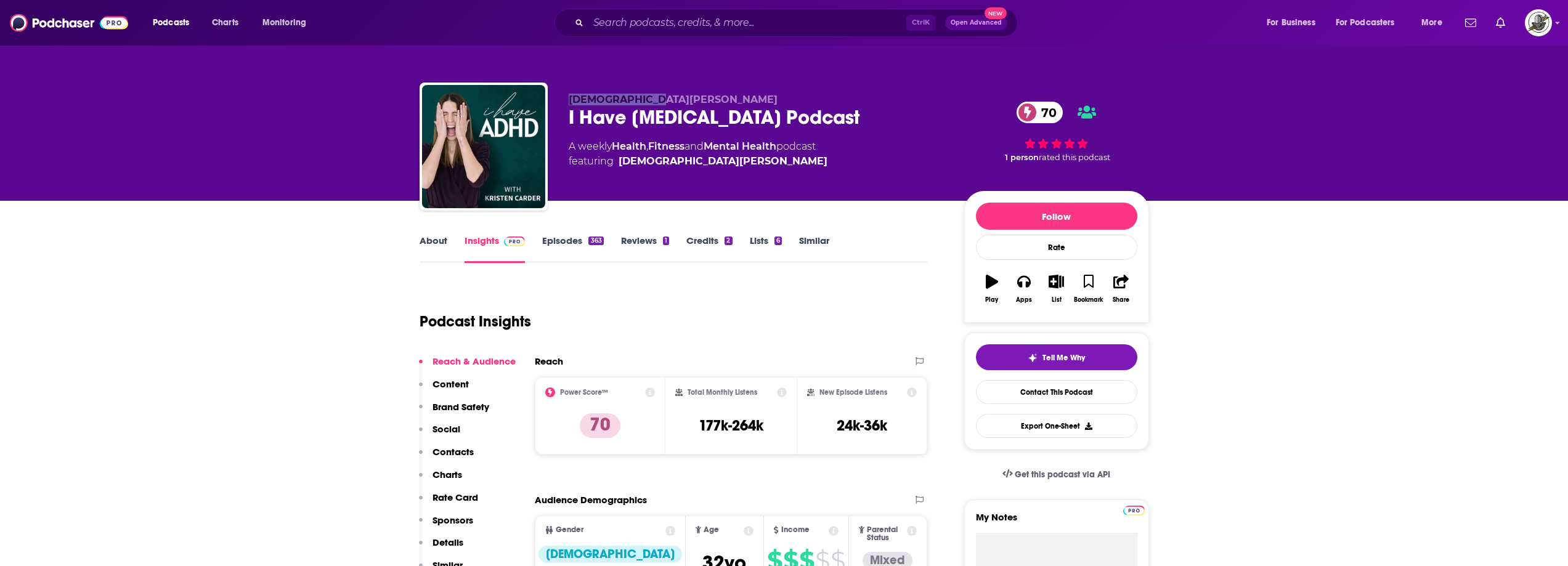
copy span "Kristen Carder"
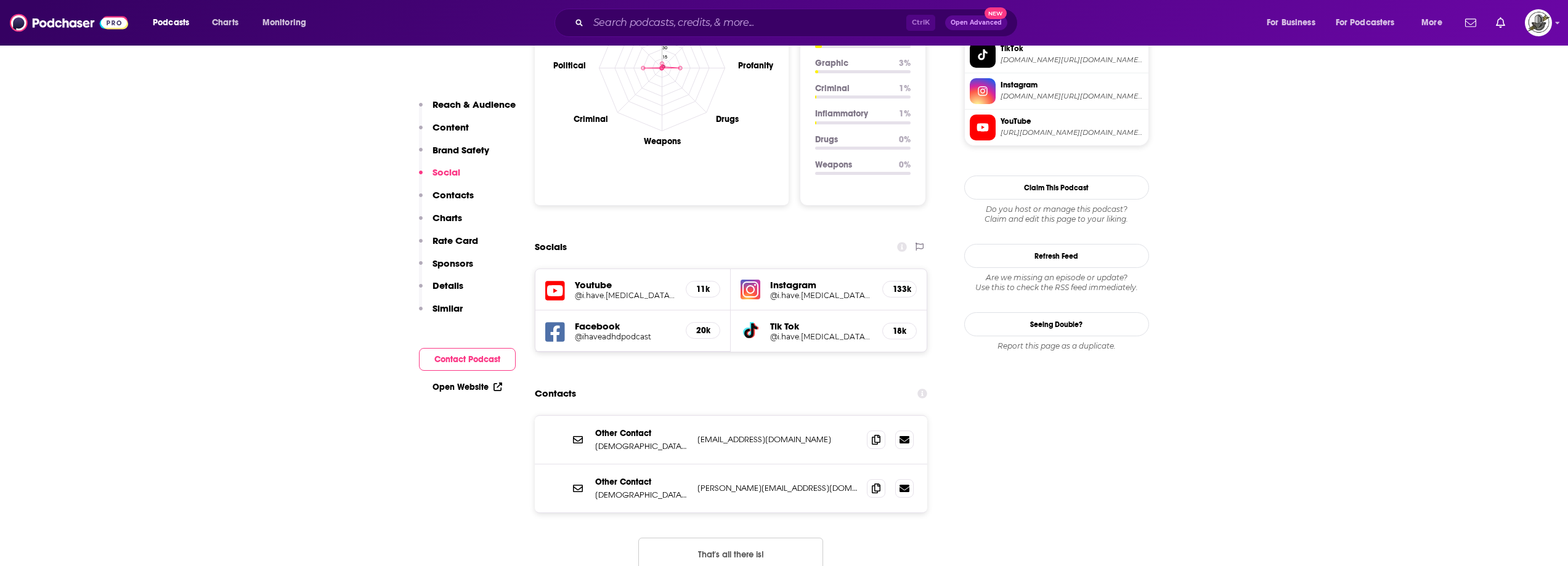
scroll to position [1232, 0]
drag, startPoint x: 727, startPoint y: 442, endPoint x: 806, endPoint y: 441, distance: 79.0
click at [806, 463] on div "Other Contact Kristen Carder kristen@ihaveadhd.com kristen@ihaveadhd.com" at bounding box center [731, 487] width 393 height 48
copy div "kristen@ihaveadhd.com"
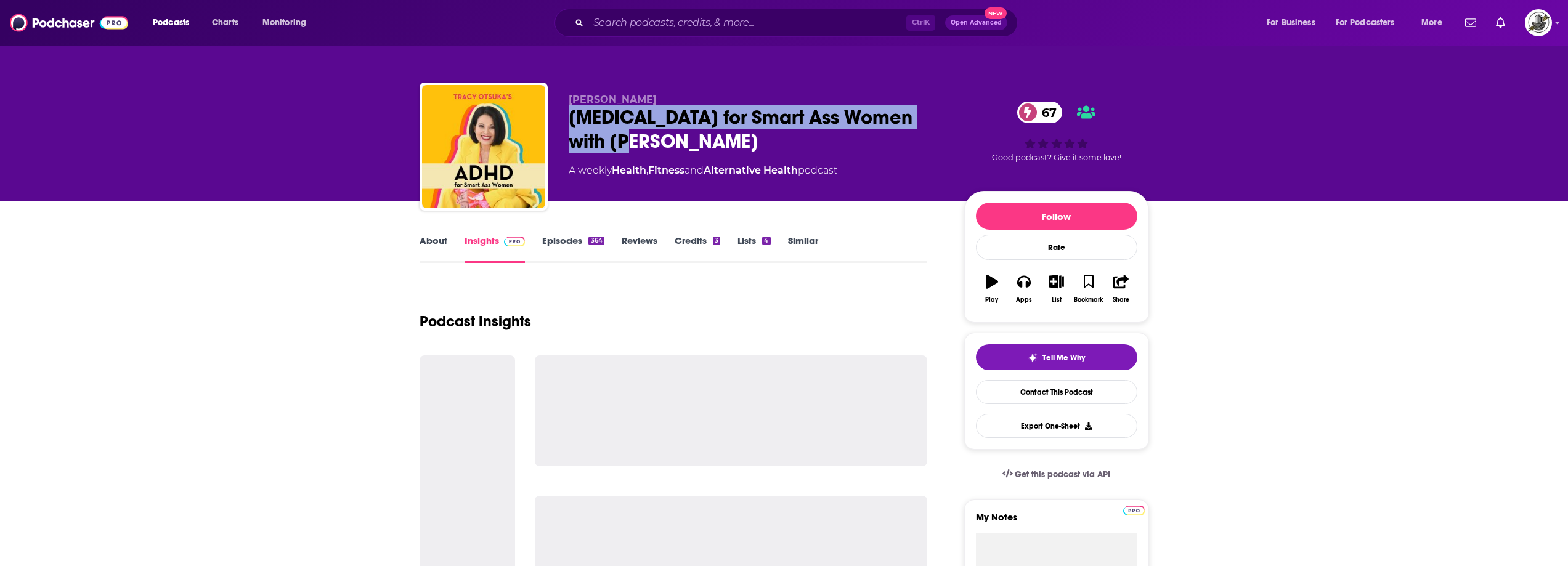
drag, startPoint x: 593, startPoint y: 125, endPoint x: 639, endPoint y: 137, distance: 47.5
click at [639, 137] on div "[MEDICAL_DATA] for Smart Ass Women with [PERSON_NAME] 67" at bounding box center [756, 129] width 375 height 48
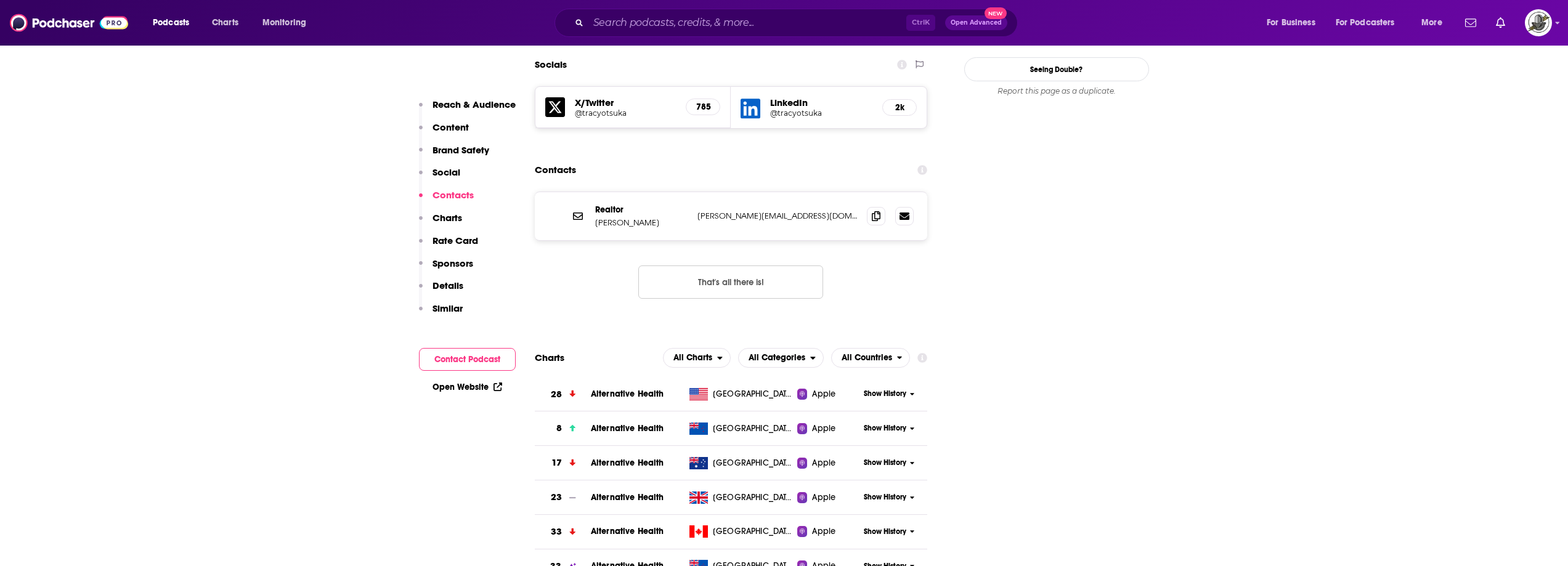
scroll to position [1416, 0]
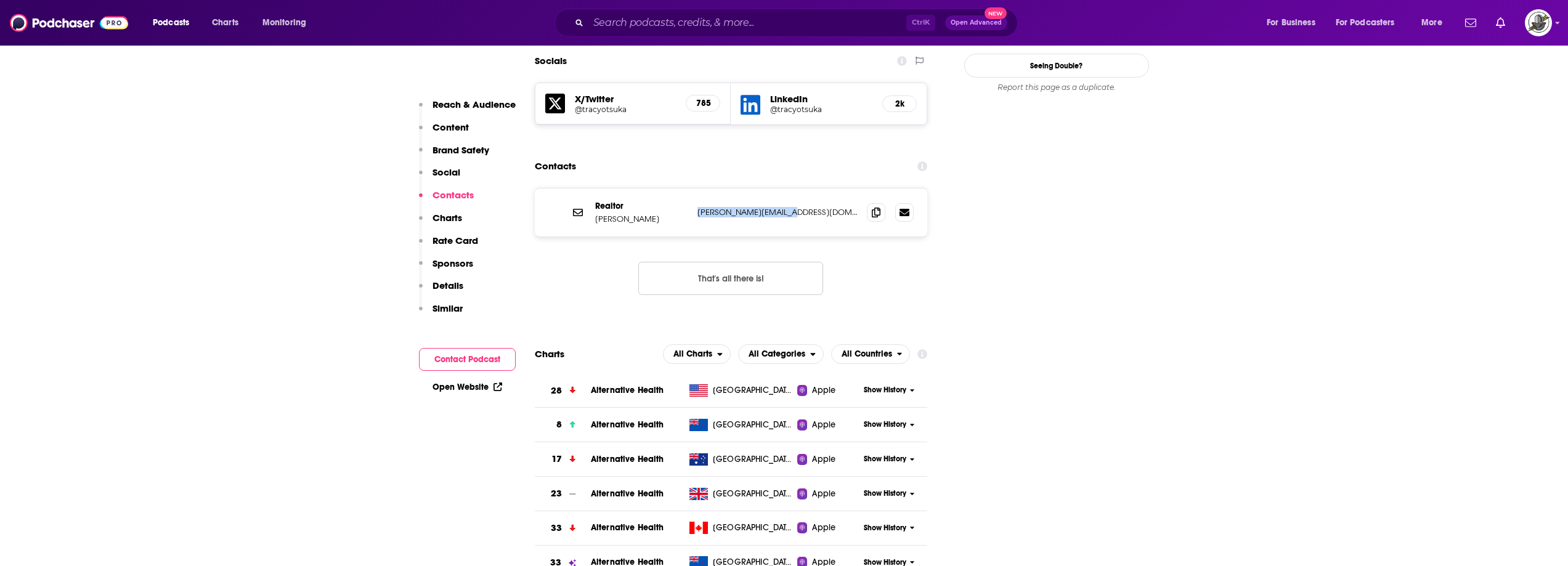
drag, startPoint x: 695, startPoint y: 168, endPoint x: 799, endPoint y: 163, distance: 104.1
click at [799, 188] on div "Realtor [PERSON_NAME] [PERSON_NAME][EMAIL_ADDRESS][DOMAIN_NAME] [PERSON_NAME][E…" at bounding box center [731, 212] width 393 height 48
copy p "[PERSON_NAME][EMAIL_ADDRESS][DOMAIN_NAME]"
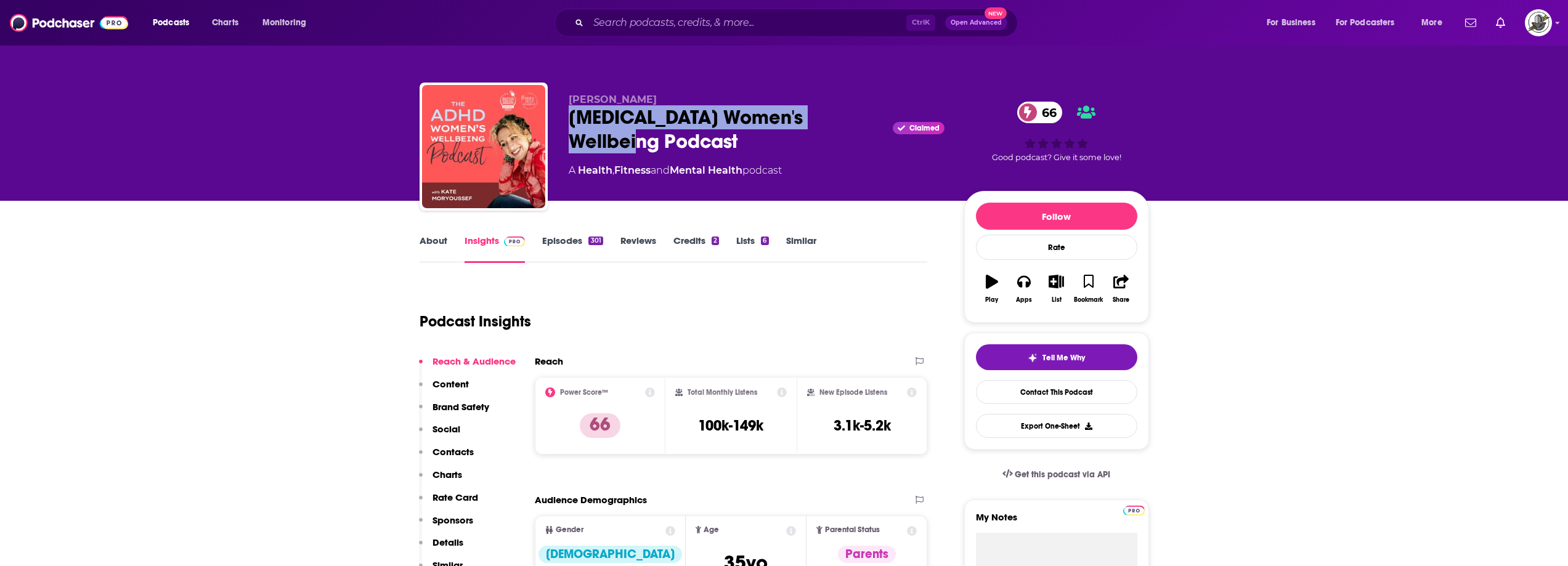
drag, startPoint x: 572, startPoint y: 117, endPoint x: 670, endPoint y: 136, distance: 99.8
click at [670, 136] on div "[MEDICAL_DATA] Women's Wellbeing Podcast Claimed 66" at bounding box center [756, 129] width 375 height 48
copy h2 "ADHD Women's Wellbeing Podcast"
click at [575, 105] on span "Kate Moryoussef" at bounding box center [613, 99] width 88 height 11
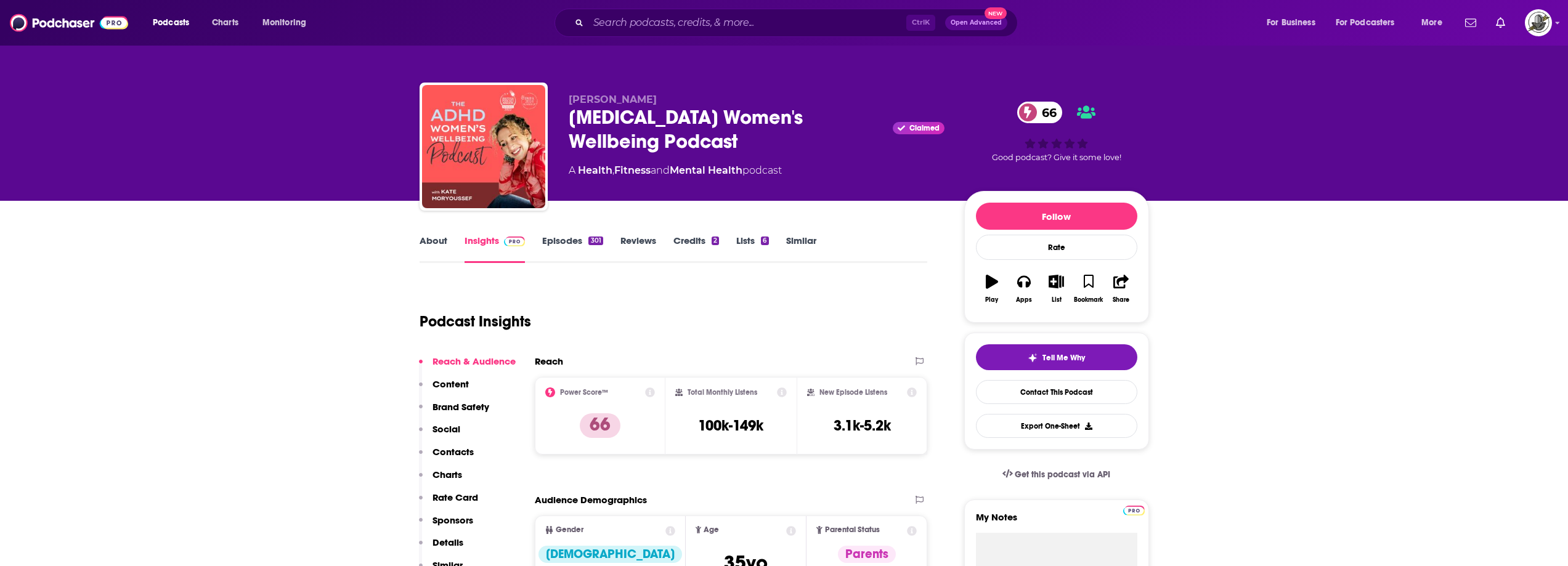
drag, startPoint x: 567, startPoint y: 99, endPoint x: 660, endPoint y: 98, distance: 93.0
click at [660, 98] on div "Kate Moryoussef ADHD Women's Wellbeing Podcast Claimed 66 A Health , Fitness an…" at bounding box center [784, 148] width 730 height 133
copy span "Kate Moryoussef"
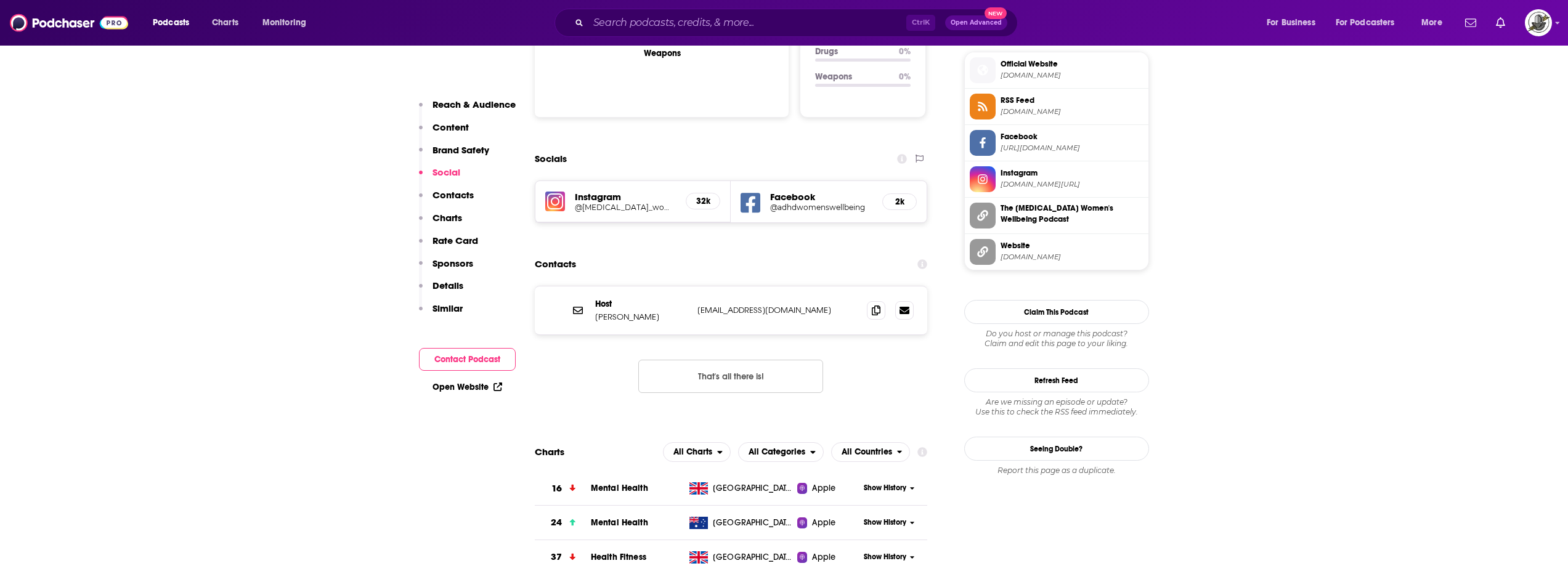
scroll to position [1108, 0]
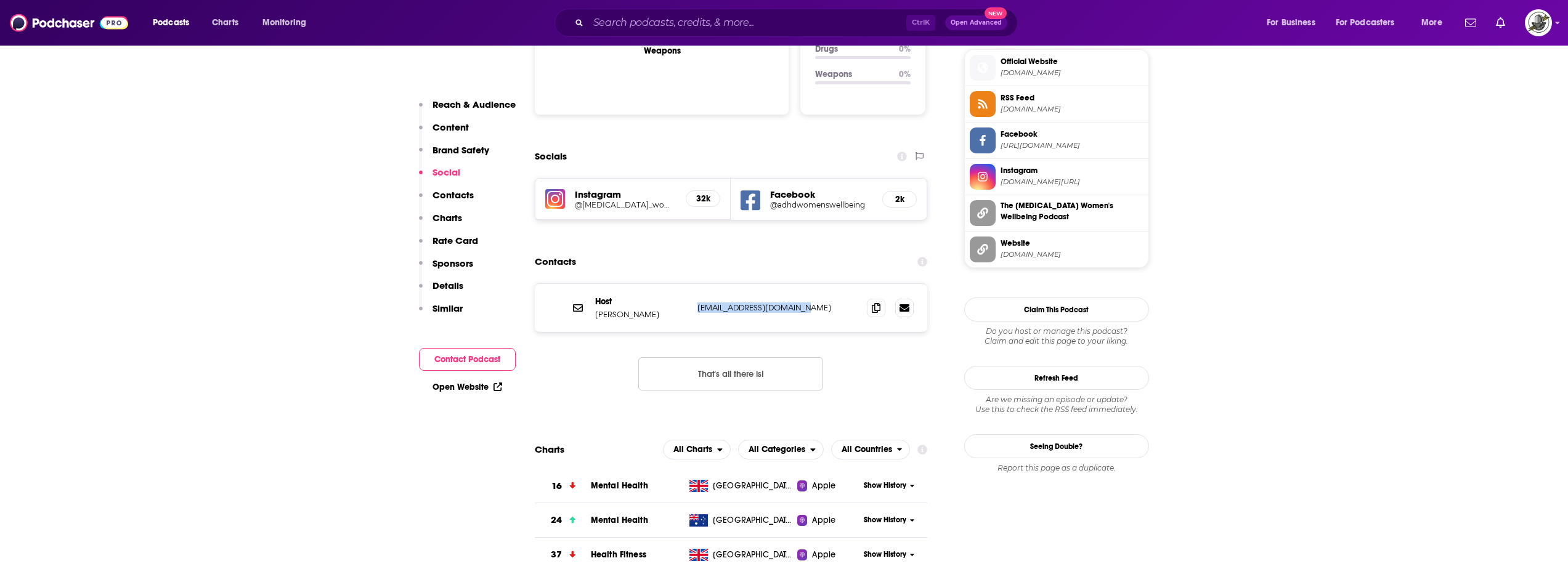
drag, startPoint x: 695, startPoint y: 313, endPoint x: 811, endPoint y: 308, distance: 116.1
click at [811, 308] on div "Host Kate Moryoussef katemoryoussef@gmail.com katemoryoussef@gmail.com" at bounding box center [731, 307] width 393 height 48
copy p "katemoryoussef@gmail.com"
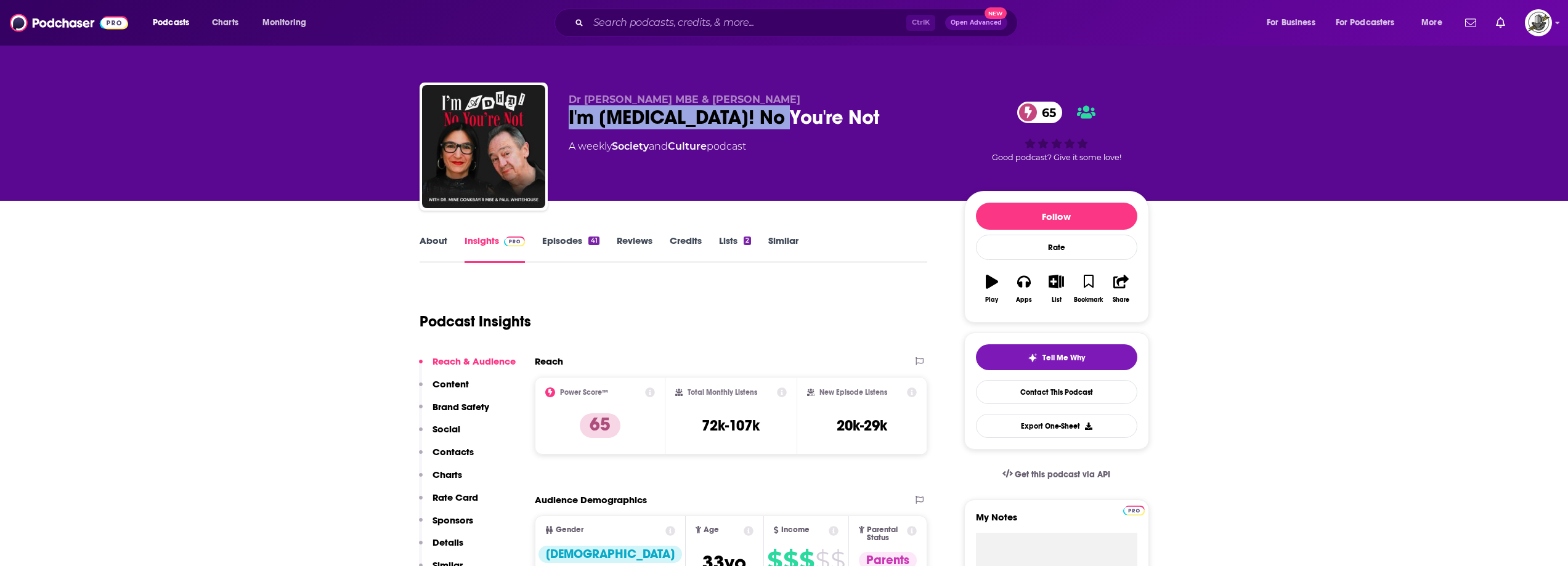
drag, startPoint x: 565, startPoint y: 119, endPoint x: 804, endPoint y: 116, distance: 239.0
click at [804, 116] on div "Dr [PERSON_NAME] MBE & [PERSON_NAME] I'm [MEDICAL_DATA]! No You're Not 65 A wee…" at bounding box center [784, 148] width 730 height 133
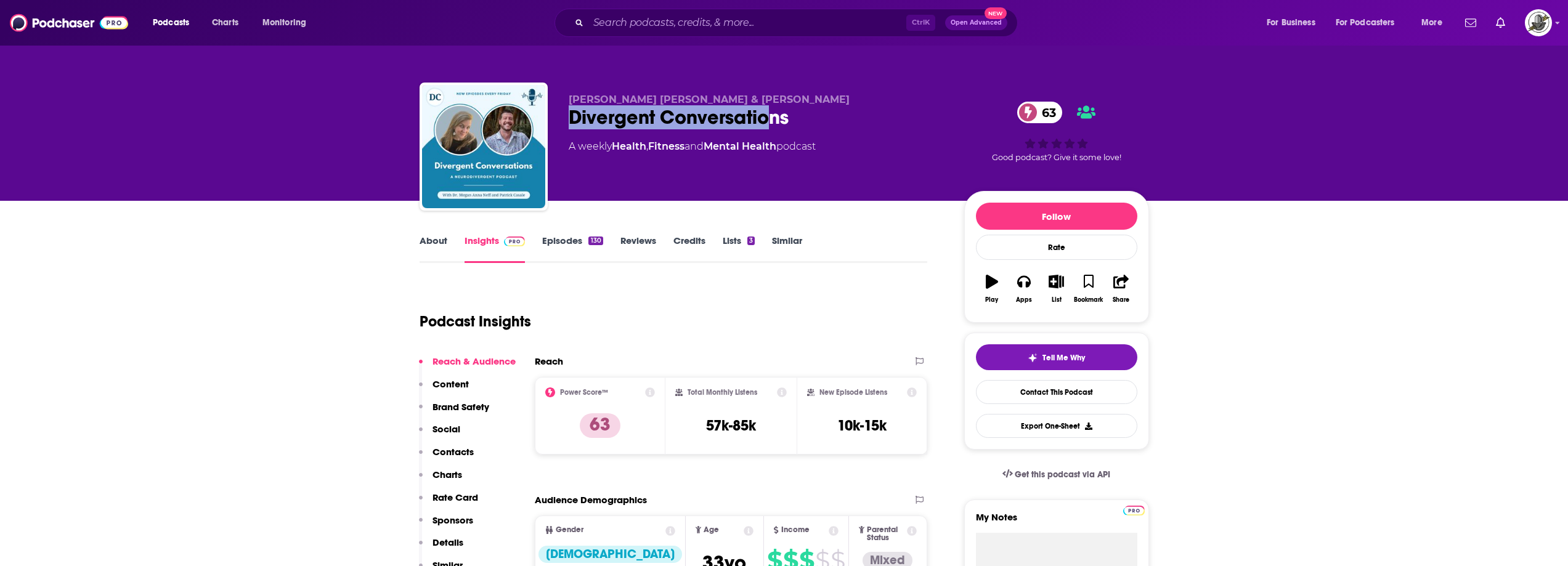
drag, startPoint x: 563, startPoint y: 121, endPoint x: 769, endPoint y: 119, distance: 206.0
click at [769, 119] on div "[PERSON_NAME] [PERSON_NAME] & [PERSON_NAME] Divergent Conversations 63 A weekly…" at bounding box center [784, 148] width 730 height 133
click at [621, 111] on div "Divergent Conversations 63" at bounding box center [756, 117] width 375 height 24
drag, startPoint x: 570, startPoint y: 96, endPoint x: 807, endPoint y: 115, distance: 237.8
click at [807, 115] on div "Megan Anna Neff & Patrick Casale Divergent Conversations 63 A weekly Health , F…" at bounding box center [756, 143] width 375 height 99
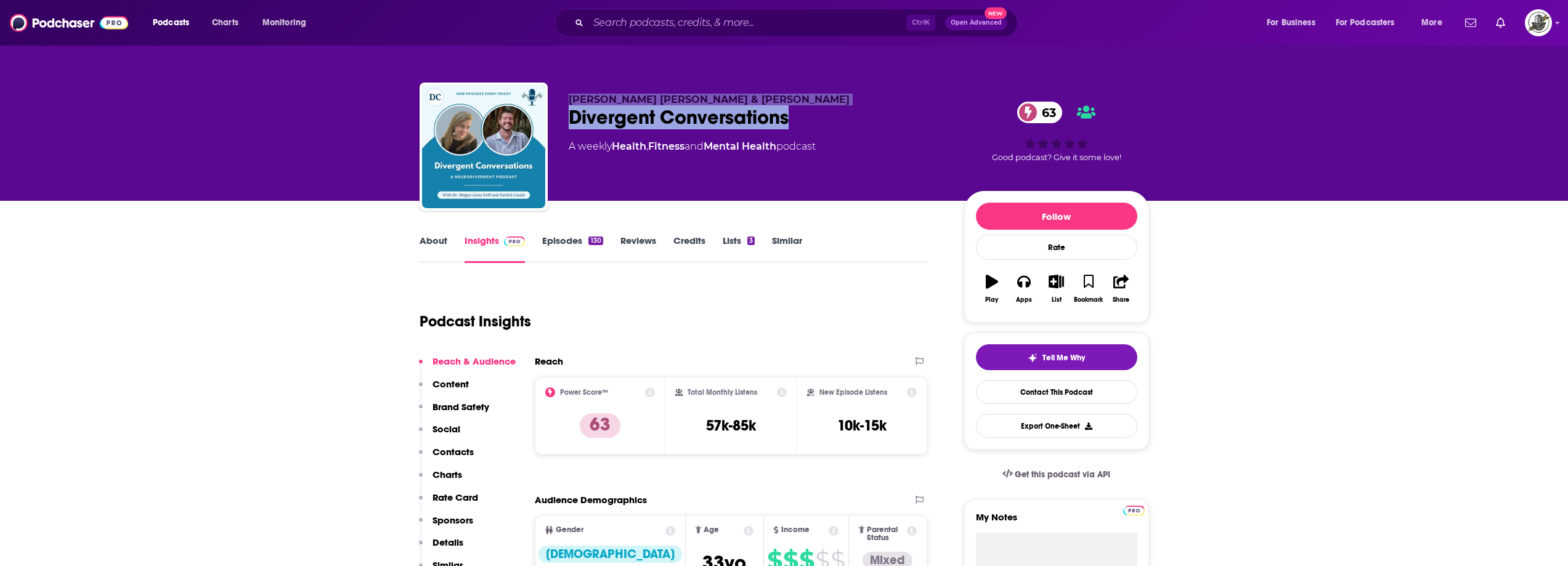
copy div "Megan Anna Neff & Patrick Casale Divergent Conversations"
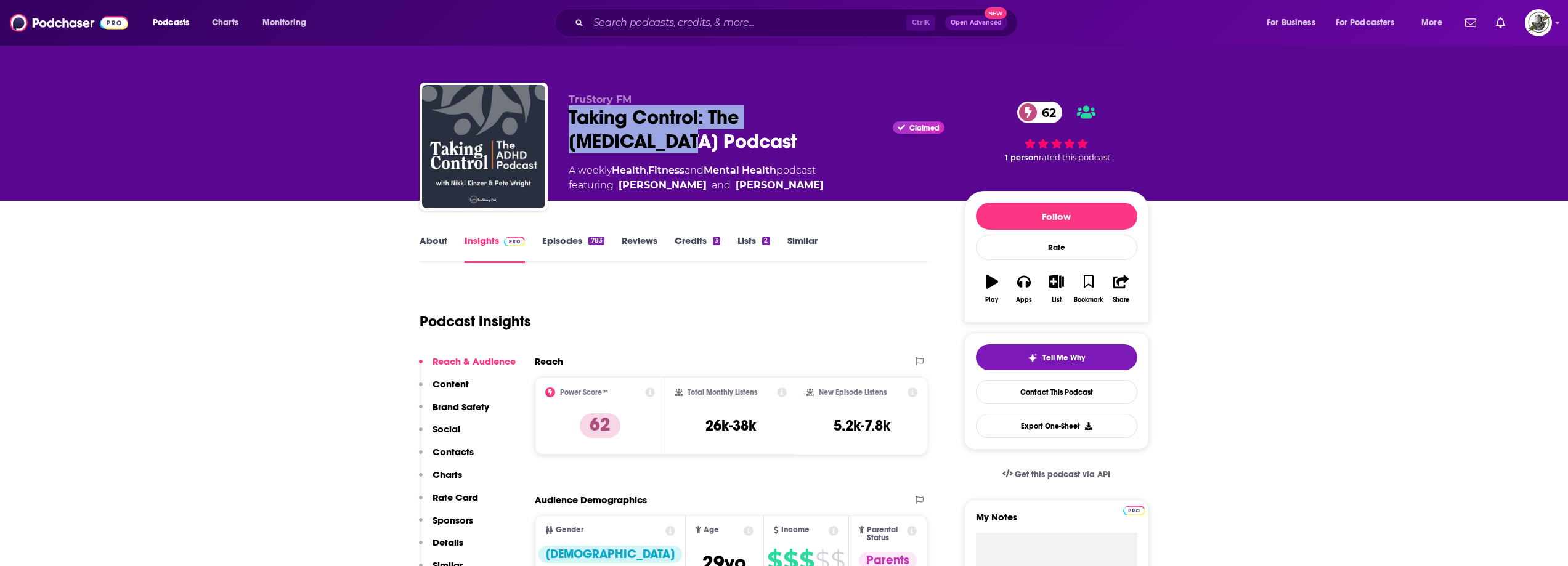
drag, startPoint x: 567, startPoint y: 120, endPoint x: 879, endPoint y: 126, distance: 312.1
click at [879, 126] on div "TruStory FM Taking Control: The ADHD Podcast Claimed 62 A weekly Health , Fitne…" at bounding box center [784, 148] width 730 height 133
copy h2 "Taking Control: The ADHD Podcast"
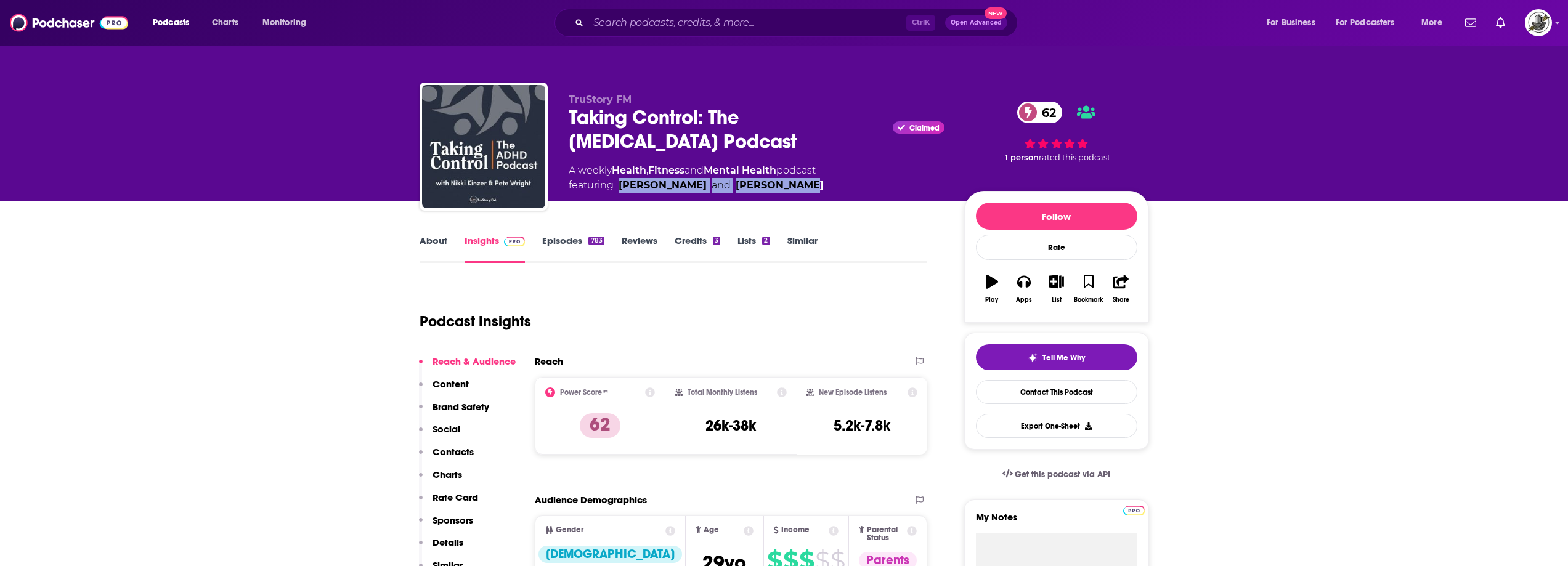
drag, startPoint x: 616, startPoint y: 162, endPoint x: 774, endPoint y: 161, distance: 158.0
click at [774, 178] on span "featuring Pete Wright and Nikki Kinzer" at bounding box center [696, 185] width 255 height 15
copy span "Pete Wright and Nikki Kinzer"
click at [797, 170] on div "TruStory FM Taking Control: The ADHD Podcast Claimed 62 A weekly Health , Fitne…" at bounding box center [756, 143] width 375 height 99
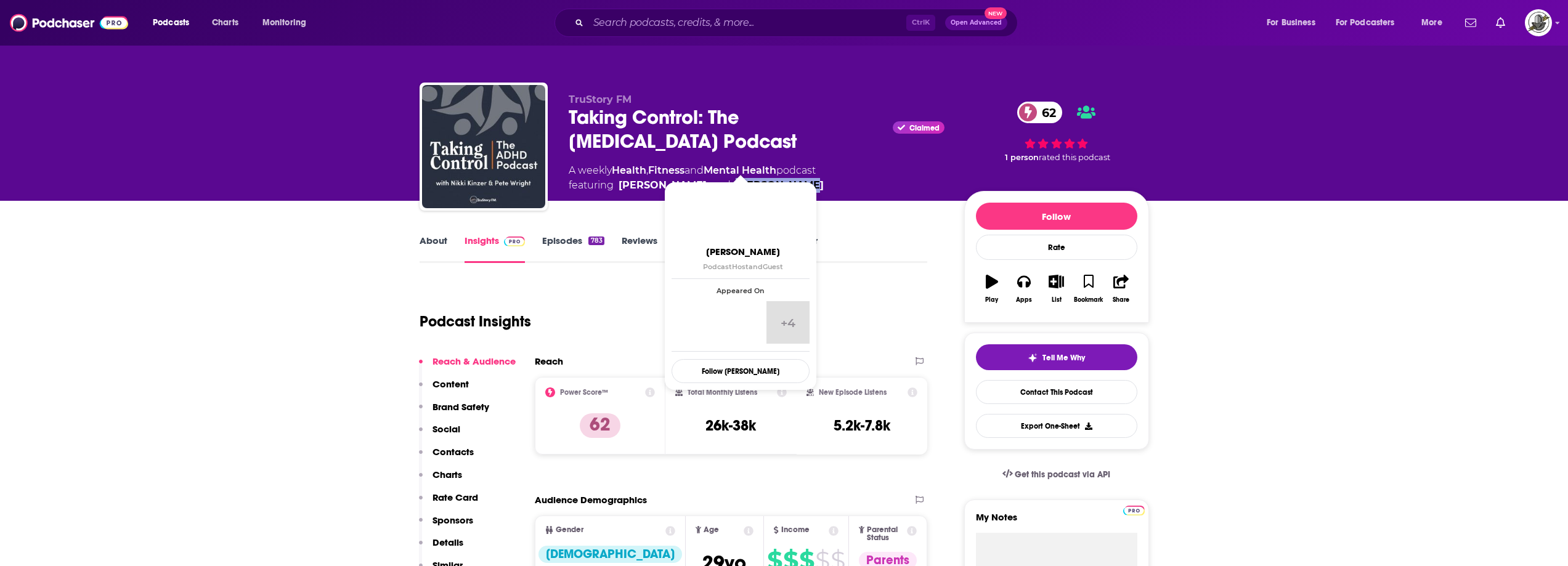
drag, startPoint x: 764, startPoint y: 158, endPoint x: 708, endPoint y: 158, distance: 56.0
click at [708, 178] on span "featuring Pete Wright and Nikki Kinzer" at bounding box center [696, 185] width 255 height 15
copy link "Nikki Kinzer"
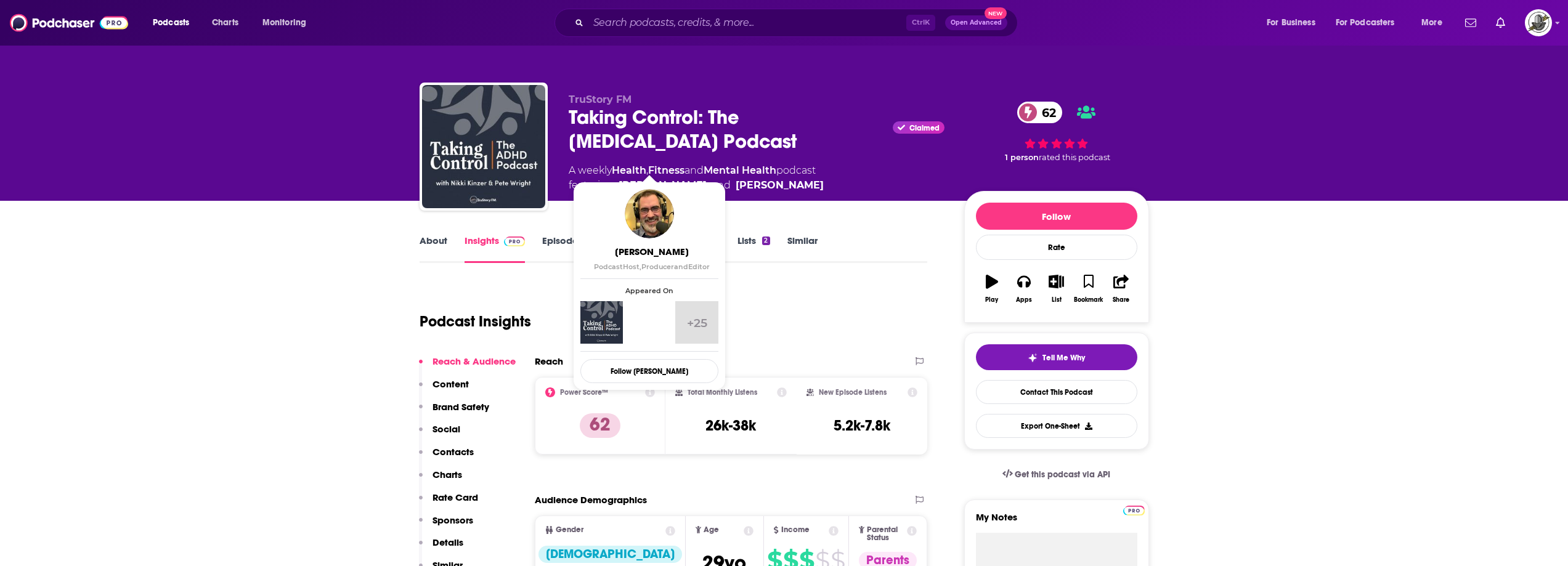
click at [613, 171] on div "TruStory FM Taking Control: The ADHD Podcast Claimed 62 A weekly Health , Fitne…" at bounding box center [756, 143] width 375 height 99
drag, startPoint x: 616, startPoint y: 163, endPoint x: 679, endPoint y: 162, distance: 63.0
click at [679, 178] on span "featuring Pete Wright and Nikki Kinzer" at bounding box center [696, 185] width 255 height 15
copy link "Pete Wright"
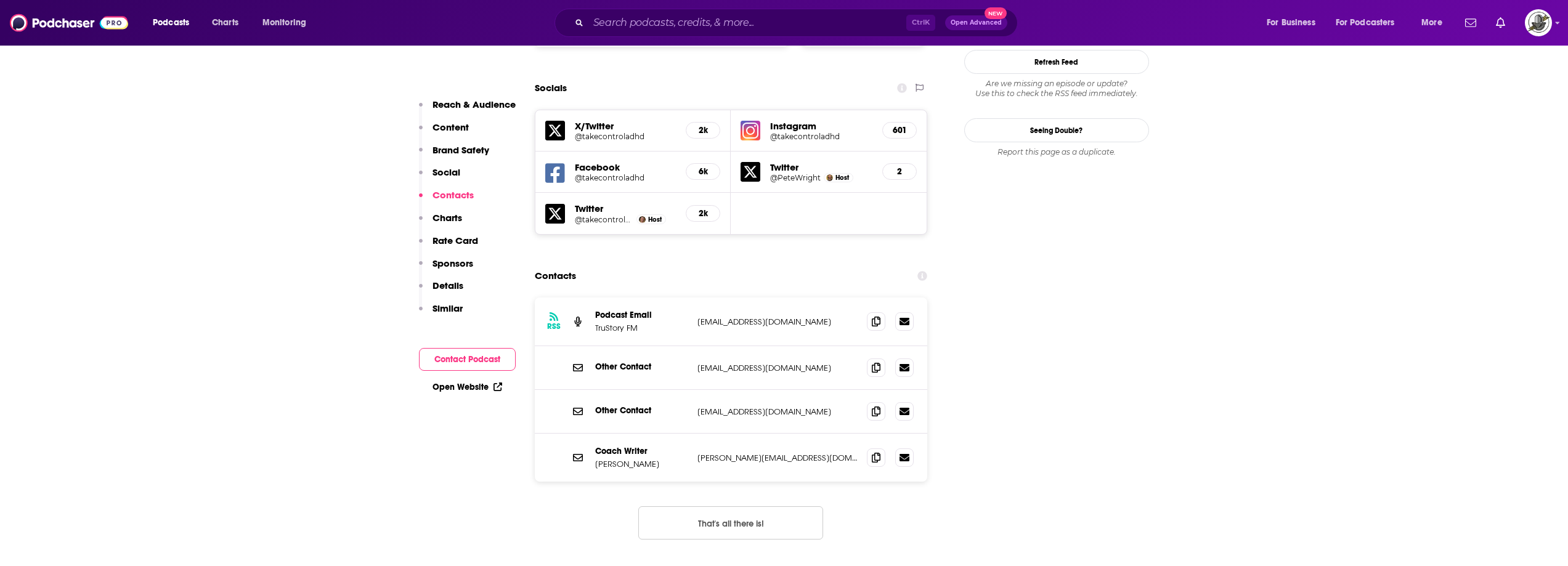
scroll to position [1416, 0]
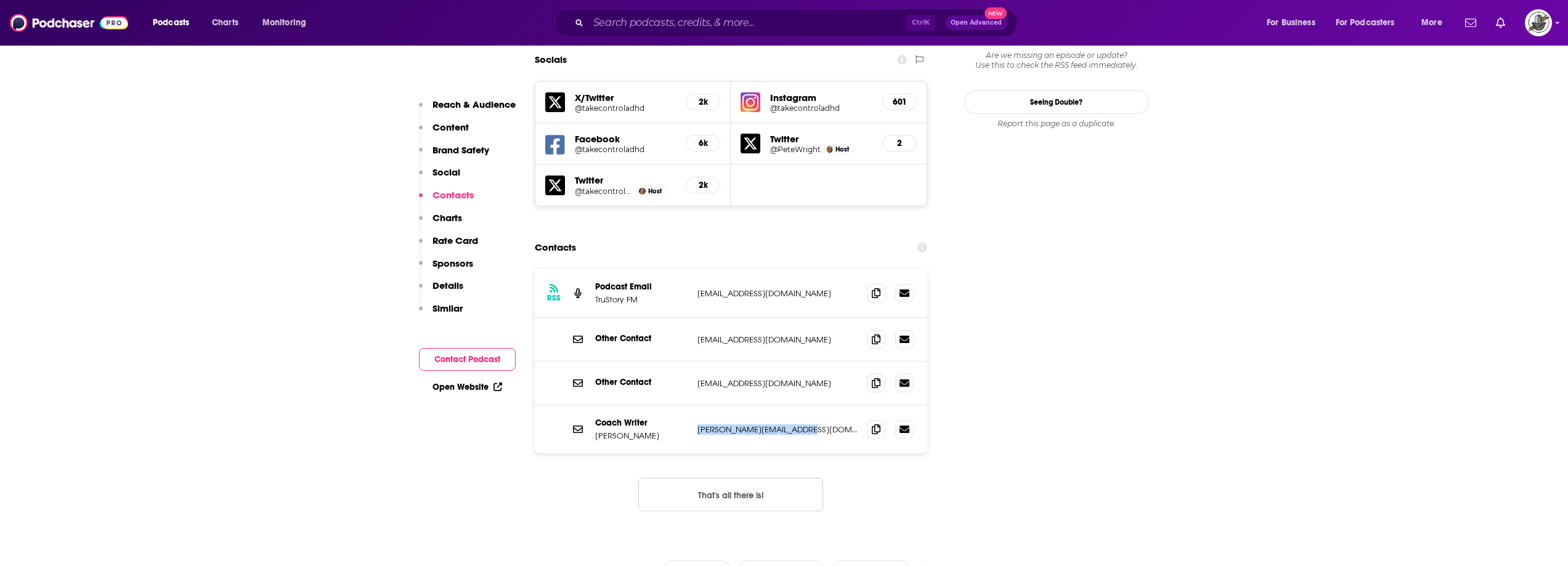
drag, startPoint x: 693, startPoint y: 371, endPoint x: 807, endPoint y: 374, distance: 114.0
click at [807, 405] on div "Coach Writer Nikki Kinzer nikki@takecontroladhd.com nikki@takecontroladhd.com" at bounding box center [731, 429] width 393 height 48
copy p "nikki@takecontroladhd.com"
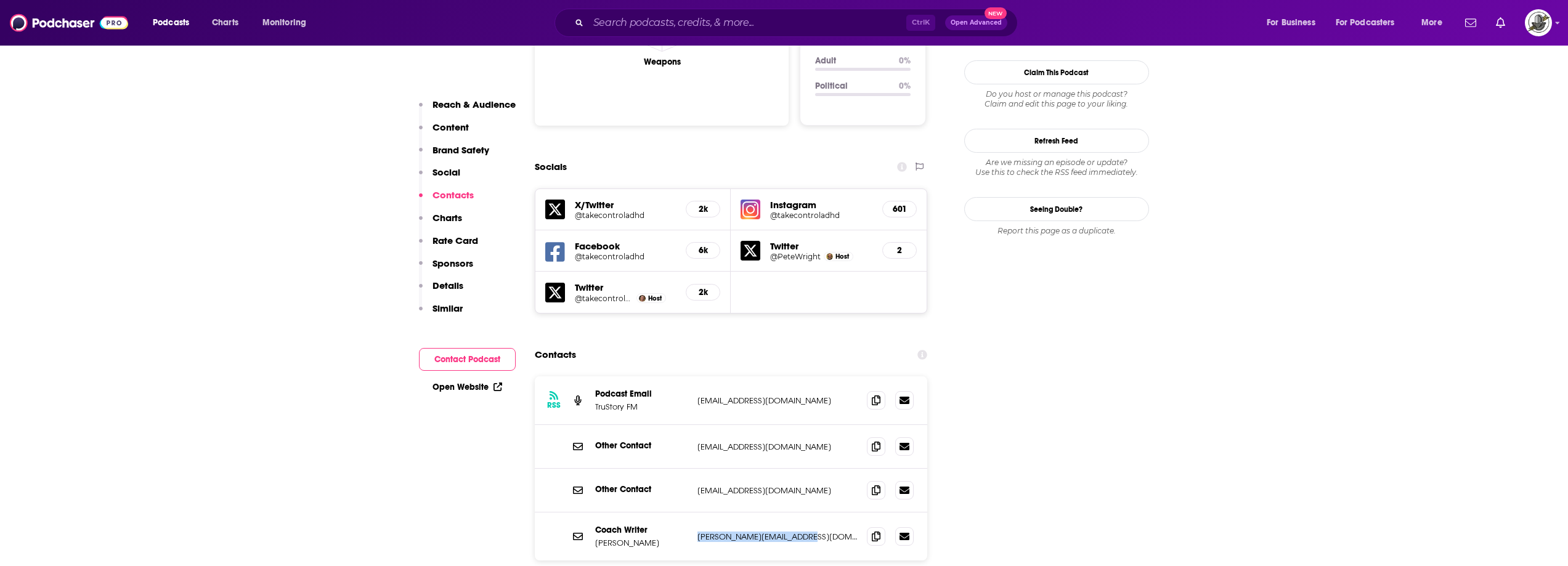
scroll to position [1293, 0]
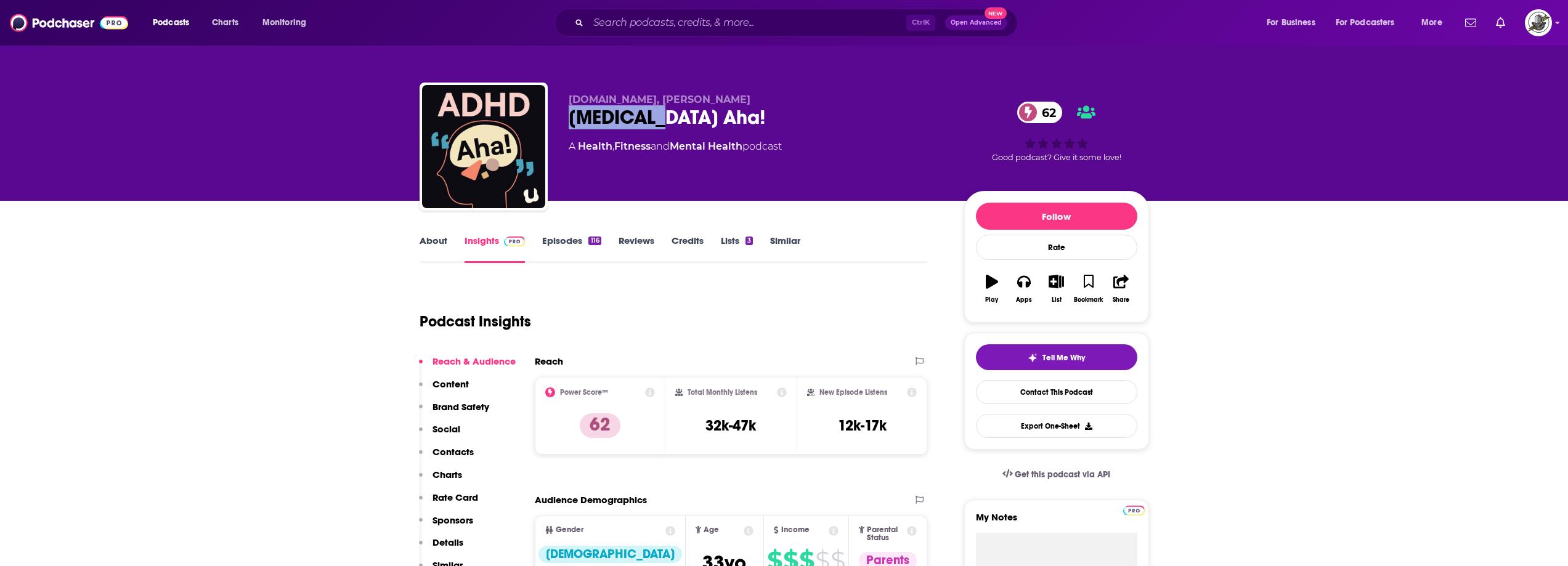
drag, startPoint x: 567, startPoint y: 118, endPoint x: 717, endPoint y: 124, distance: 150.1
click at [717, 124] on div "Understood.org, Laura Key ADHD Aha! 62 A Health , Fitness and Mental Health pod…" at bounding box center [784, 148] width 730 height 133
copy h2 "ADHD Aha!"
drag, startPoint x: 717, startPoint y: 100, endPoint x: 655, endPoint y: 99, distance: 62.0
click at [655, 99] on p "Understood.org, Laura Key" at bounding box center [756, 99] width 375 height 11
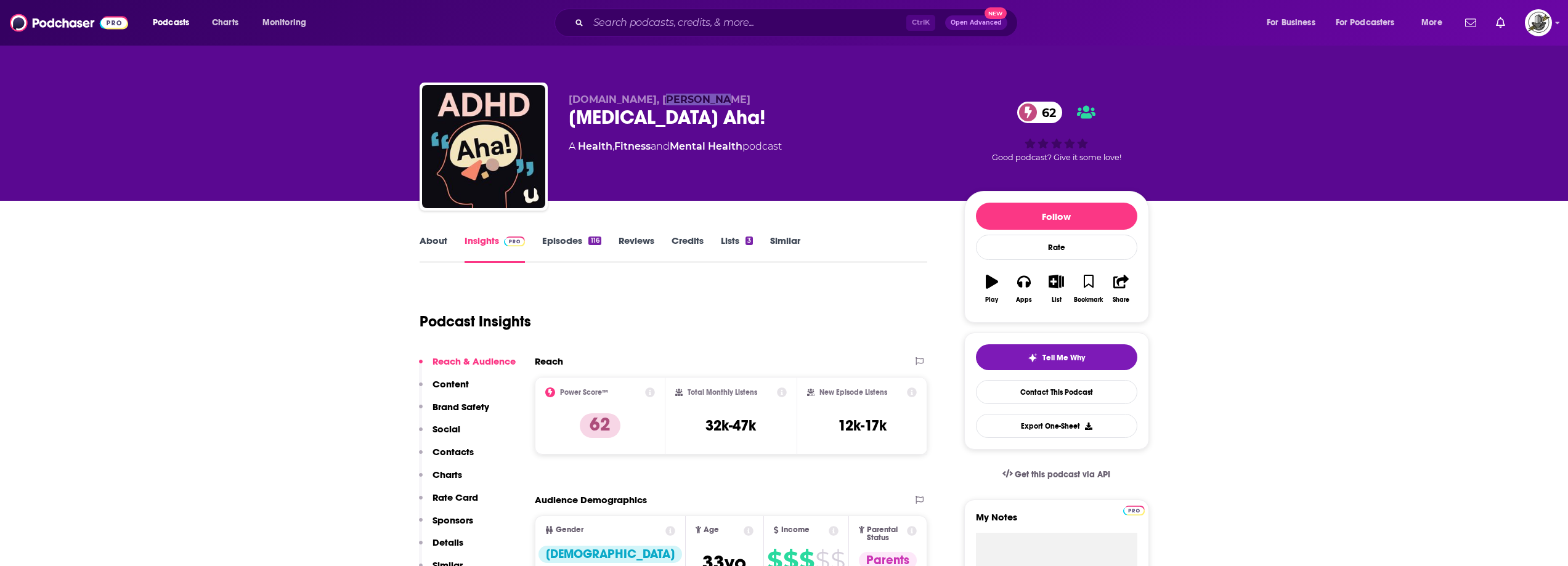
copy span "Laura Key"
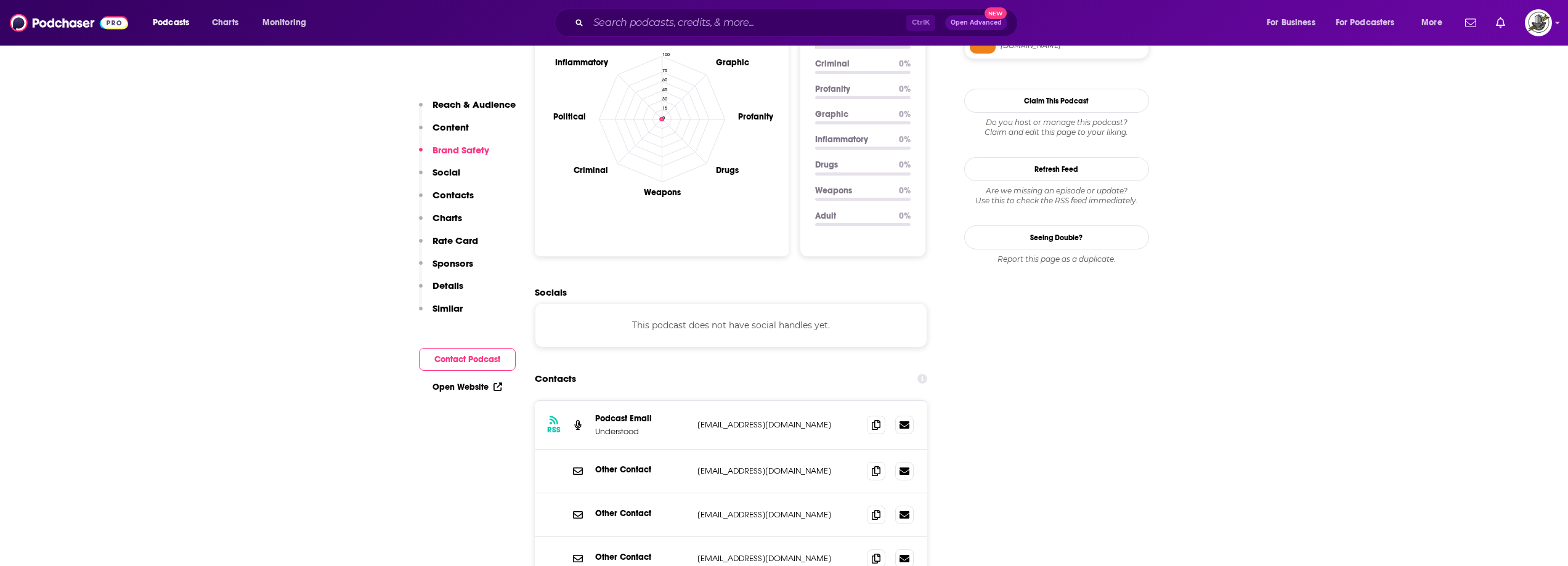
scroll to position [1232, 0]
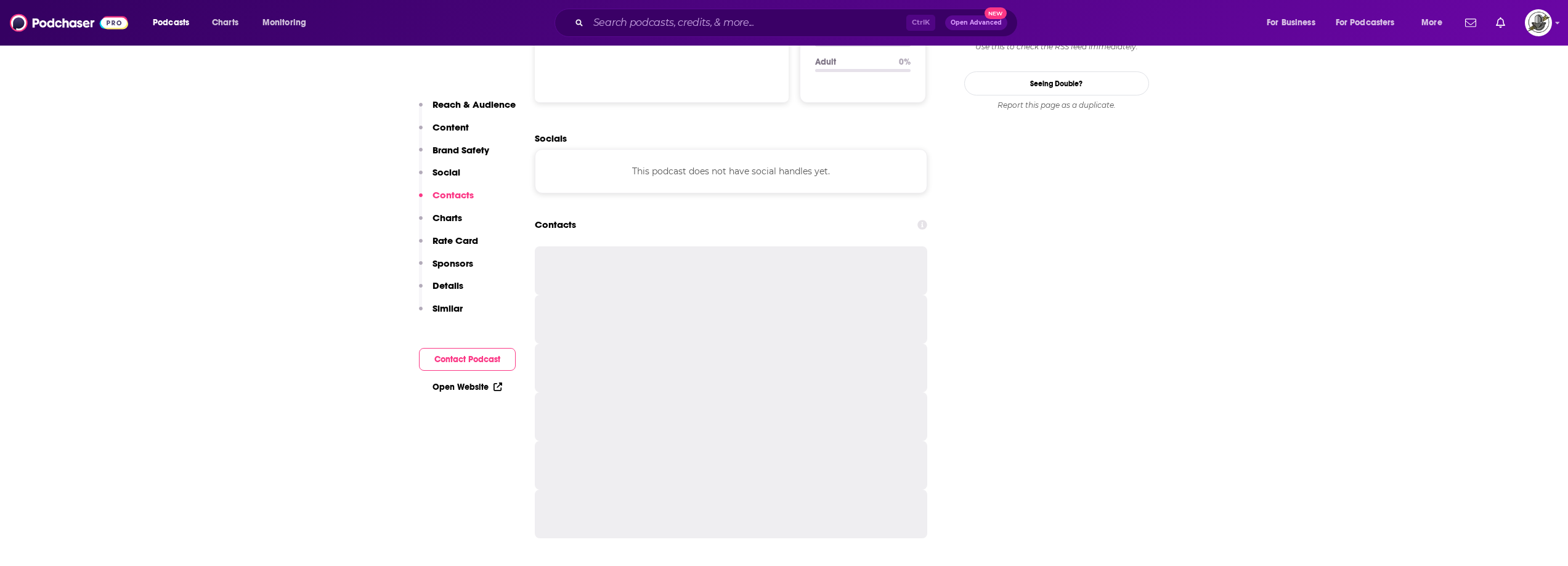
scroll to position [1477, 0]
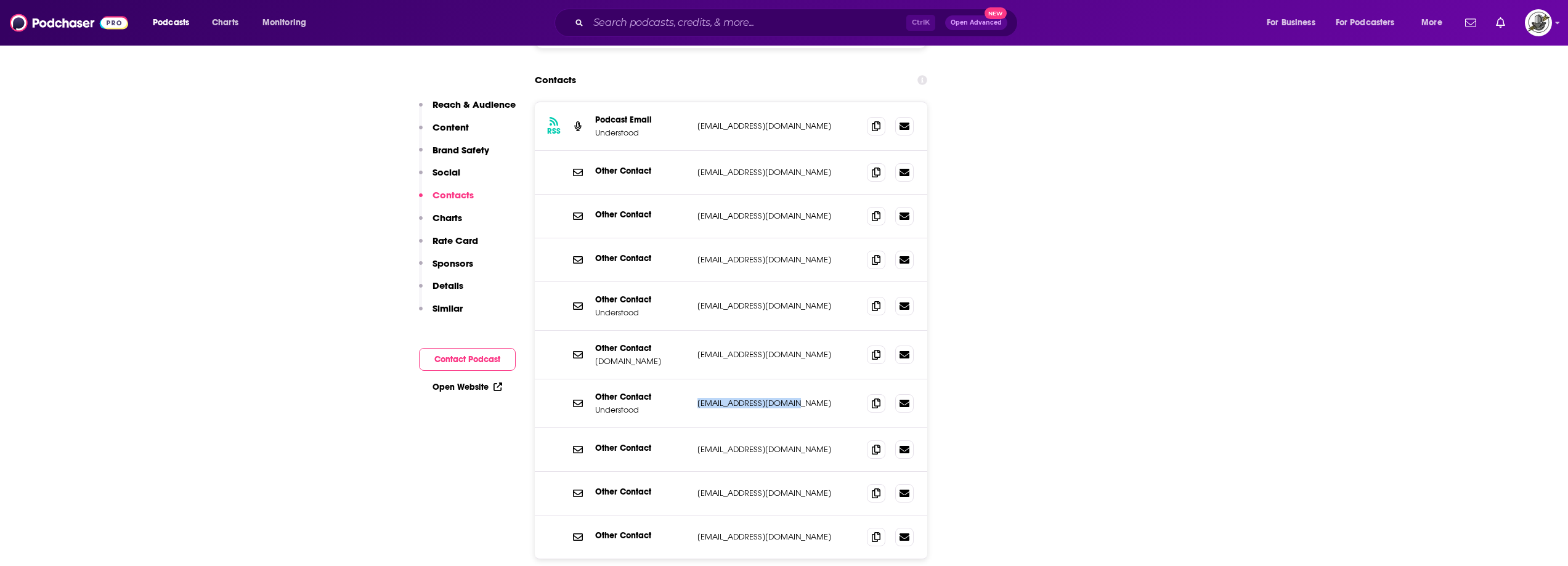
drag, startPoint x: 690, startPoint y: 349, endPoint x: 806, endPoint y: 343, distance: 116.2
click at [806, 380] on div "Other Contact Understood adhdaha@understood.org adhdaha@understood.org" at bounding box center [731, 404] width 393 height 49
copy div "adhdaha@understood.org"
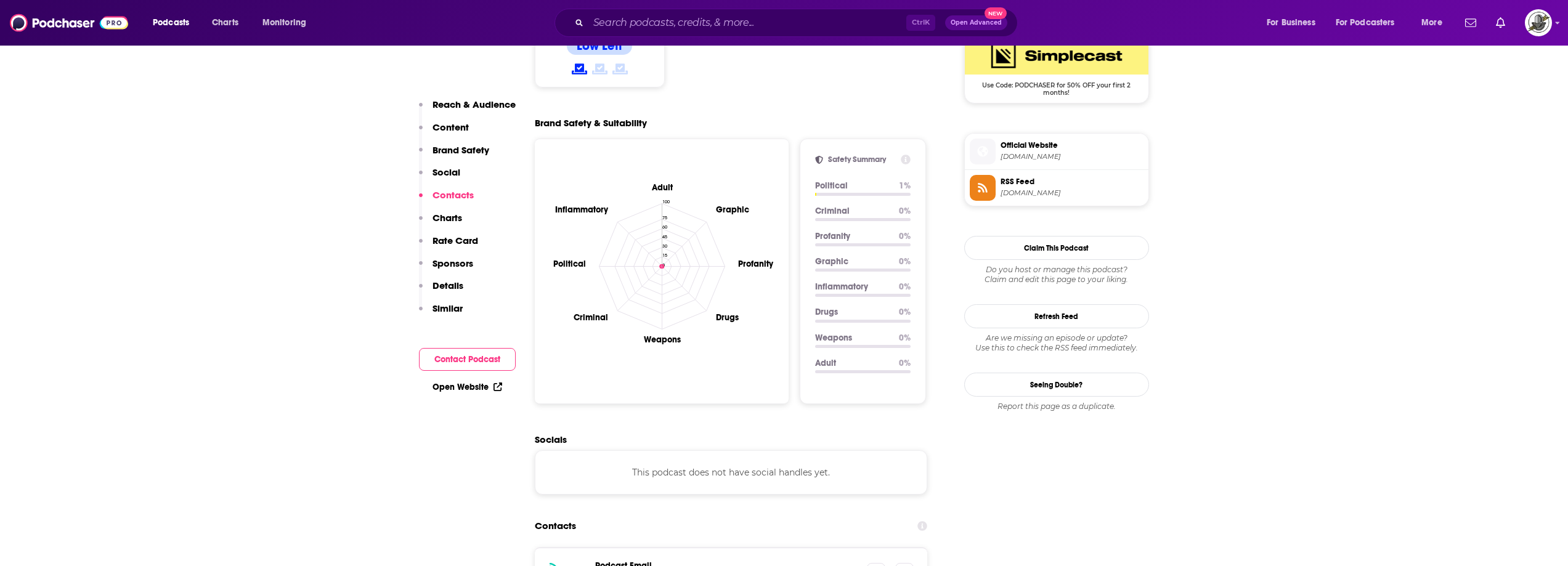
scroll to position [985, 0]
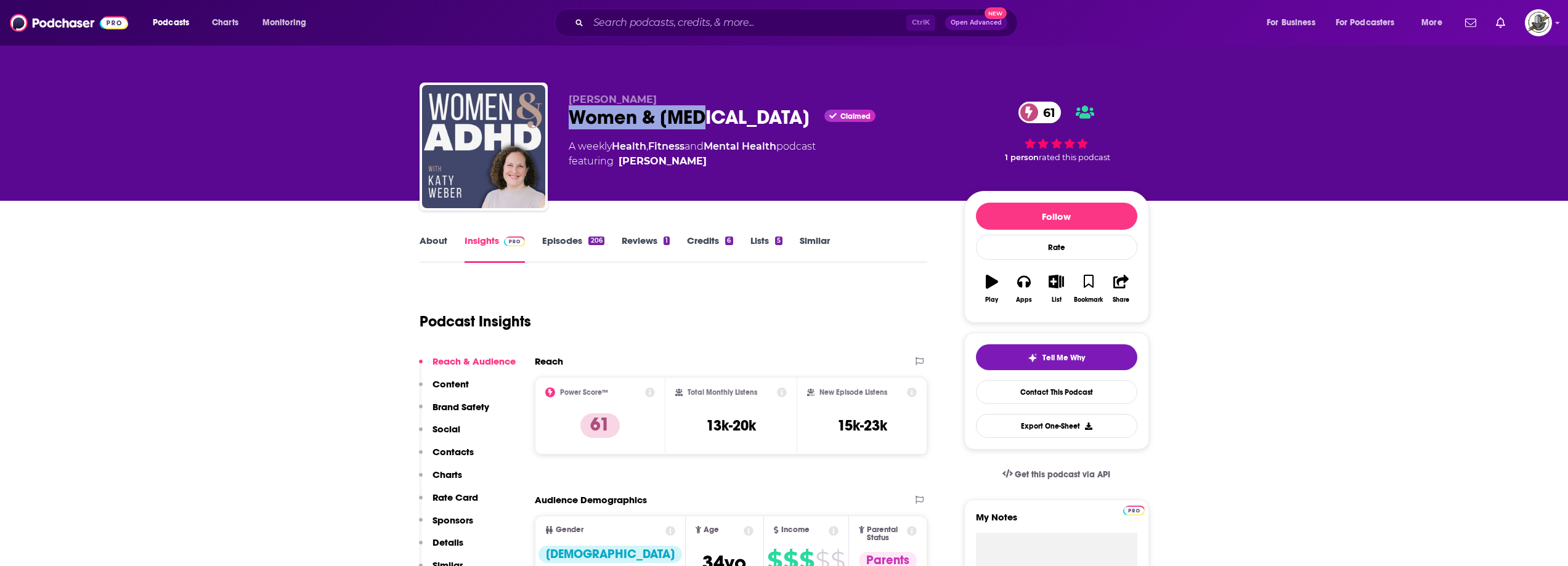
drag, startPoint x: 565, startPoint y: 122, endPoint x: 707, endPoint y: 121, distance: 142.0
click at [707, 121] on div "[PERSON_NAME] Women & [MEDICAL_DATA] Claimed 61 A weekly Health , Fitness and M…" at bounding box center [784, 148] width 730 height 133
copy h2 "Women & [MEDICAL_DATA]"
drag, startPoint x: 572, startPoint y: 101, endPoint x: 633, endPoint y: 102, distance: 61.0
click at [633, 102] on p "[PERSON_NAME]" at bounding box center [756, 99] width 375 height 11
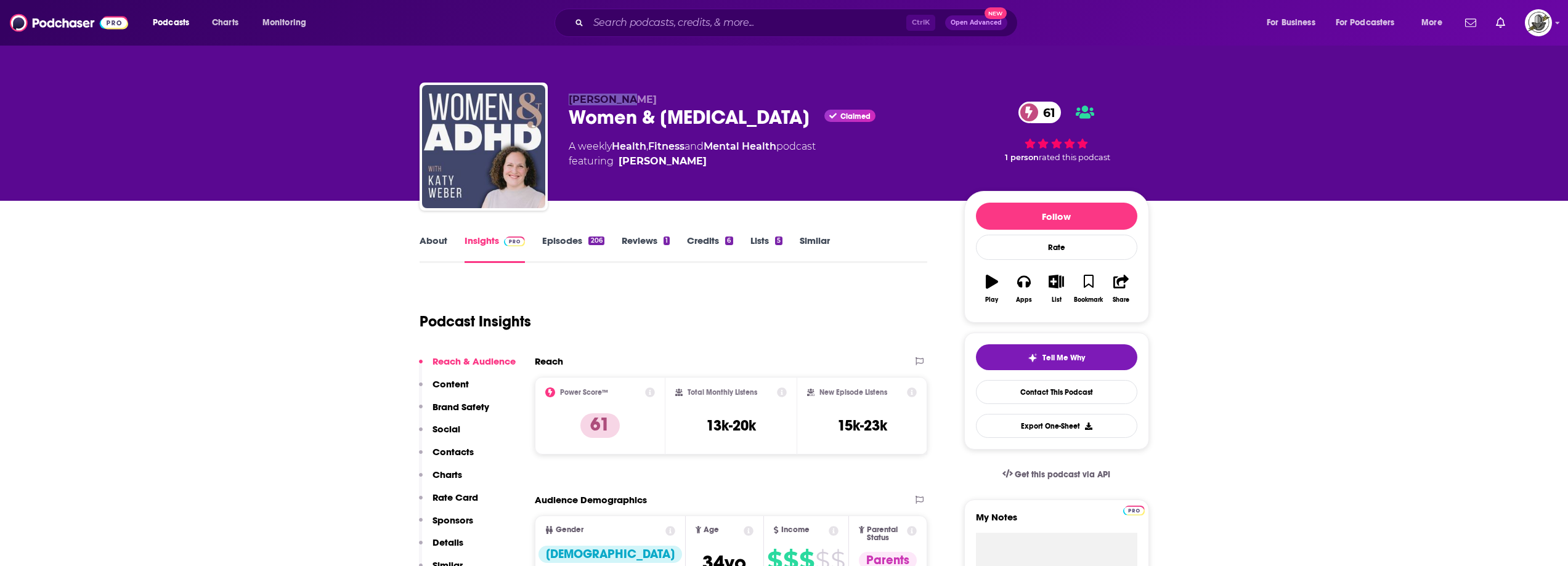
copy span "[PERSON_NAME]"
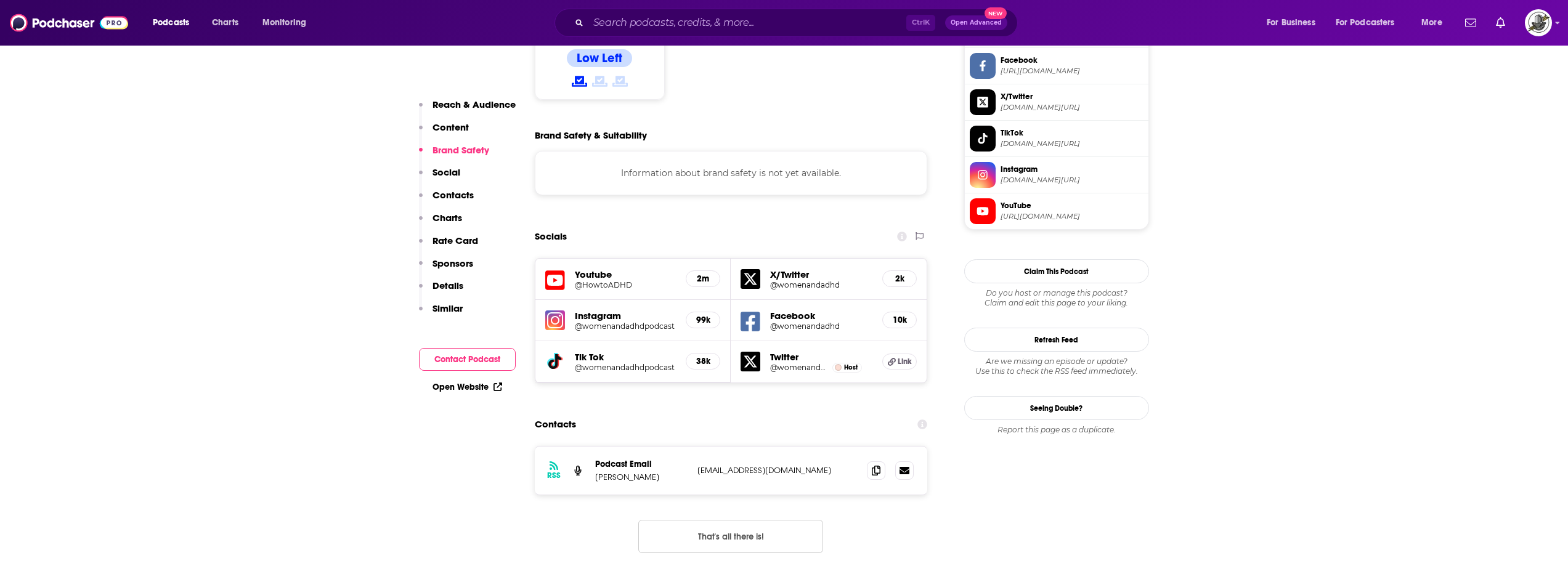
scroll to position [1108, 0]
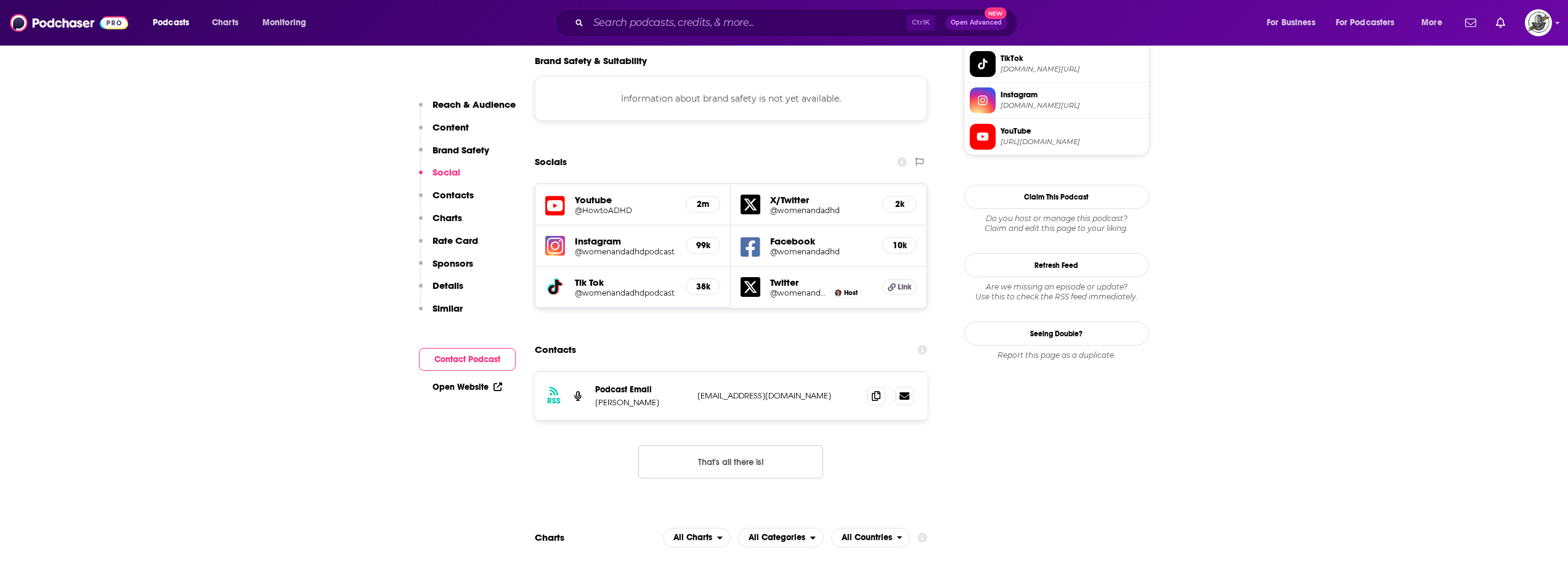
drag, startPoint x: 697, startPoint y: 333, endPoint x: 837, endPoint y: 334, distance: 140.0
click at [837, 390] on p "[EMAIL_ADDRESS][DOMAIN_NAME]" at bounding box center [776, 396] width 160 height 11
copy p "[EMAIL_ADDRESS][DOMAIN_NAME]"
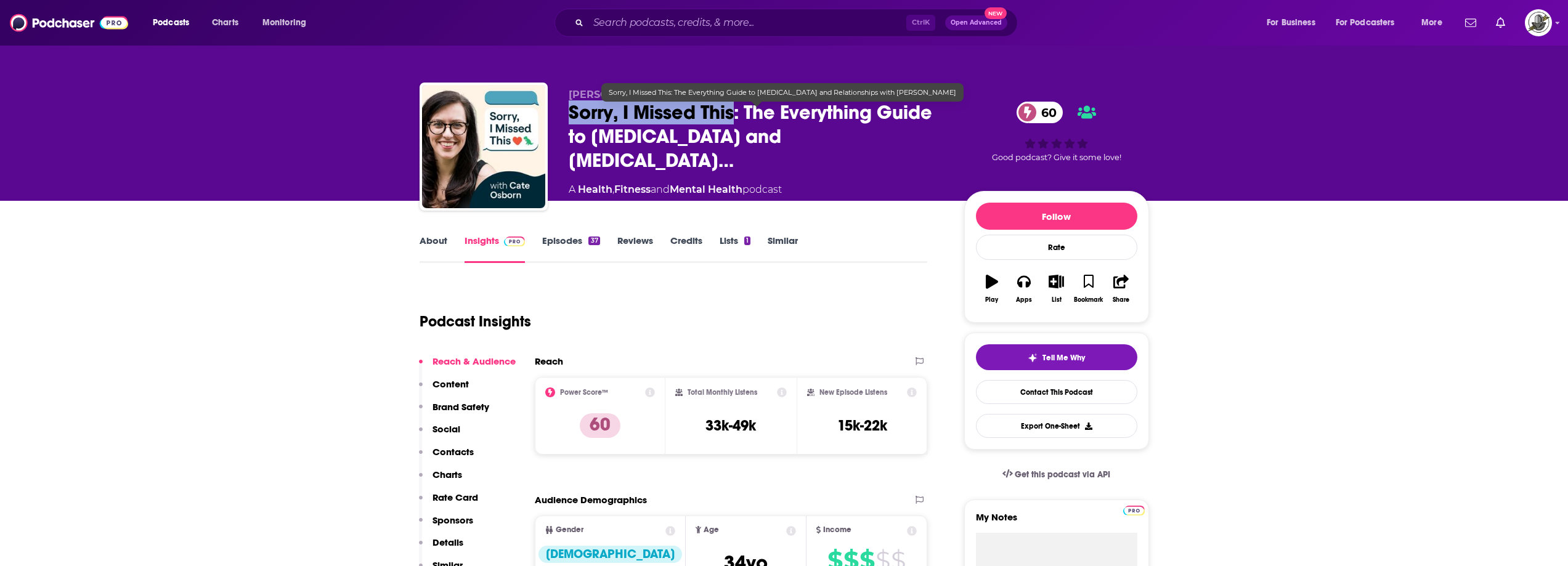
drag, startPoint x: 564, startPoint y: 124, endPoint x: 735, endPoint y: 125, distance: 171.0
click at [735, 125] on div "Cate Osborn, Understood.org Sorry, I Missed This: The Everything Guide to ADHD …" at bounding box center [784, 148] width 730 height 133
copy h2 "Sorry, I Missed This"
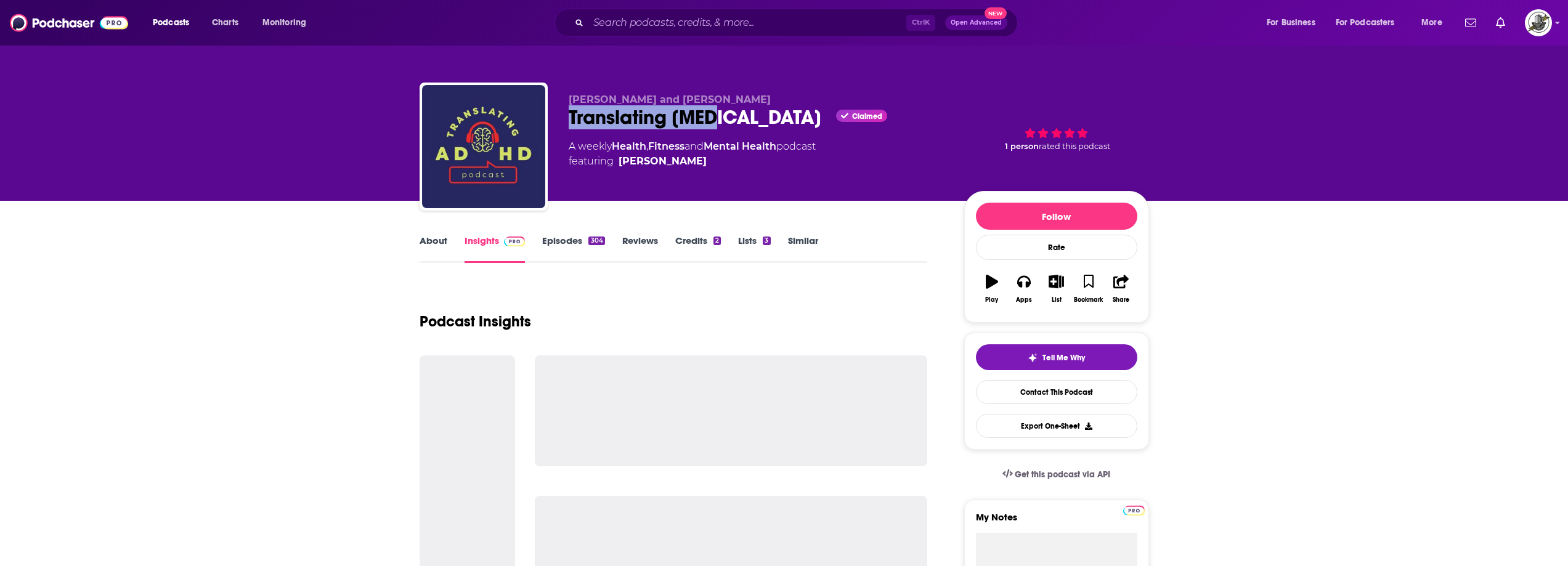
drag, startPoint x: 570, startPoint y: 117, endPoint x: 723, endPoint y: 119, distance: 153.0
click at [723, 119] on div "Translating ADHD Claimed" at bounding box center [756, 117] width 375 height 24
copy h2 "Translating ADHD"
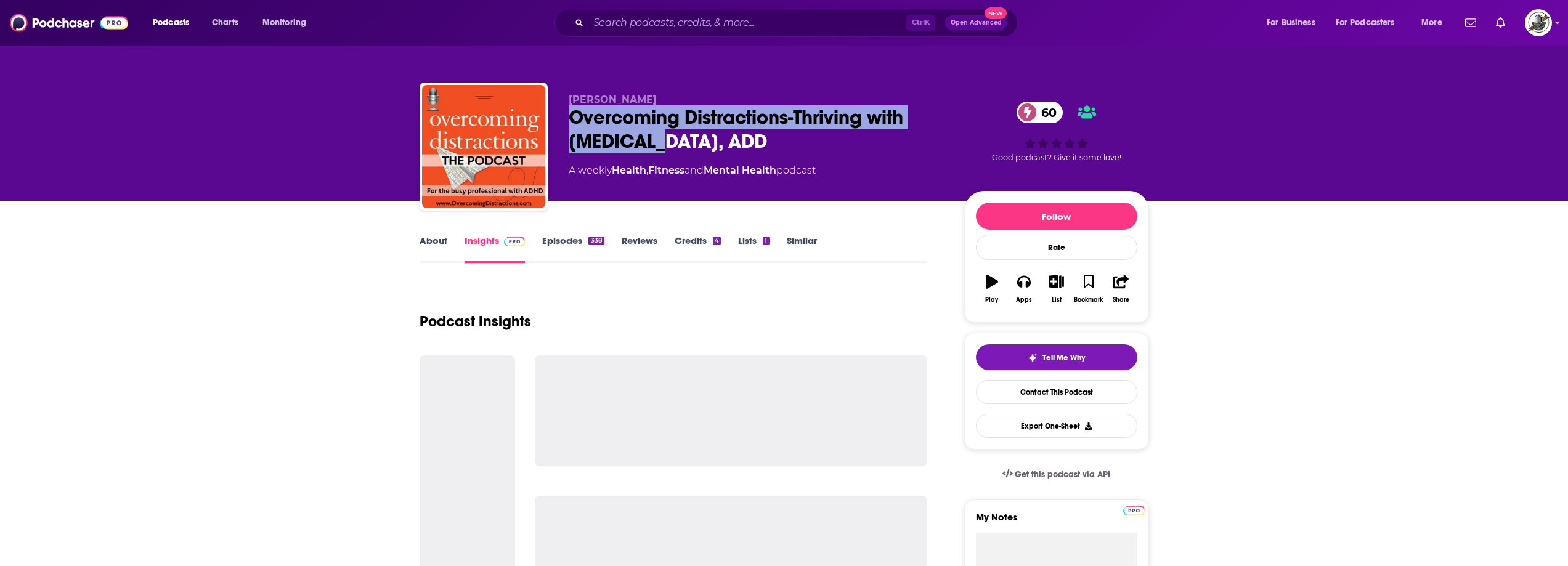
drag, startPoint x: 569, startPoint y: 119, endPoint x: 675, endPoint y: 131, distance: 106.7
click at [675, 131] on div "Overcoming Distractions-Thriving with [MEDICAL_DATA], ADD 60" at bounding box center [756, 129] width 375 height 48
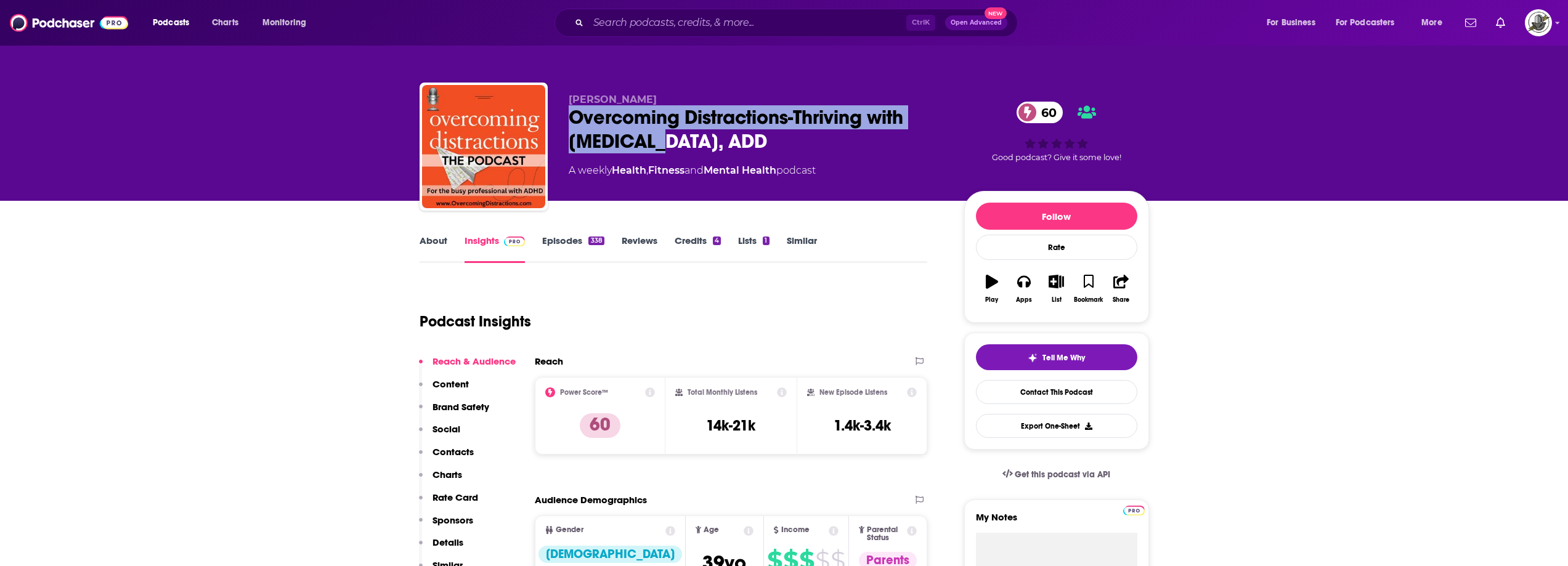
copy h2 "Overcoming Distractions-Thriving with [MEDICAL_DATA], ADD"
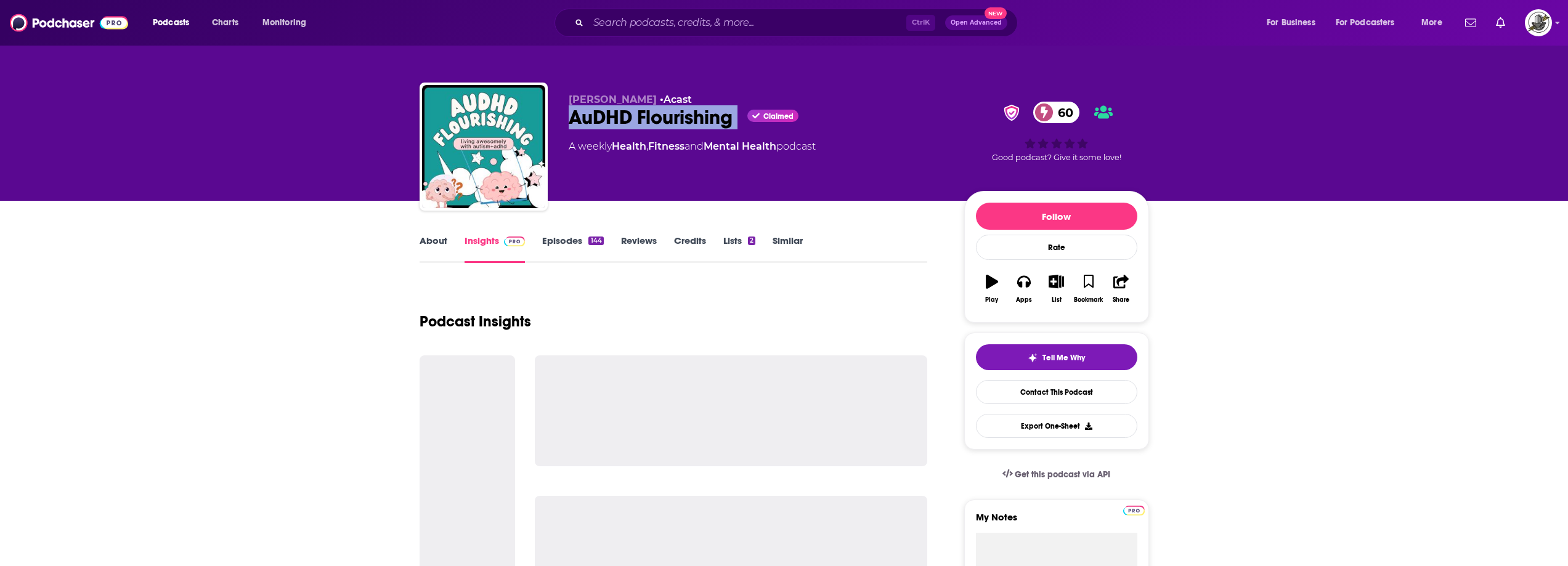
drag, startPoint x: 573, startPoint y: 118, endPoint x: 741, endPoint y: 121, distance: 168.0
copy div "AuDHD Flourishing"
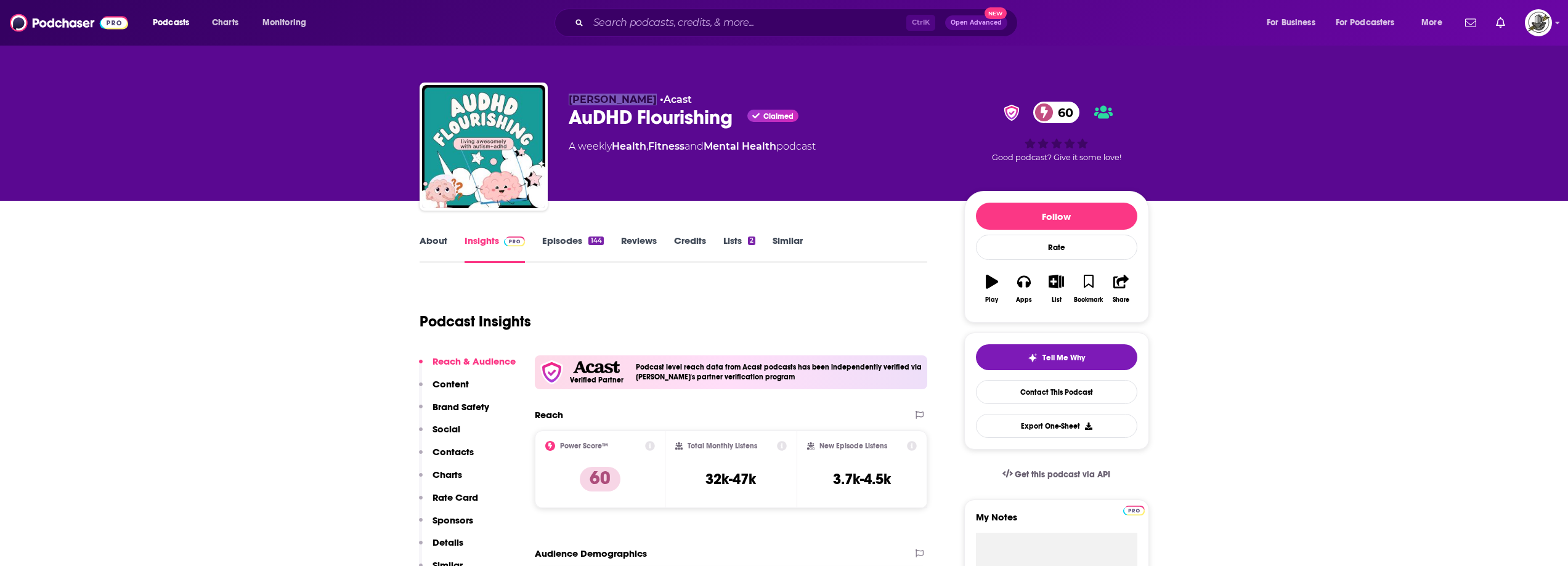
drag, startPoint x: 568, startPoint y: 101, endPoint x: 640, endPoint y: 99, distance: 72.0
click at [640, 99] on div "Mattia Maurée • Acast AuDHD Flourishing Claimed 60 A weekly Health , Fitness an…" at bounding box center [784, 148] width 730 height 133
copy span "Mattia Maurée"
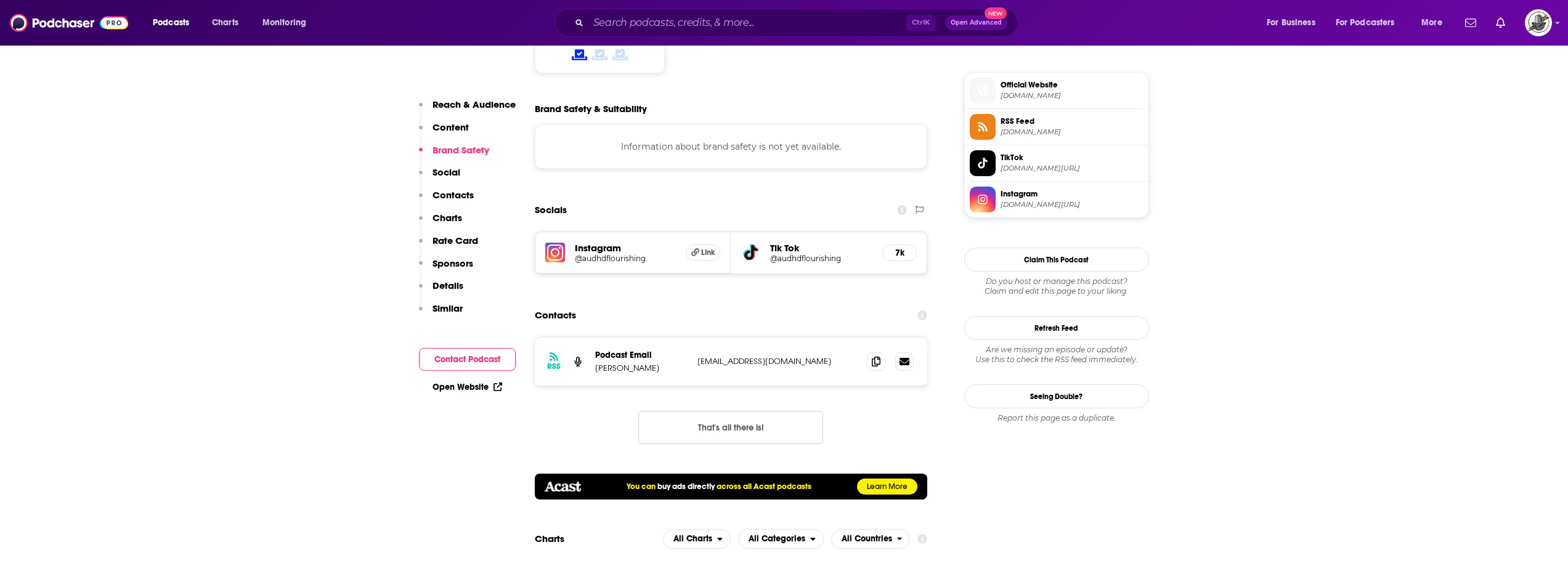
scroll to position [1108, 0]
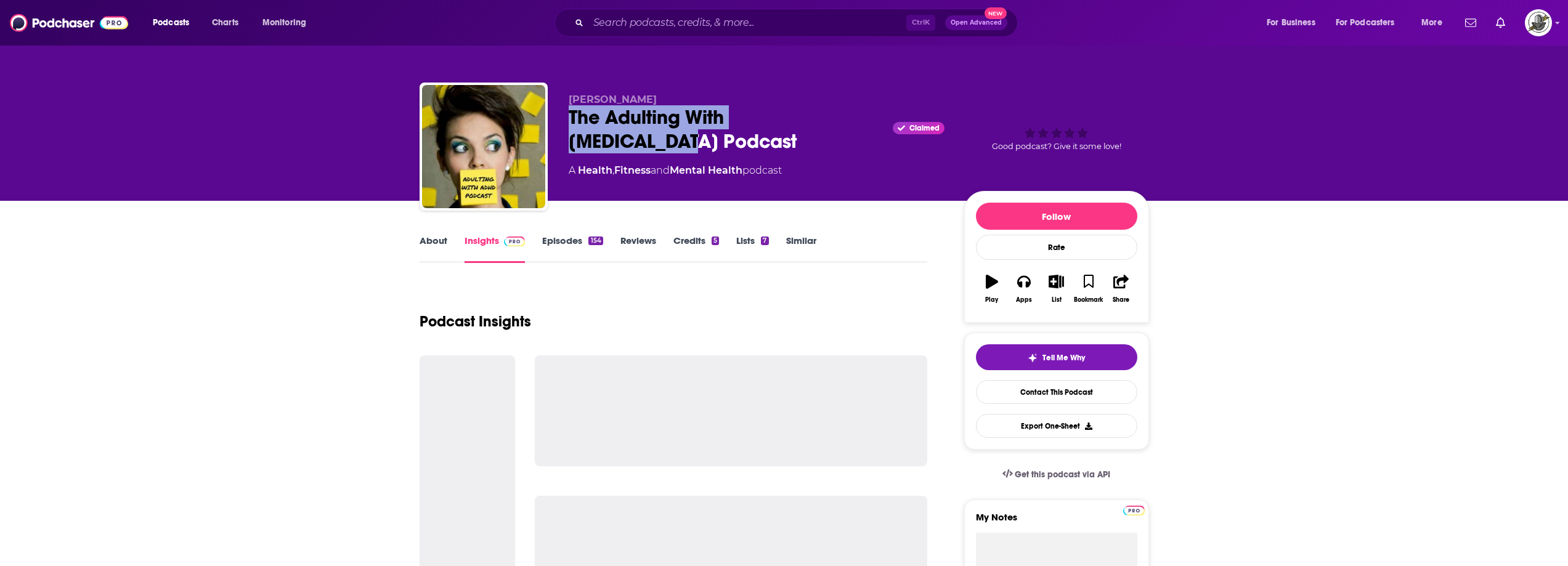
drag, startPoint x: 569, startPoint y: 125, endPoint x: 865, endPoint y: 123, distance: 296.0
click at [865, 123] on div "The Adulting With ADHD Podcast Claimed" at bounding box center [756, 129] width 375 height 48
copy h2 "The Adulting With ADHD Podcast"
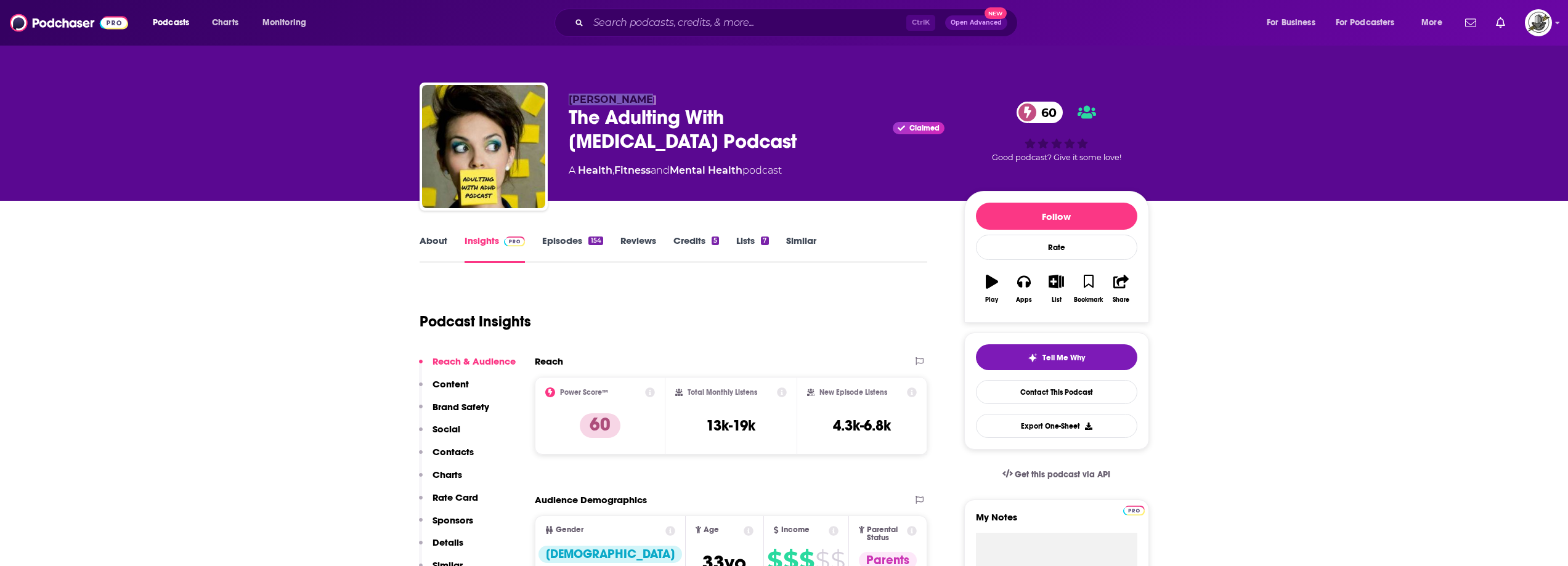
drag, startPoint x: 563, startPoint y: 99, endPoint x: 663, endPoint y: 96, distance: 100.0
click at [663, 96] on div "Sarah Snyder The Adulting With ADHD Podcast Claimed 60 A Health , Fitness and M…" at bounding box center [784, 148] width 730 height 133
copy span "Sarah Snyder"
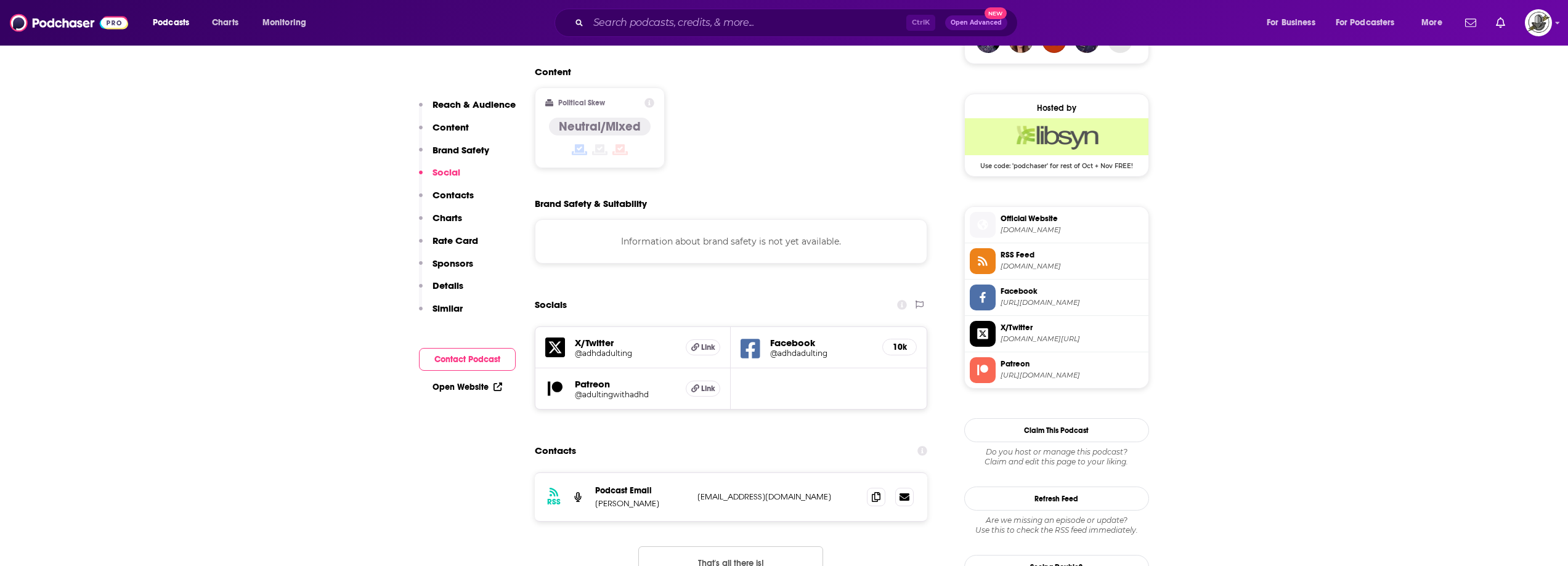
scroll to position [985, 0]
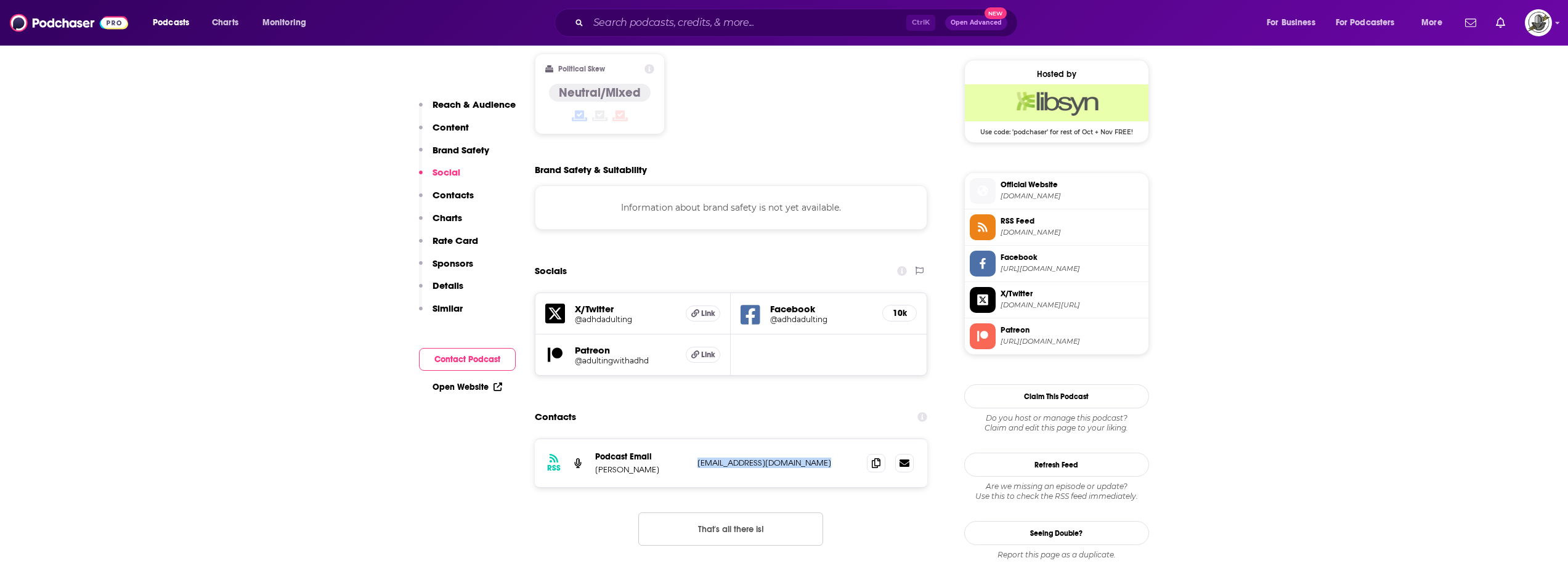
drag, startPoint x: 695, startPoint y: 396, endPoint x: 822, endPoint y: 401, distance: 127.1
click at [822, 439] on div "RSS Podcast Email Sarah Snyder contact@adultingwithadhd.com contact@adultingwit…" at bounding box center [731, 463] width 393 height 48
copy p "contact@adultingwithadhd.com"
click at [758, 305] on icon at bounding box center [750, 314] width 19 height 19
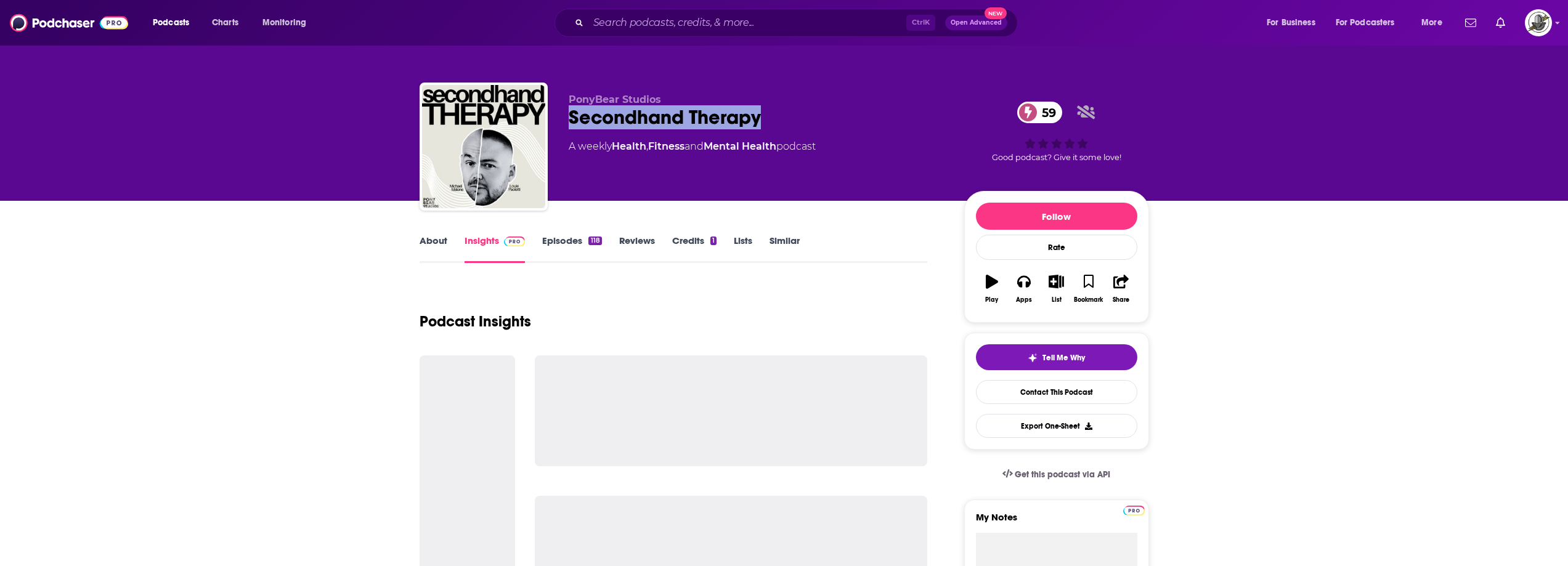
drag, startPoint x: 569, startPoint y: 119, endPoint x: 784, endPoint y: 114, distance: 215.1
click at [784, 114] on div "Secondhand Therapy 59" at bounding box center [756, 117] width 375 height 24
copy h2 "Secondhand Therapy"
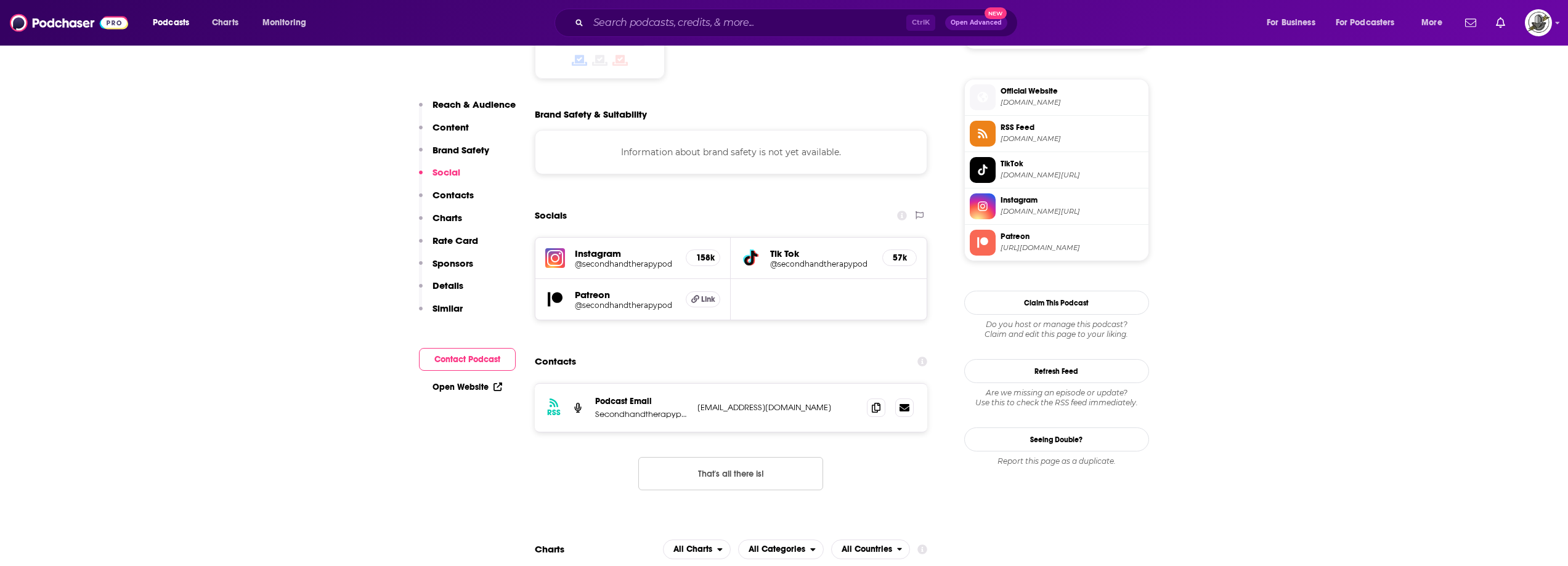
scroll to position [1108, 0]
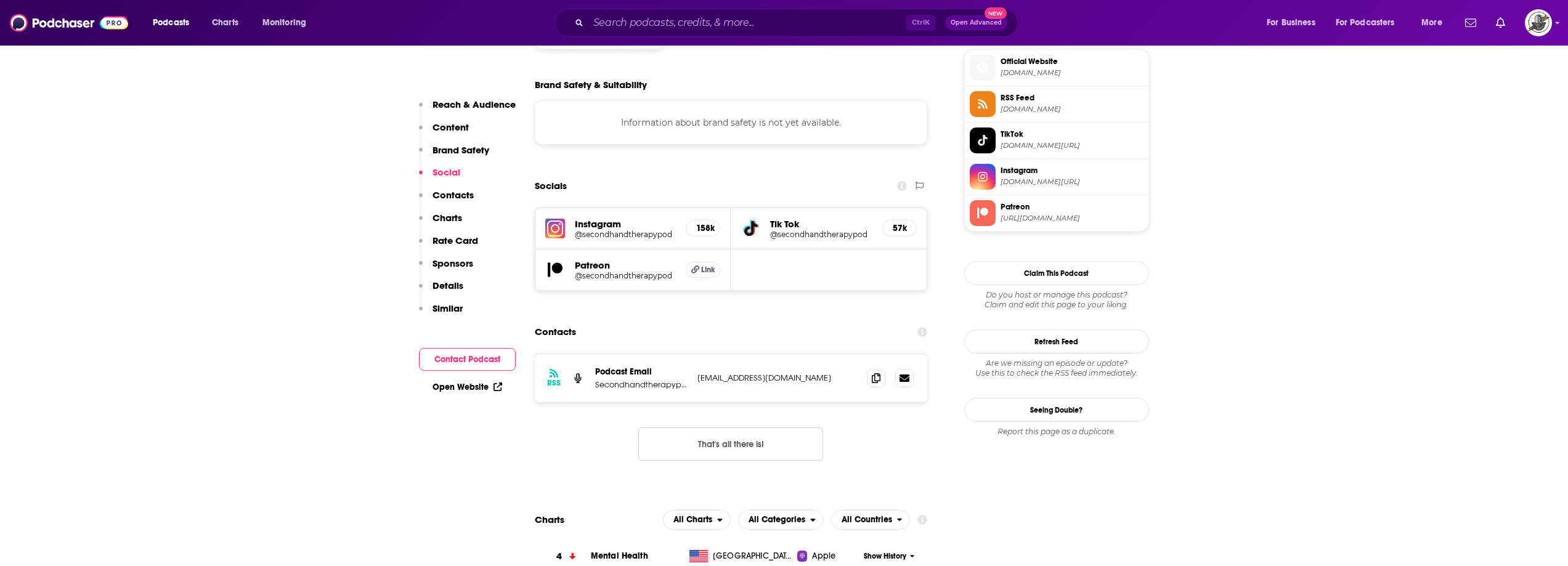
drag, startPoint x: 697, startPoint y: 293, endPoint x: 837, endPoint y: 290, distance: 140.0
click at [837, 373] on p "secondhandtherapypod@gmail.com" at bounding box center [776, 378] width 160 height 11
copy p "secondhandtherapypod@gmail.com"
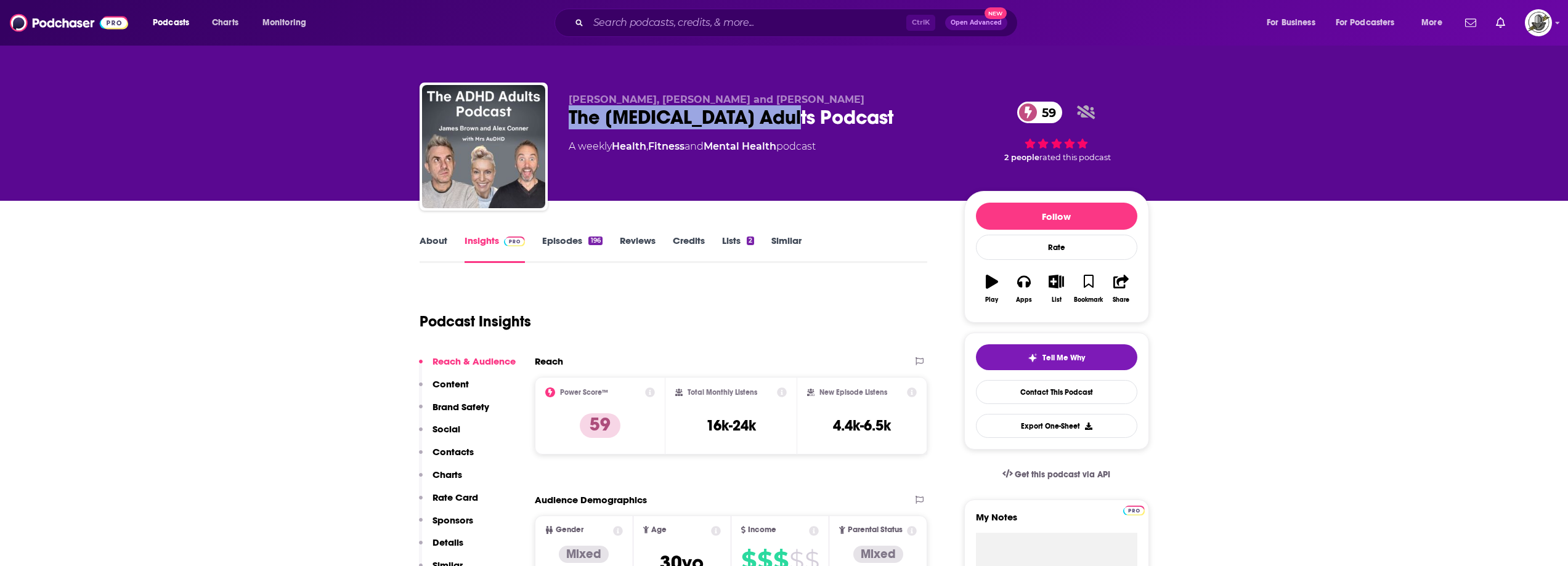
drag, startPoint x: 701, startPoint y: 111, endPoint x: 815, endPoint y: 113, distance: 114.0
click at [813, 109] on div "The [MEDICAL_DATA] Adults Podcast 59" at bounding box center [756, 117] width 375 height 24
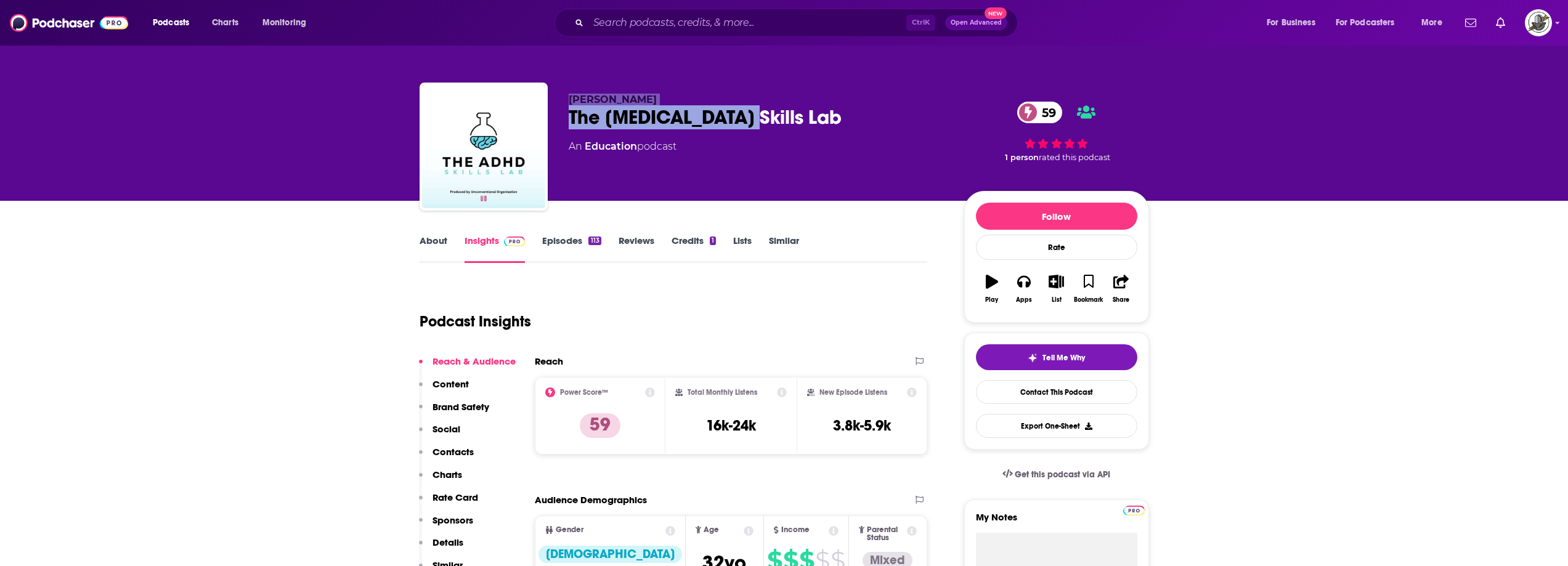
drag, startPoint x: 564, startPoint y: 88, endPoint x: 786, endPoint y: 114, distance: 223.5
click at [786, 114] on div "Skye Waterson The ADHD Skills Lab 59 An Education podcast 59 1 person rated thi…" at bounding box center [784, 148] width 730 height 133
copy div "Skye Waterson The ADHD Skills Lab"
click at [579, 97] on span "Skye Waterson" at bounding box center [613, 99] width 88 height 11
drag, startPoint x: 565, startPoint y: 98, endPoint x: 665, endPoint y: 94, distance: 100.1
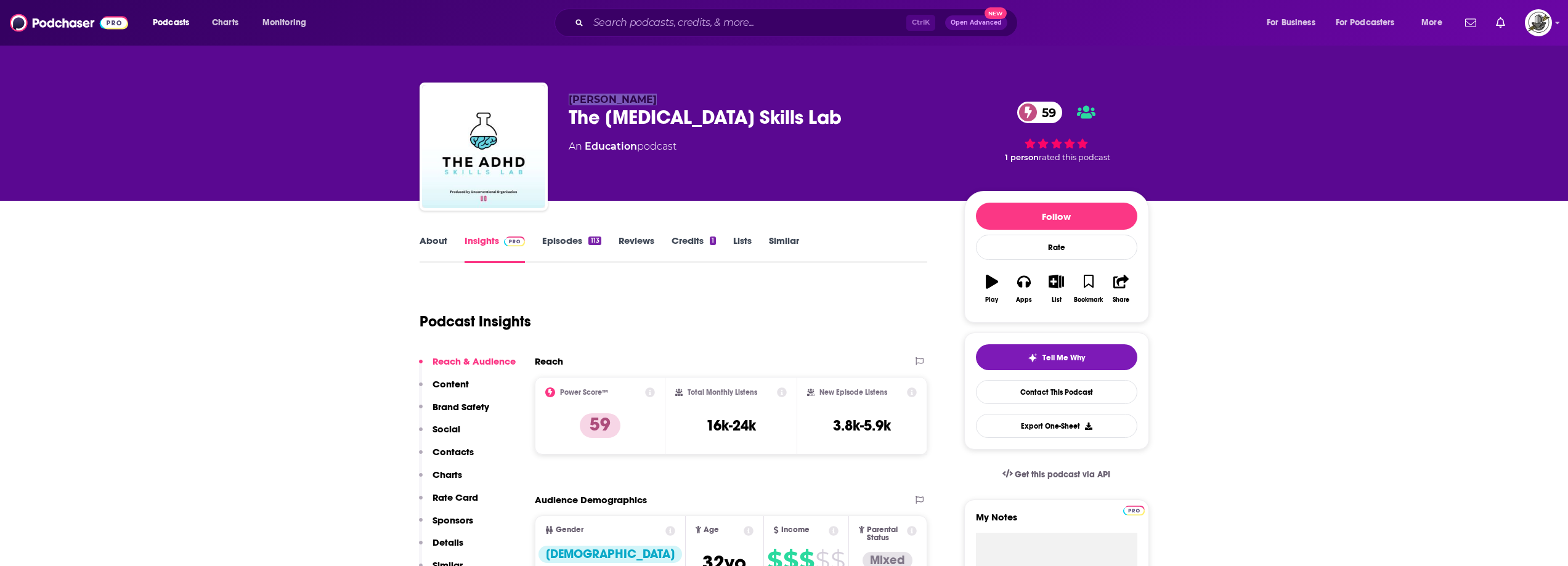
click at [665, 94] on div "Skye Waterson The ADHD Skills Lab 59 An Education podcast 59 1 person rated thi…" at bounding box center [784, 148] width 730 height 133
copy span "Skye Waterson"
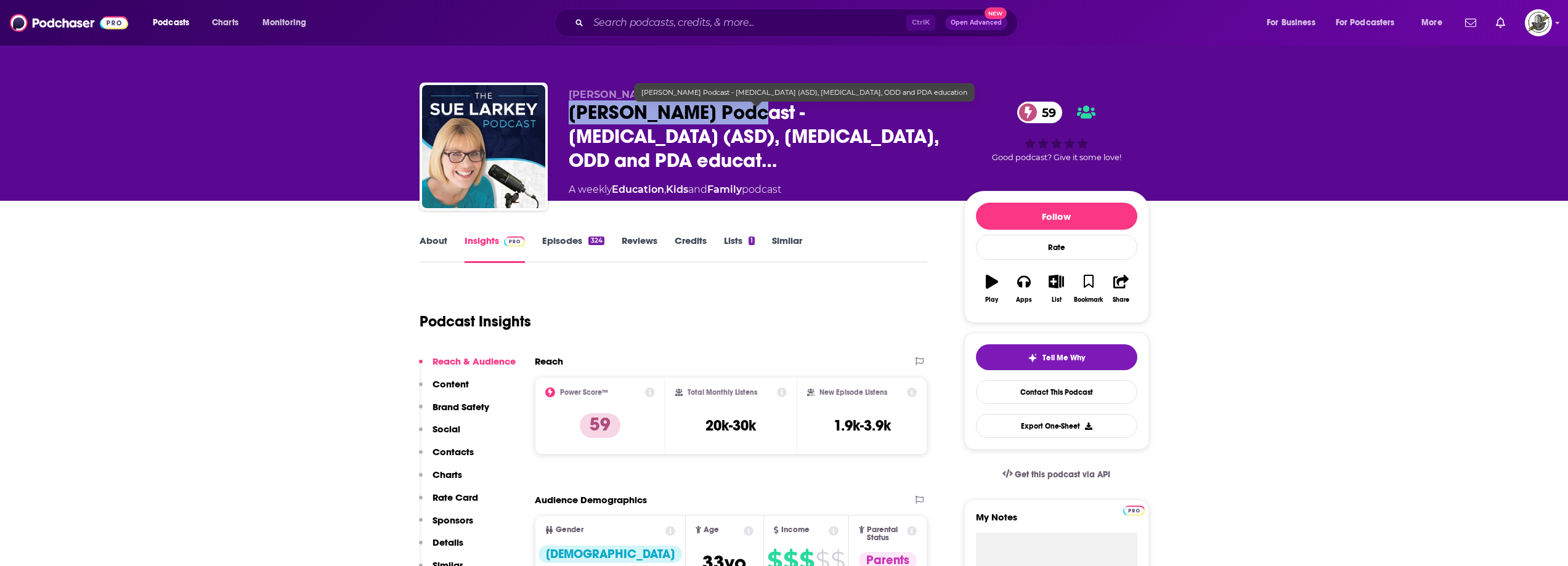
drag, startPoint x: 696, startPoint y: 119, endPoint x: 742, endPoint y: 118, distance: 46.0
click at [742, 118] on div "[PERSON_NAME] [PERSON_NAME] Podcast - [MEDICAL_DATA] (ASD), [MEDICAL_DATA], ODD…" at bounding box center [784, 148] width 730 height 133
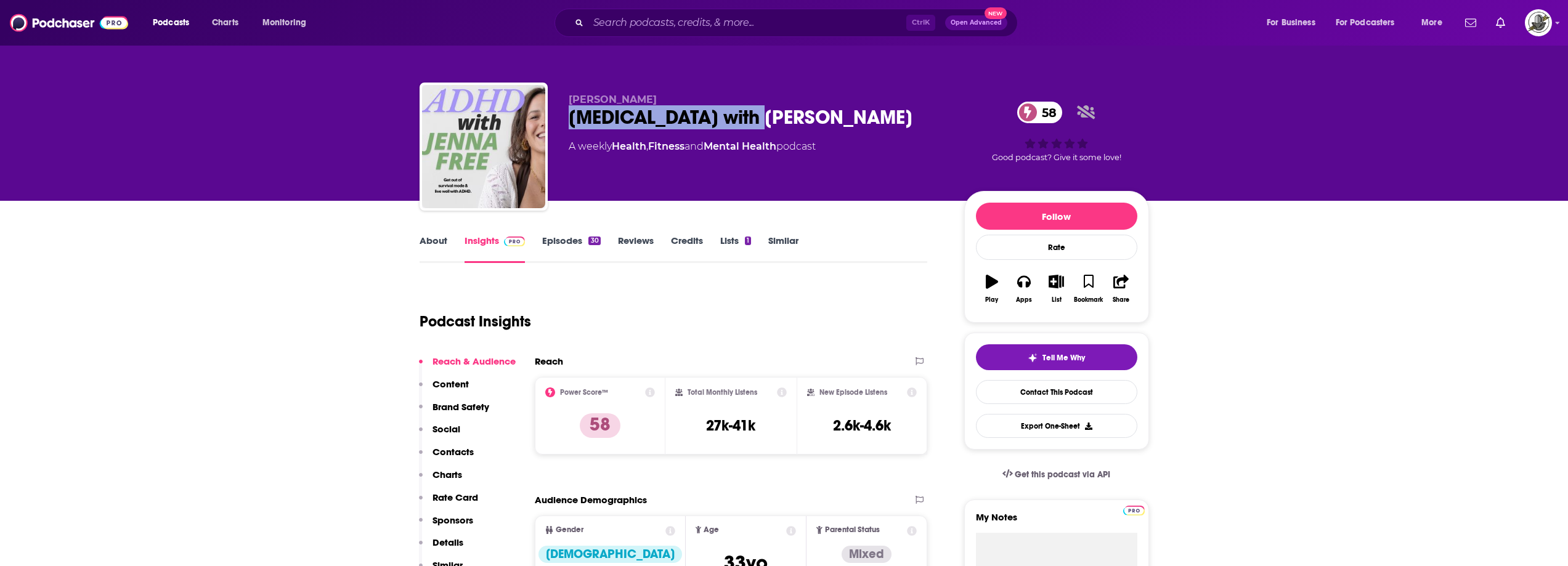
drag, startPoint x: 570, startPoint y: 121, endPoint x: 781, endPoint y: 117, distance: 211.0
click at [781, 117] on div "ADHD with Jenna Free 58" at bounding box center [756, 117] width 375 height 24
copy h2 "ADHD with Jenna Free"
drag, startPoint x: 569, startPoint y: 99, endPoint x: 638, endPoint y: 93, distance: 69.3
click at [638, 93] on div "Jenna Free ADHD with Jenna Free 58 A weekly Health , Fitness and Mental Health …" at bounding box center [784, 148] width 730 height 133
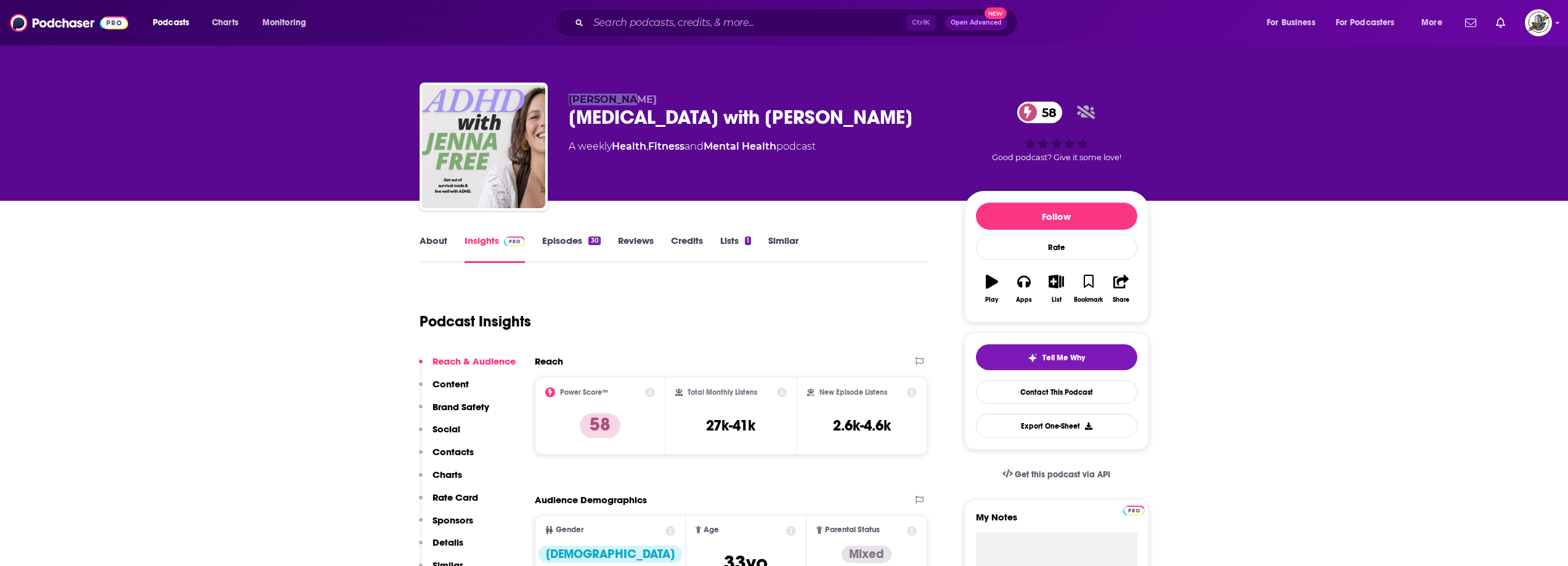
copy span "Jenna Free"
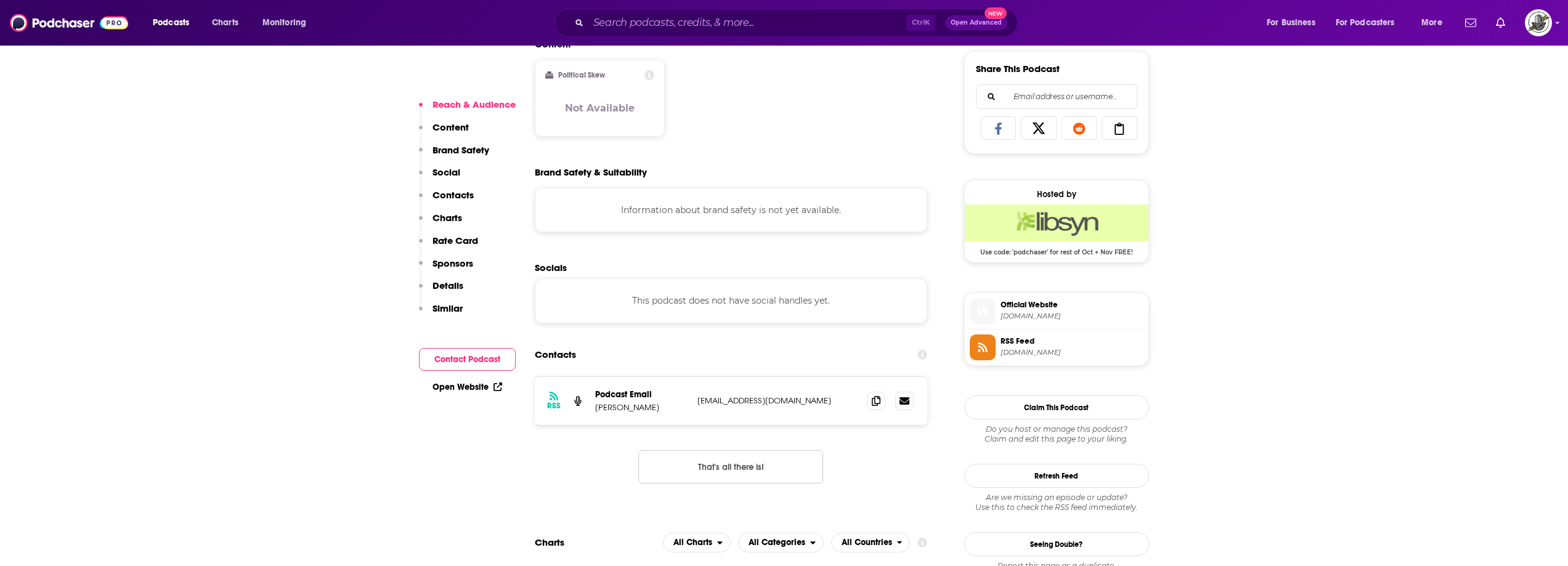
scroll to position [800, 0]
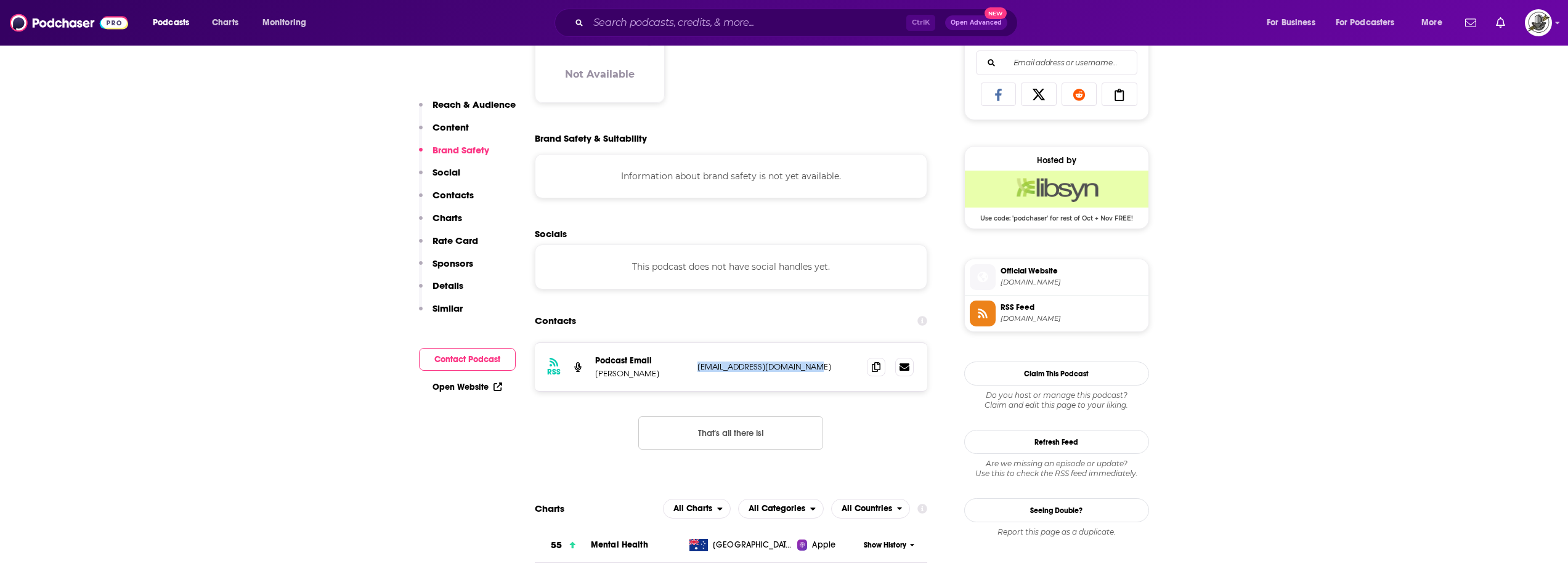
drag, startPoint x: 694, startPoint y: 365, endPoint x: 821, endPoint y: 365, distance: 127.0
click at [821, 365] on div "RSS Podcast Email Jenna Free jennafreetherapy@gmail.com jennafreetherapy@gmail.…" at bounding box center [731, 366] width 393 height 48
copy p "jennafreetherapy@gmail.com"
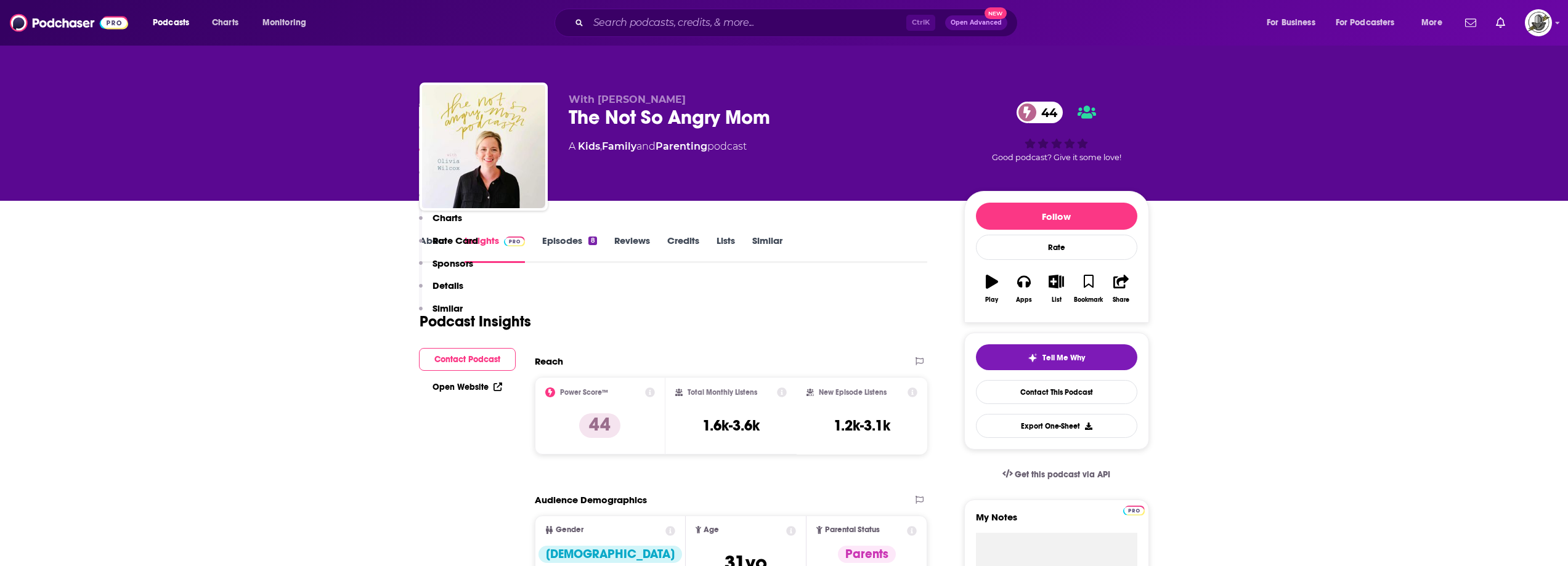
scroll to position [800, 0]
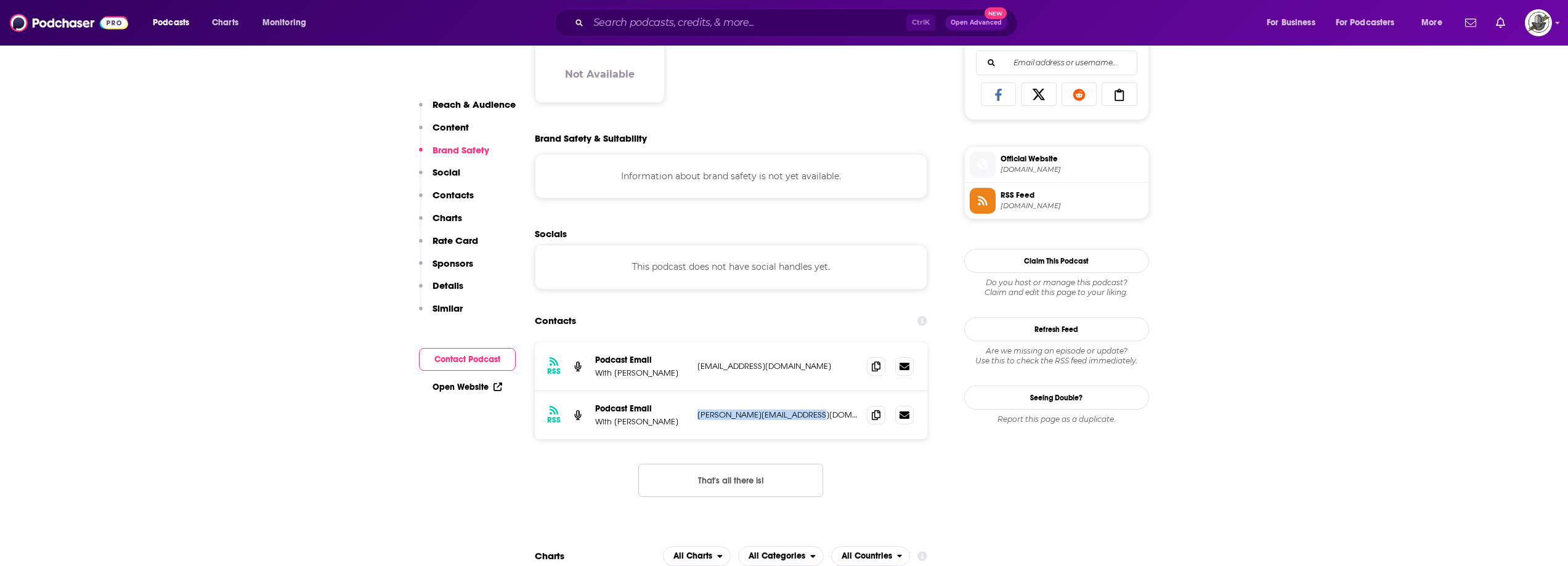
drag, startPoint x: 695, startPoint y: 365, endPoint x: 842, endPoint y: 371, distance: 147.1
click at [842, 371] on div "RSS Podcast Email With Olivia Wilcox thenotsoangrymom@substack.com thenotsoangr…" at bounding box center [731, 366] width 393 height 49
copy p "thenotsoangrymom@substack.com"
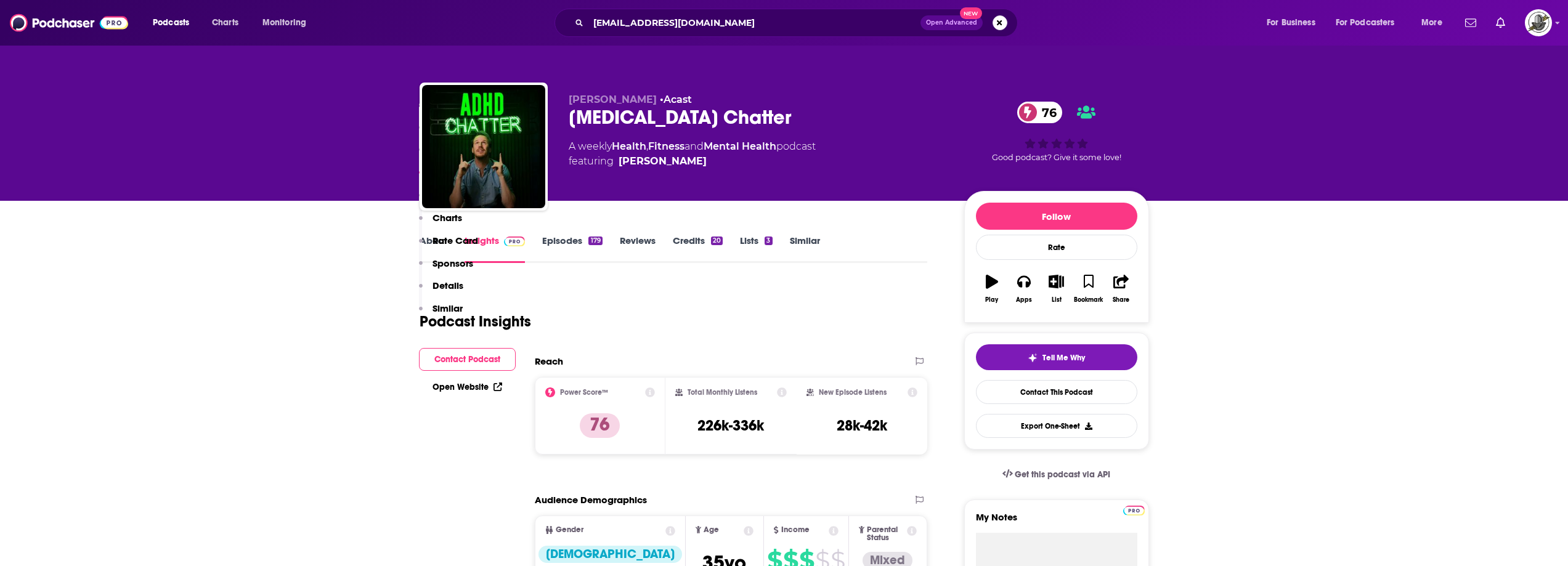
scroll to position [1232, 0]
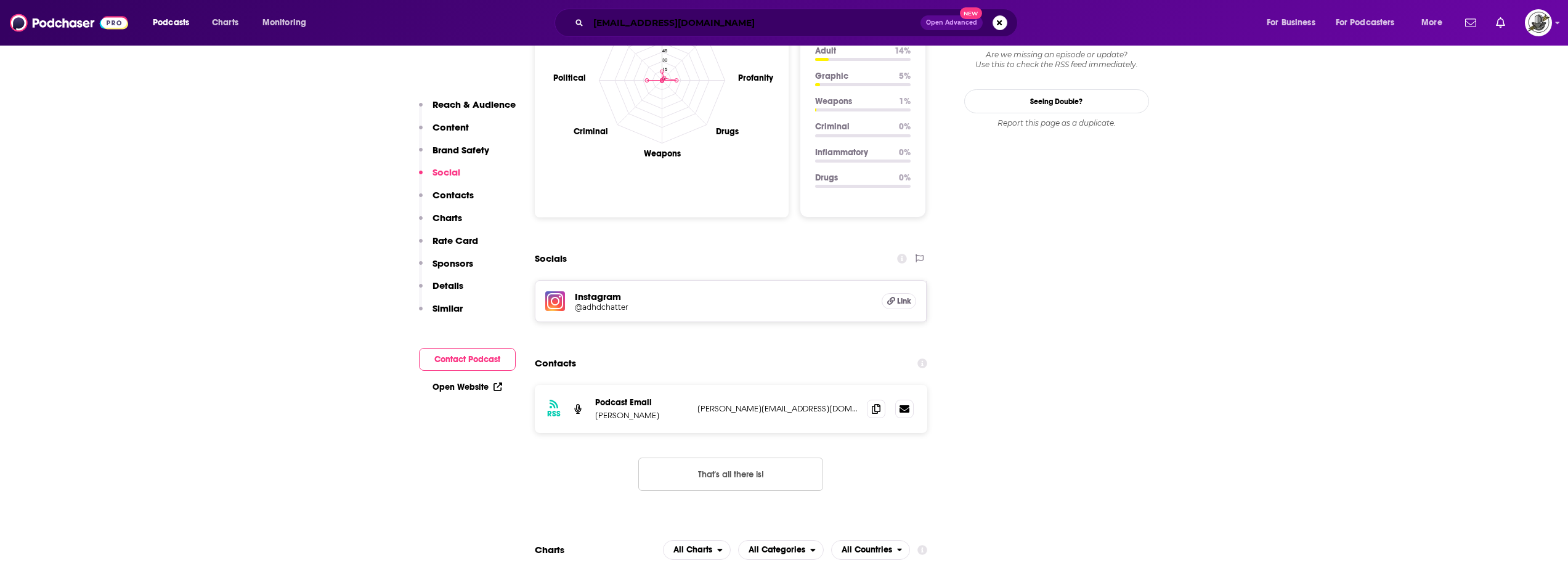
click at [707, 16] on input "[EMAIL_ADDRESS][DOMAIN_NAME]" at bounding box center [754, 23] width 332 height 19
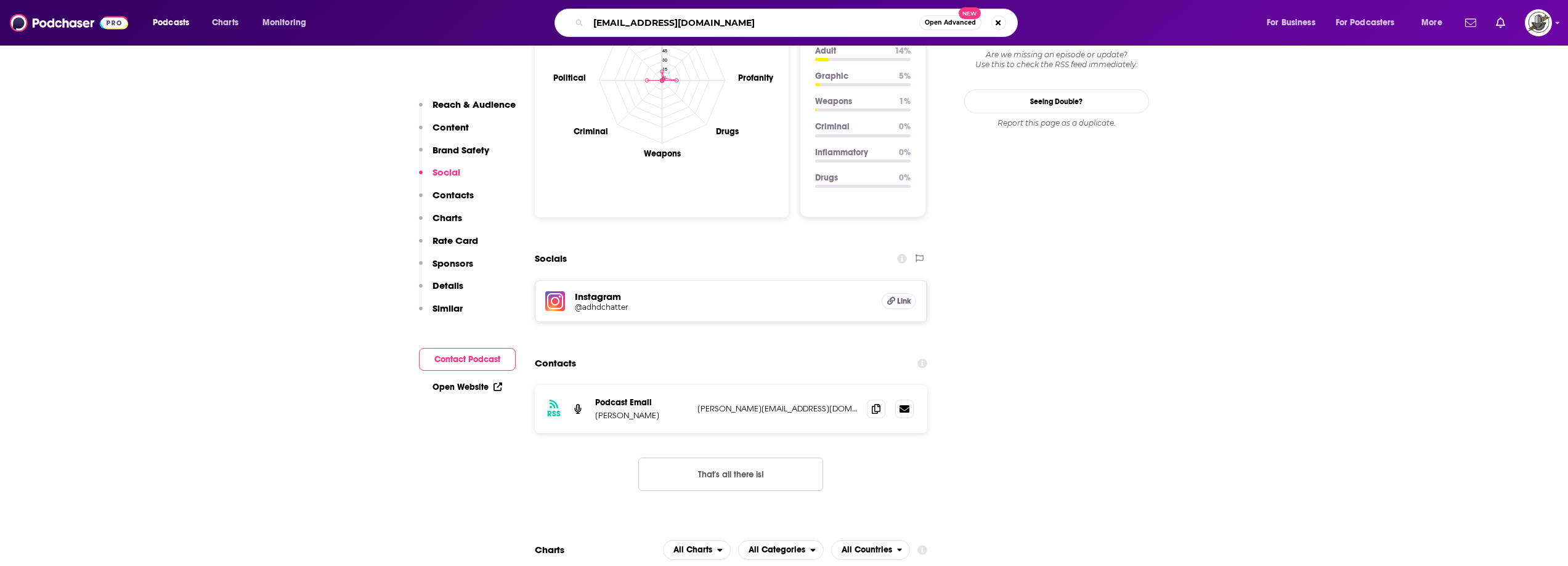
click at [707, 16] on input "hello@adhdchatter.com" at bounding box center [754, 23] width 330 height 19
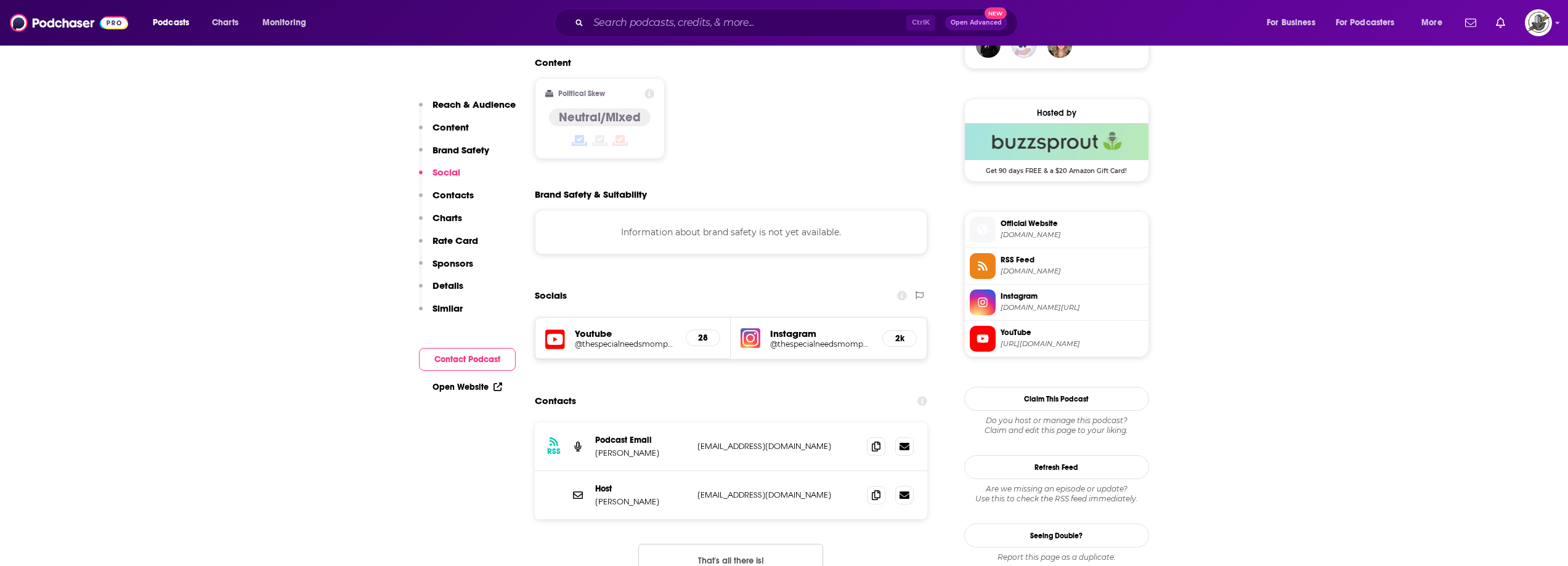
scroll to position [985, 0]
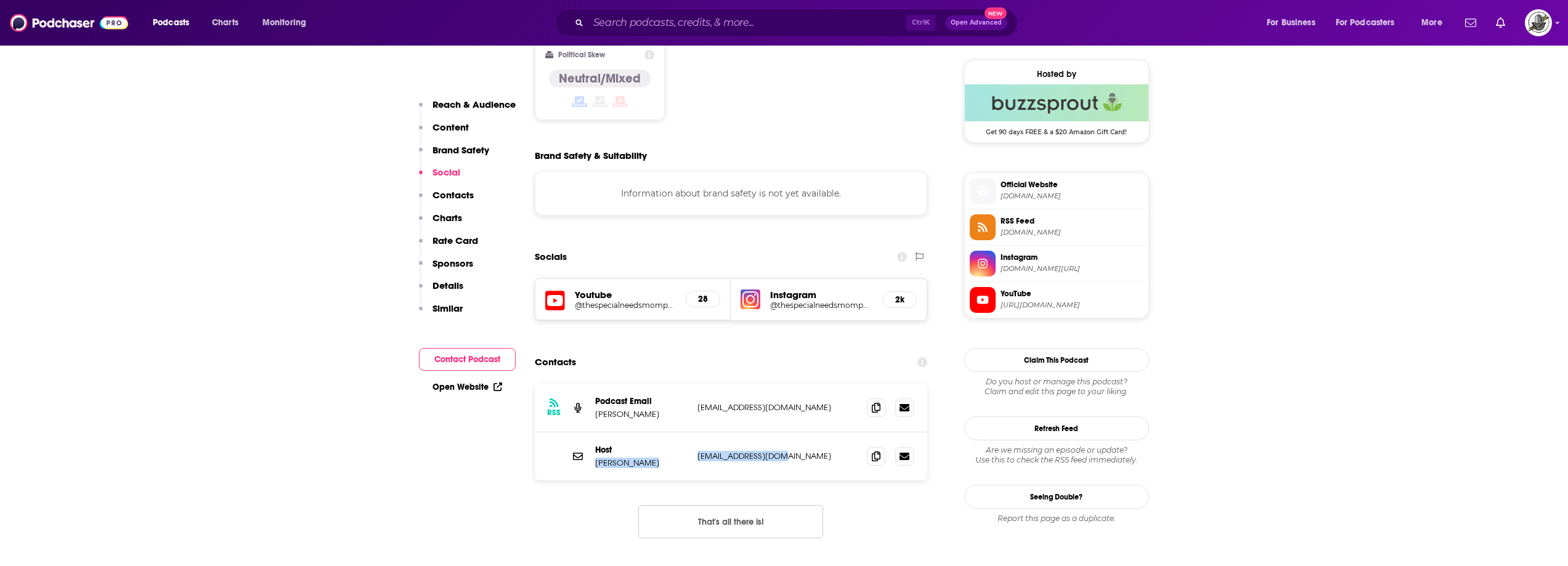
drag, startPoint x: 693, startPoint y: 406, endPoint x: 822, endPoint y: 412, distance: 129.1
click at [822, 432] on div "Host [PERSON_NAME] [EMAIL_ADDRESS][DOMAIN_NAME] [EMAIL_ADDRESS][DOMAIN_NAME]" at bounding box center [731, 456] width 393 height 48
click at [697, 450] on p "[EMAIL_ADDRESS][DOMAIN_NAME]" at bounding box center [776, 456] width 160 height 11
drag, startPoint x: 697, startPoint y: 410, endPoint x: 813, endPoint y: 410, distance: 116.0
click at [813, 450] on p "[EMAIL_ADDRESS][DOMAIN_NAME]" at bounding box center [776, 456] width 160 height 11
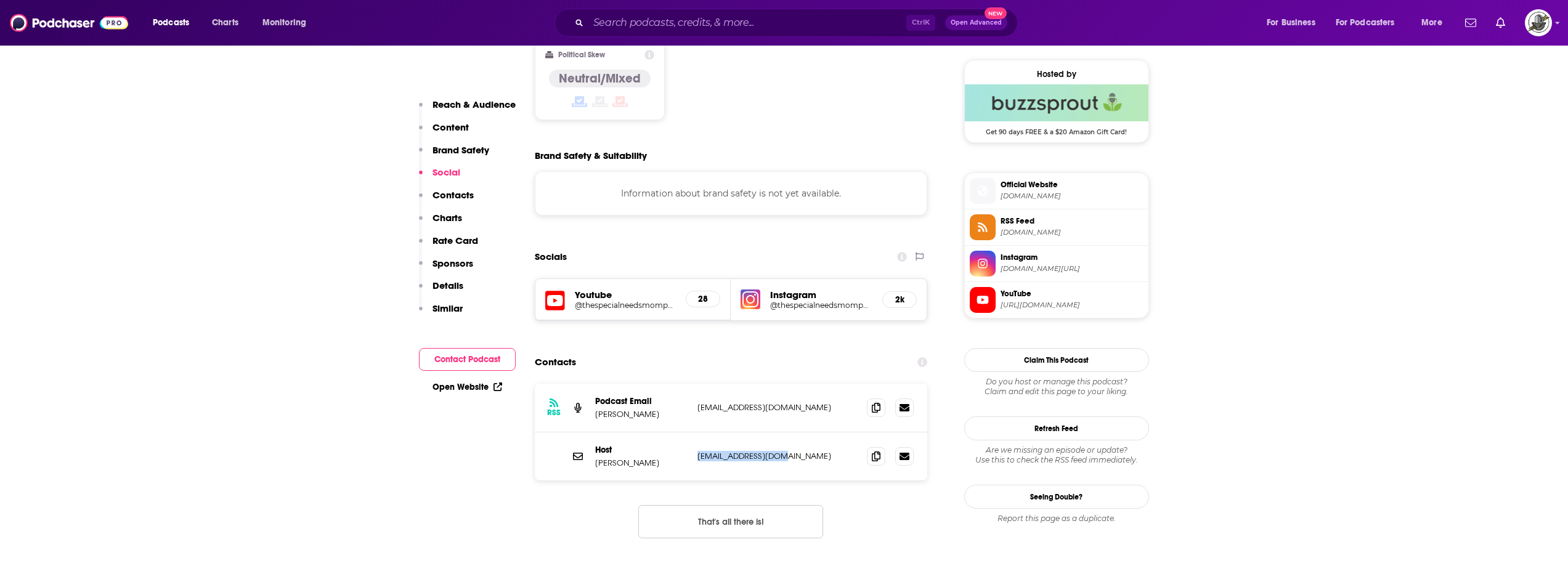
copy p "[EMAIL_ADDRESS][DOMAIN_NAME]"
